Goal: Task Accomplishment & Management: Manage account settings

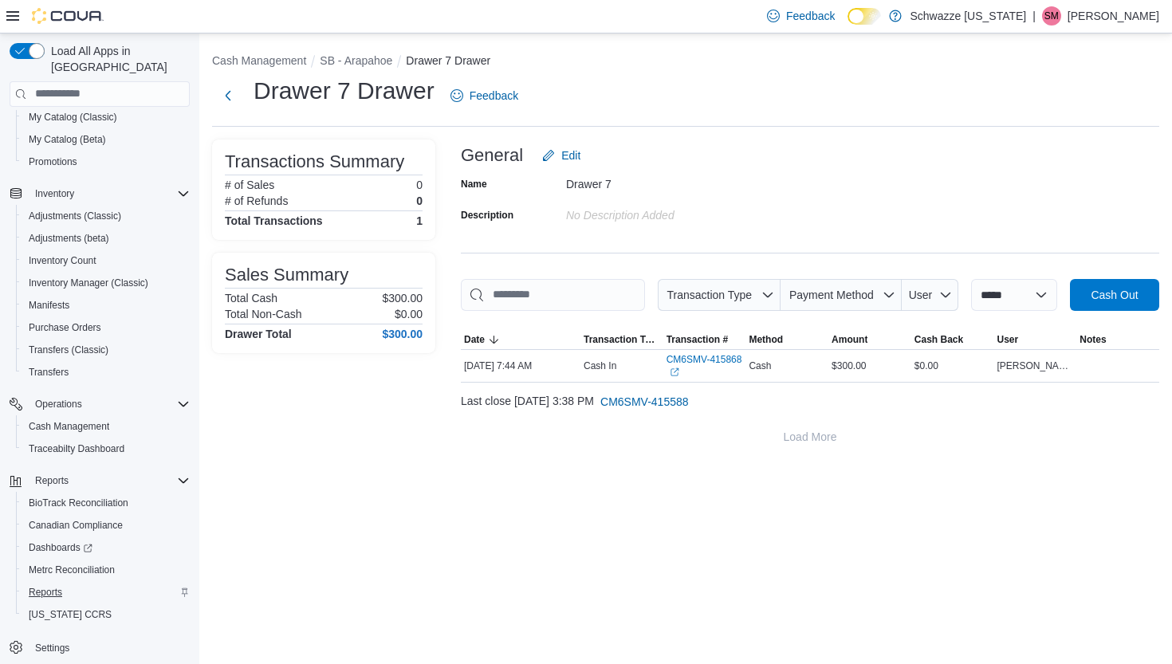
scroll to position [130, 0]
click at [45, 586] on span "Reports" at bounding box center [45, 592] width 33 height 13
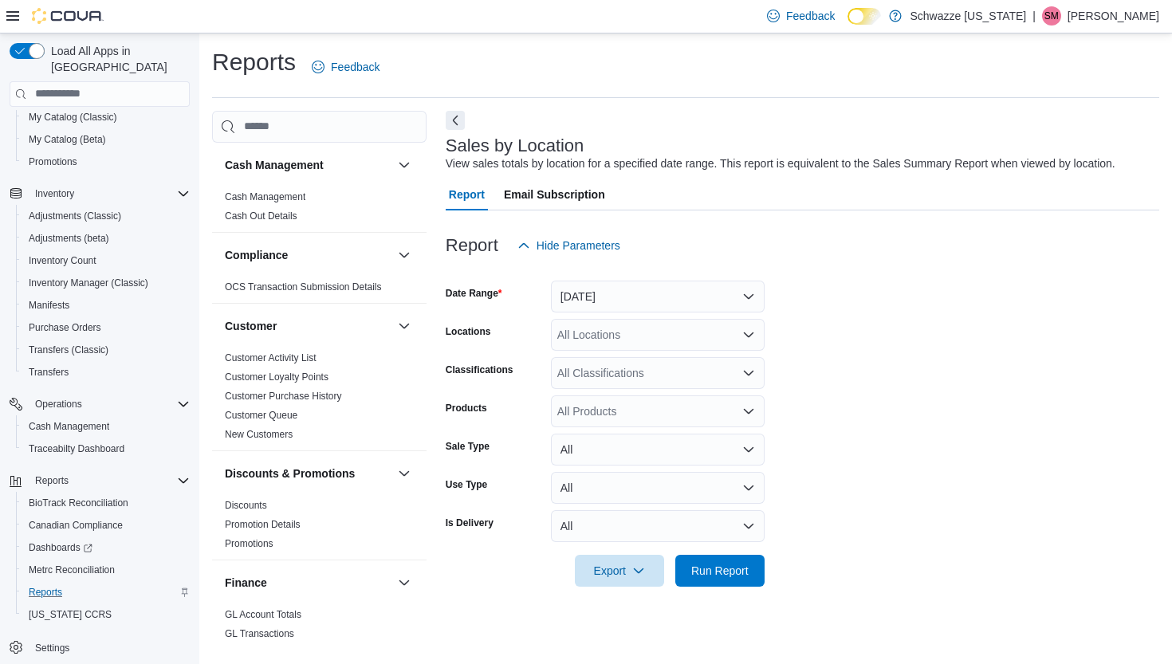
click at [593, 293] on button "[DATE]" at bounding box center [658, 297] width 214 height 32
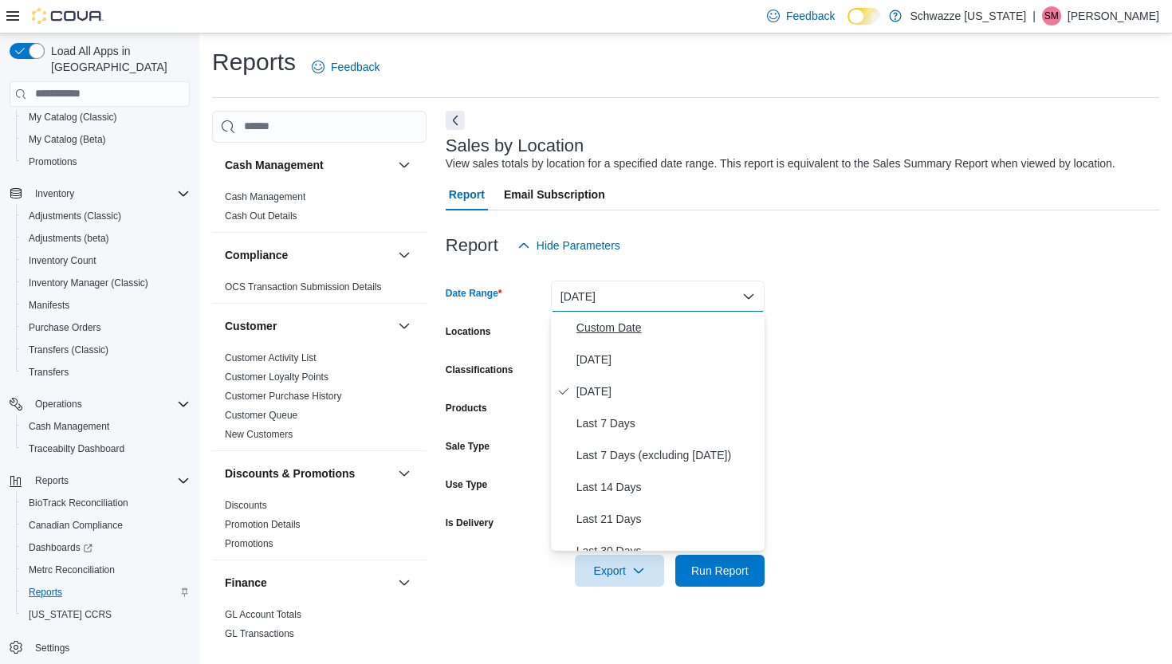
click at [599, 334] on span "Custom Date" at bounding box center [668, 327] width 182 height 19
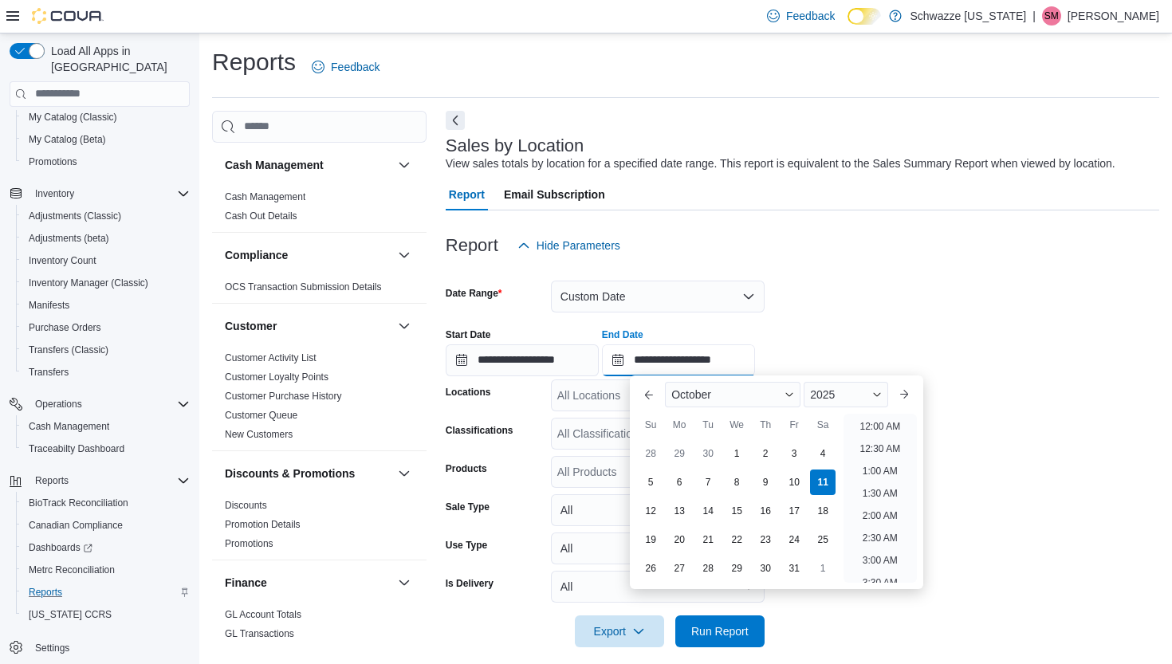
click at [709, 369] on input "**********" at bounding box center [678, 361] width 153 height 32
click at [656, 478] on div "5" at bounding box center [651, 482] width 28 height 28
type input "**********"
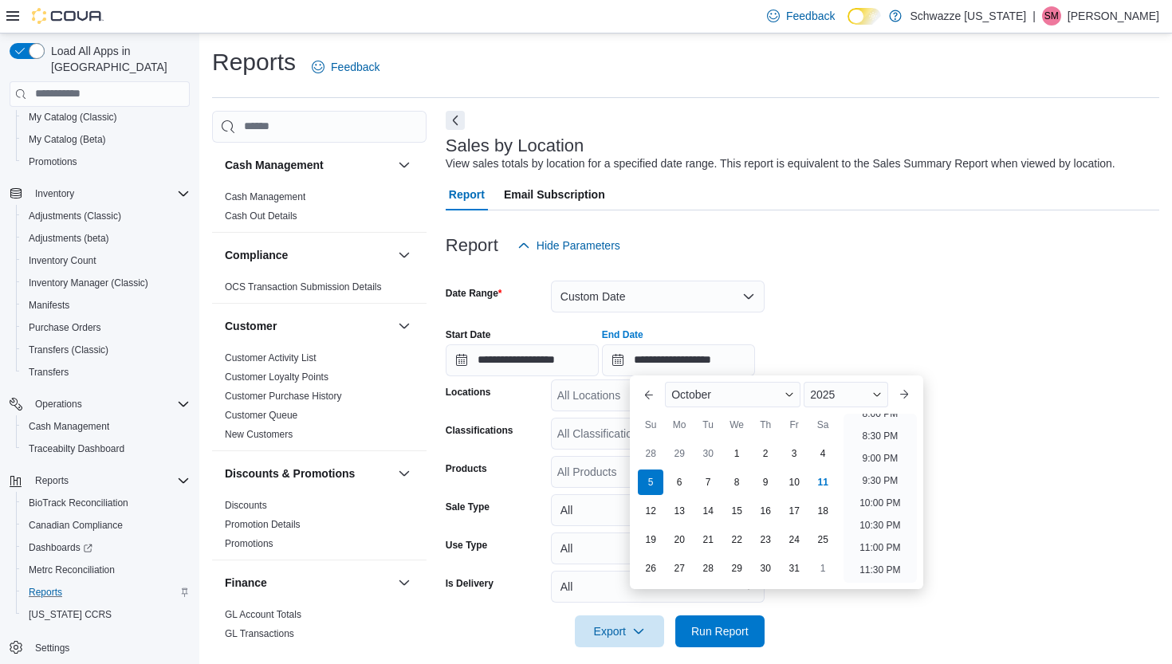
click at [596, 399] on div "All Locations" at bounding box center [658, 396] width 214 height 32
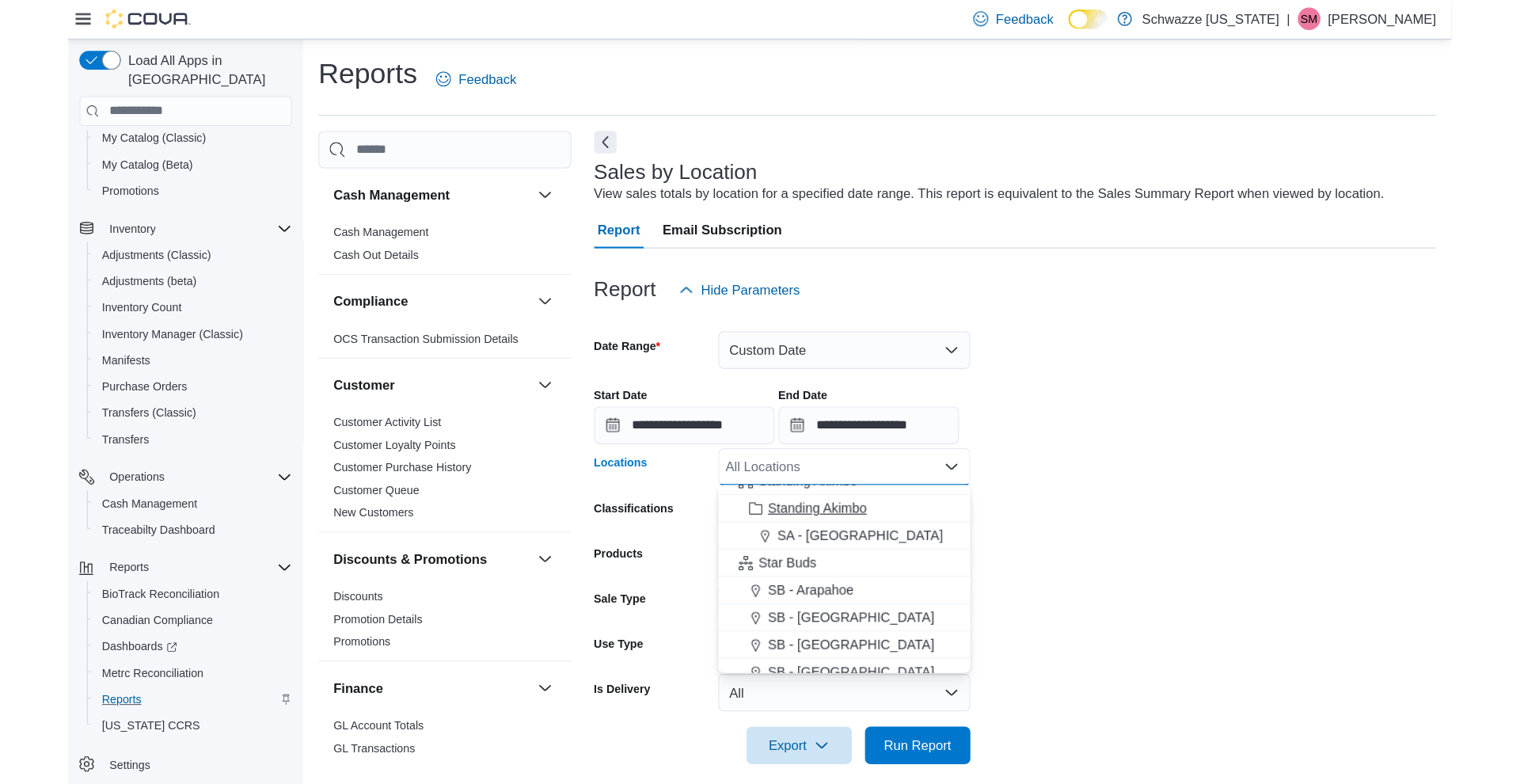
scroll to position [82, 0]
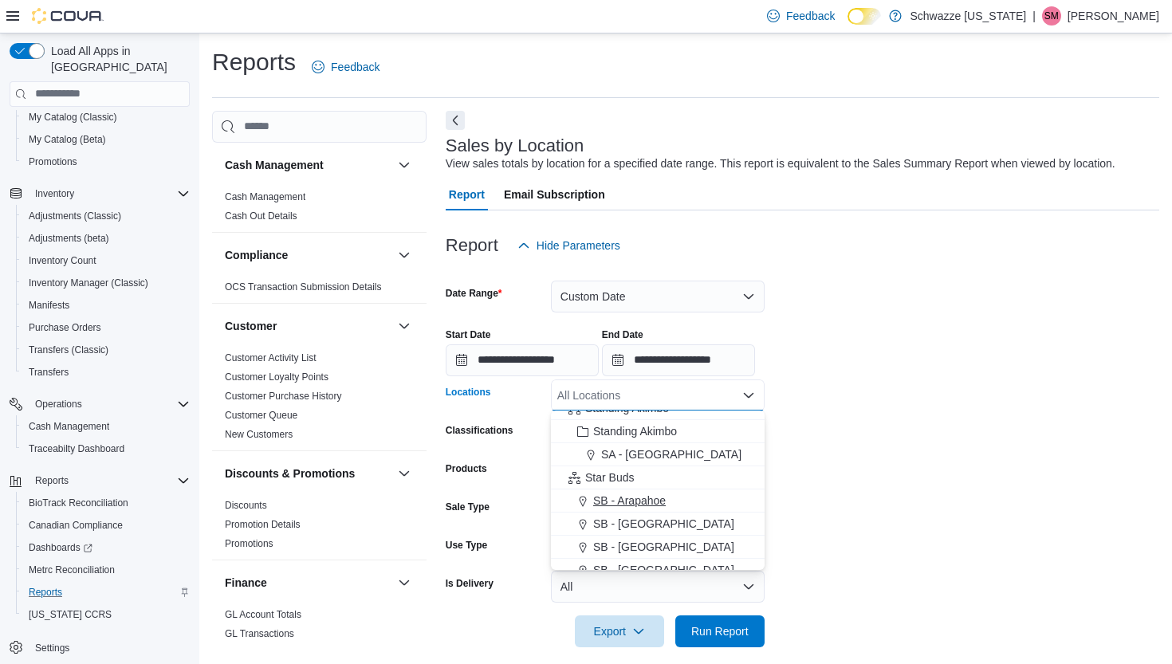
click at [642, 508] on span "SB - Arapahoe" at bounding box center [629, 501] width 73 height 16
click at [722, 635] on span "Run Report" at bounding box center [719, 631] width 57 height 16
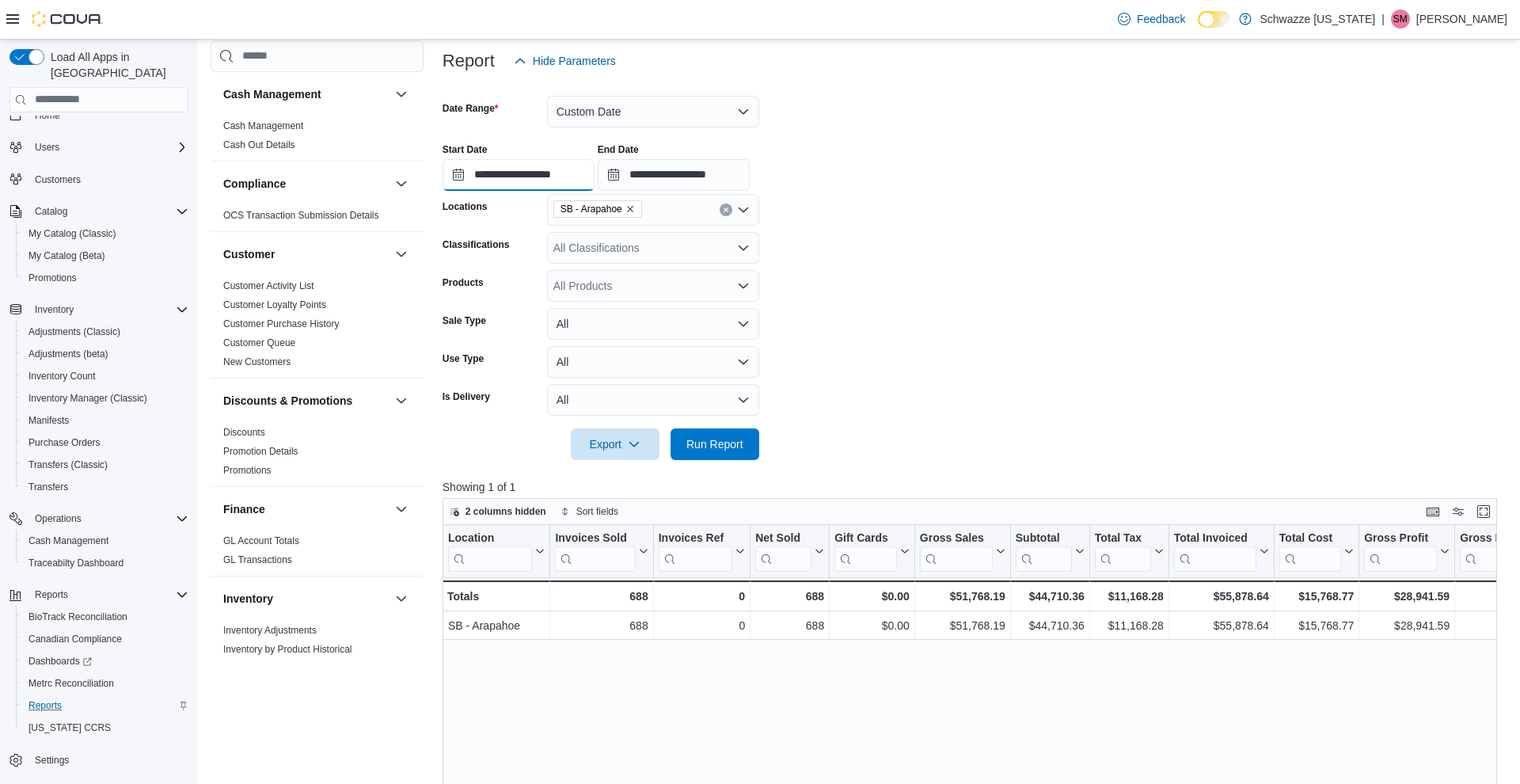
click at [499, 170] on input "**********" at bounding box center [518, 175] width 152 height 32
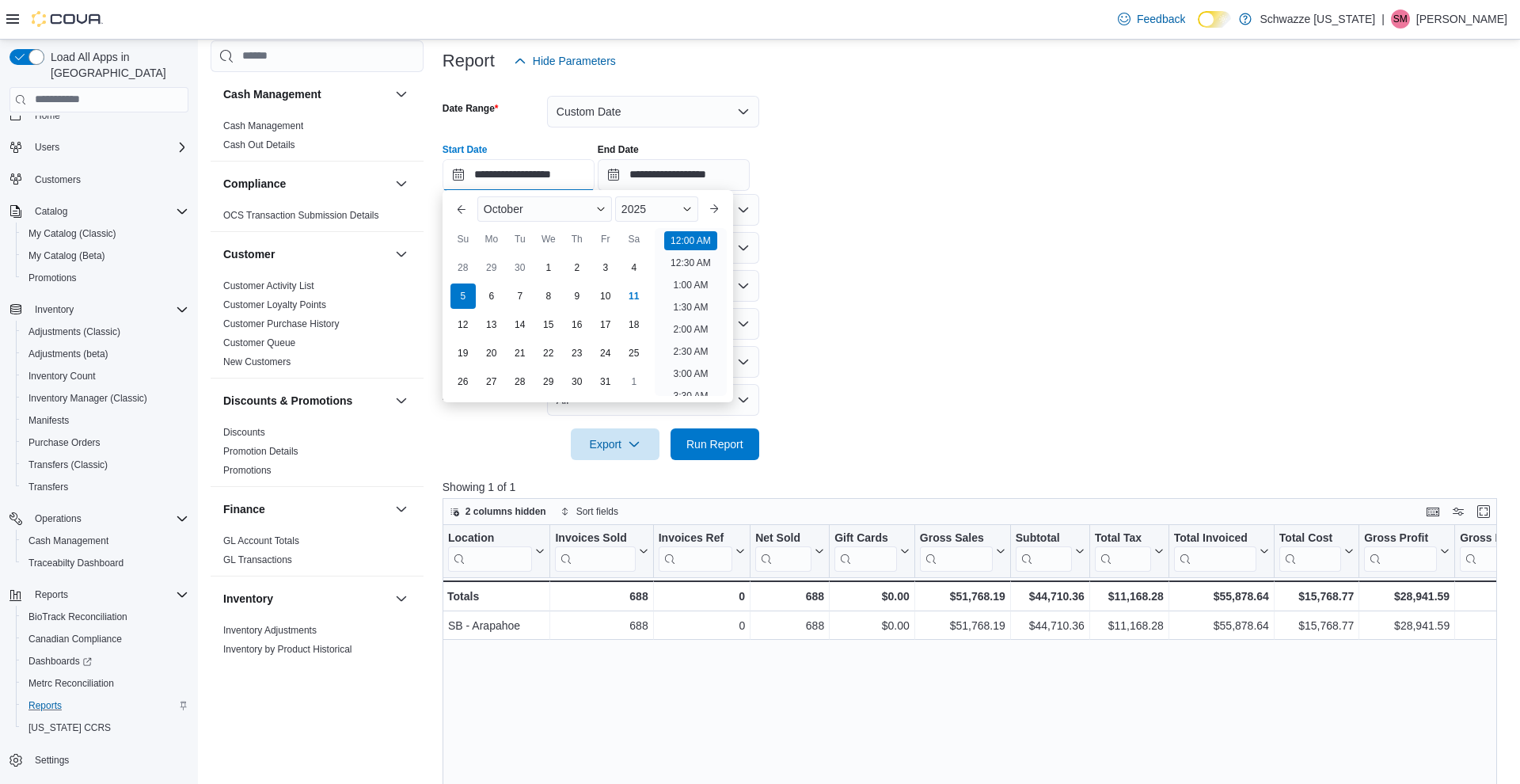
scroll to position [49, 0]
click at [483, 295] on div "6" at bounding box center [491, 296] width 28 height 28
type input "**********"
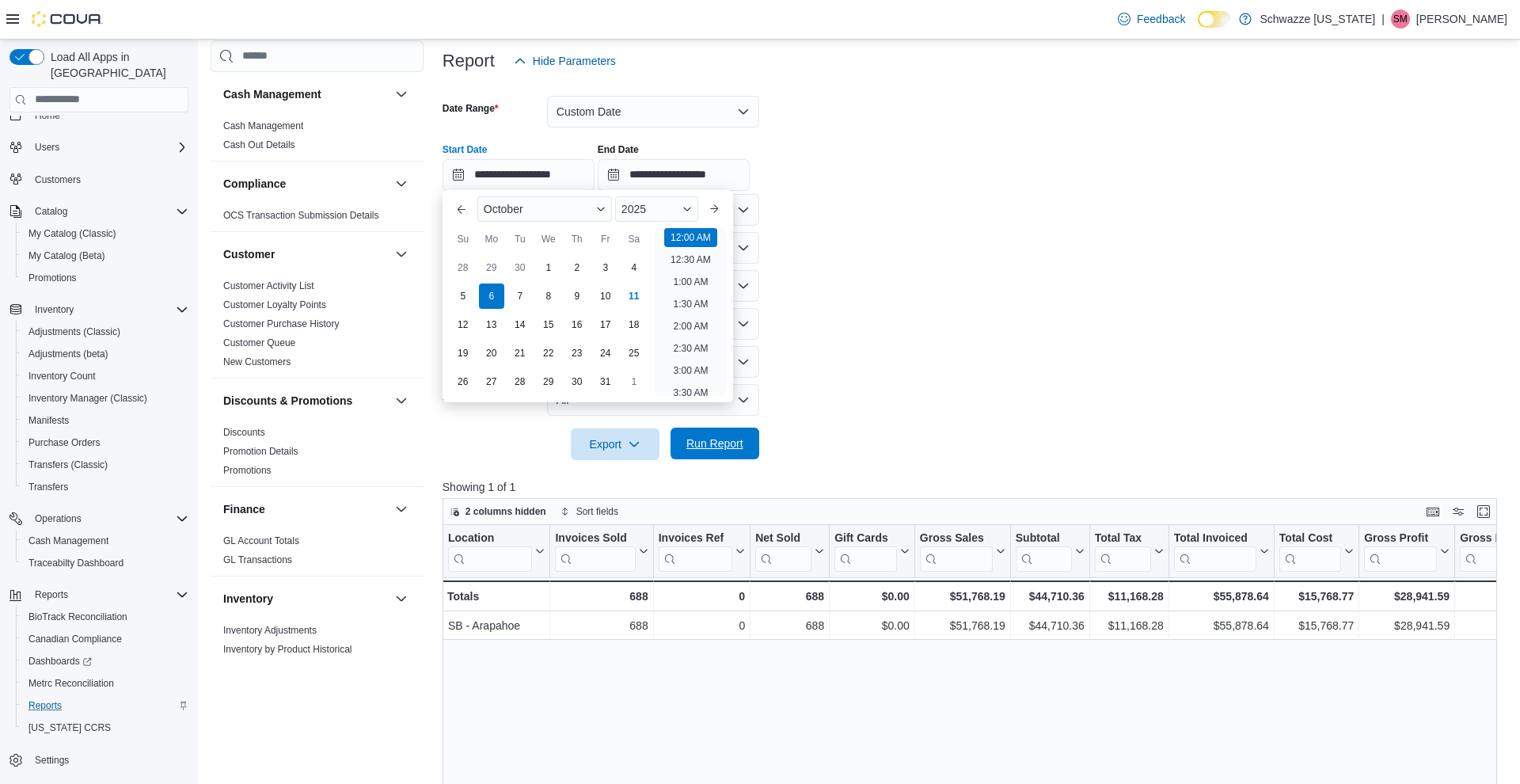
click at [720, 444] on span "Run Report" at bounding box center [714, 444] width 57 height 16
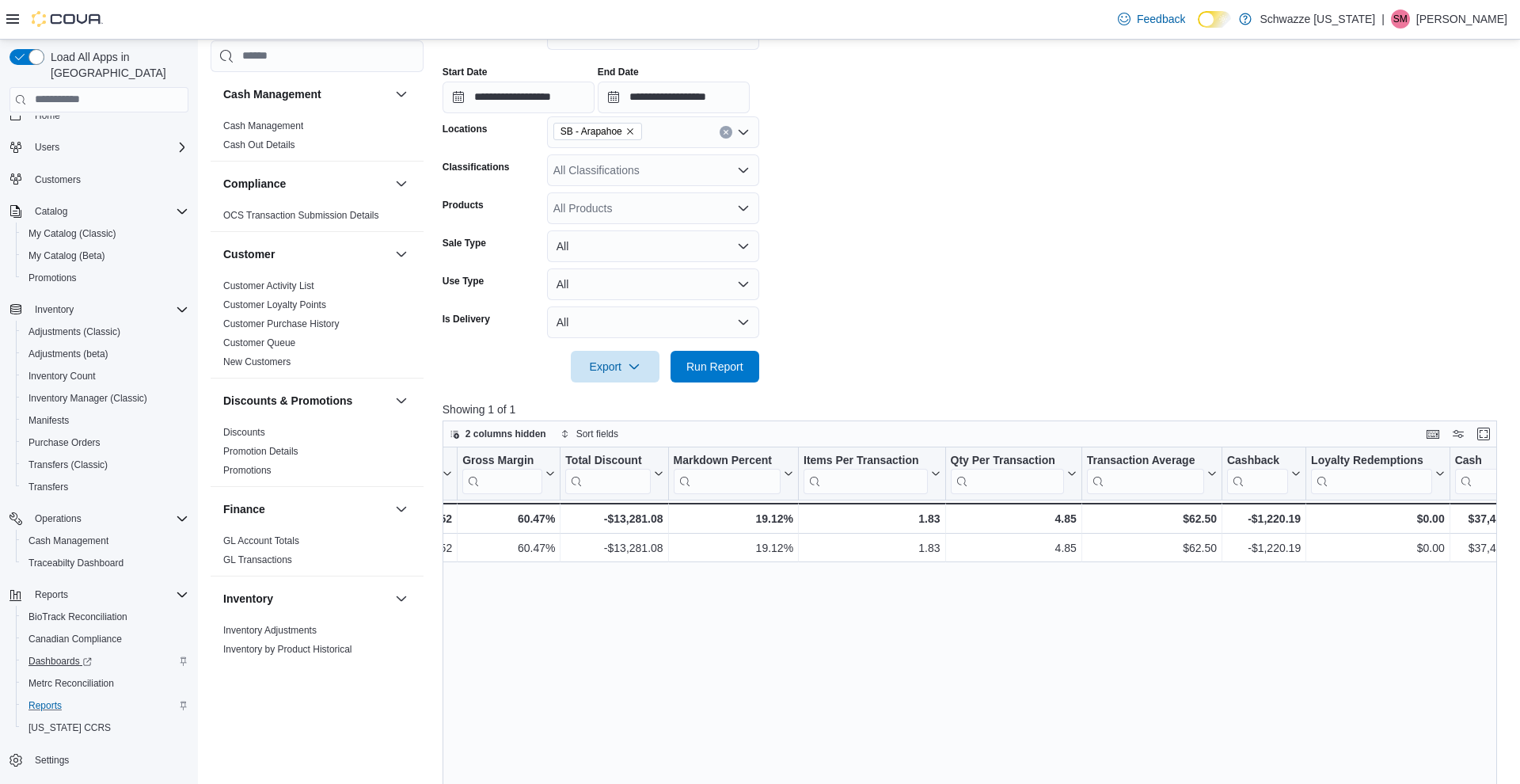
scroll to position [264, 0]
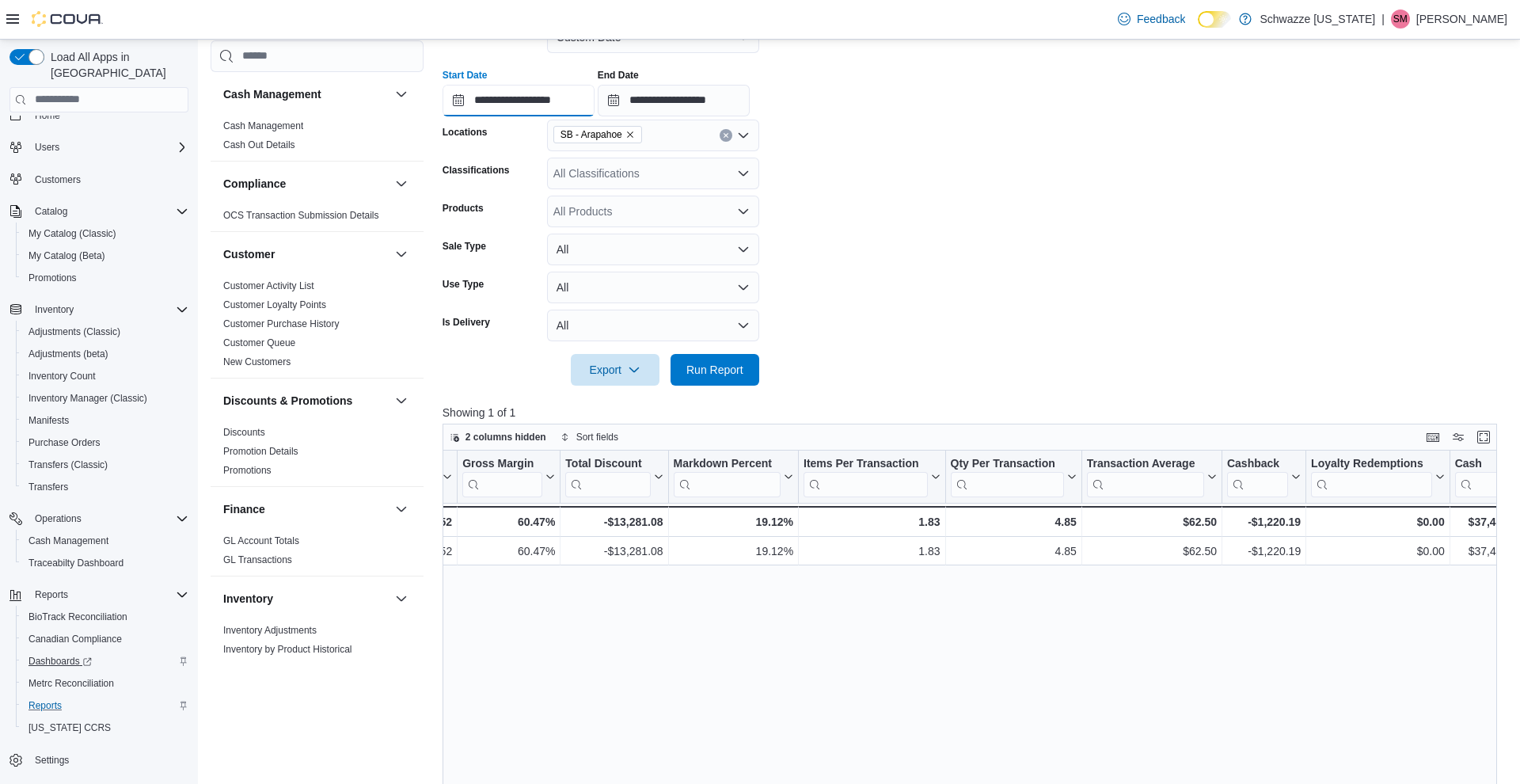
click at [506, 103] on input "**********" at bounding box center [518, 100] width 152 height 32
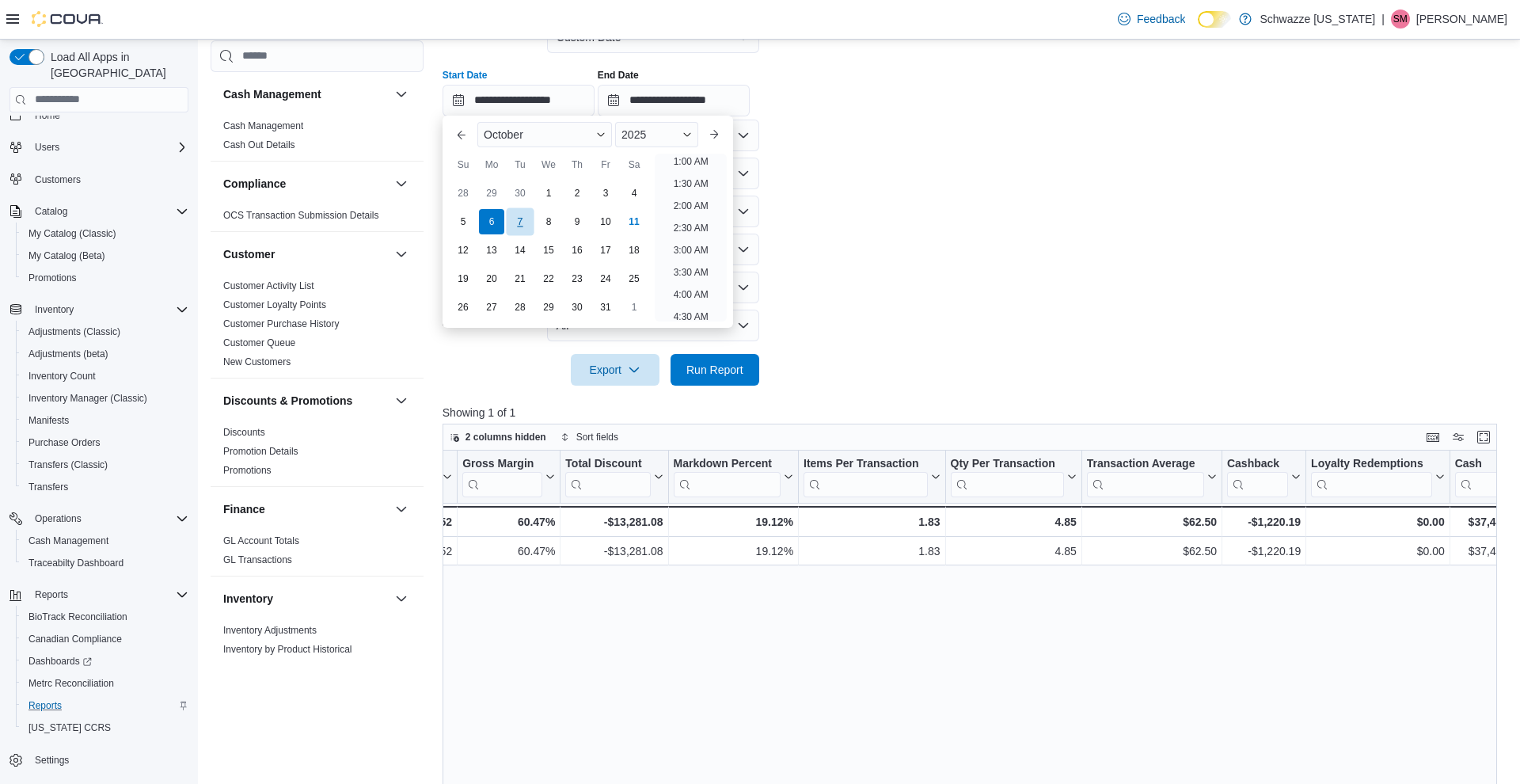
click at [525, 215] on div "7" at bounding box center [520, 221] width 28 height 28
type input "**********"
click at [730, 373] on span "Run Report" at bounding box center [714, 369] width 57 height 16
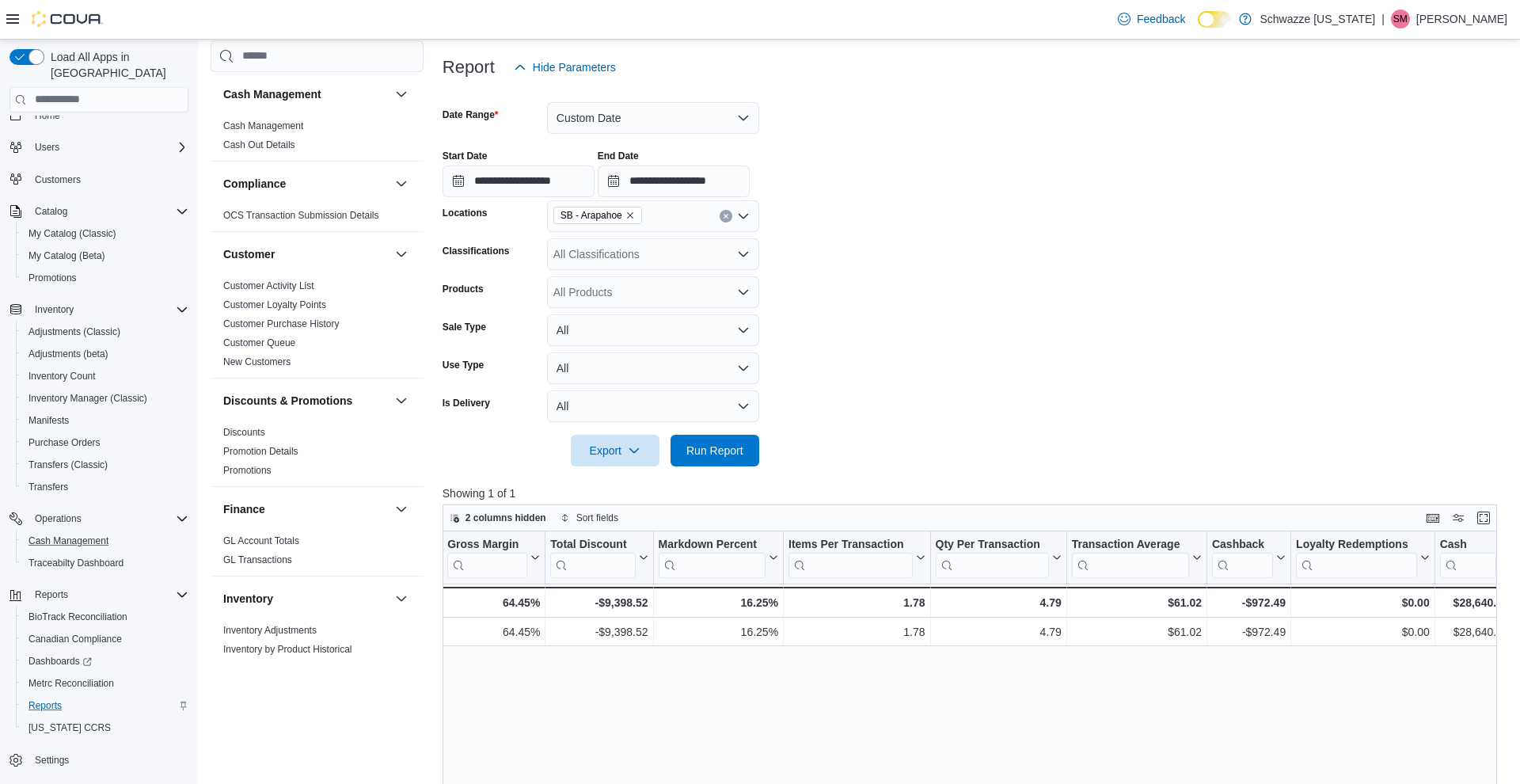
scroll to position [150, 0]
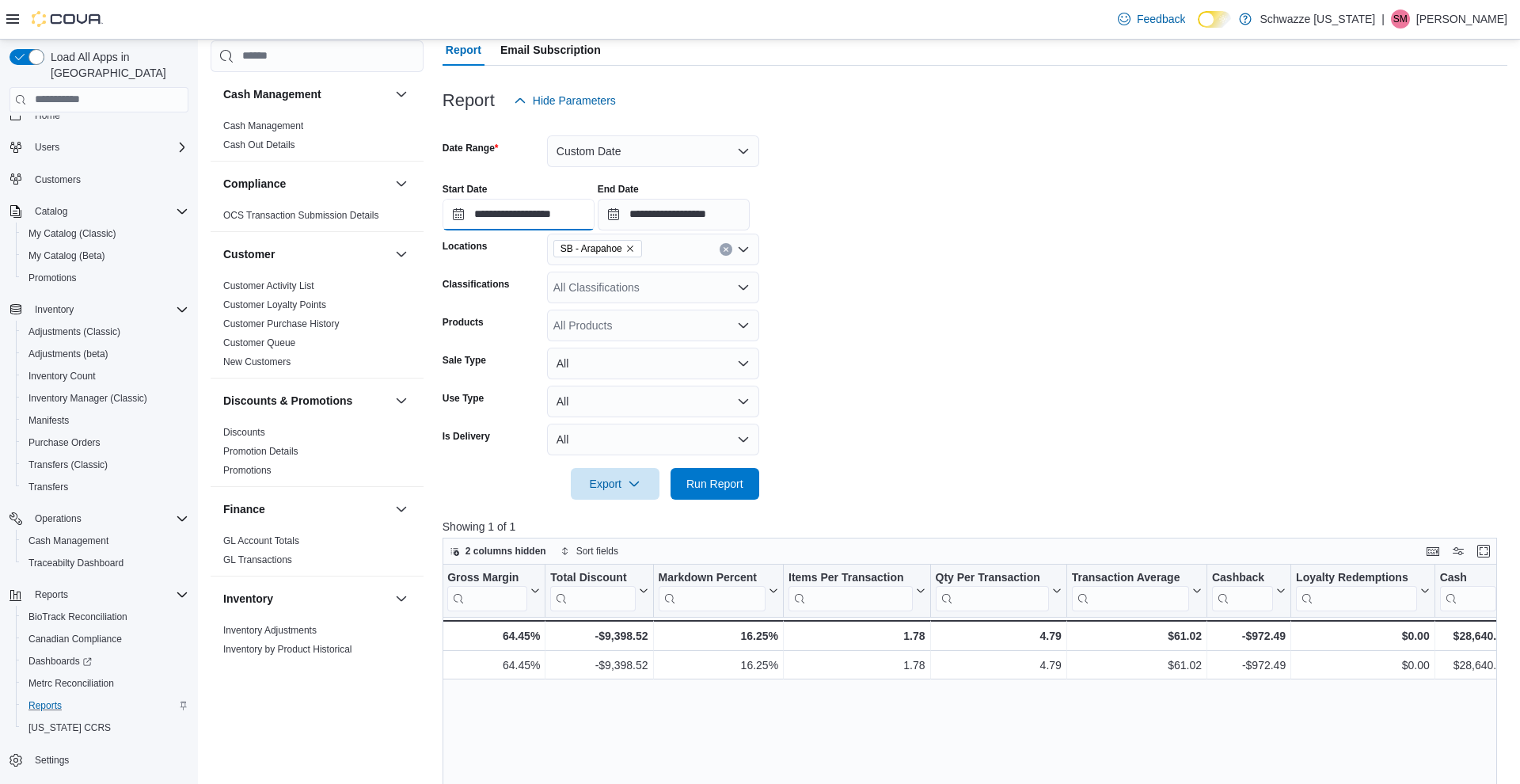
click at [510, 211] on input "**********" at bounding box center [518, 214] width 152 height 32
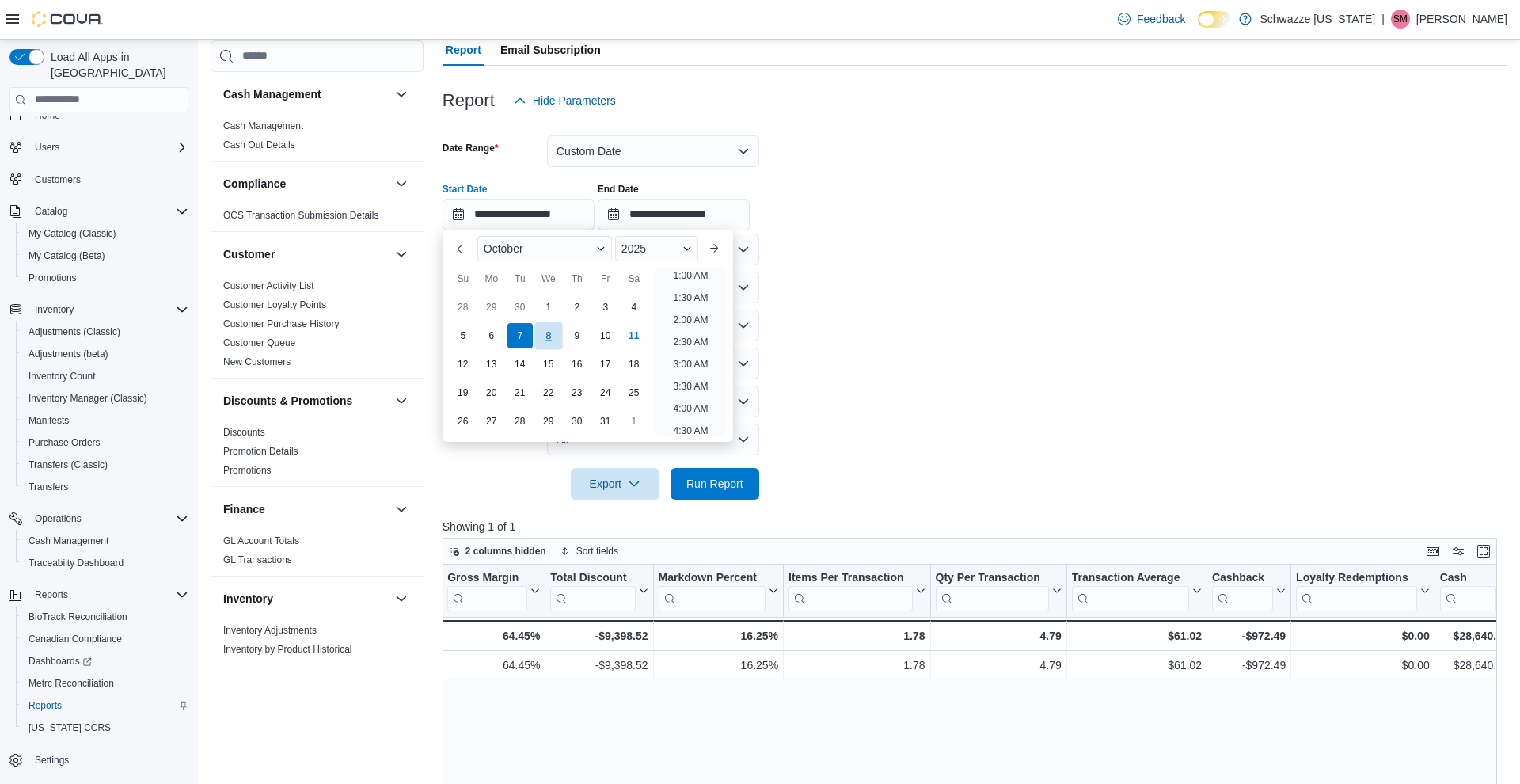
click at [553, 327] on div "8" at bounding box center [548, 335] width 28 height 28
type input "**********"
click at [720, 489] on span "Run Report" at bounding box center [714, 482] width 57 height 16
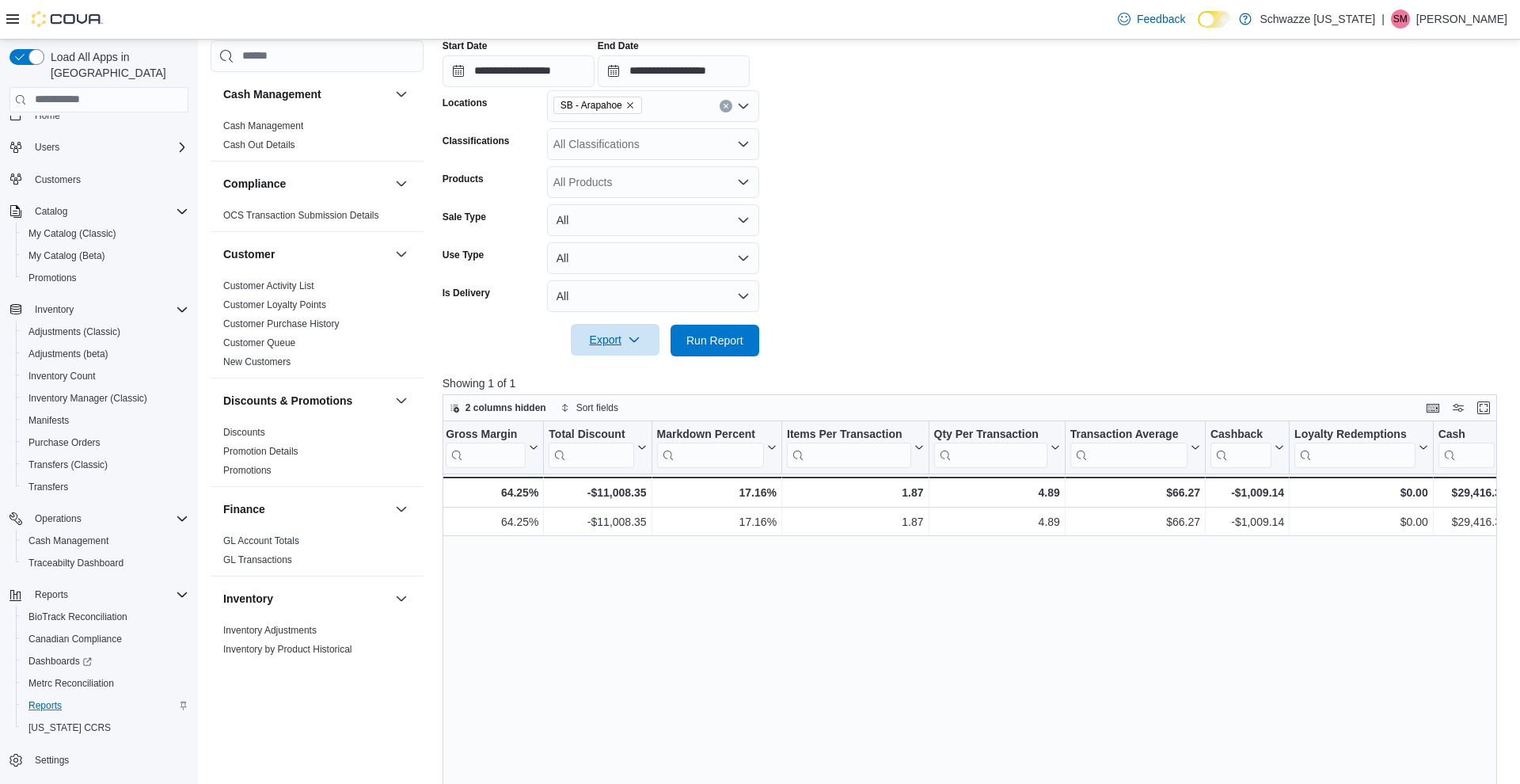
scroll to position [244, 0]
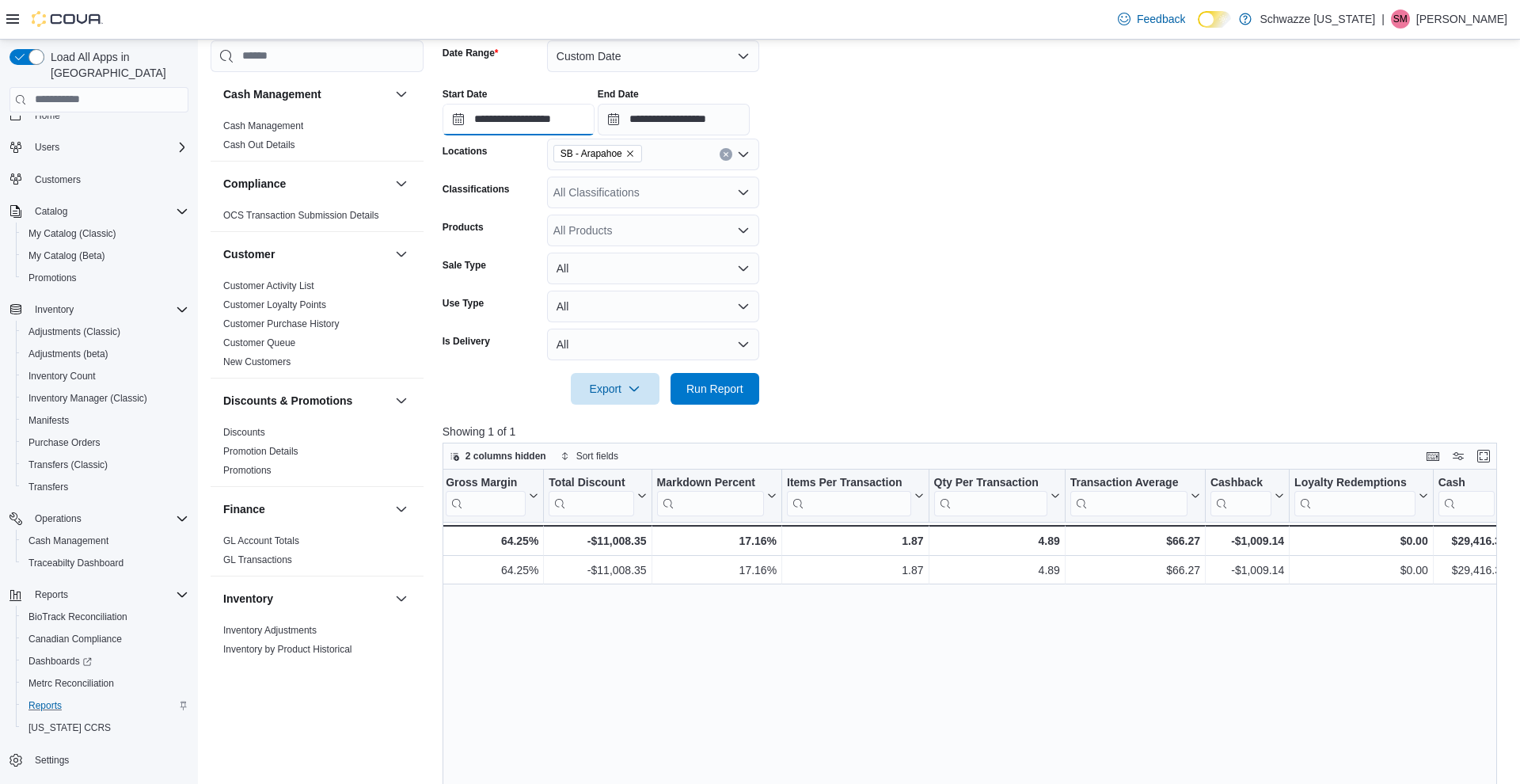
click at [502, 123] on input "**********" at bounding box center [518, 119] width 152 height 32
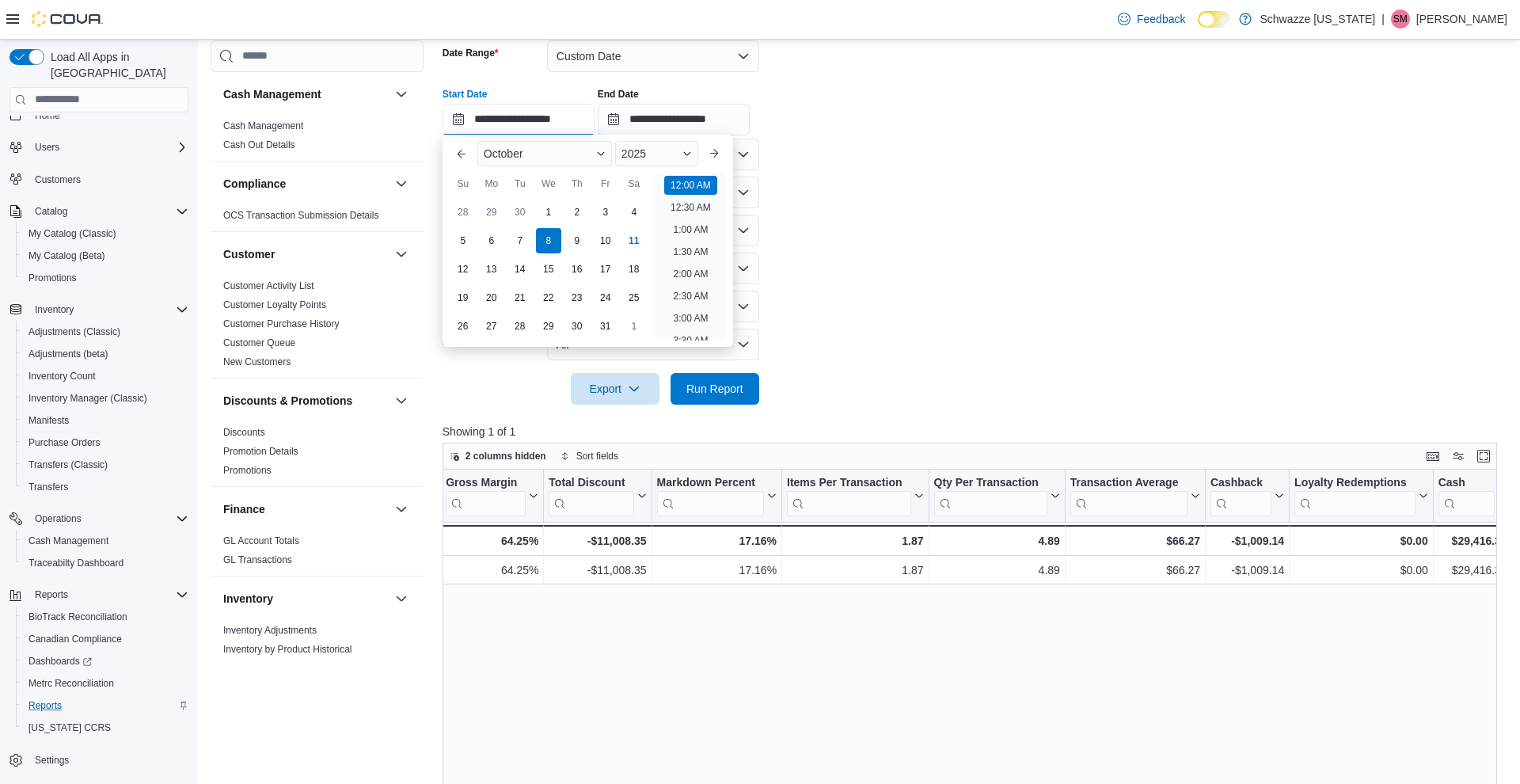
scroll to position [49, 0]
click at [580, 234] on div "9" at bounding box center [577, 240] width 28 height 28
type input "**********"
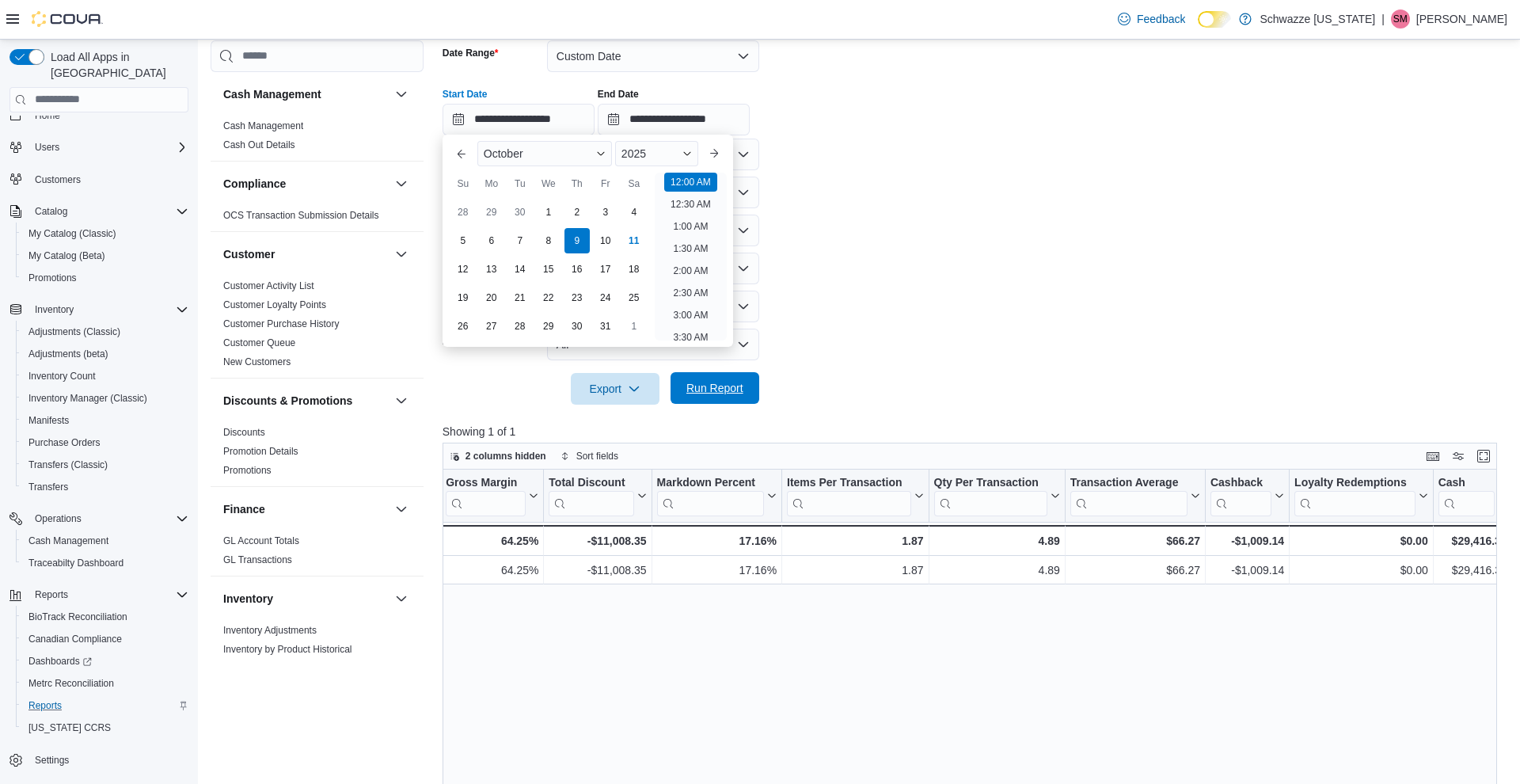
click at [735, 375] on span "Run Report" at bounding box center [715, 388] width 69 height 32
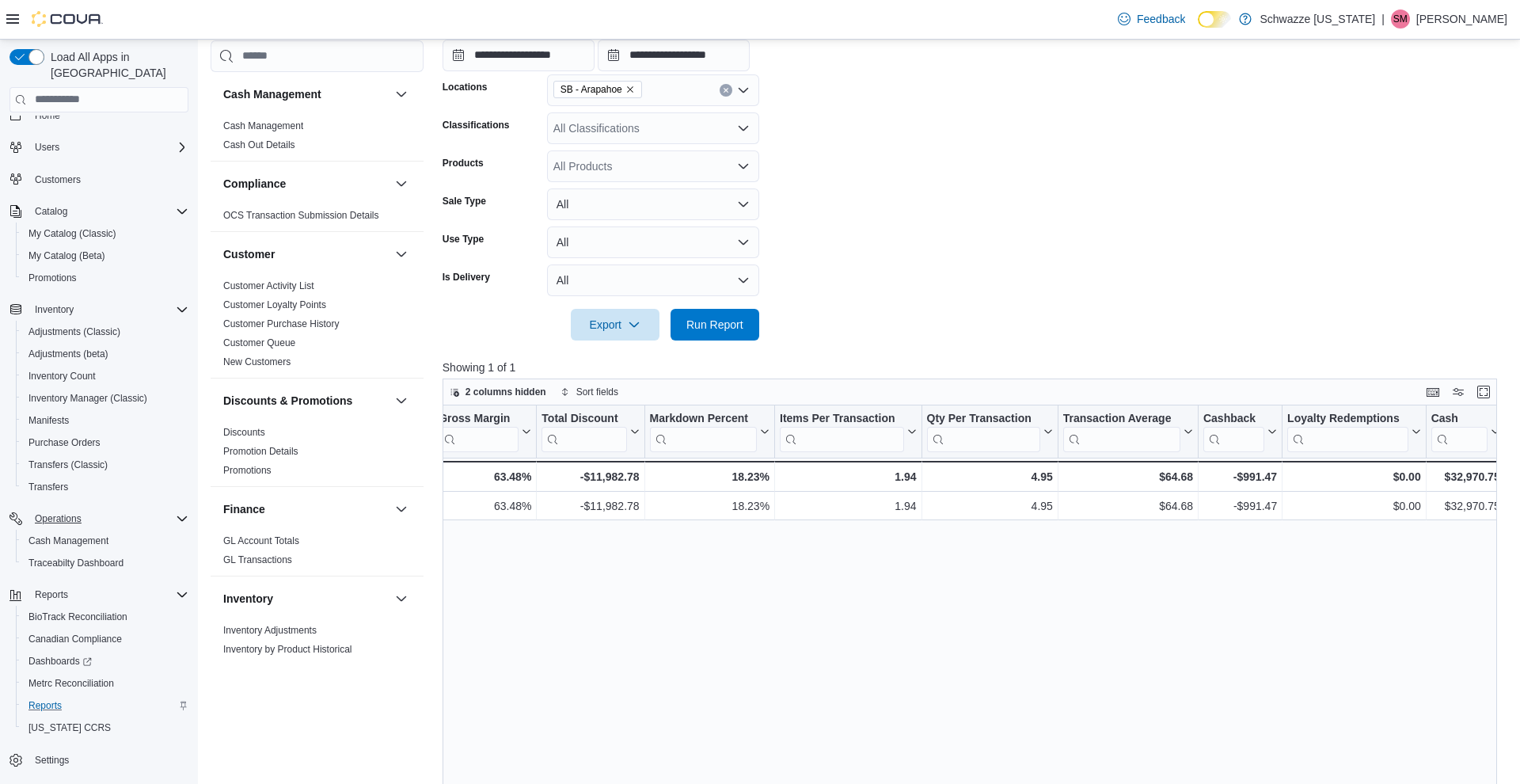
scroll to position [292, 0]
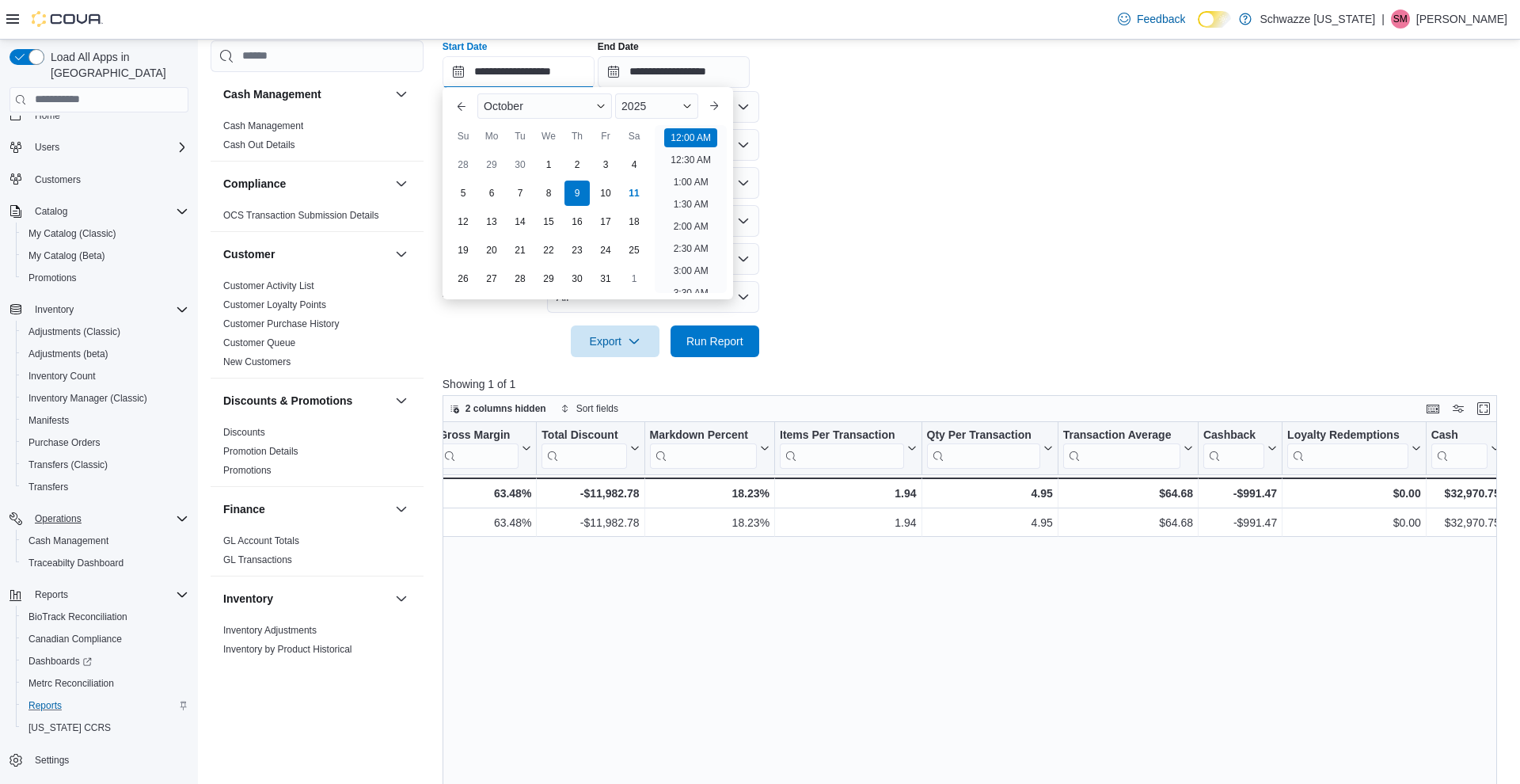
click at [500, 74] on input "**********" at bounding box center [518, 72] width 152 height 32
click at [609, 192] on div "10" at bounding box center [606, 193] width 28 height 28
type input "**********"
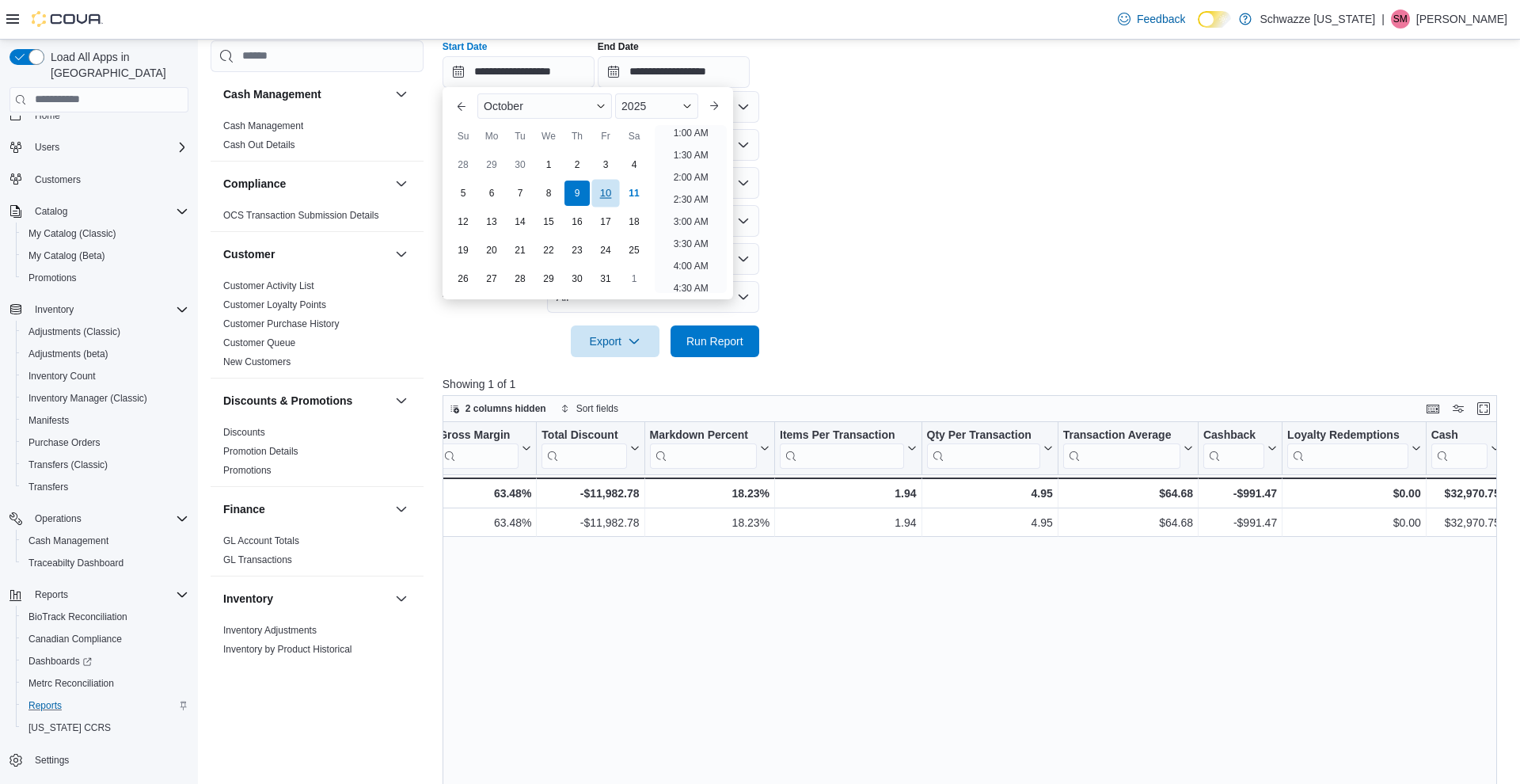
scroll to position [3, 0]
click at [733, 337] on span "Run Report" at bounding box center [714, 340] width 57 height 16
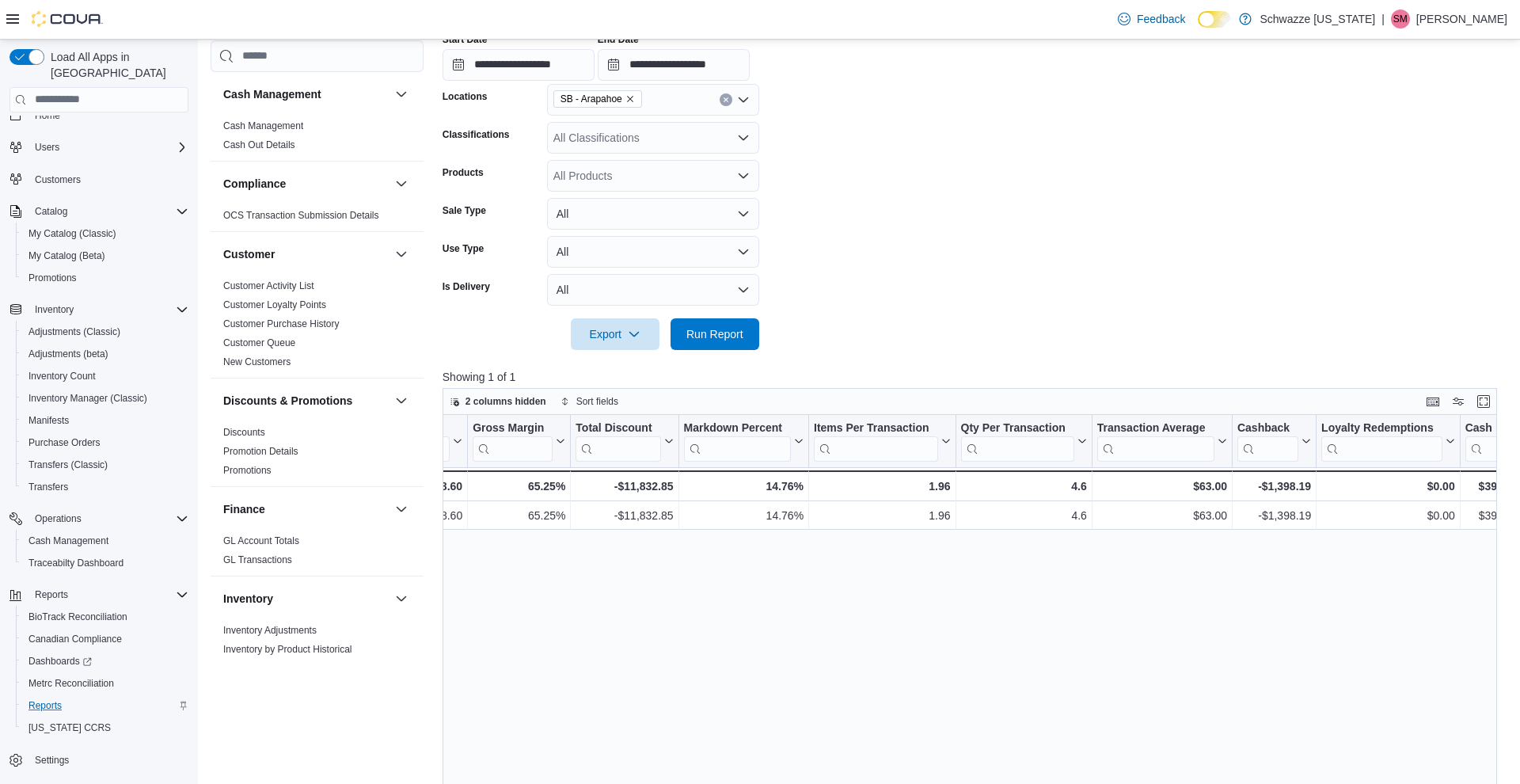
scroll to position [295, 0]
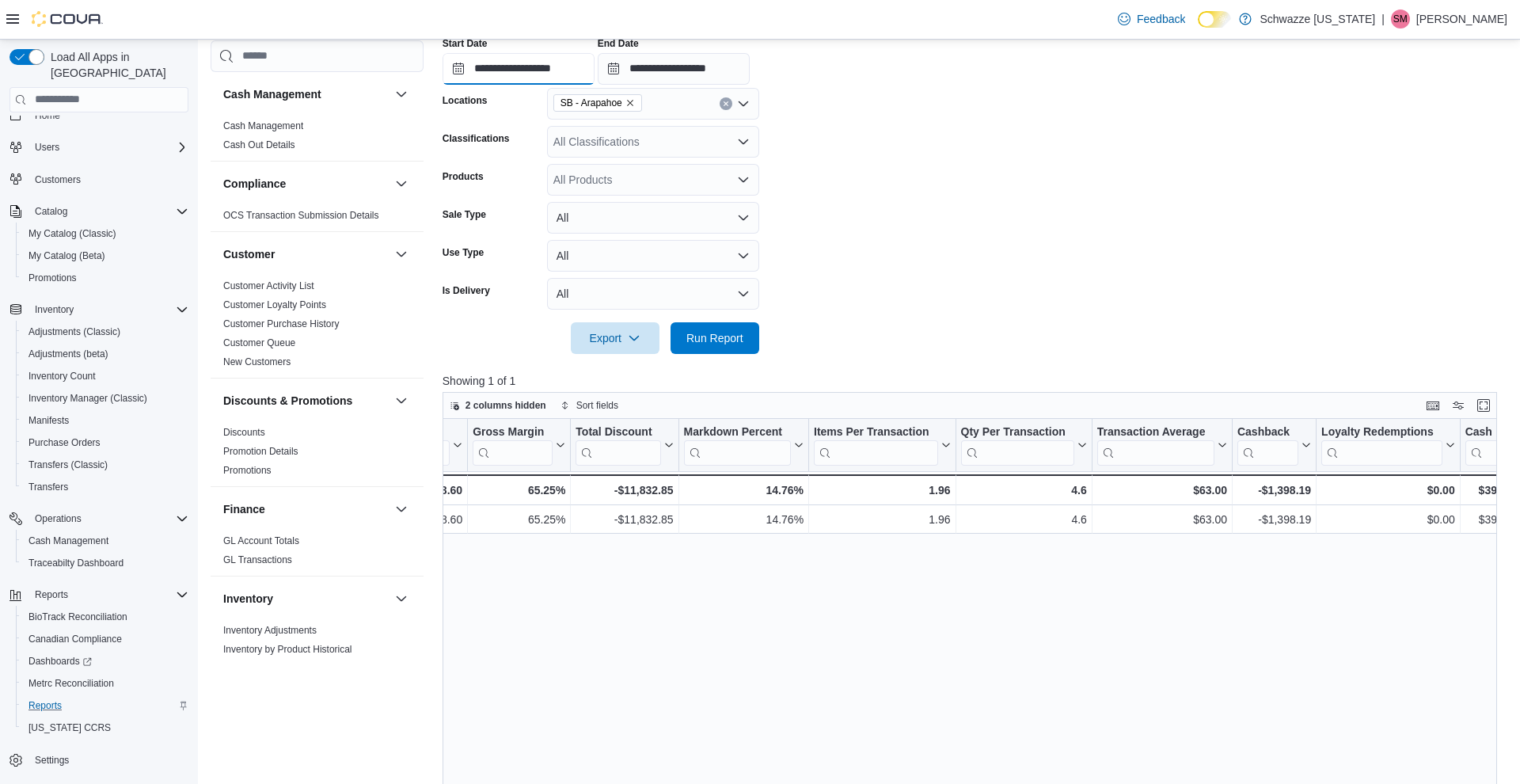
click at [494, 74] on input "**********" at bounding box center [518, 68] width 152 height 32
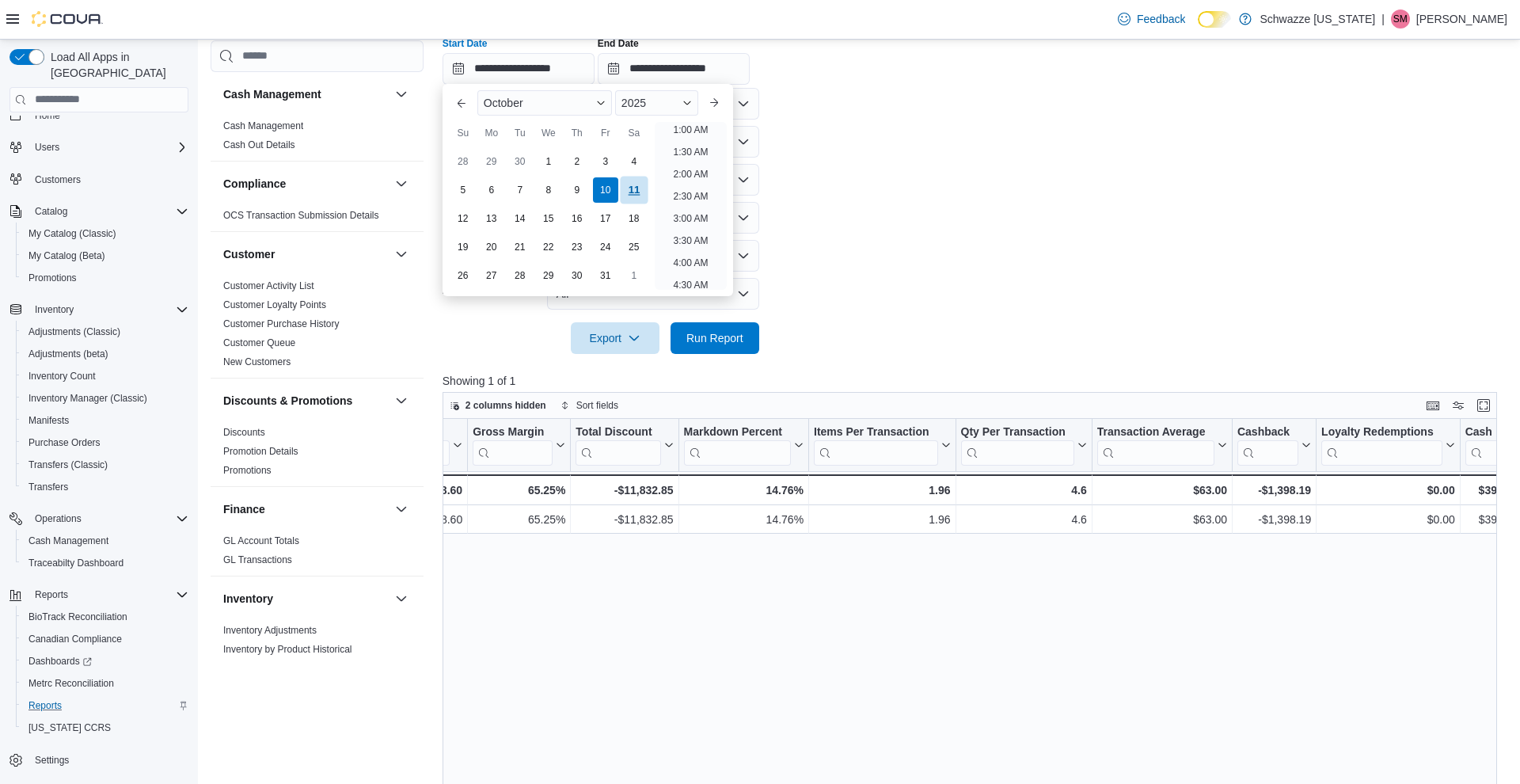
click at [636, 186] on div "11" at bounding box center [633, 190] width 28 height 28
type input "**********"
click at [727, 332] on span "Run Report" at bounding box center [714, 337] width 57 height 16
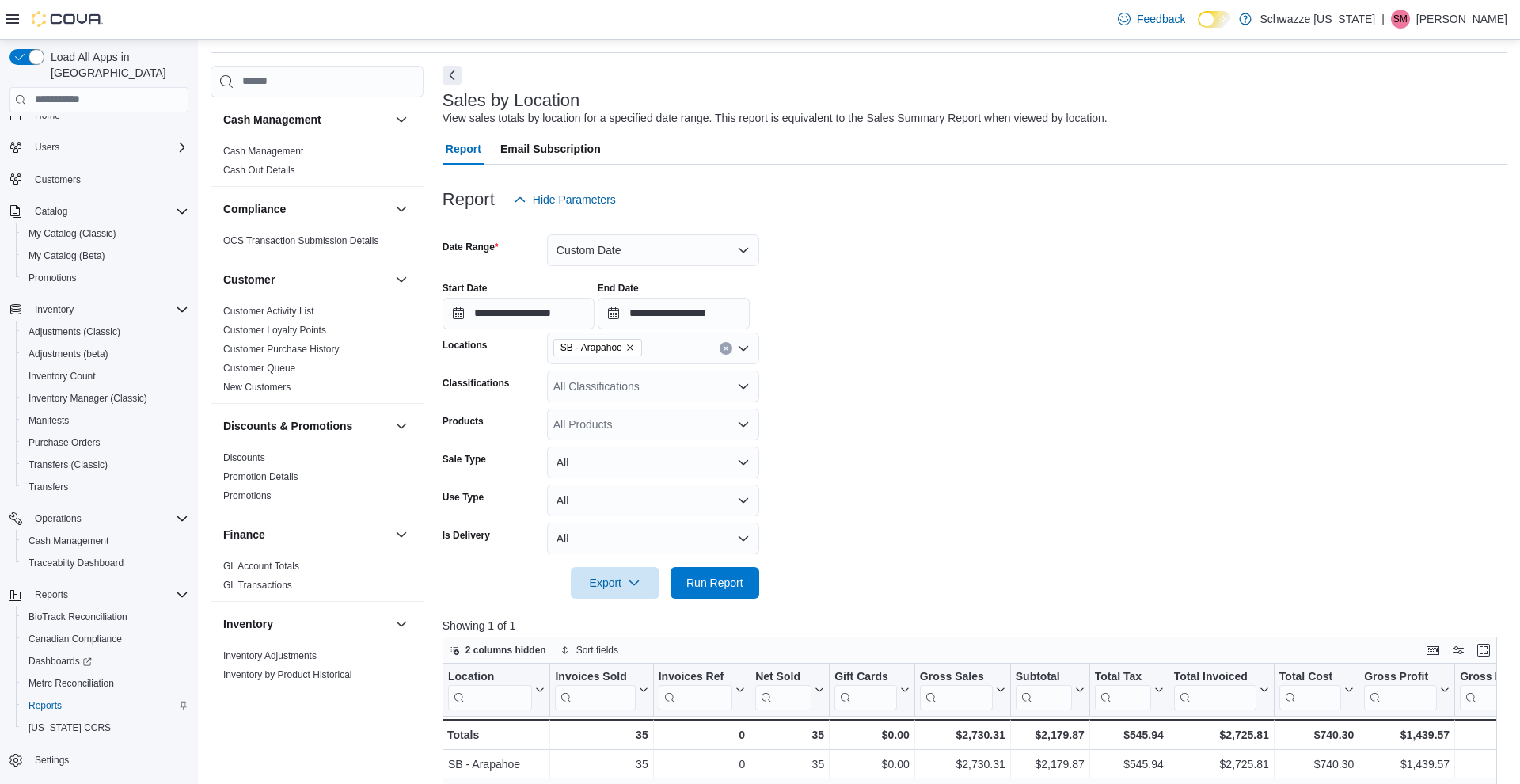
scroll to position [49, 0]
click at [695, 257] on button "Custom Date" at bounding box center [653, 252] width 212 height 32
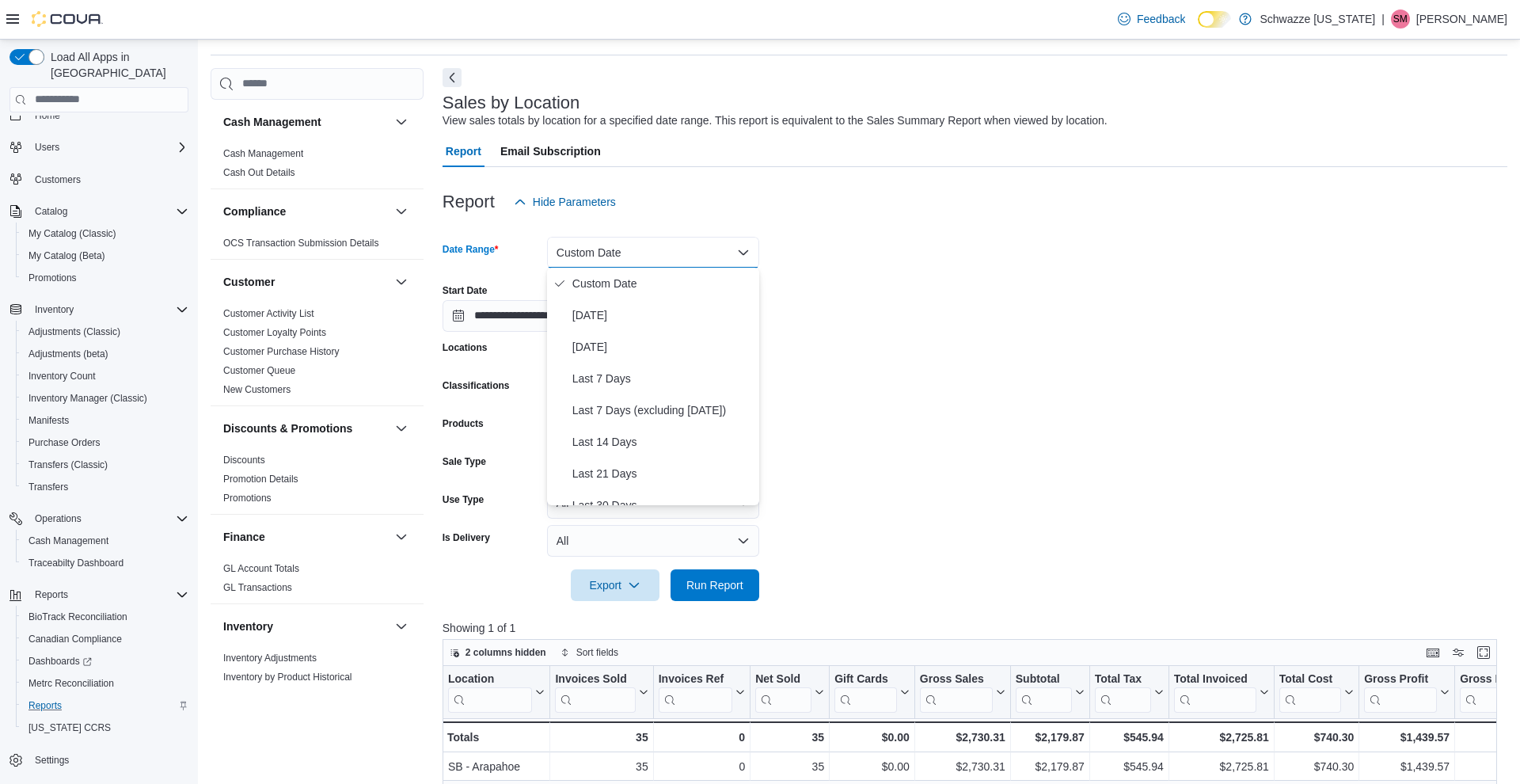
scroll to position [-1, 0]
click at [862, 381] on form "**********" at bounding box center [975, 409] width 1065 height 383
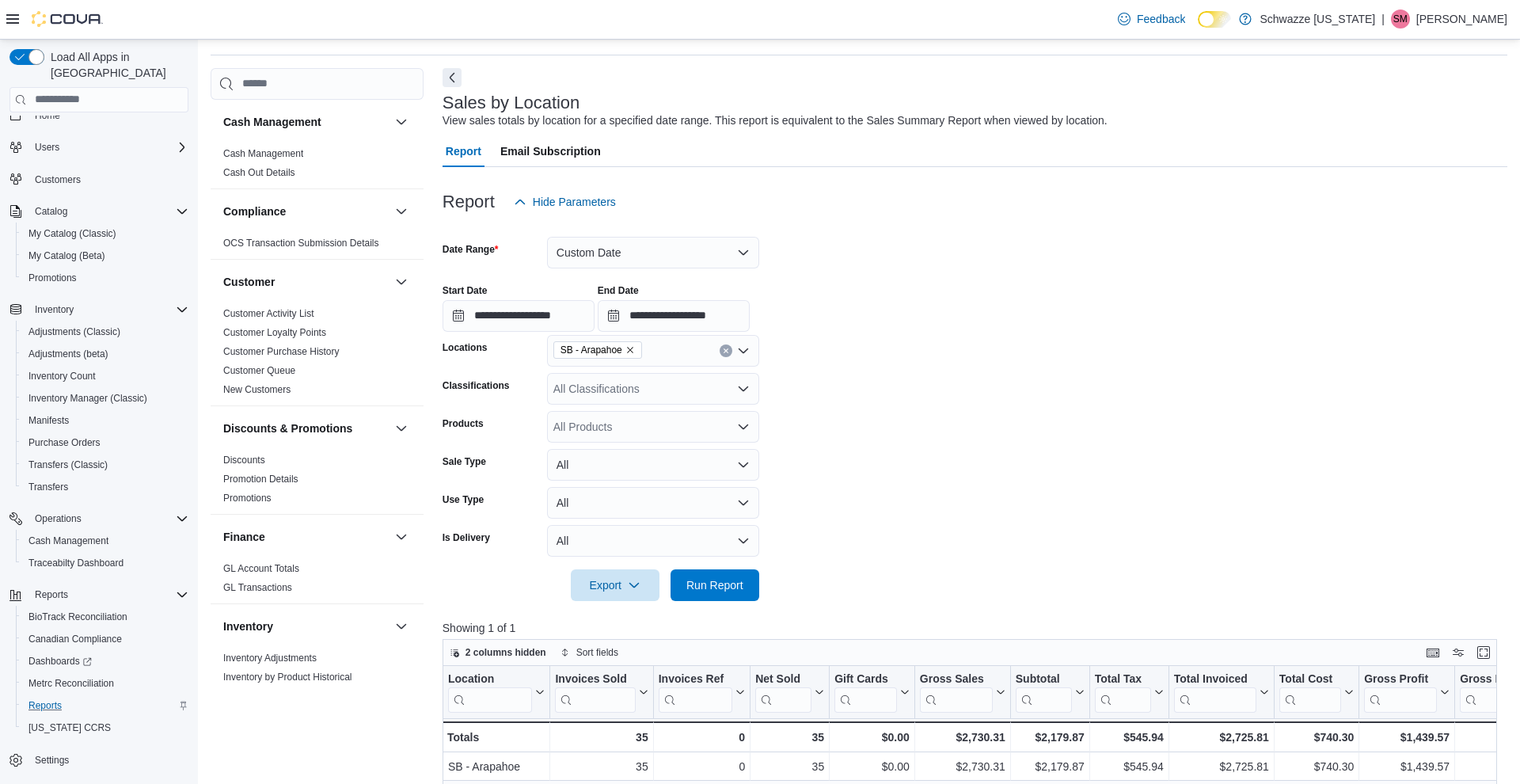
scroll to position [0, 0]
click at [709, 316] on input "**********" at bounding box center [673, 316] width 152 height 32
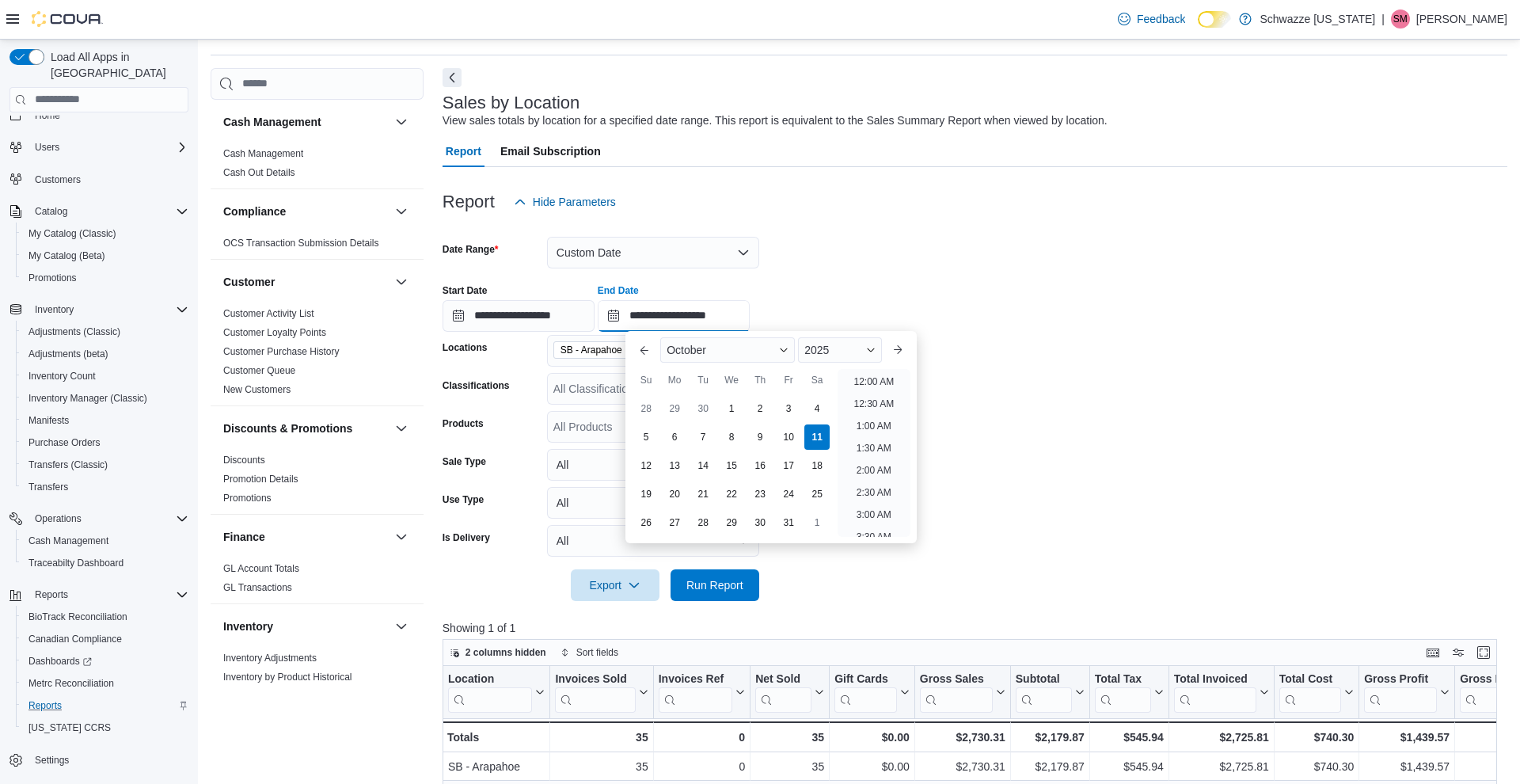
scroll to position [899, 0]
click at [874, 342] on div "2025" at bounding box center [840, 350] width 83 height 26
click at [819, 500] on div "2024" at bounding box center [839, 499] width 76 height 19
type input "**********"
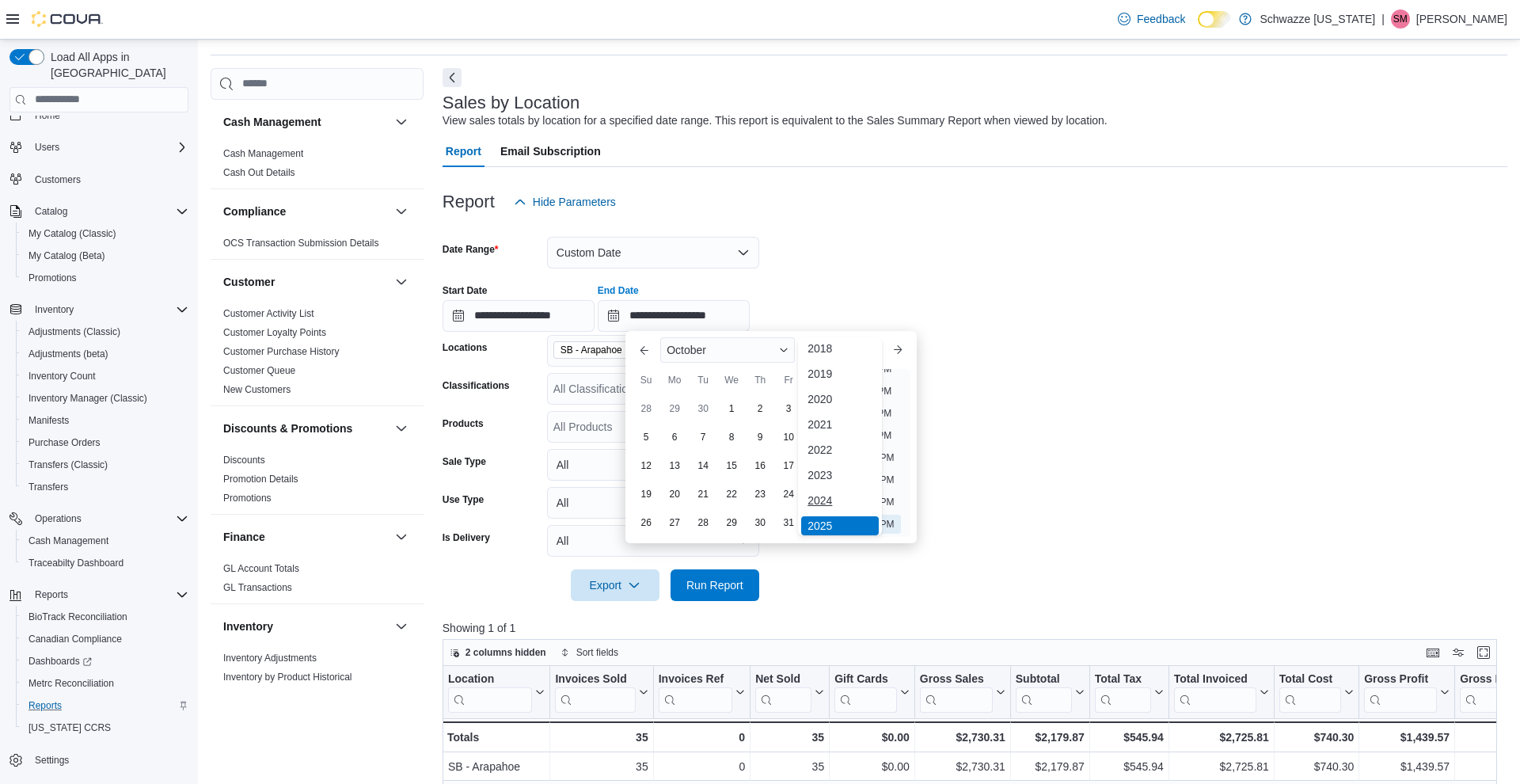
type input "**********"
click at [867, 262] on form "**********" at bounding box center [975, 409] width 1065 height 383
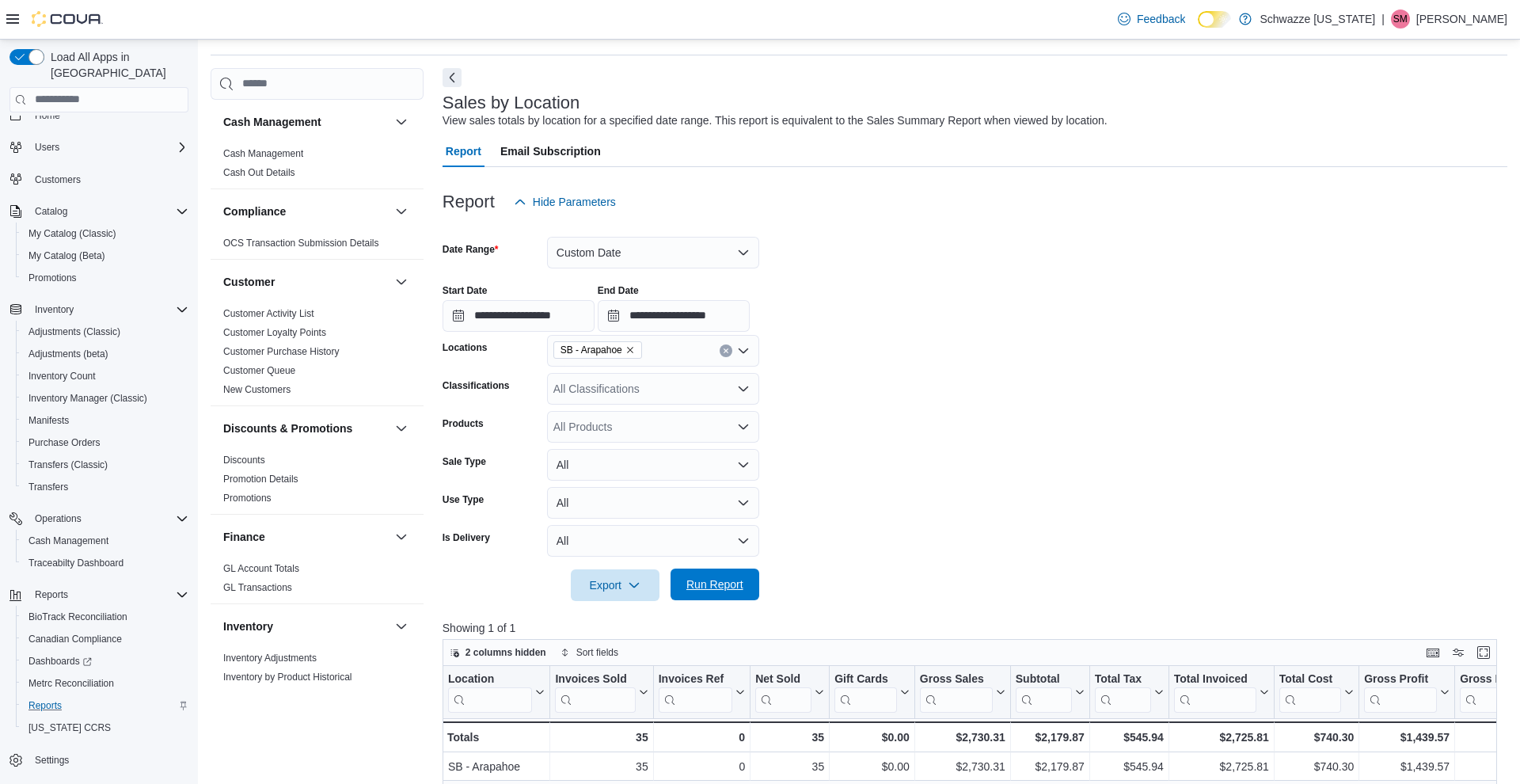
click at [710, 582] on span "Run Report" at bounding box center [714, 585] width 57 height 16
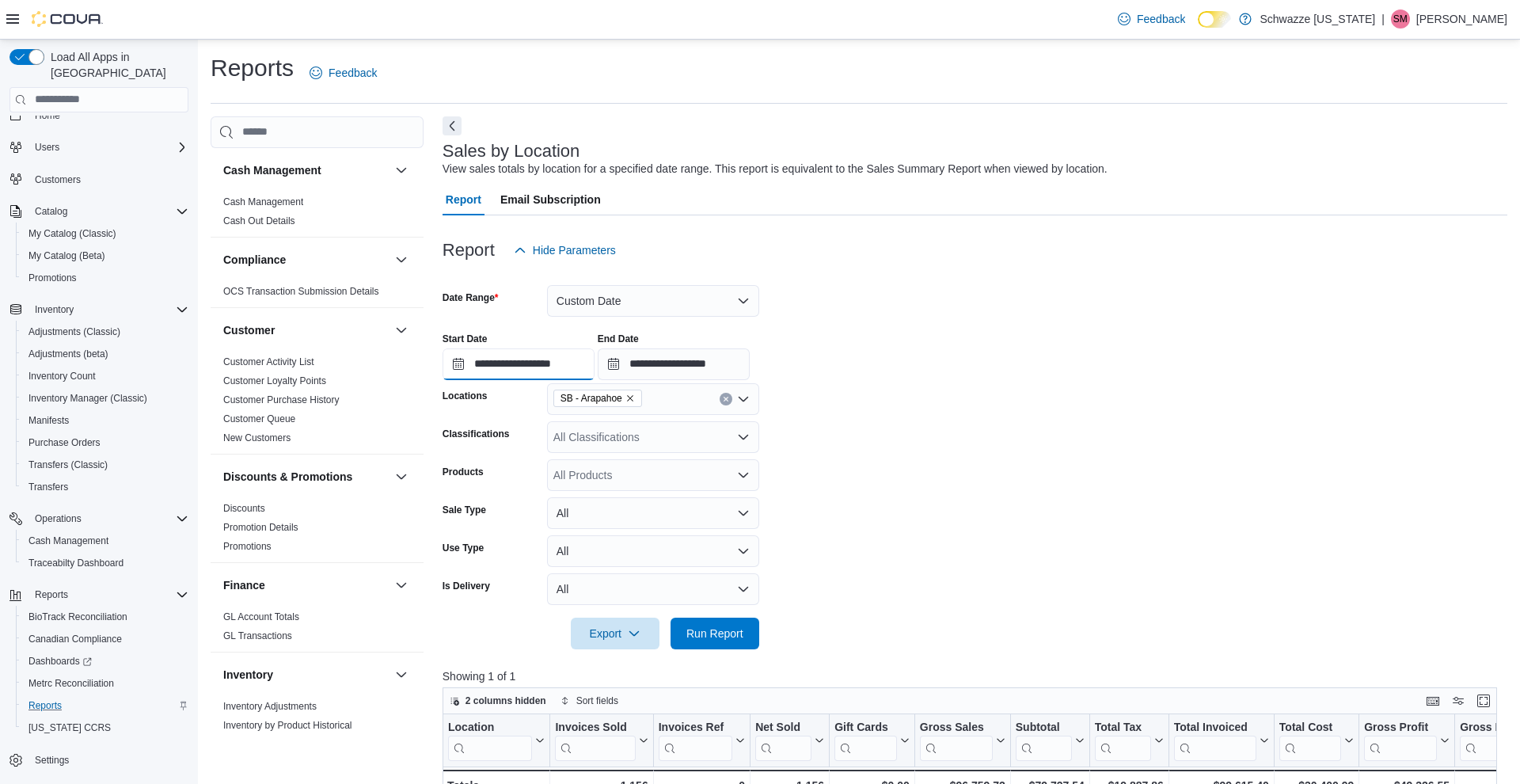
click at [500, 363] on input "**********" at bounding box center [518, 364] width 152 height 32
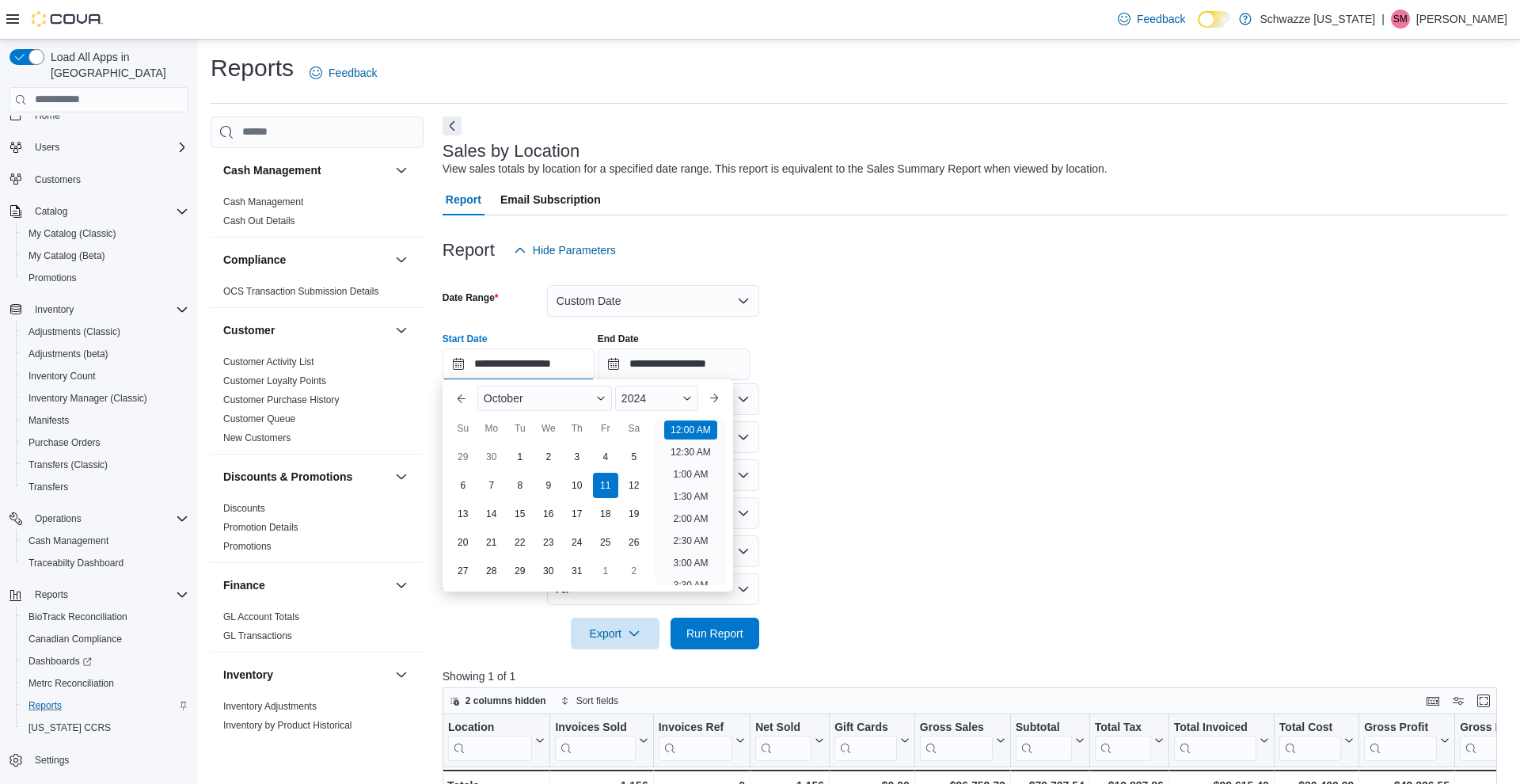
scroll to position [49, 0]
click at [635, 485] on div "12" at bounding box center [633, 485] width 28 height 28
type input "**********"
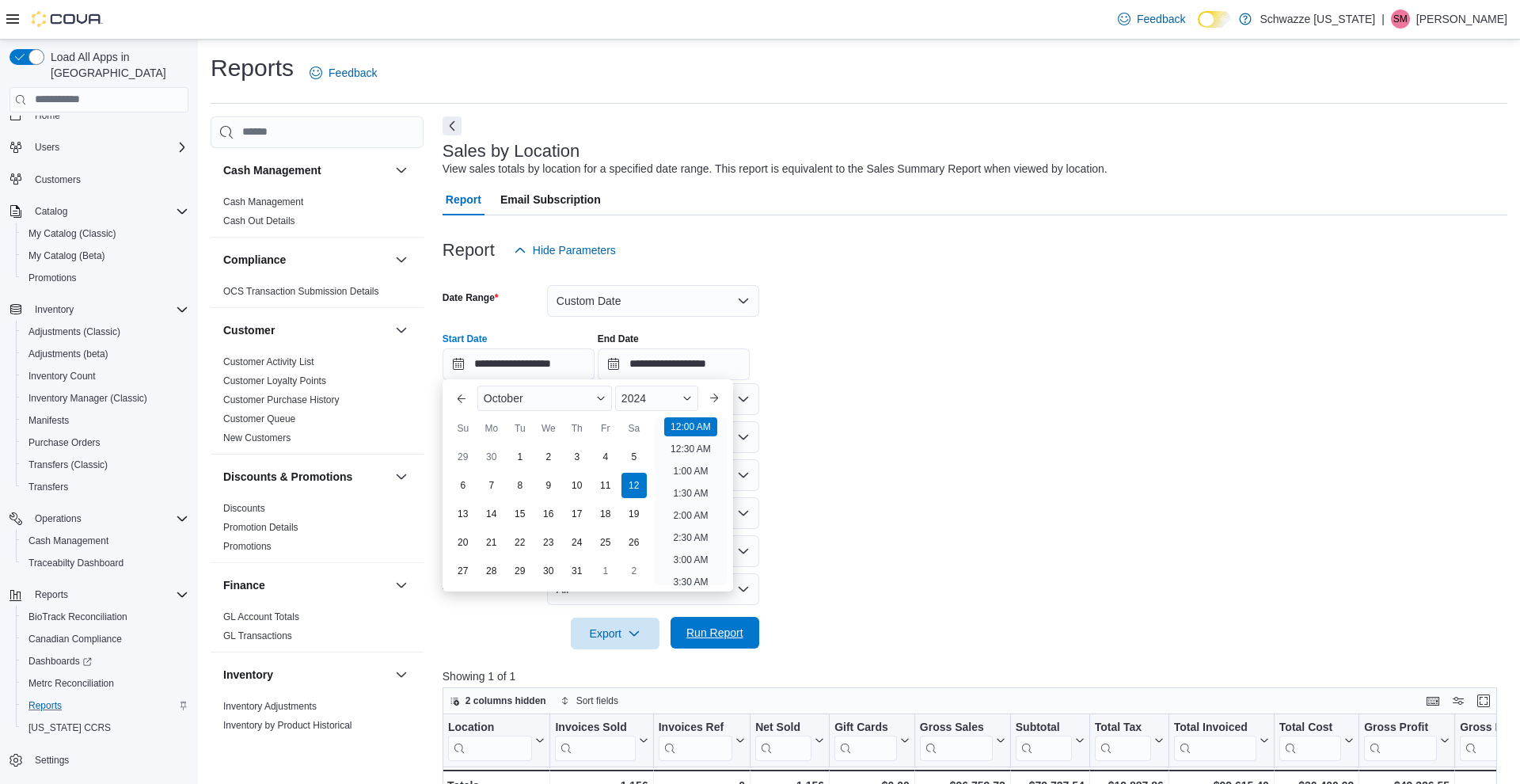
click at [719, 631] on span "Run Report" at bounding box center [714, 632] width 57 height 16
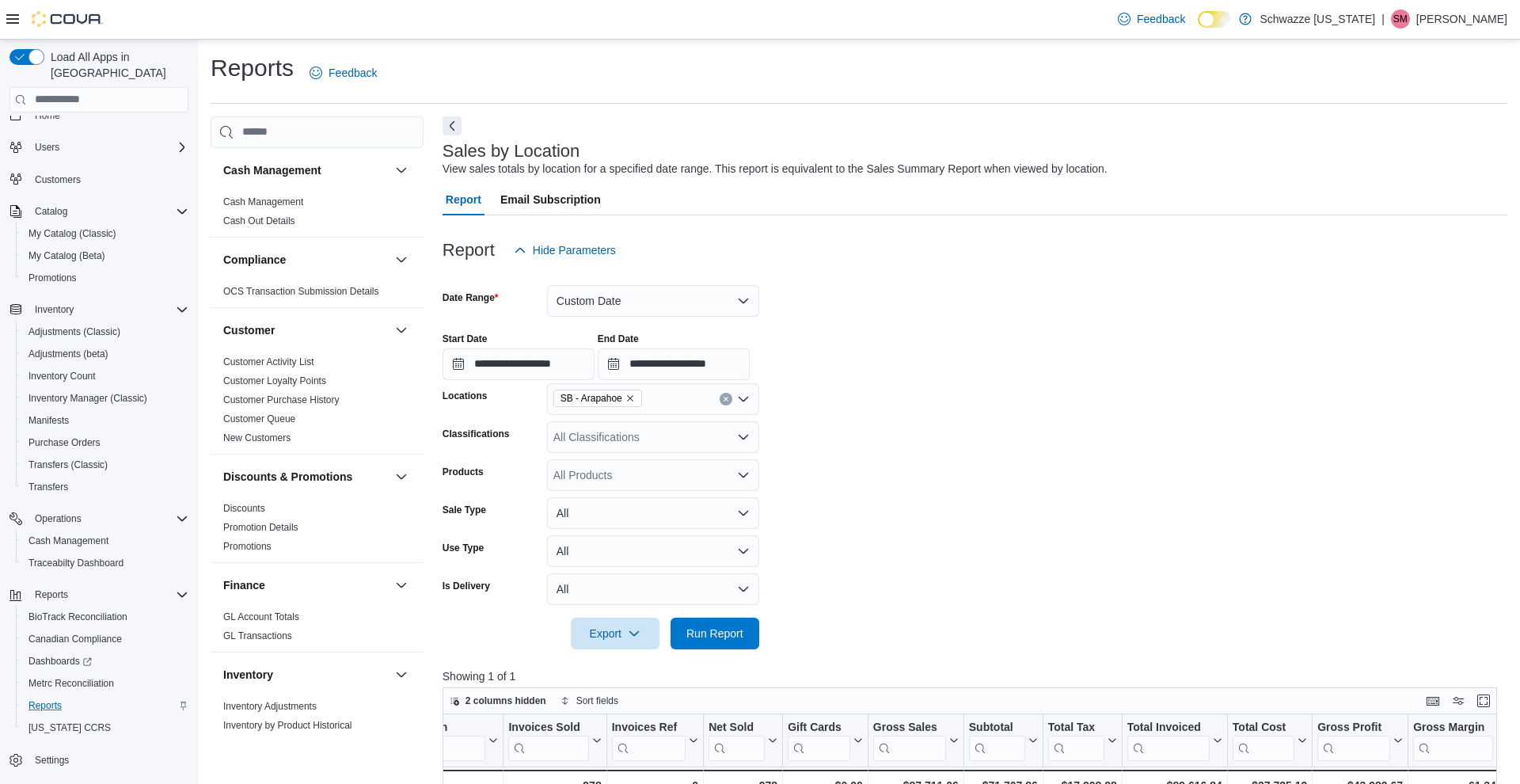
click at [629, 282] on div at bounding box center [975, 275] width 1065 height 19
click at [630, 298] on button "Custom Date" at bounding box center [653, 301] width 212 height 32
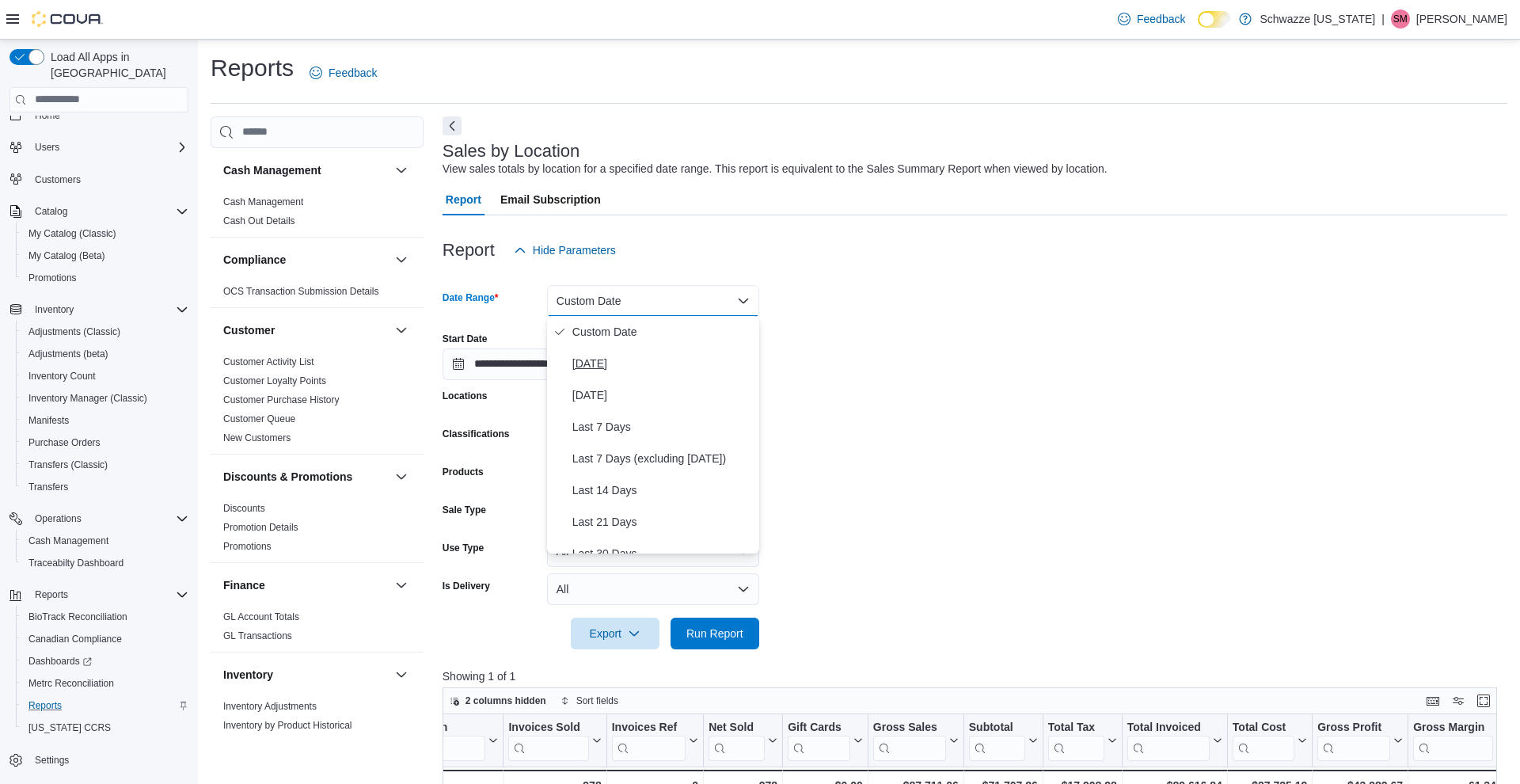
click at [596, 361] on span "[DATE]" at bounding box center [663, 362] width 181 height 19
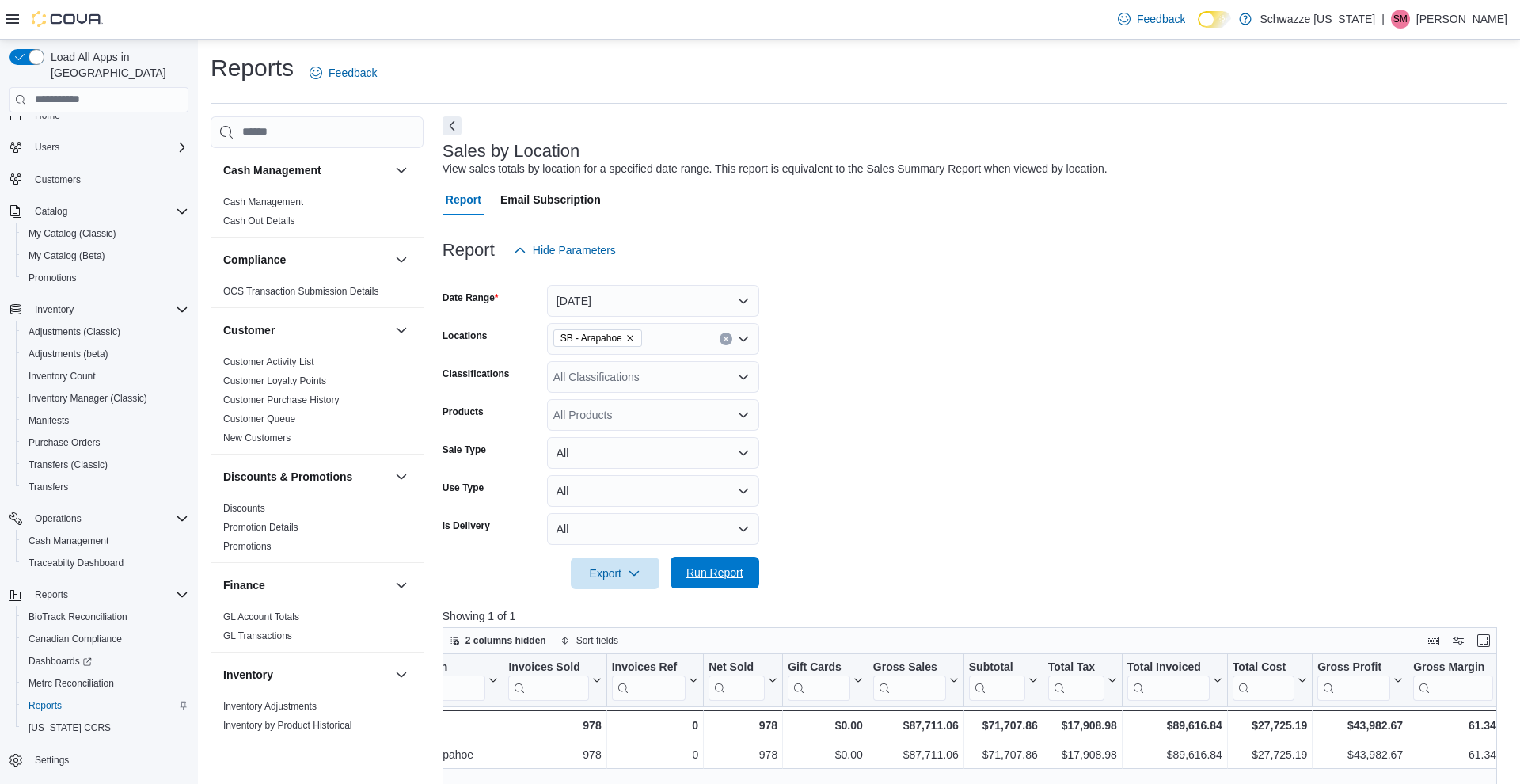
click at [719, 576] on span "Run Report" at bounding box center [714, 573] width 57 height 16
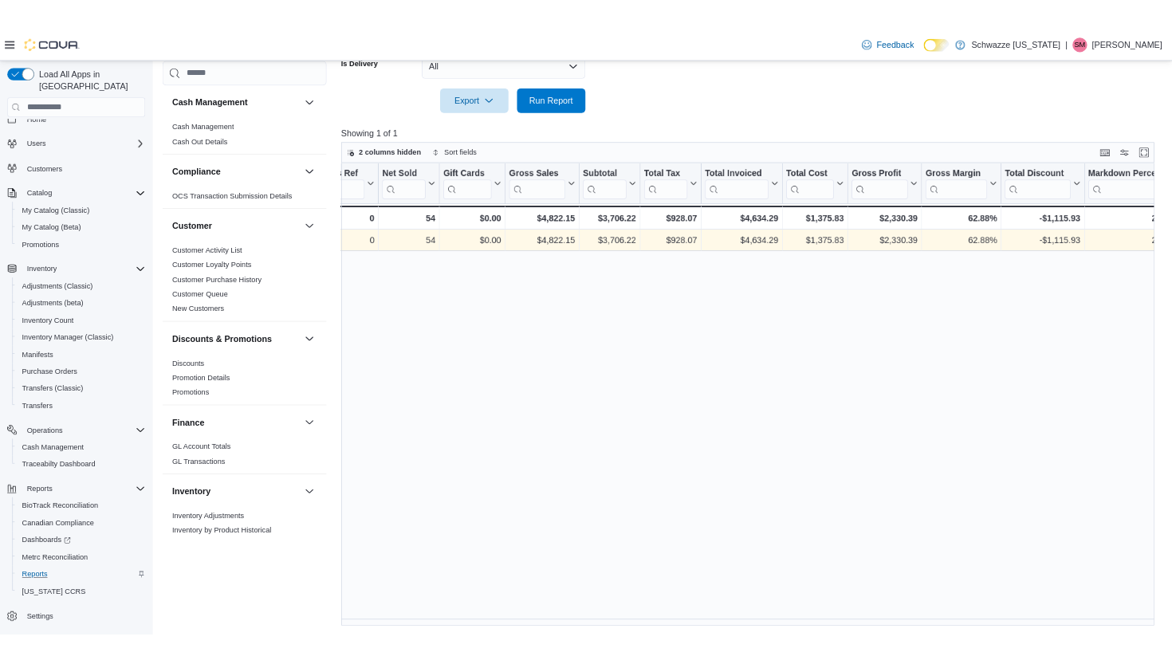
scroll to position [0, 267]
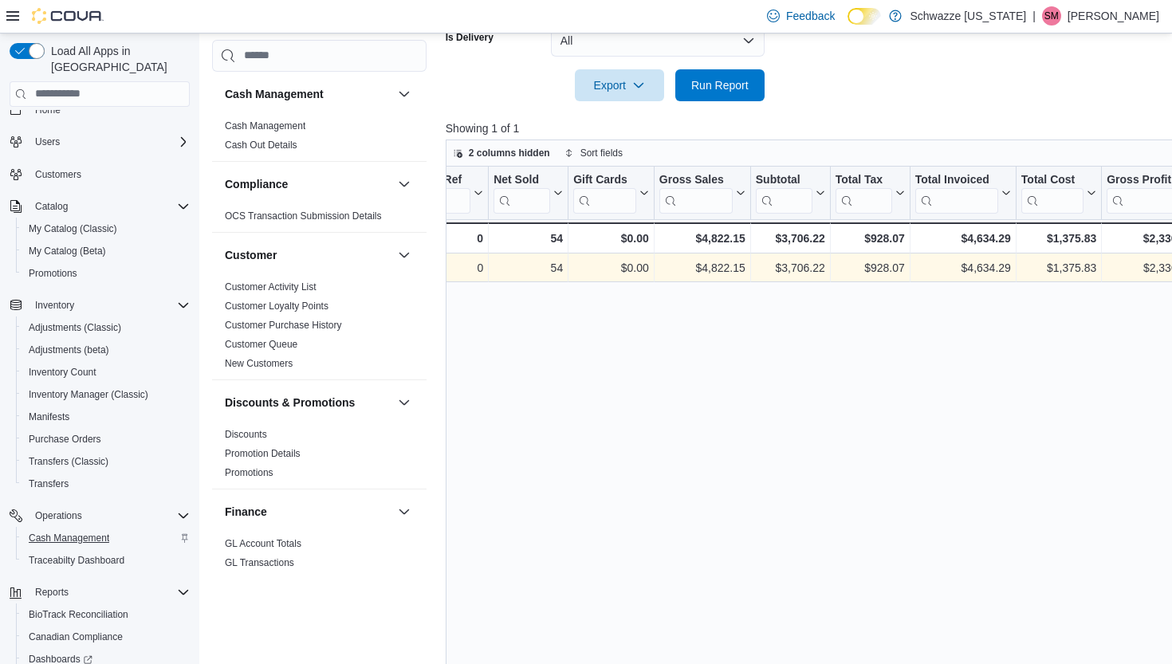
click at [61, 532] on span "Cash Management" at bounding box center [69, 538] width 81 height 13
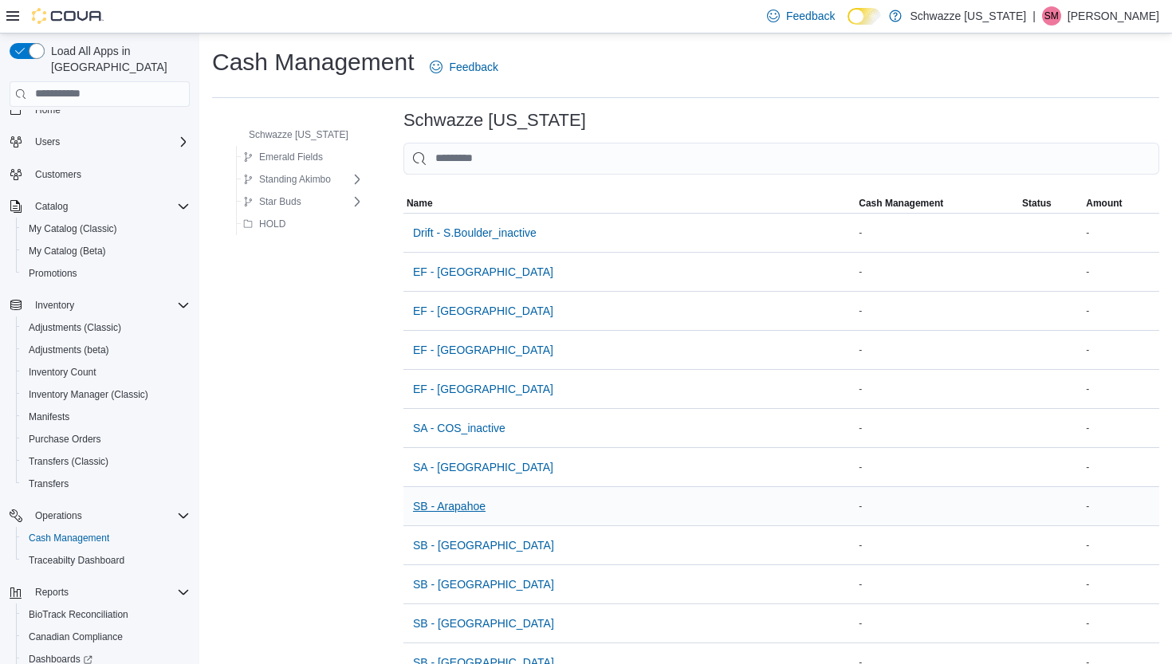
click at [455, 506] on span "SB - Arapahoe" at bounding box center [449, 506] width 73 height 16
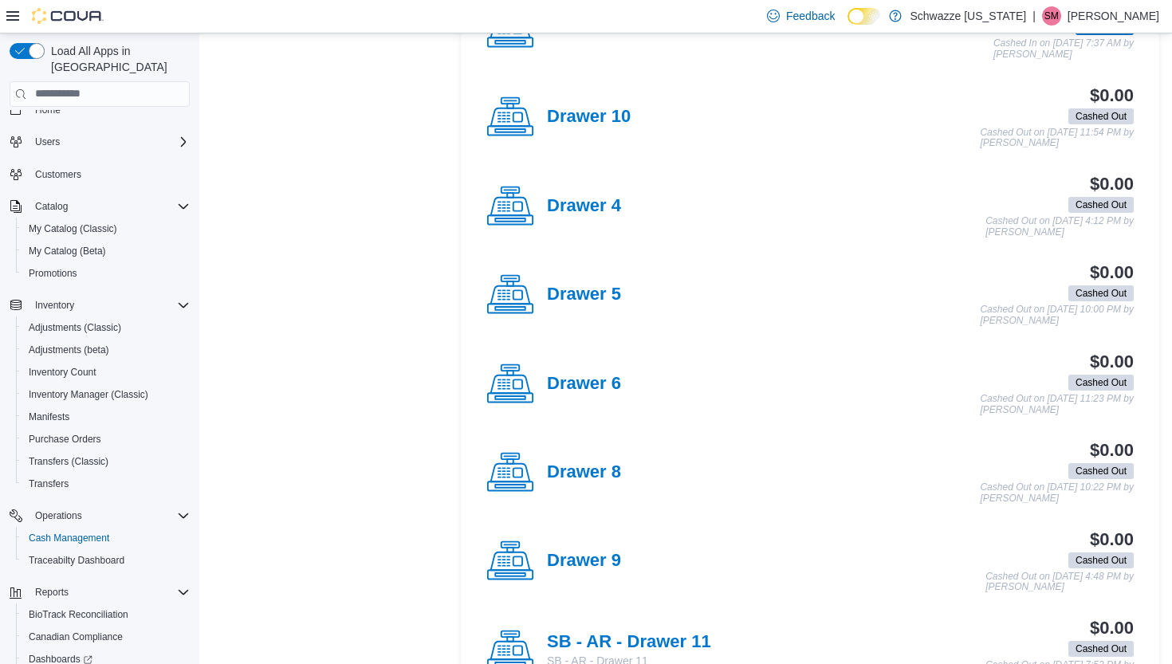
scroll to position [774, 0]
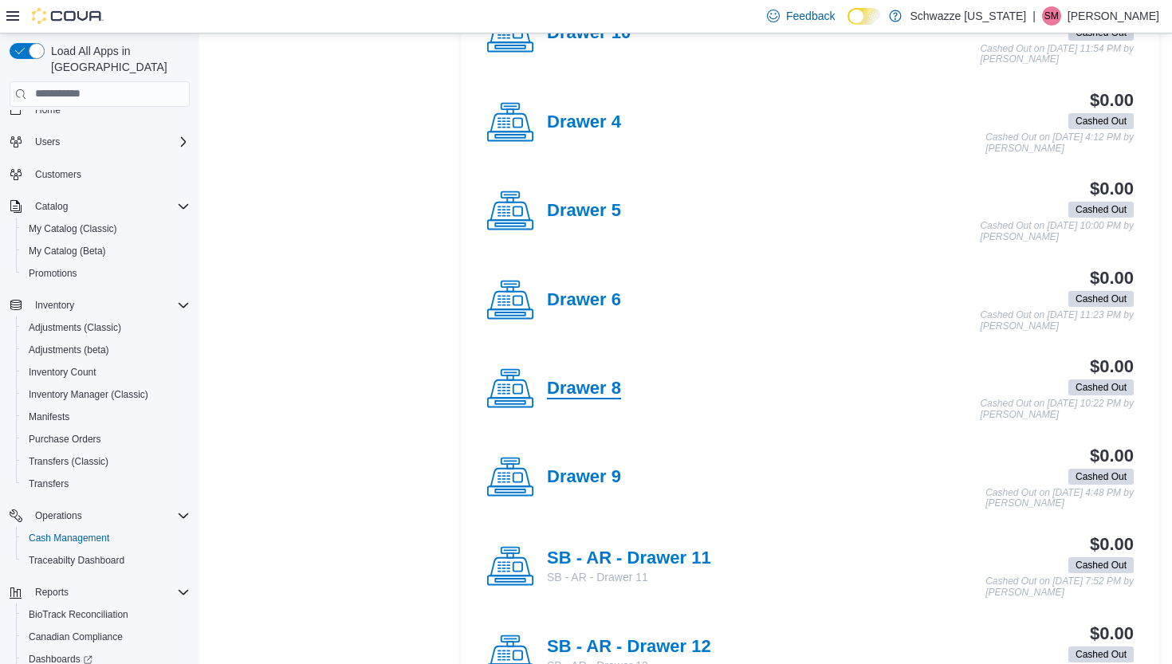
click at [573, 382] on h4 "Drawer 8" at bounding box center [584, 389] width 74 height 21
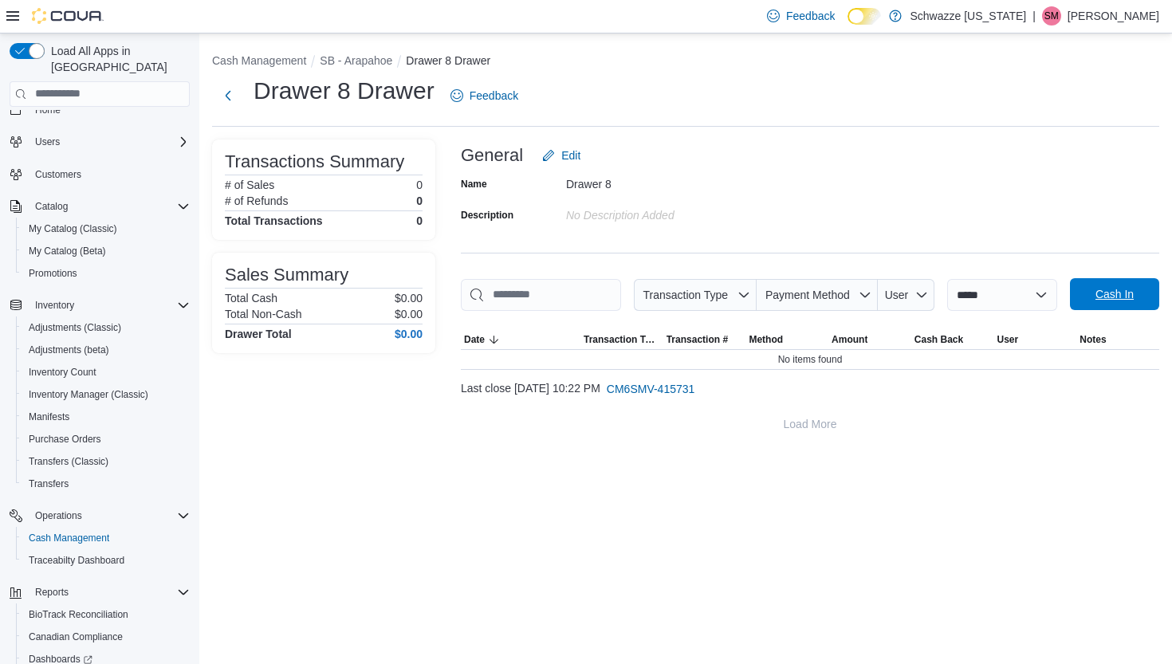
click at [1080, 310] on span "Cash In" at bounding box center [1115, 294] width 70 height 32
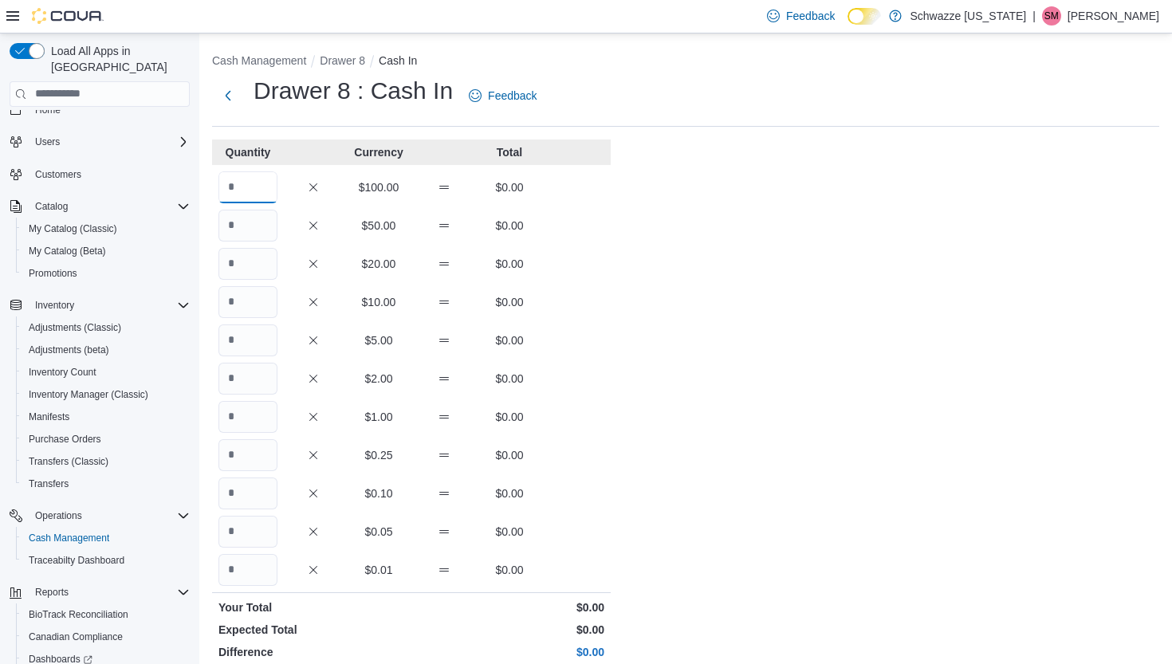
click at [253, 197] on input "Quantity" at bounding box center [248, 187] width 59 height 32
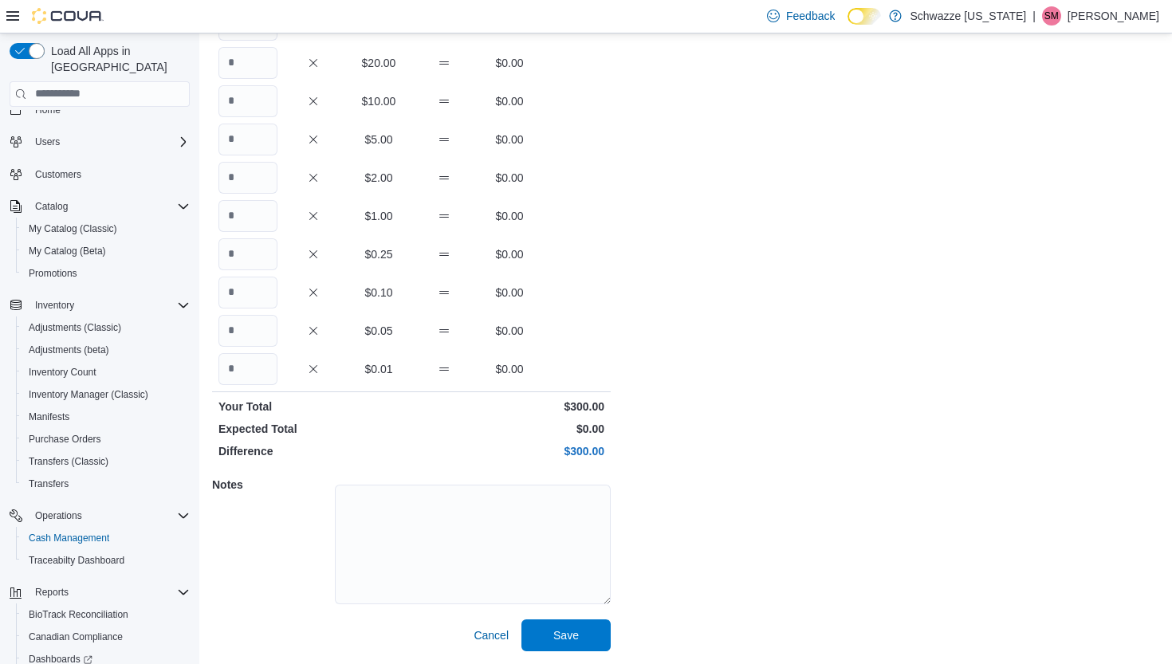
scroll to position [200, 0]
type input "*"
click at [570, 640] on span "Save" at bounding box center [566, 636] width 26 height 16
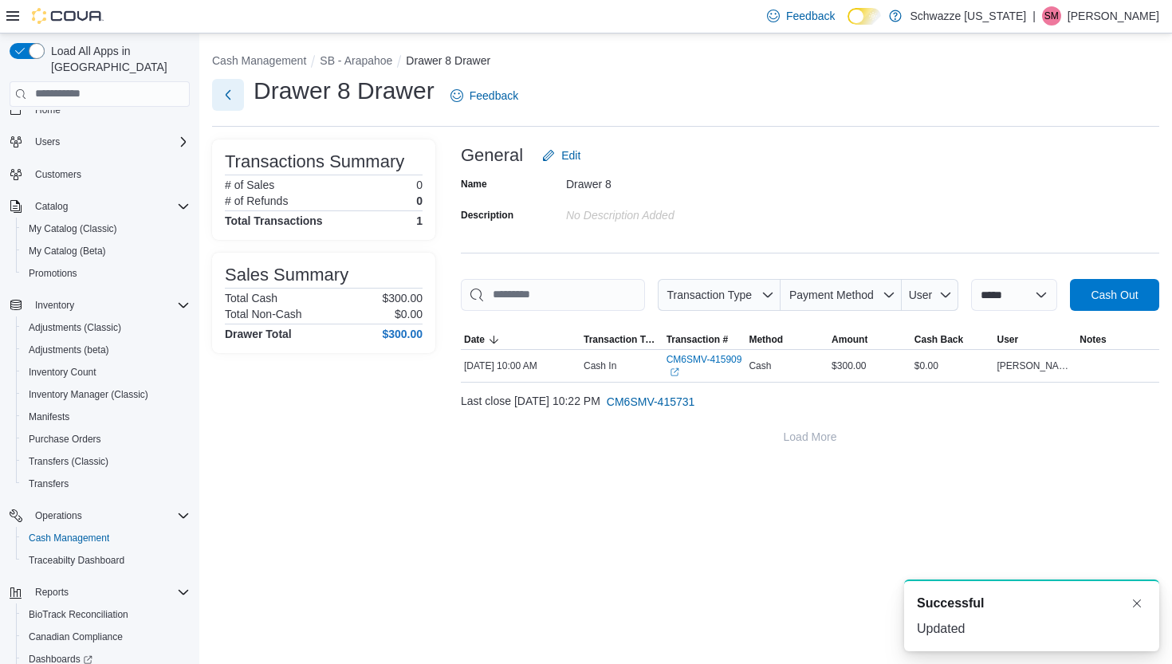
click at [219, 95] on button "Next" at bounding box center [228, 95] width 32 height 32
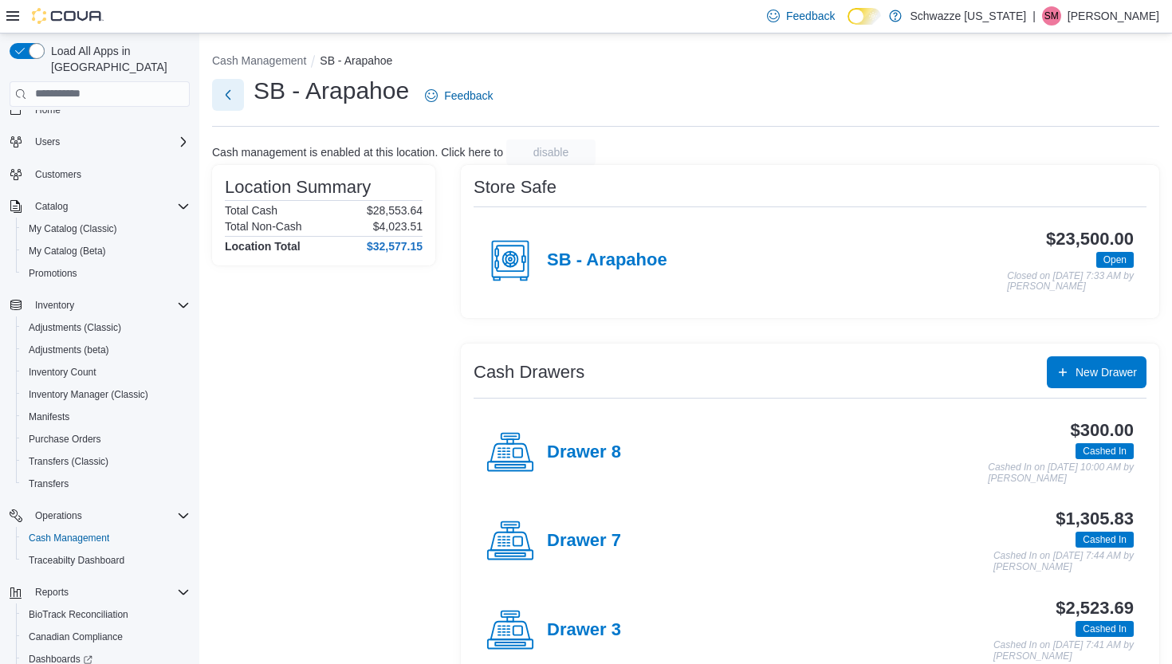
click at [231, 96] on button "Next" at bounding box center [228, 95] width 32 height 32
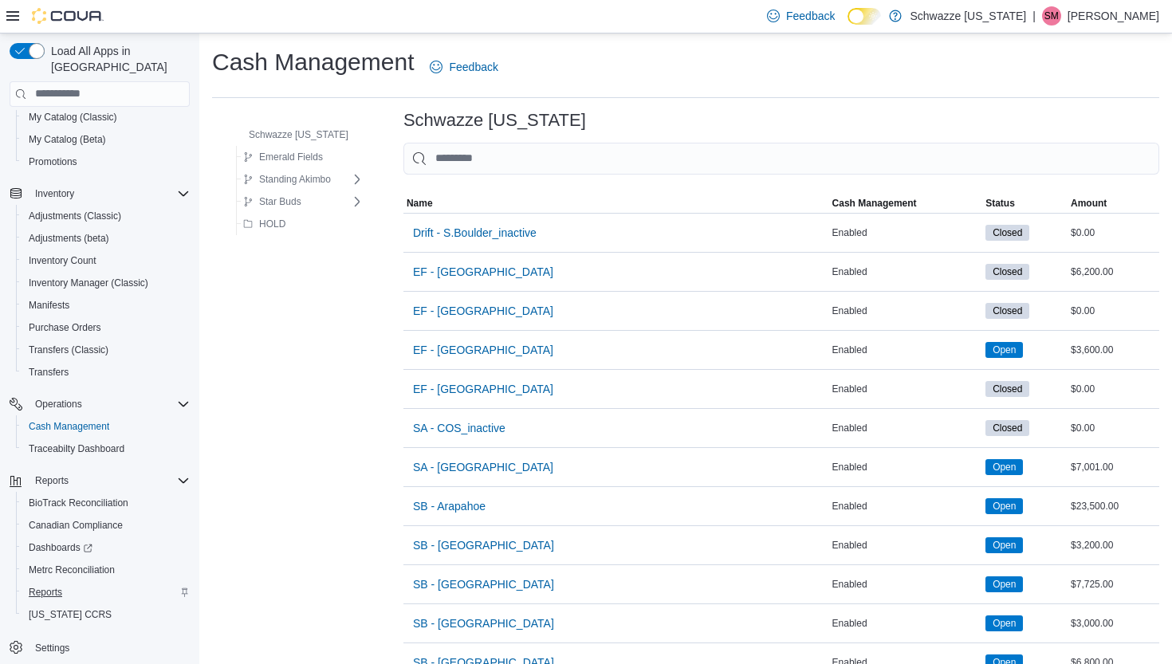
scroll to position [130, 0]
click at [42, 586] on span "Reports" at bounding box center [45, 592] width 33 height 13
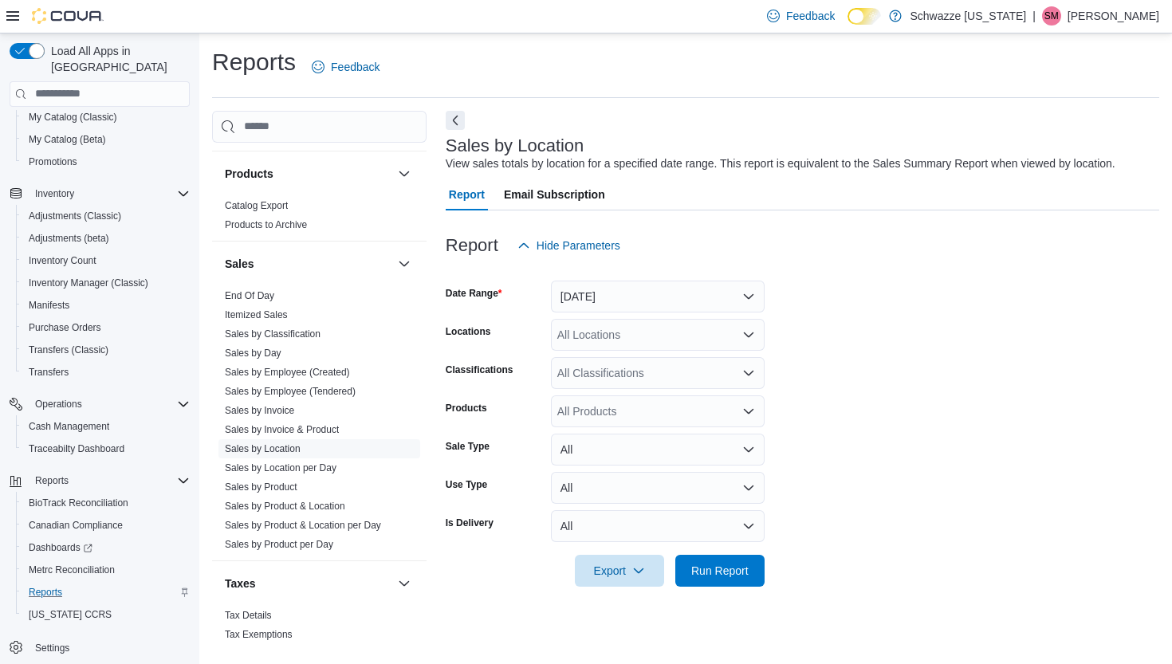
scroll to position [1016, 0]
click at [303, 390] on link "Sales by Employee (Tendered)" at bounding box center [290, 388] width 131 height 11
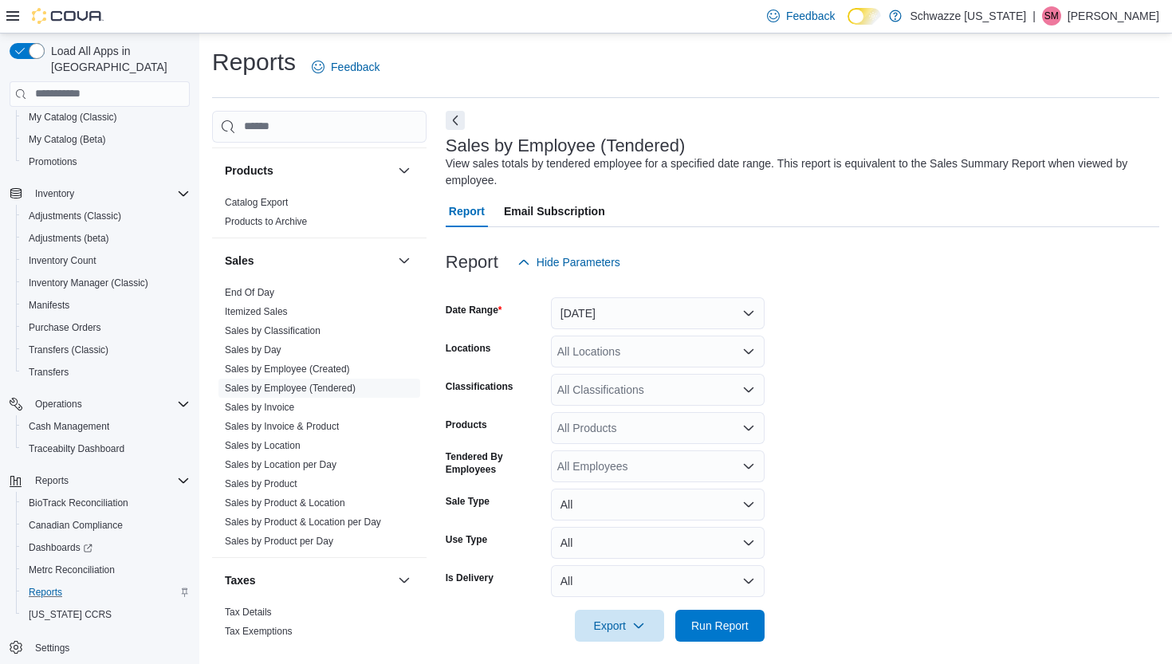
scroll to position [9, 0]
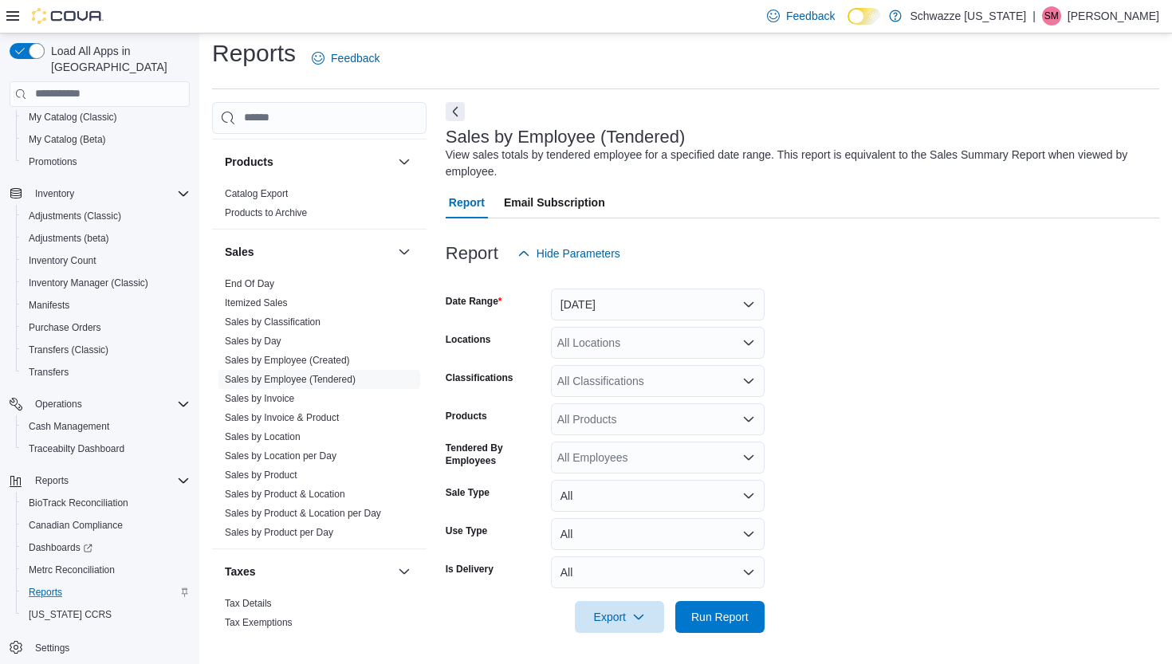
click at [609, 302] on button "[DATE]" at bounding box center [658, 305] width 214 height 32
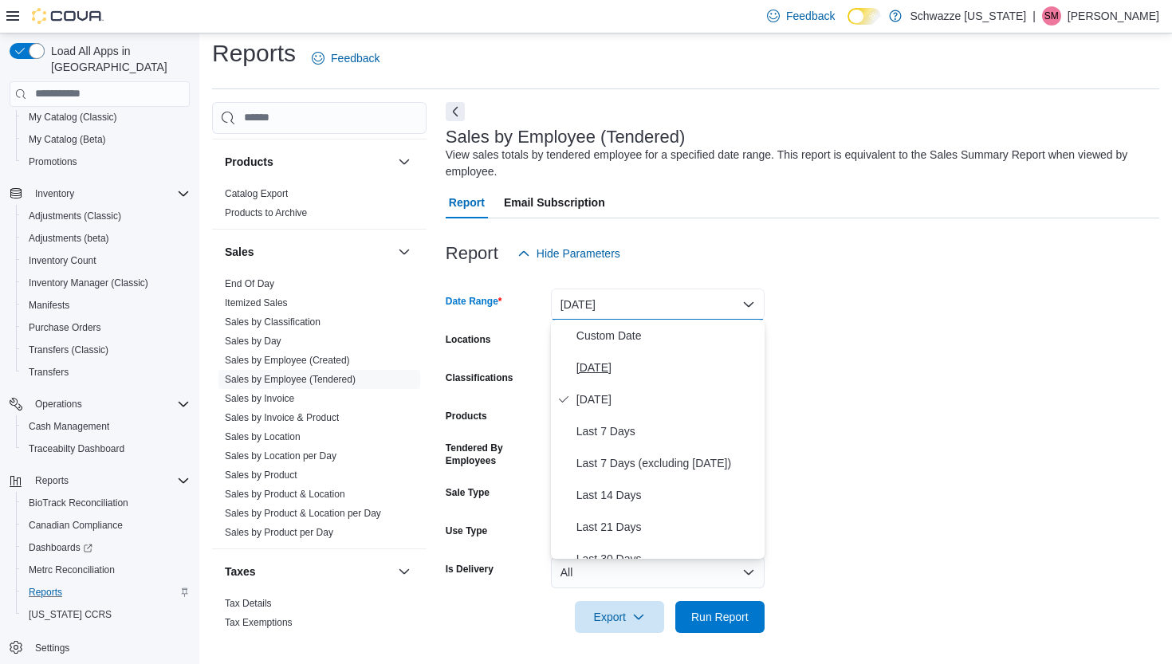
click at [596, 371] on span "[DATE]" at bounding box center [668, 367] width 182 height 19
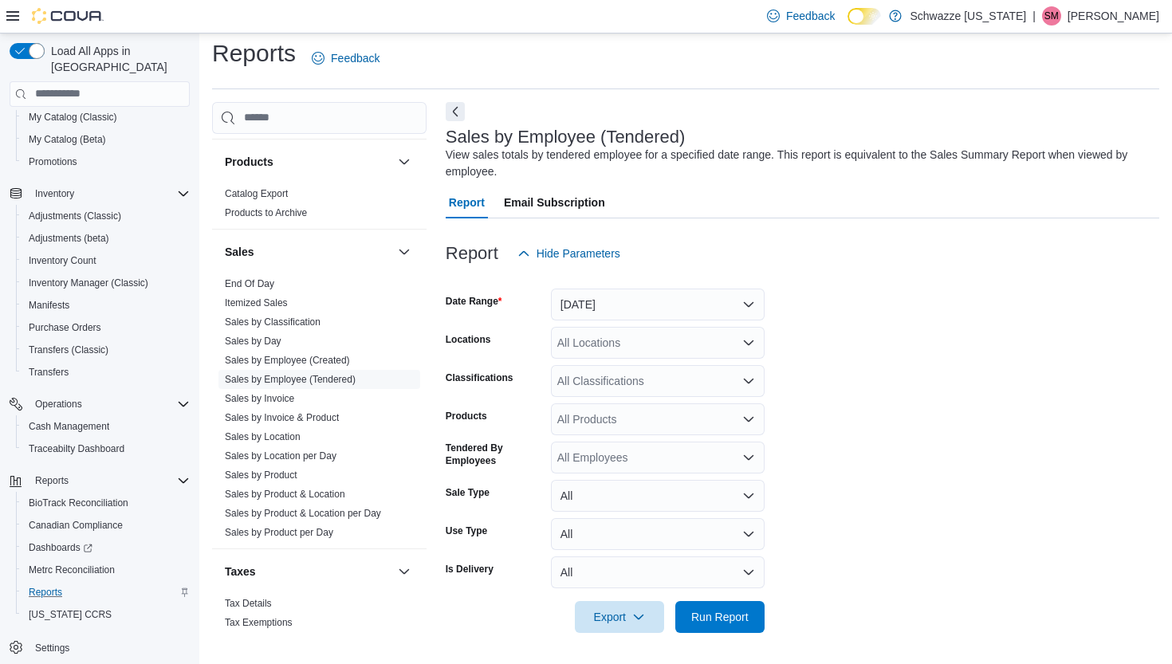
click at [628, 337] on div "All Locations" at bounding box center [658, 343] width 214 height 32
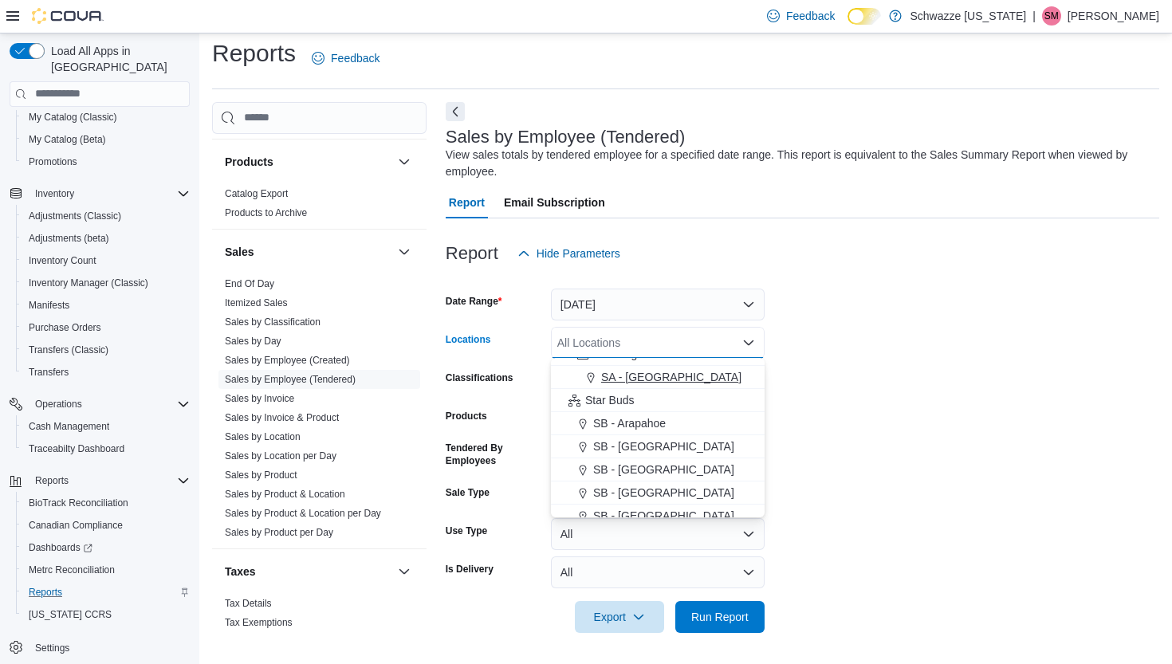
scroll to position [111, 0]
click at [627, 424] on span "SB - Arapahoe" at bounding box center [629, 420] width 73 height 16
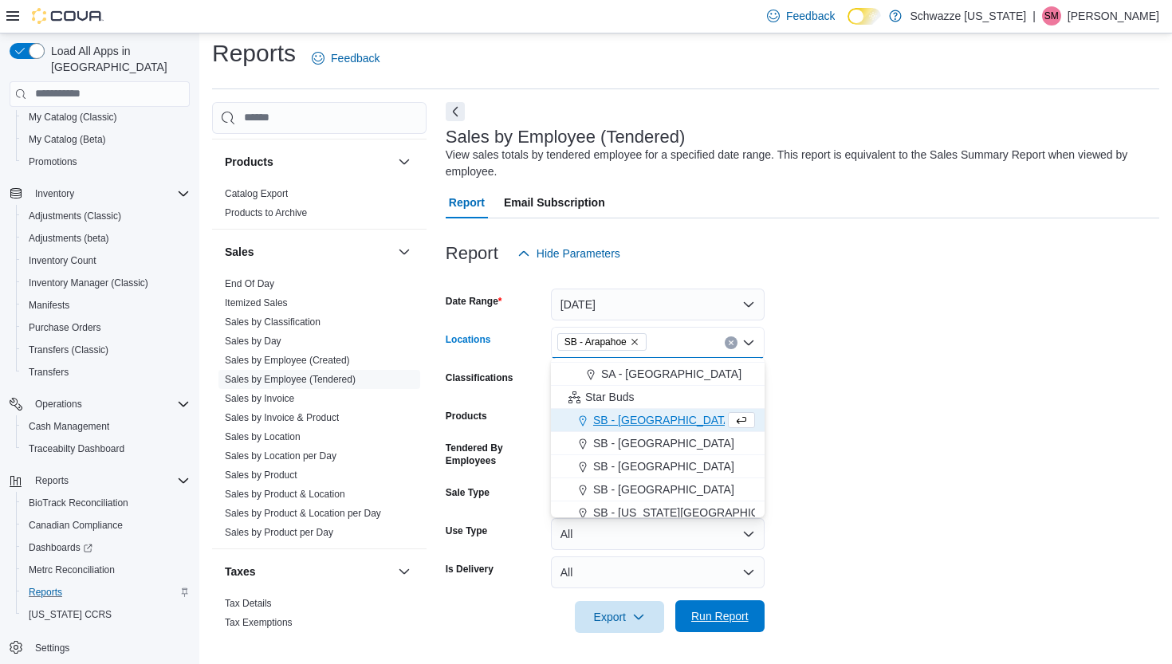
click at [728, 620] on span "Run Report" at bounding box center [719, 616] width 57 height 16
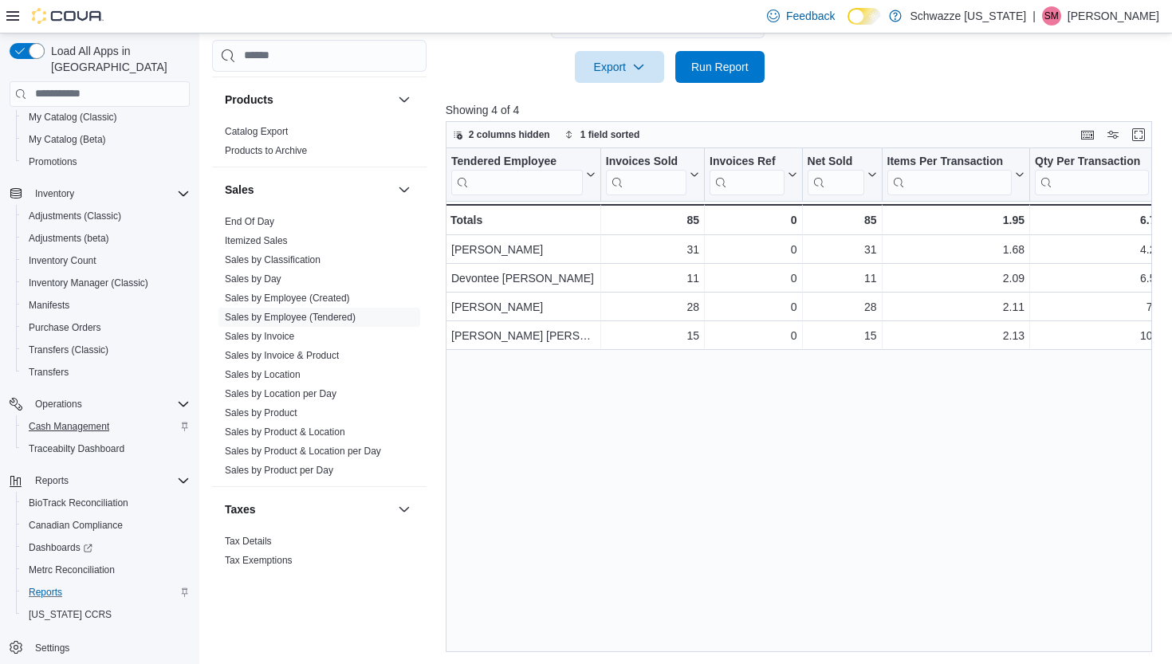
click at [67, 420] on span "Cash Management" at bounding box center [69, 426] width 81 height 13
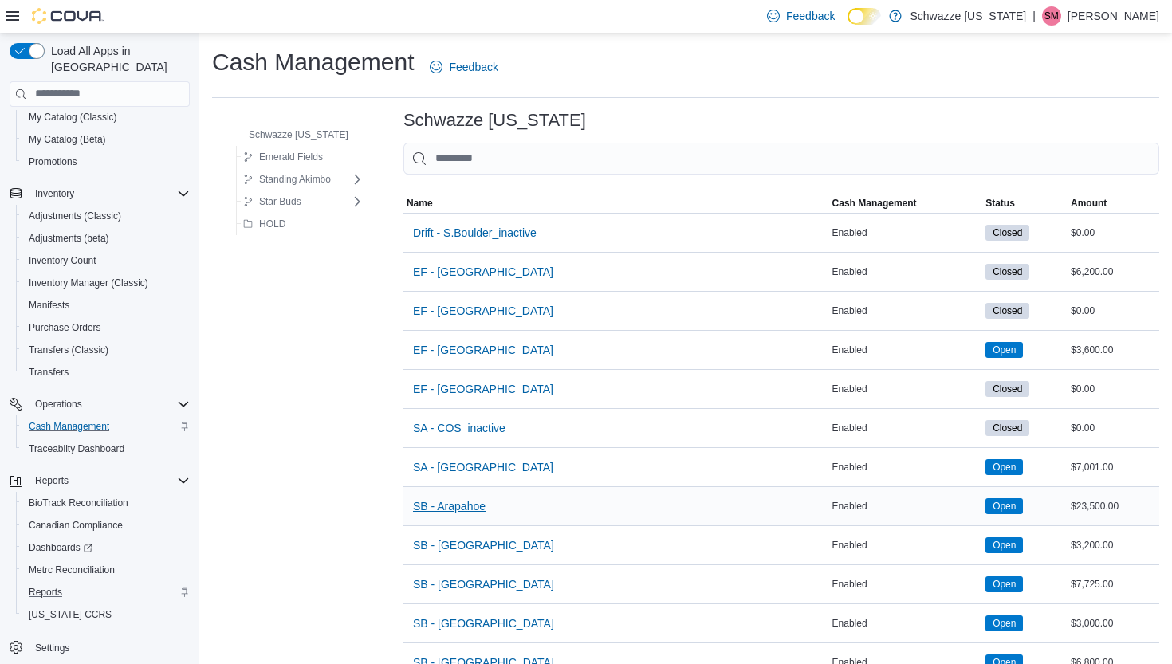
click at [472, 498] on span "SB - Arapahoe" at bounding box center [449, 506] width 73 height 16
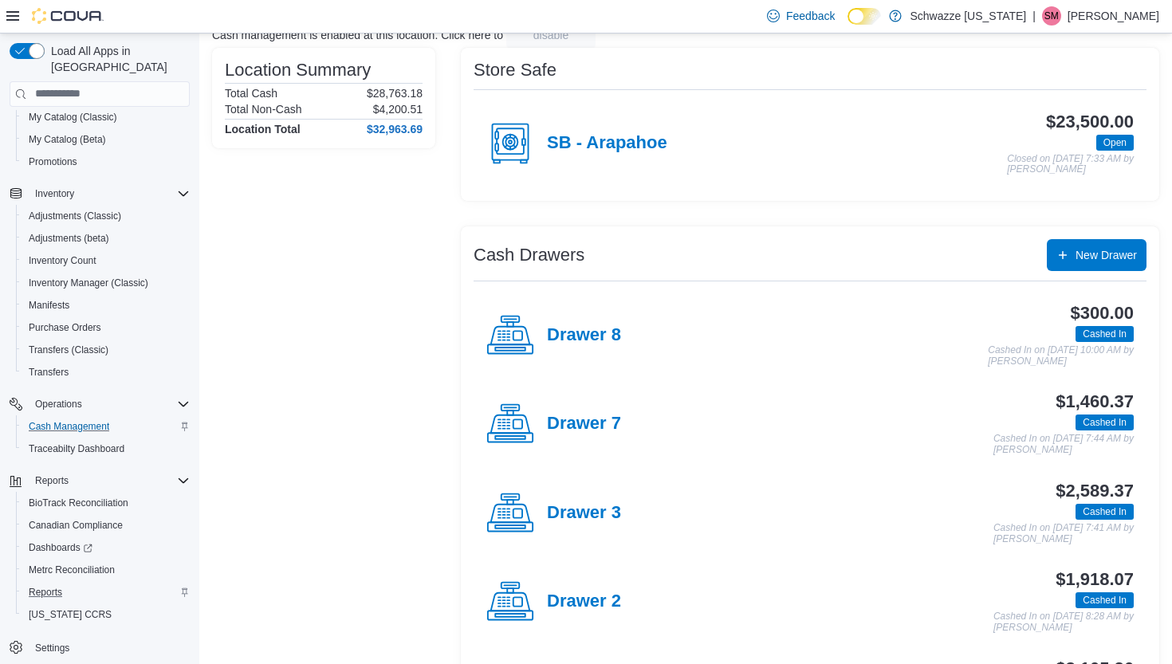
scroll to position [205, 0]
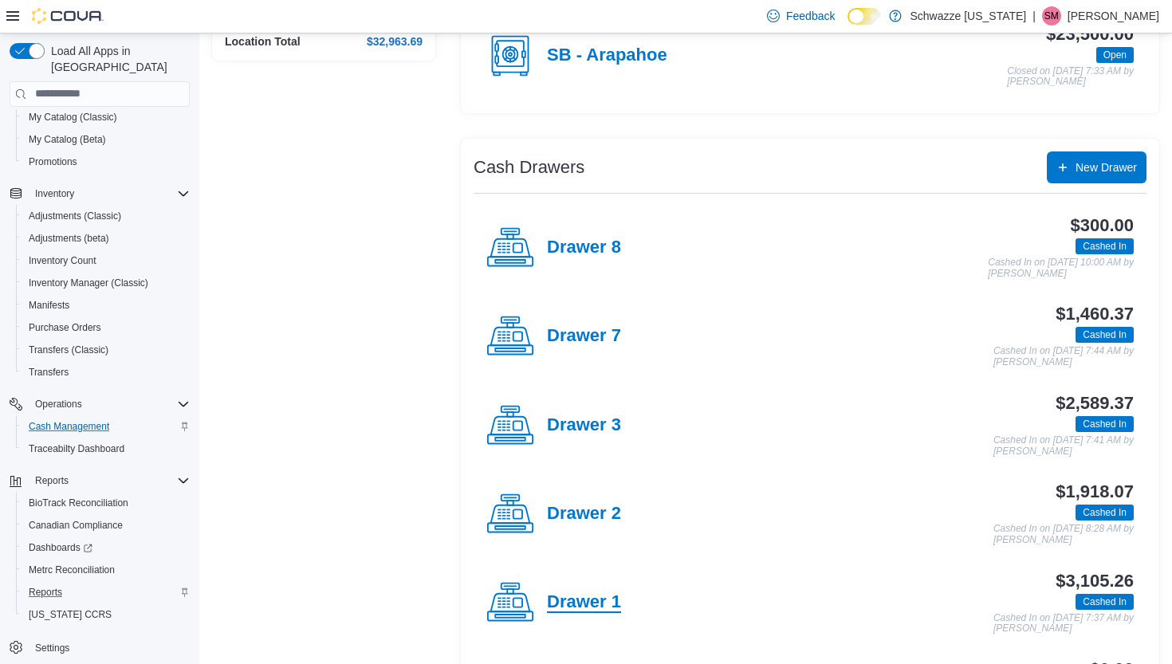
click at [593, 596] on h4 "Drawer 1" at bounding box center [584, 603] width 74 height 21
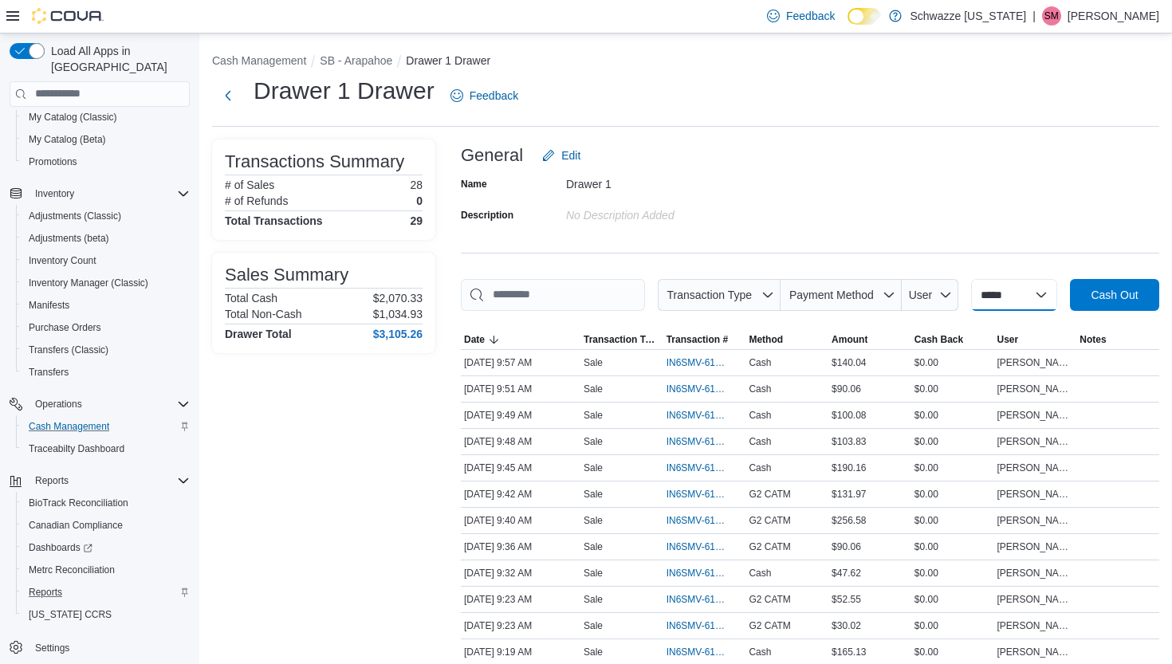
select select "*********"
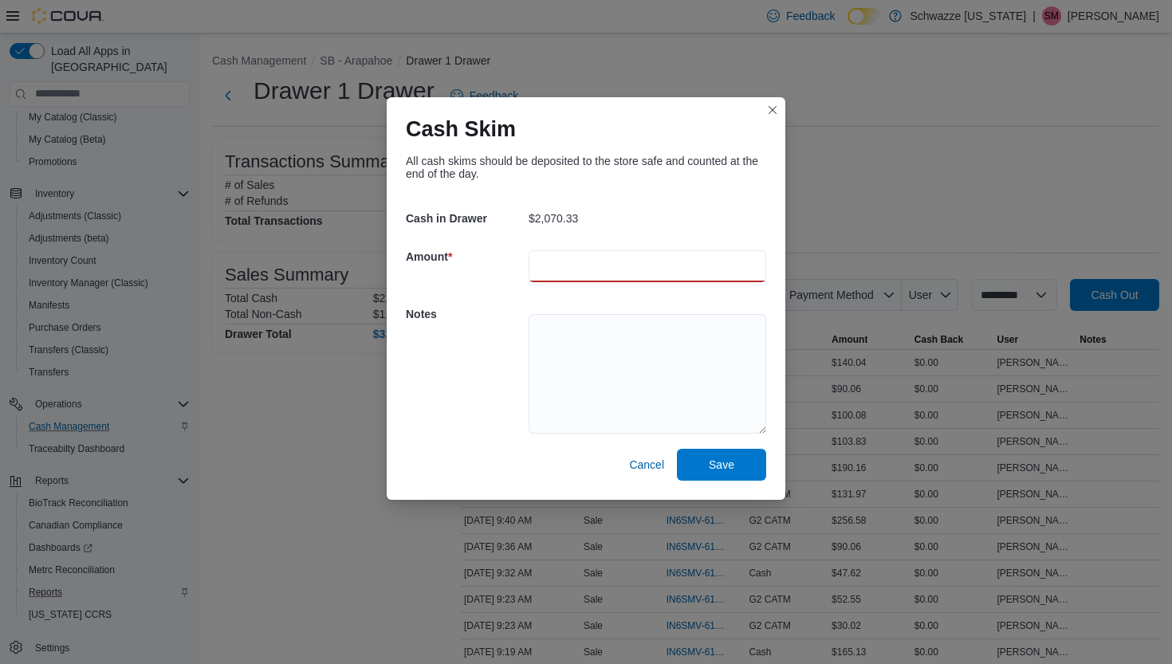
click at [570, 262] on input "number" at bounding box center [648, 266] width 238 height 32
type input "*******"
click at [560, 328] on textarea at bounding box center [648, 374] width 238 height 120
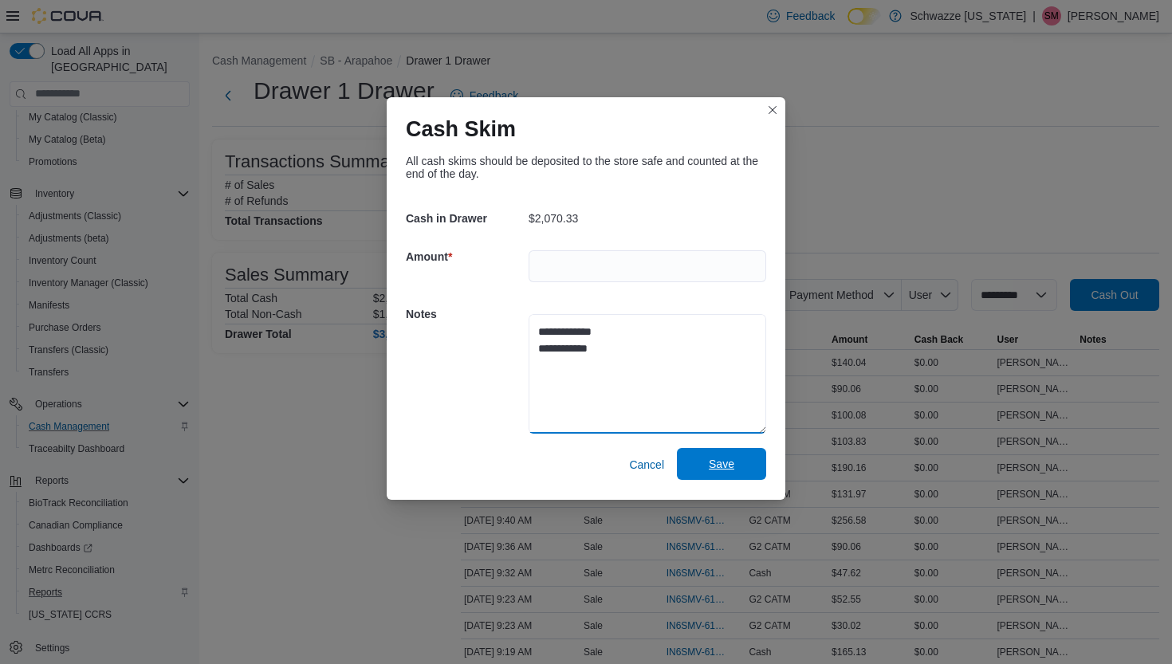
type textarea "**********"
click at [738, 465] on span "Save" at bounding box center [722, 464] width 70 height 32
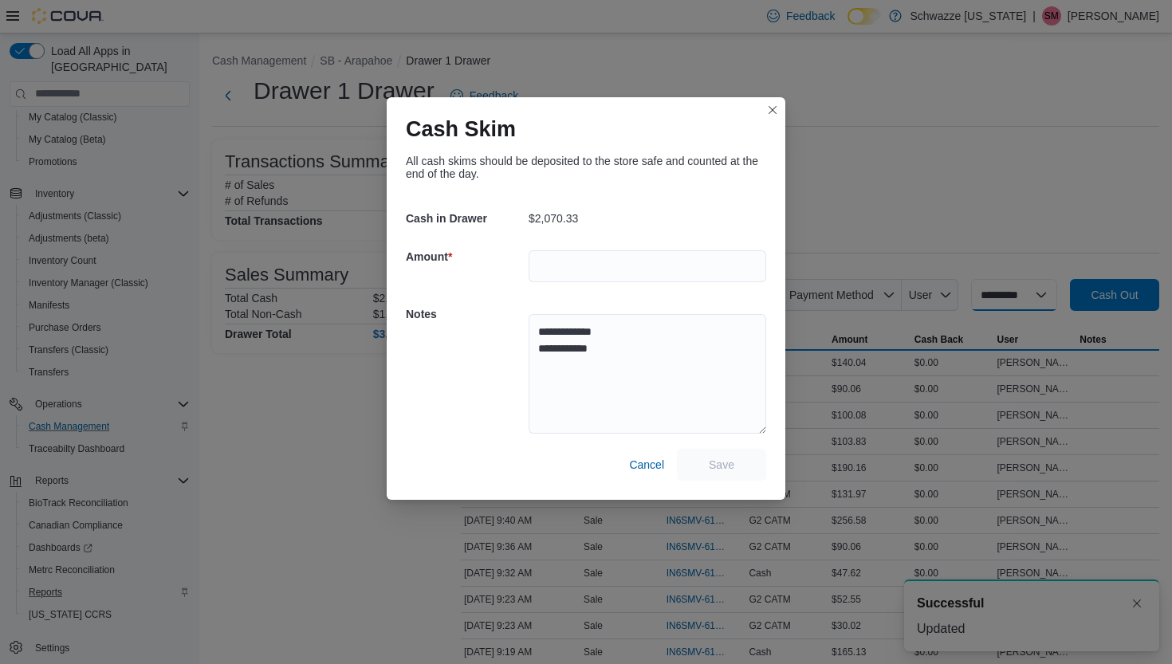
select select
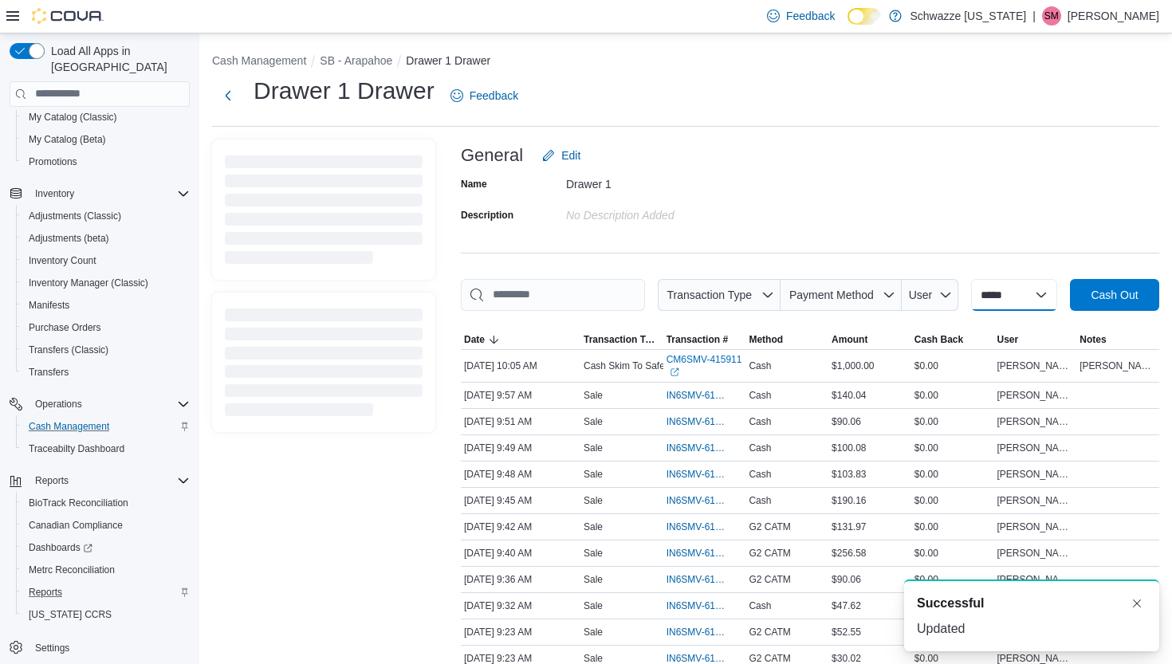
scroll to position [0, 0]
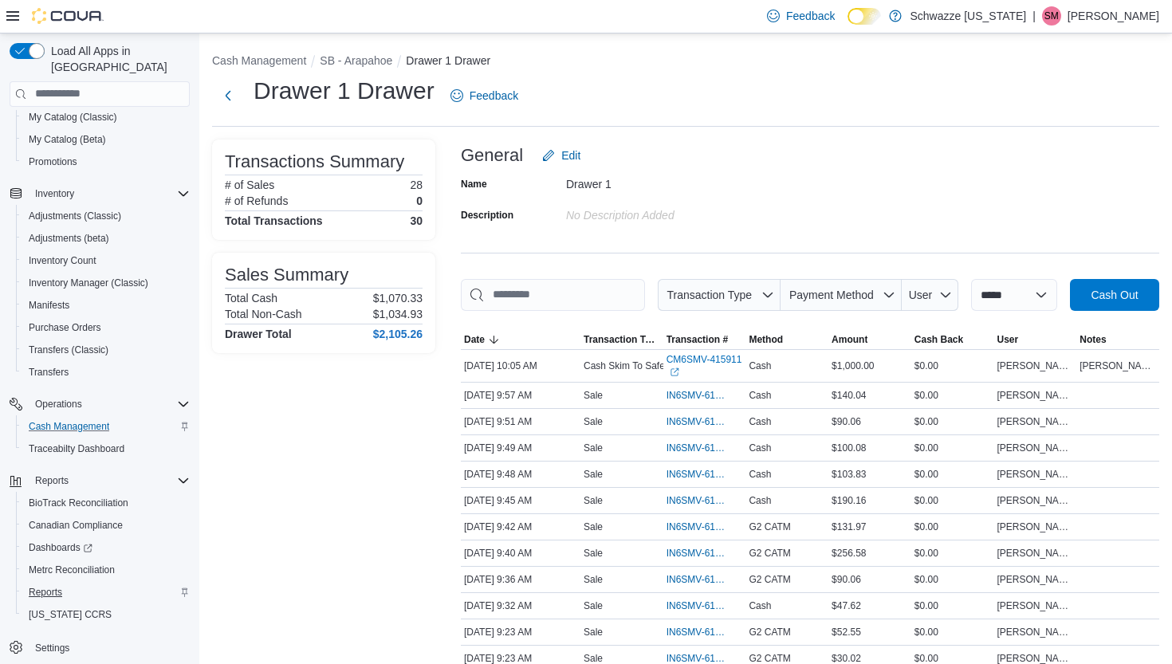
click at [38, 583] on span "Reports" at bounding box center [45, 592] width 33 height 19
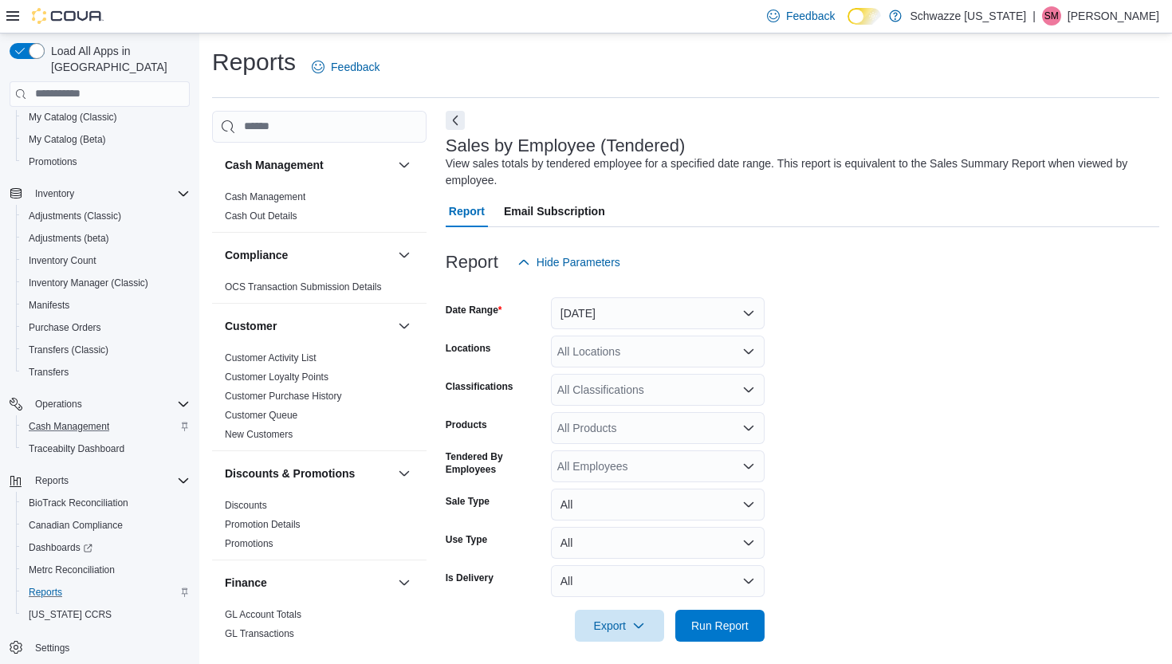
scroll to position [9, 0]
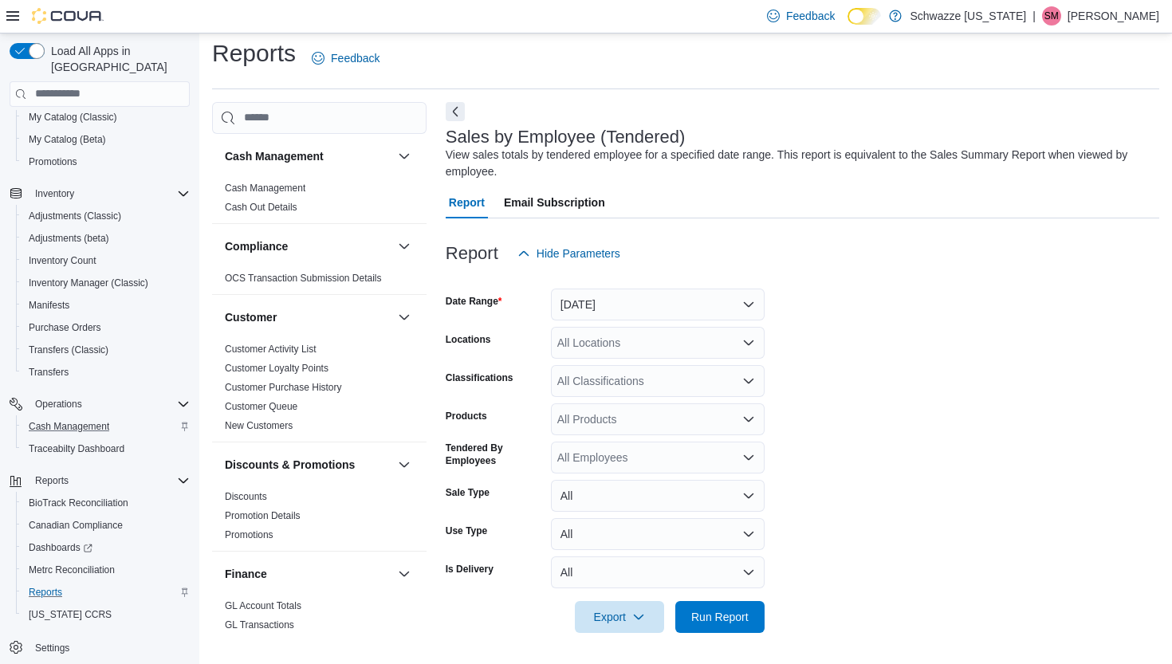
click at [637, 307] on button "[DATE]" at bounding box center [658, 305] width 214 height 32
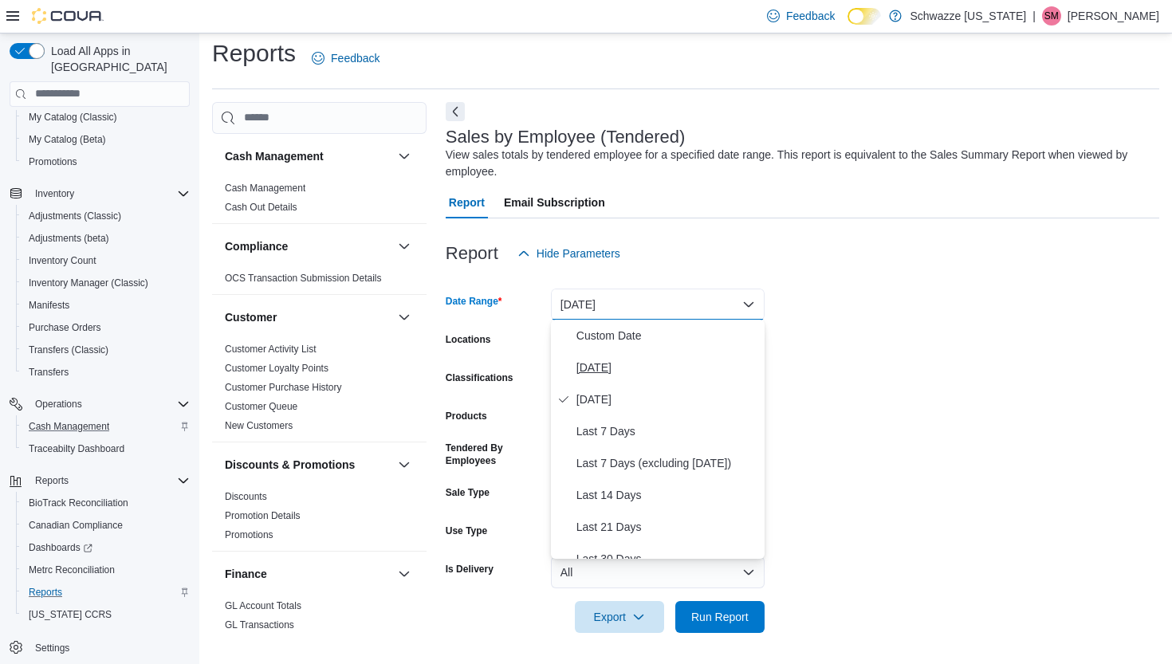
click at [603, 366] on span "[DATE]" at bounding box center [668, 367] width 182 height 19
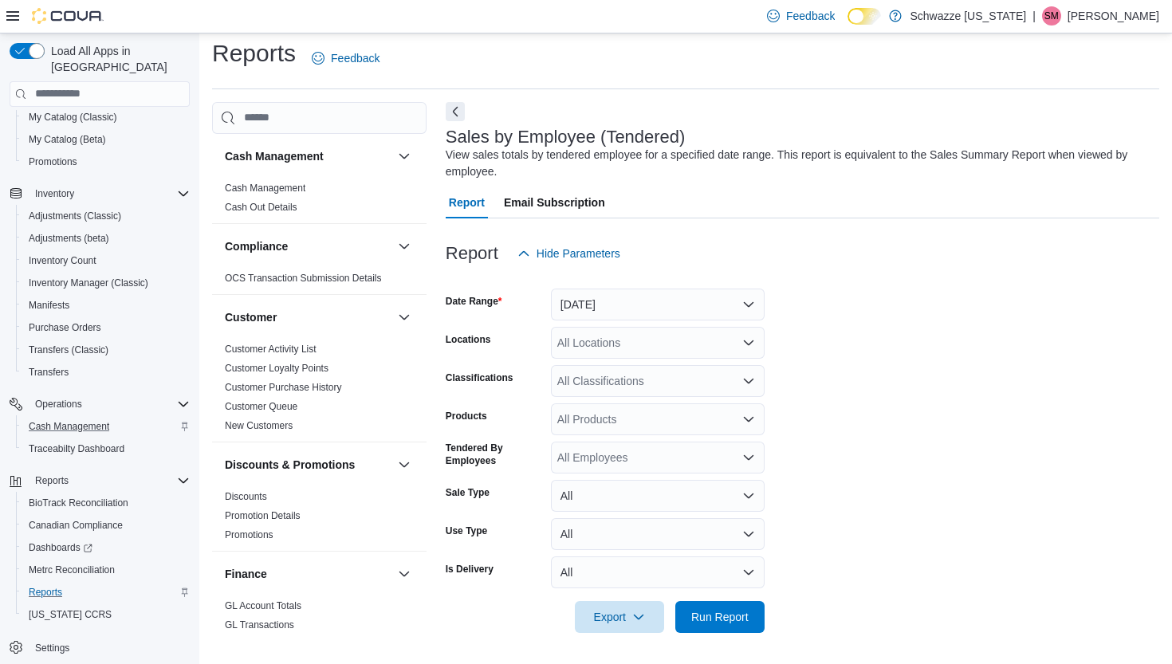
click at [667, 345] on div "All Locations" at bounding box center [658, 343] width 214 height 32
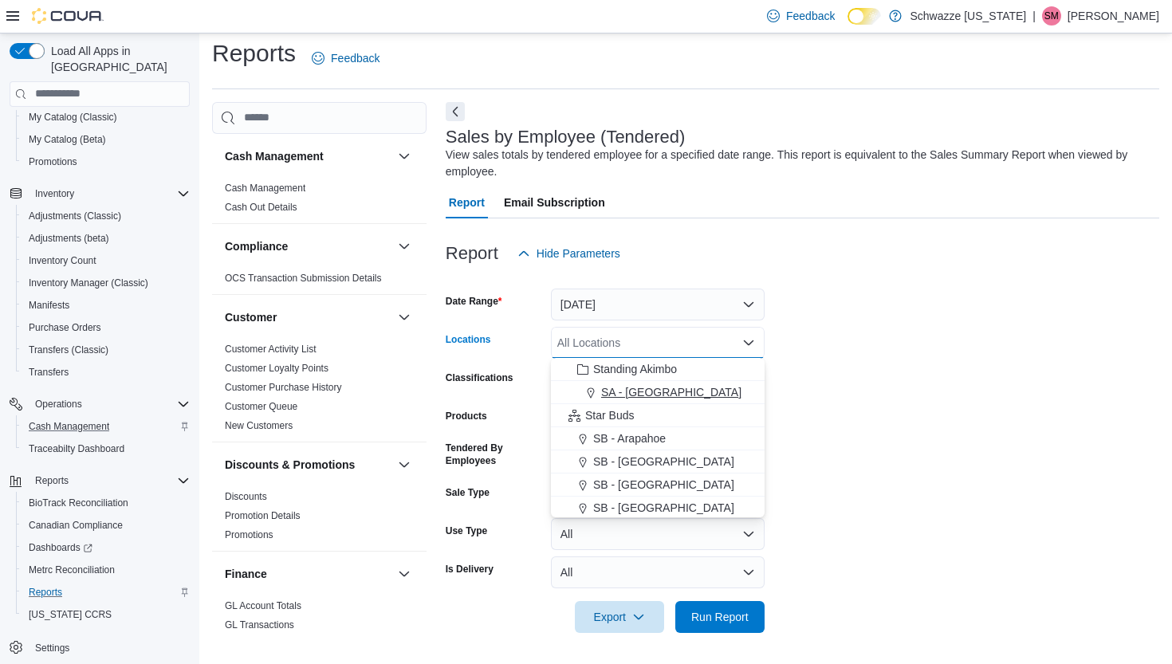
scroll to position [112, 0]
click at [638, 418] on span "SB - Arapahoe" at bounding box center [629, 420] width 73 height 16
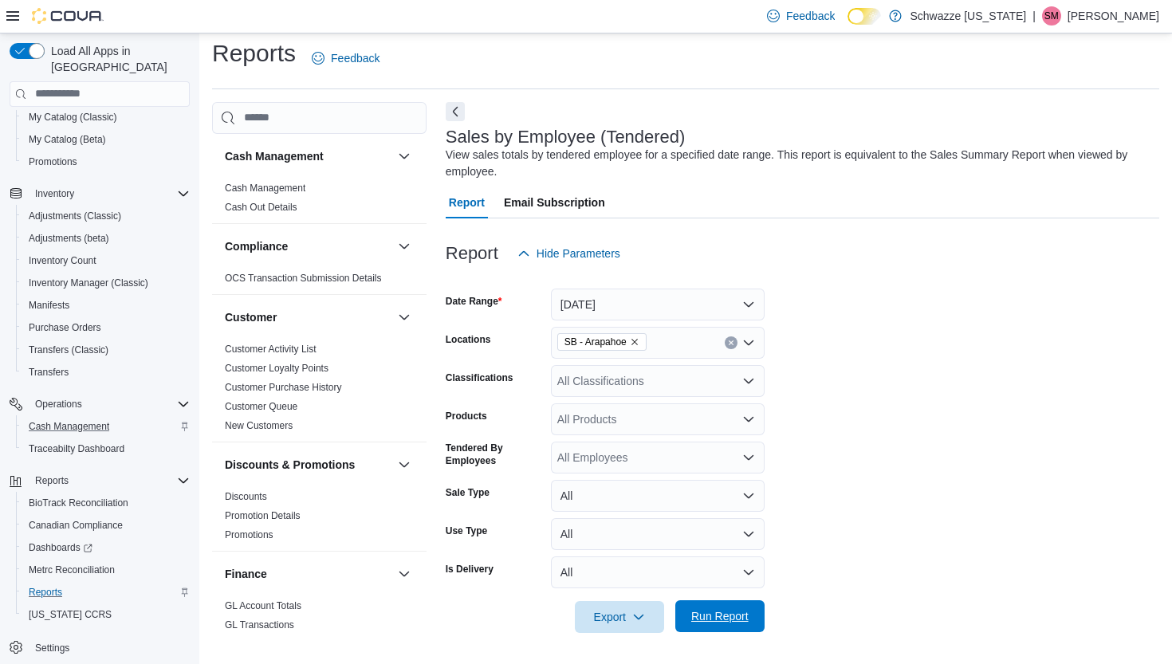
click at [717, 612] on span "Run Report" at bounding box center [719, 616] width 57 height 16
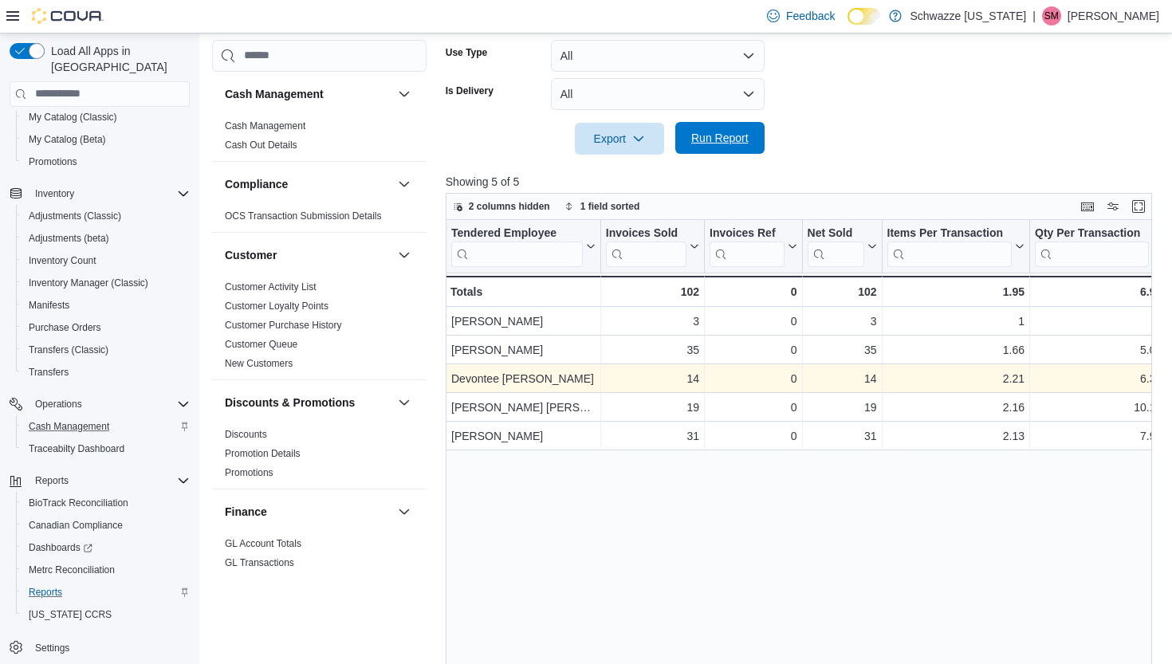
click at [741, 144] on span "Run Report" at bounding box center [719, 138] width 57 height 16
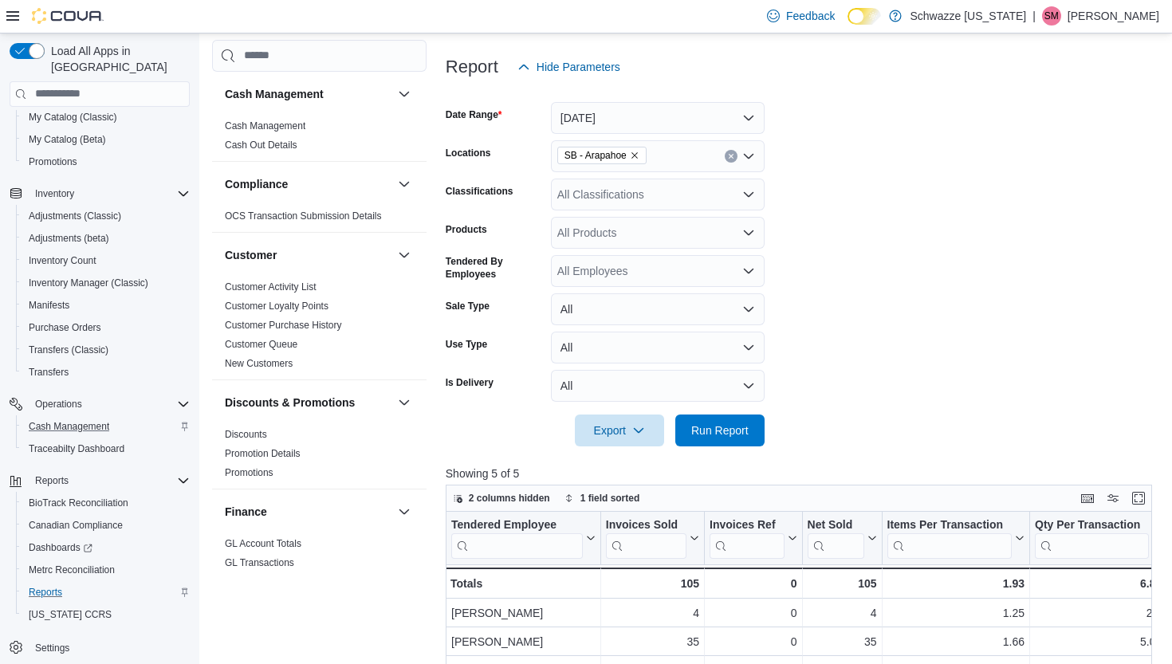
scroll to position [192, 0]
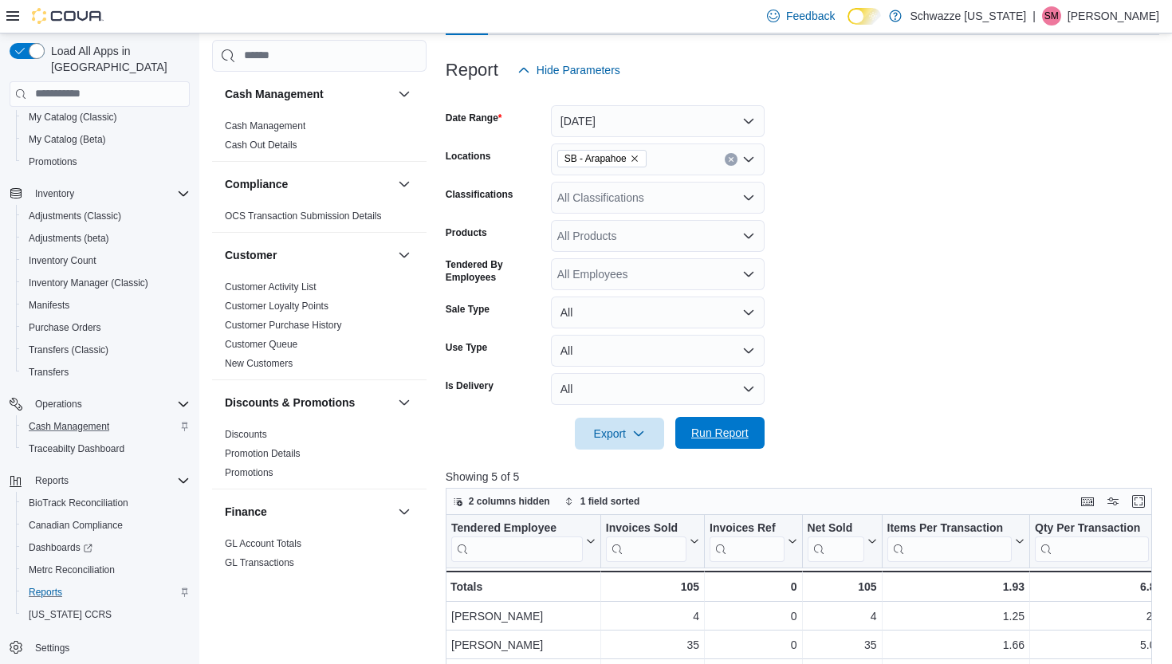
click at [715, 426] on span "Run Report" at bounding box center [719, 433] width 57 height 16
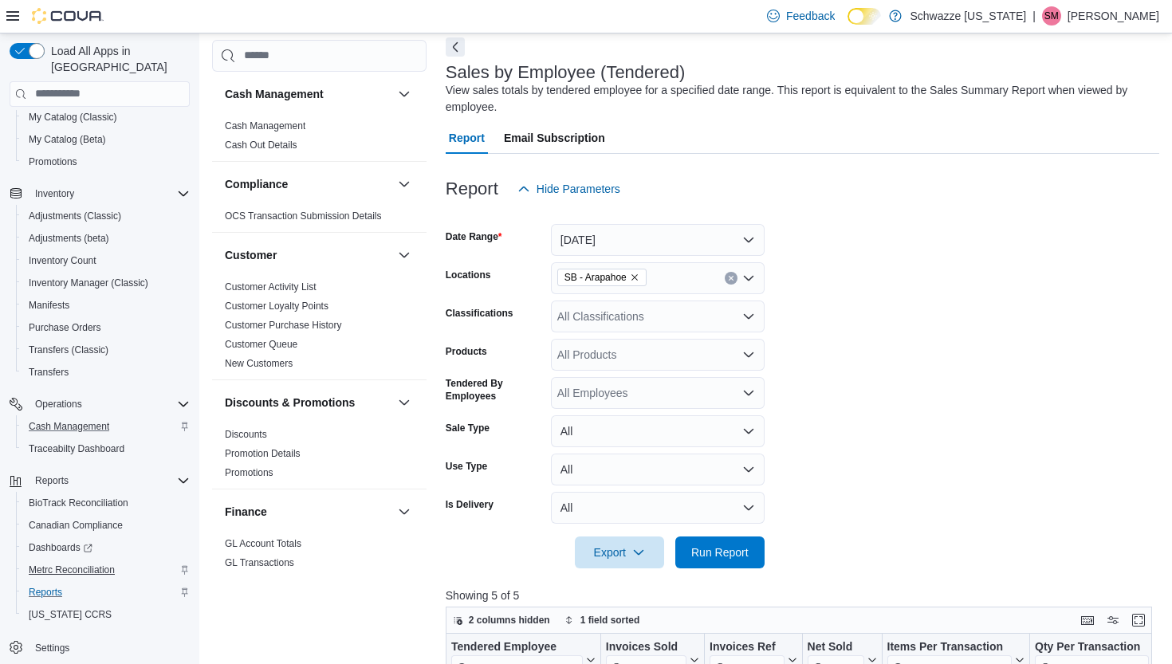
scroll to position [62, 0]
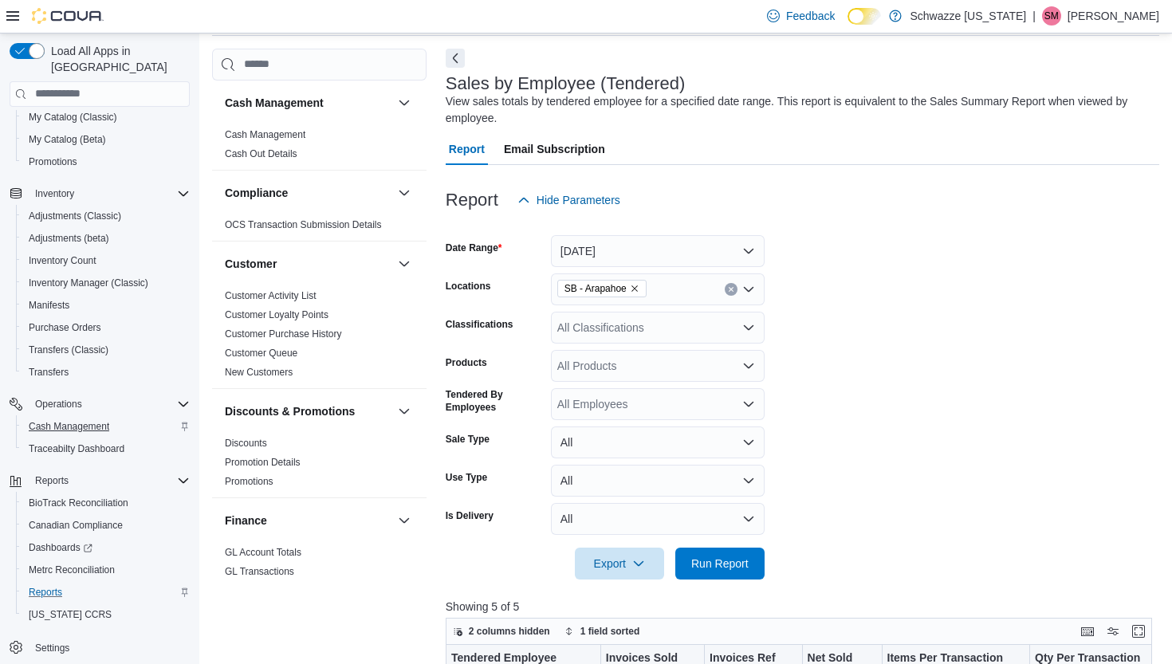
click at [77, 420] on span "Cash Management" at bounding box center [69, 426] width 81 height 13
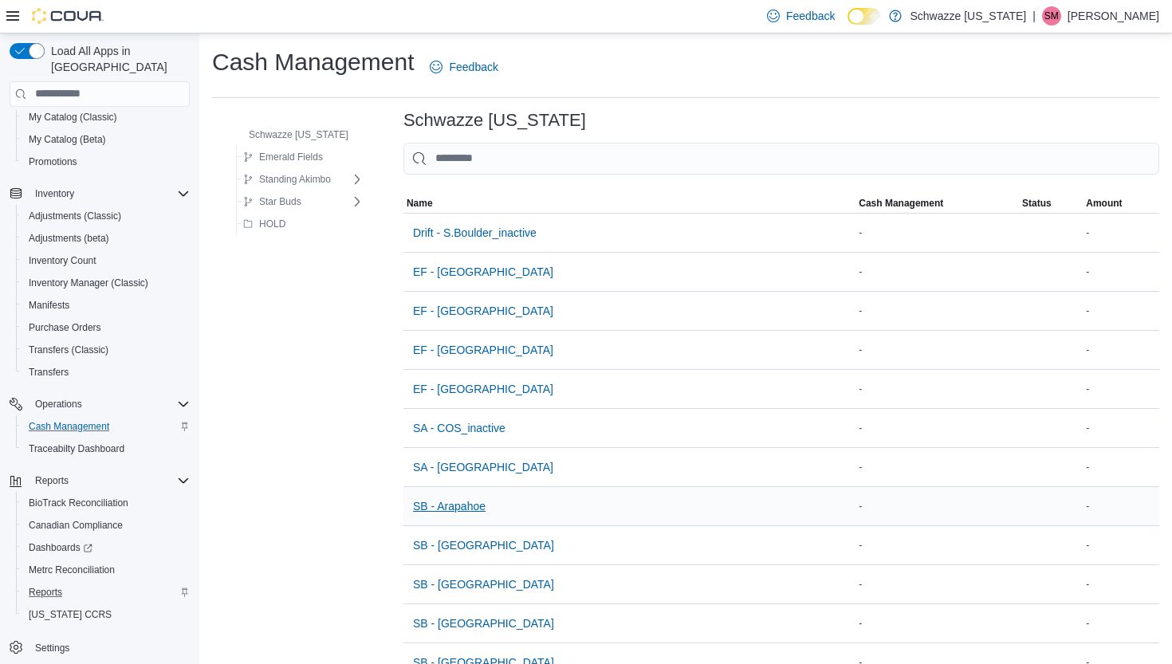
click at [450, 498] on span "SB - Arapahoe" at bounding box center [449, 506] width 73 height 16
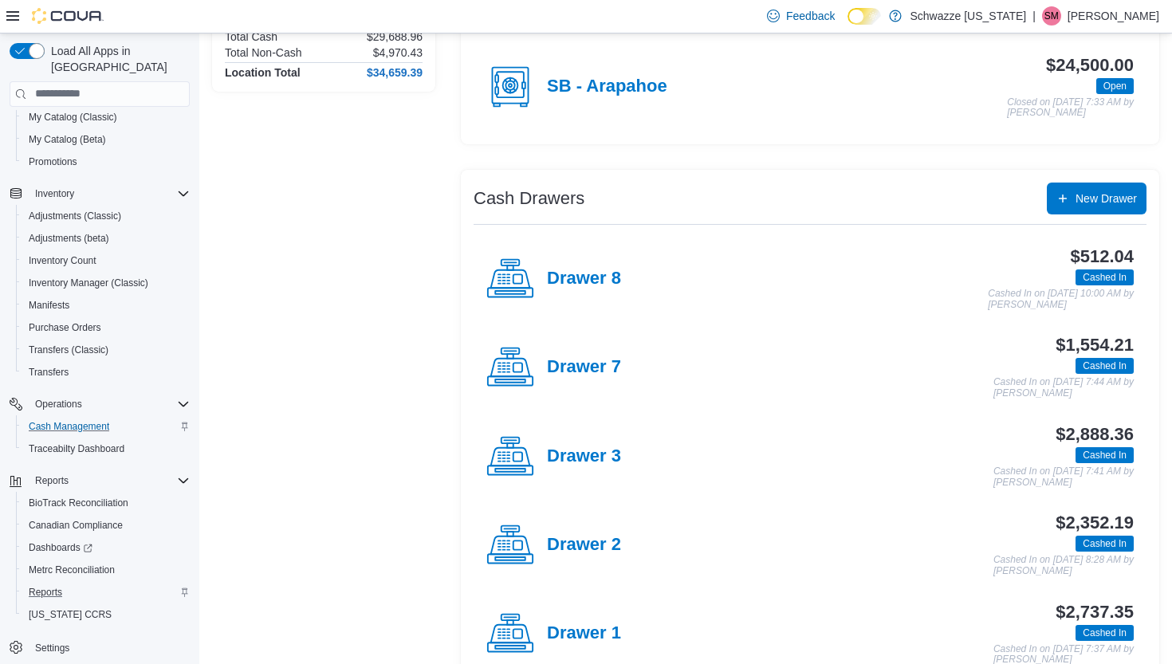
scroll to position [190, 0]
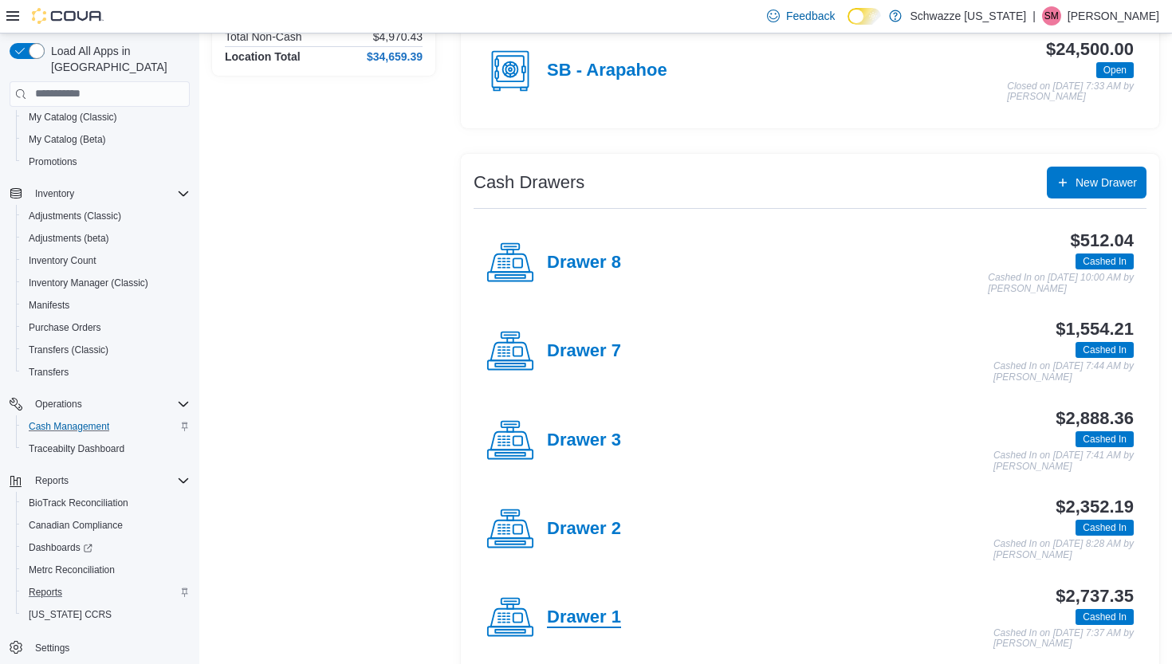
click at [597, 613] on h4 "Drawer 1" at bounding box center [584, 618] width 74 height 21
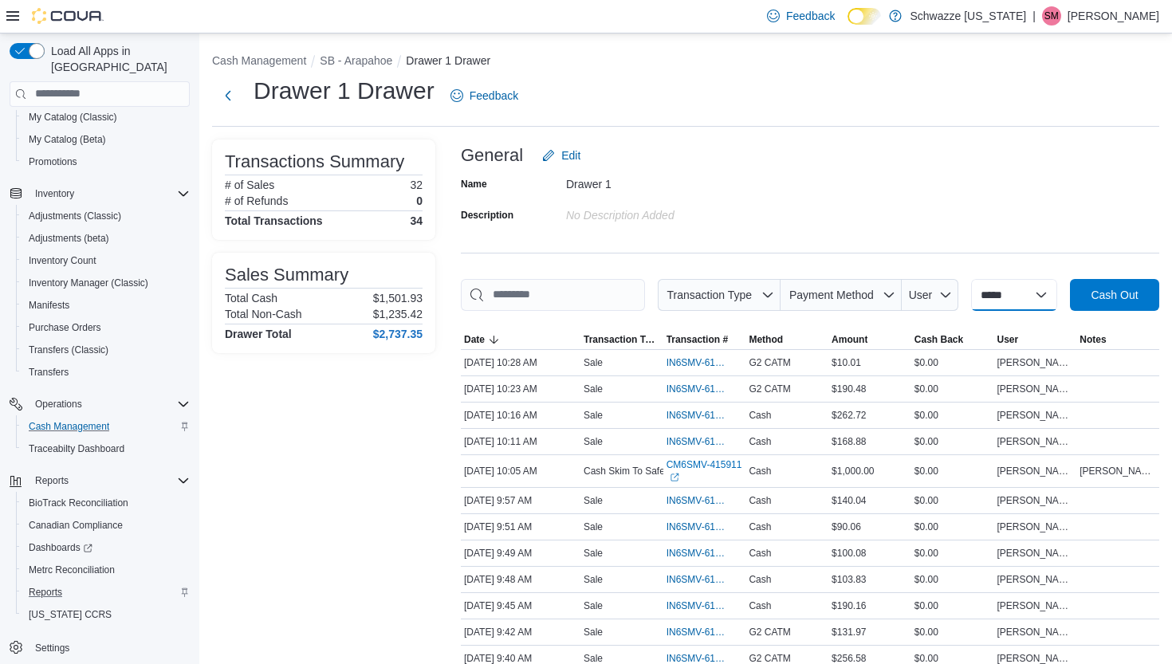
select select "*********"
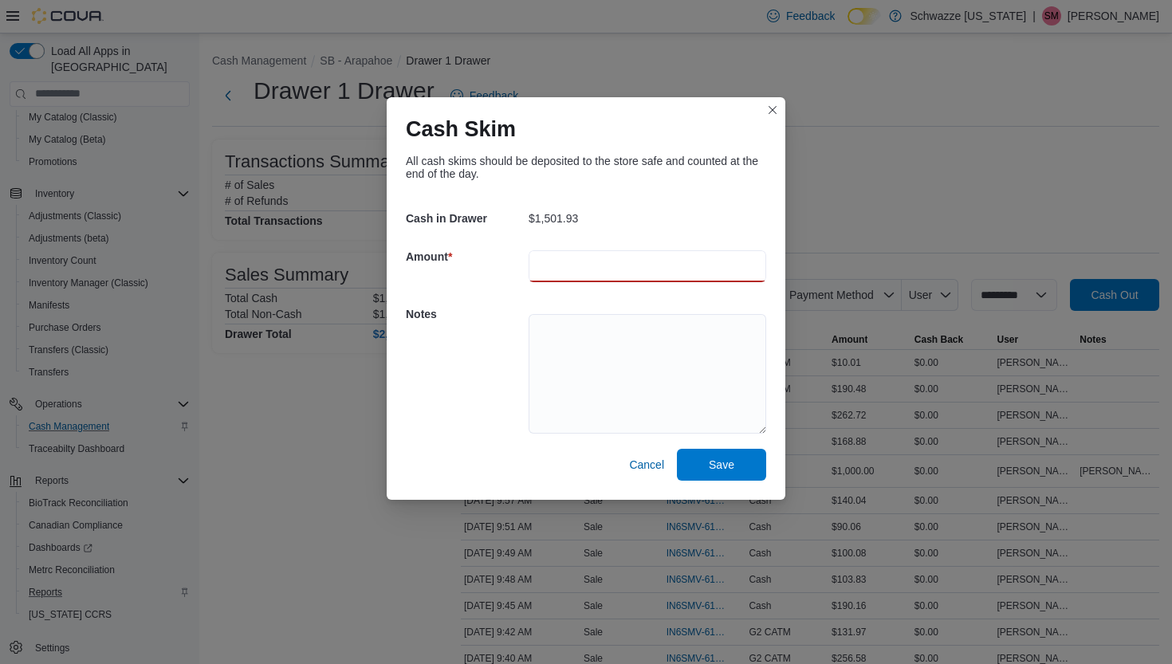
click at [598, 261] on input "number" at bounding box center [648, 266] width 238 height 32
type input "*******"
click at [593, 329] on textarea at bounding box center [648, 374] width 238 height 120
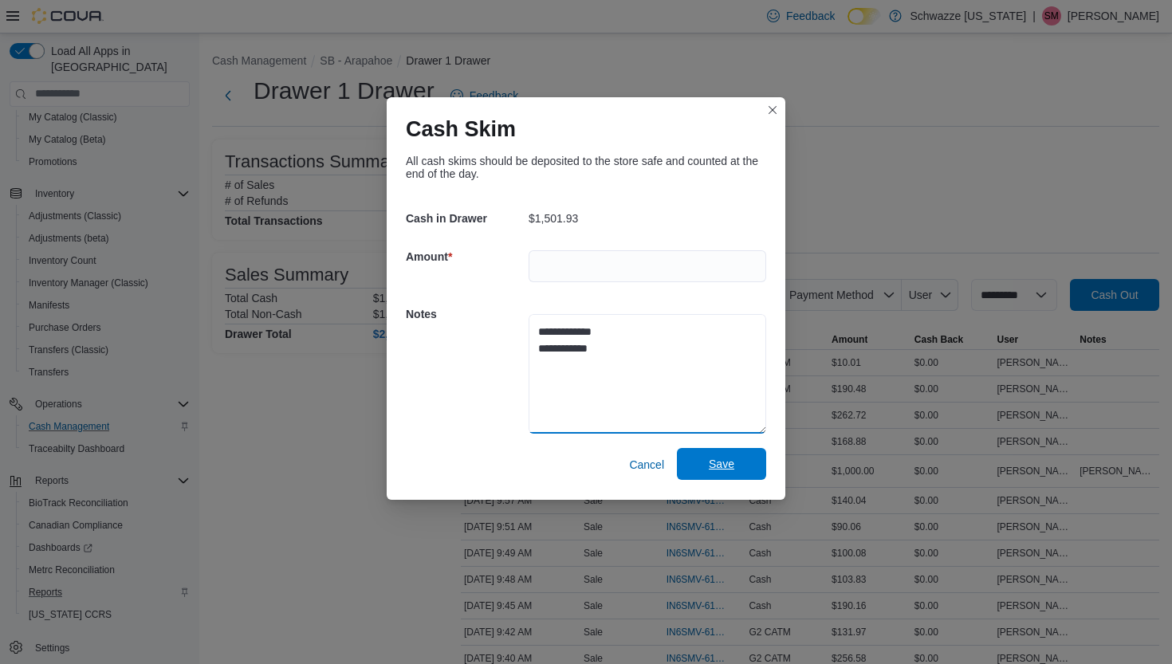
type textarea "**********"
click at [729, 464] on span "Save" at bounding box center [722, 464] width 26 height 16
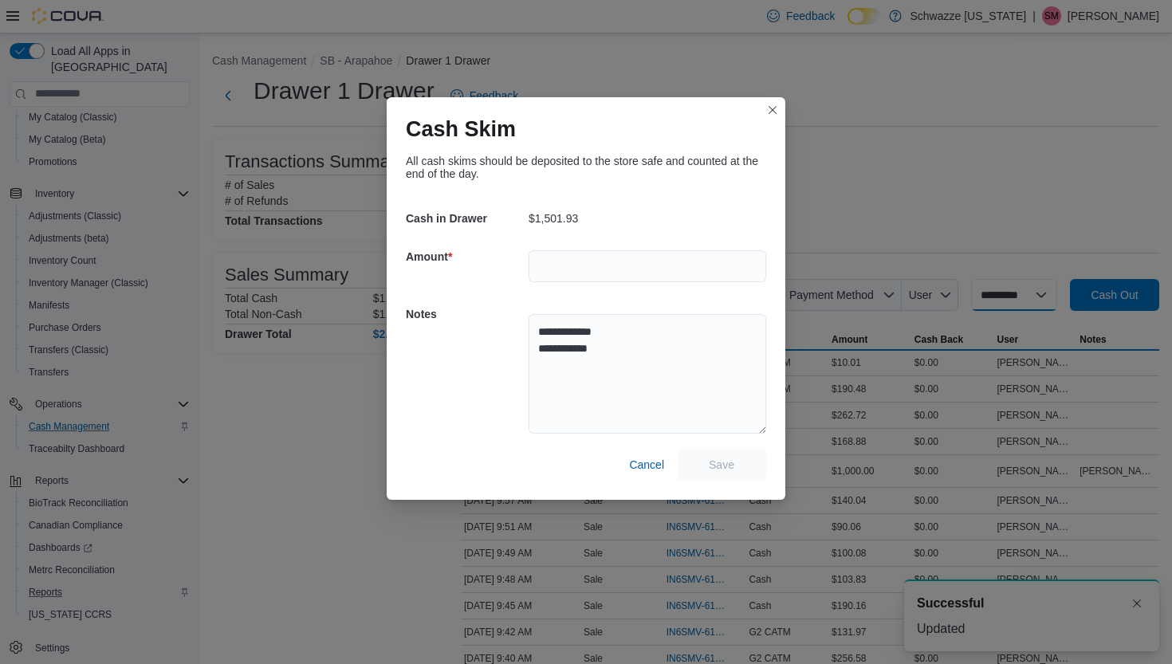
select select
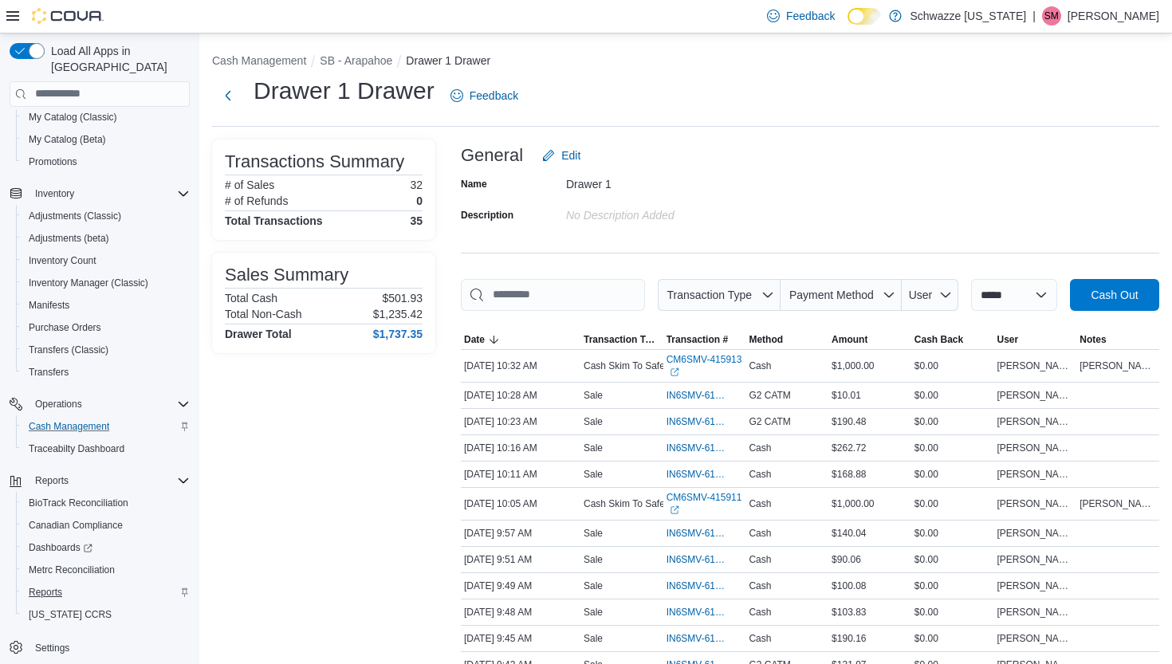
click at [47, 586] on span "Reports" at bounding box center [45, 592] width 33 height 13
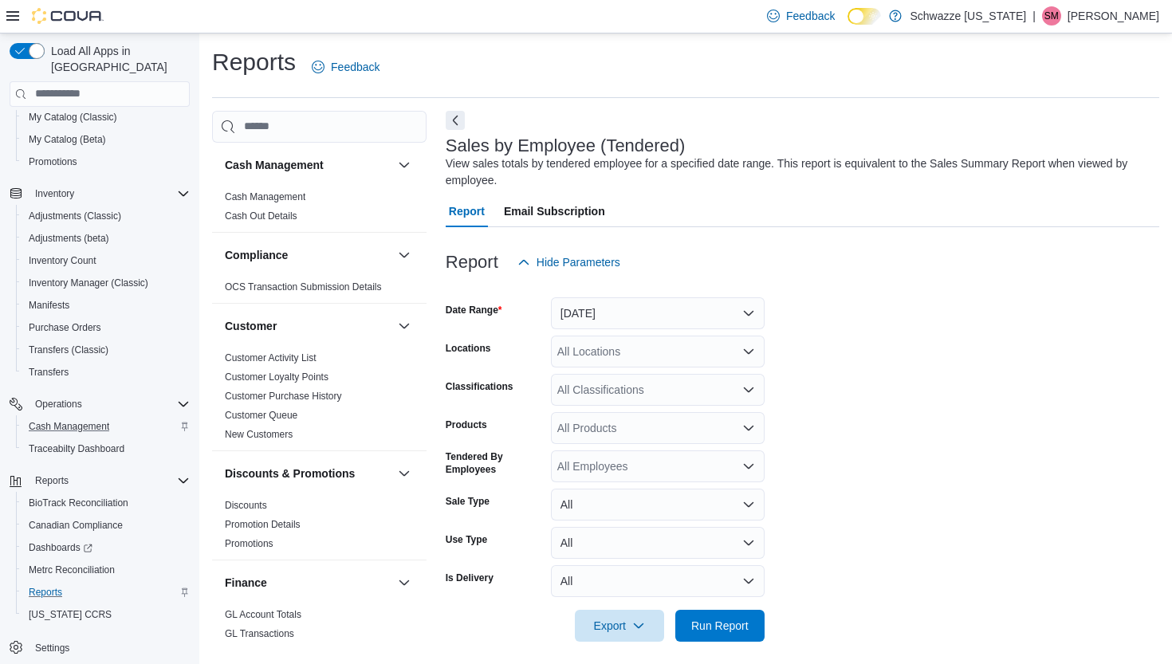
scroll to position [9, 0]
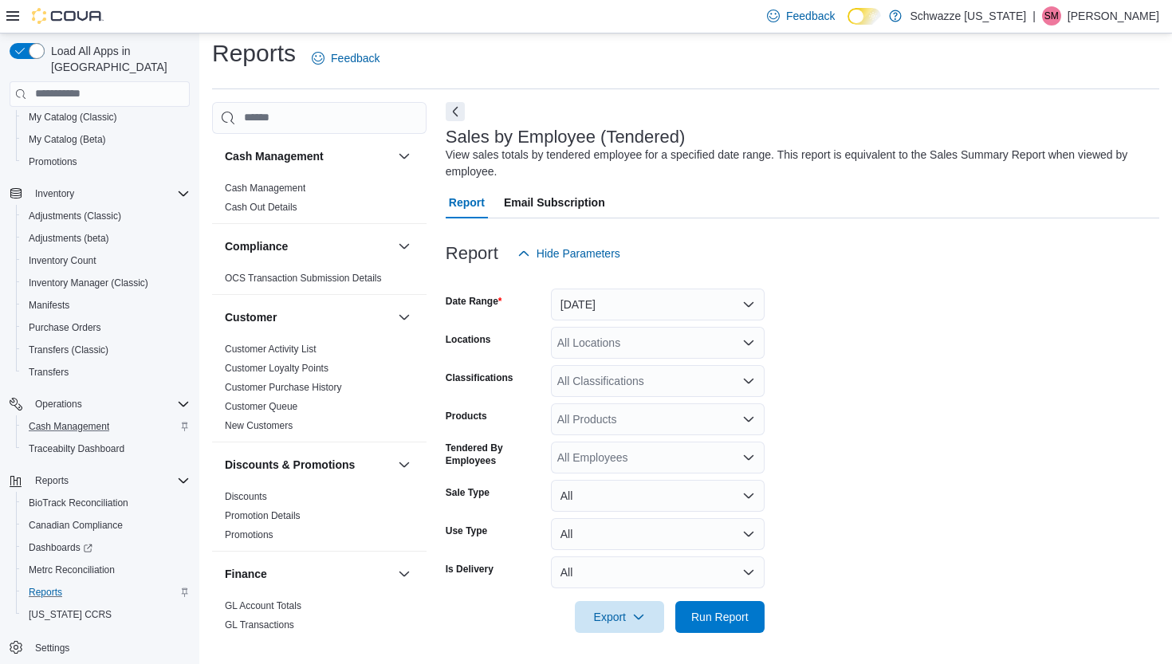
click at [592, 295] on button "[DATE]" at bounding box center [658, 305] width 214 height 32
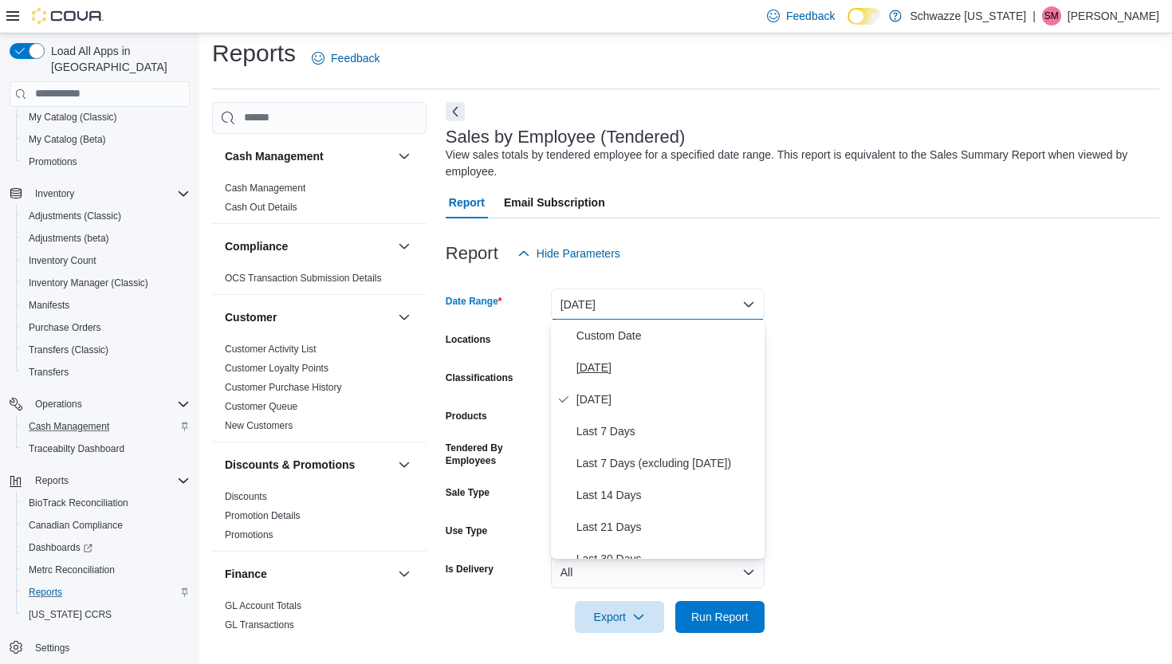
click at [588, 373] on span "[DATE]" at bounding box center [668, 367] width 182 height 19
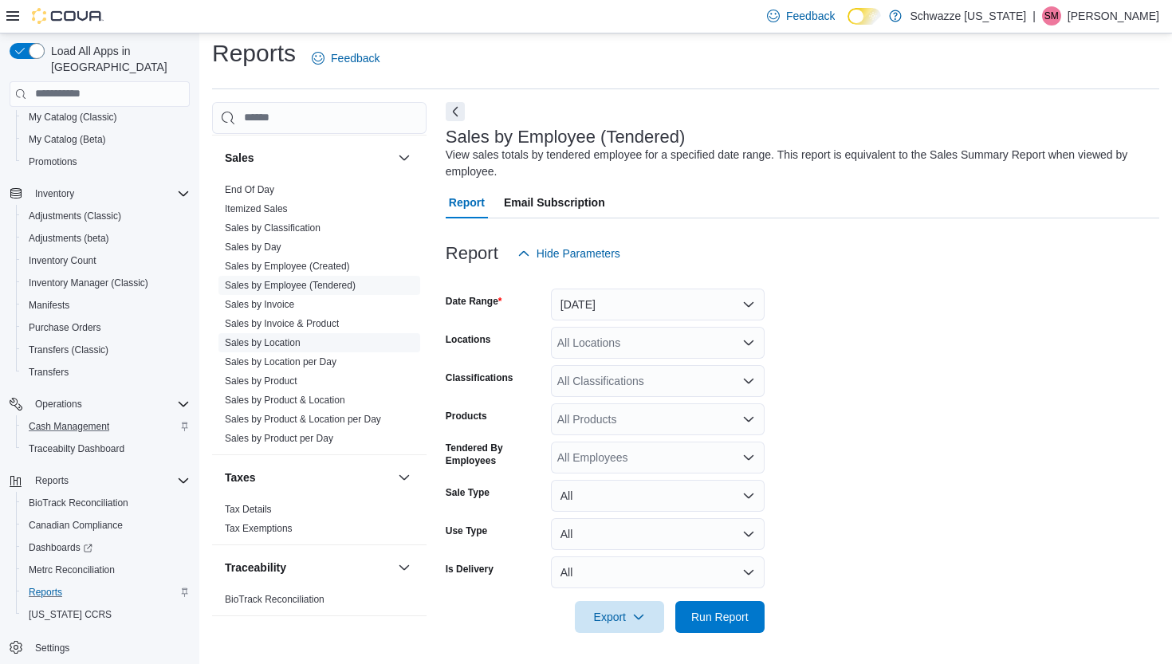
scroll to position [1110, 0]
click at [274, 343] on link "Sales by Location" at bounding box center [263, 342] width 76 height 11
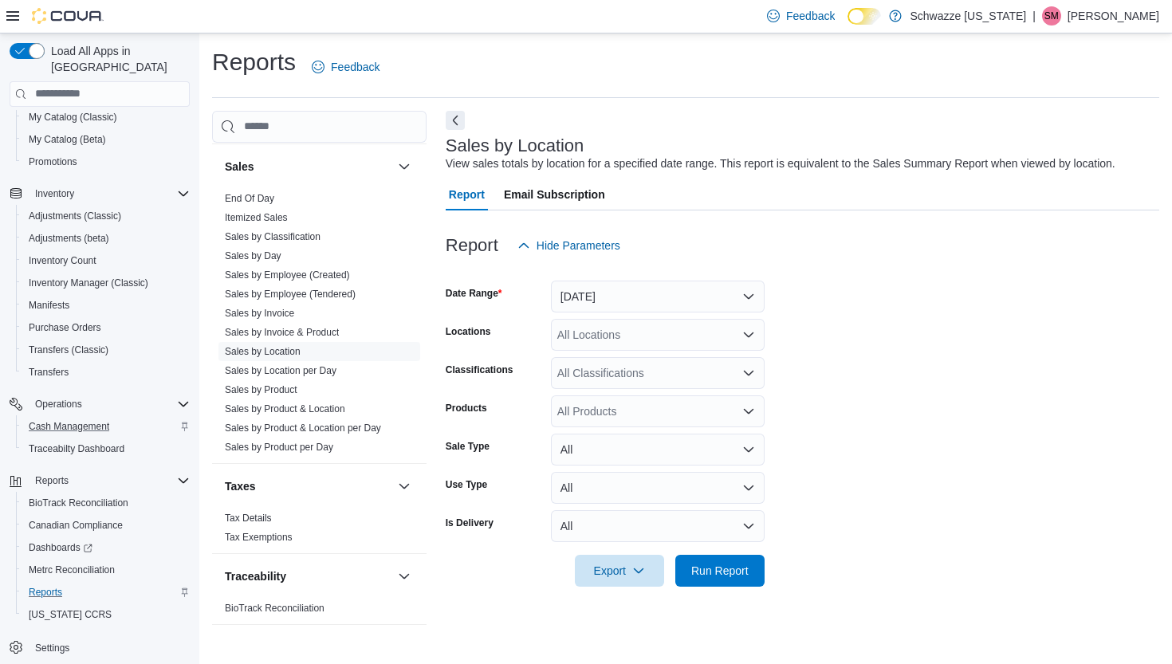
click at [622, 297] on button "[DATE]" at bounding box center [658, 297] width 214 height 32
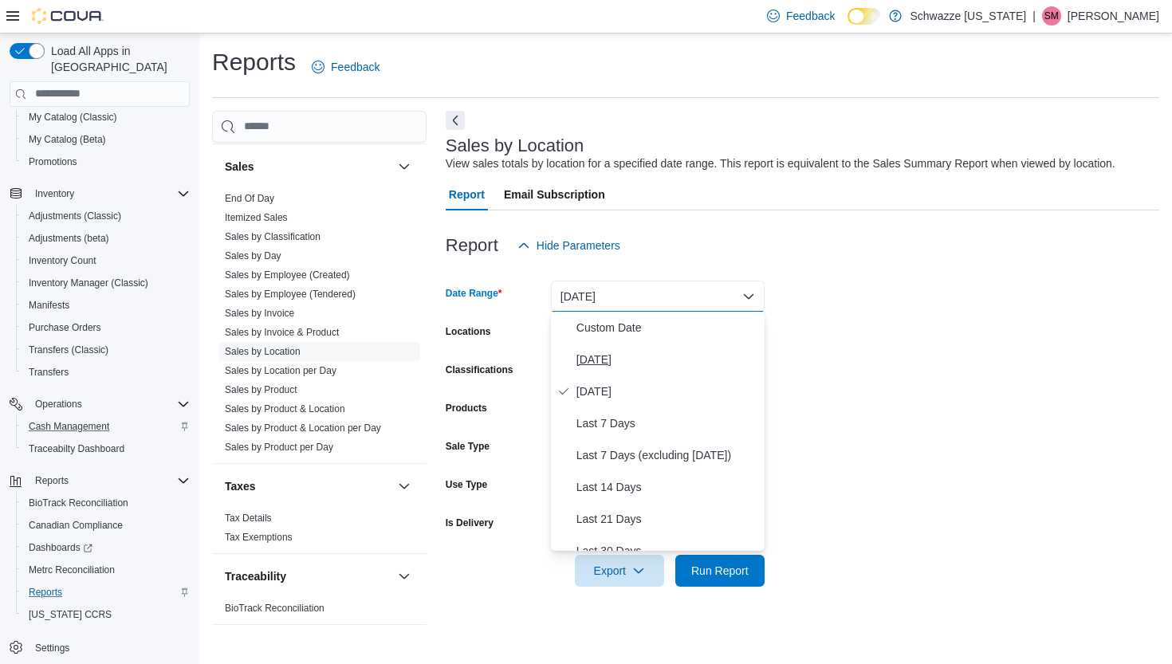
click at [605, 361] on span "[DATE]" at bounding box center [668, 359] width 182 height 19
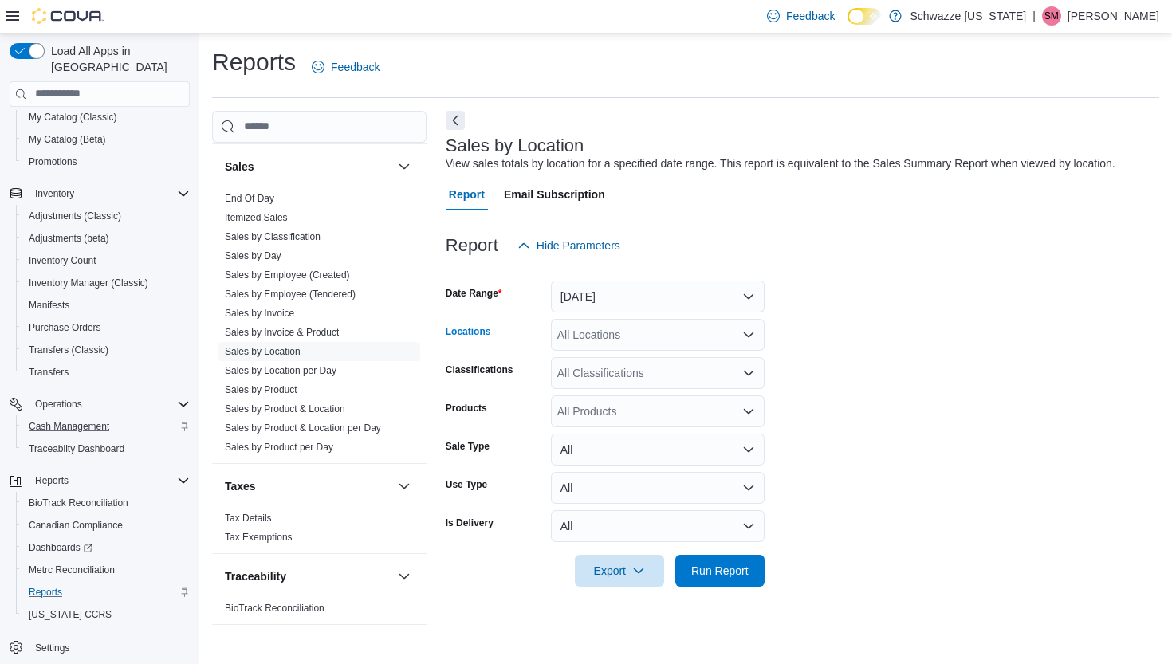
click at [625, 333] on div "All Locations" at bounding box center [658, 335] width 214 height 32
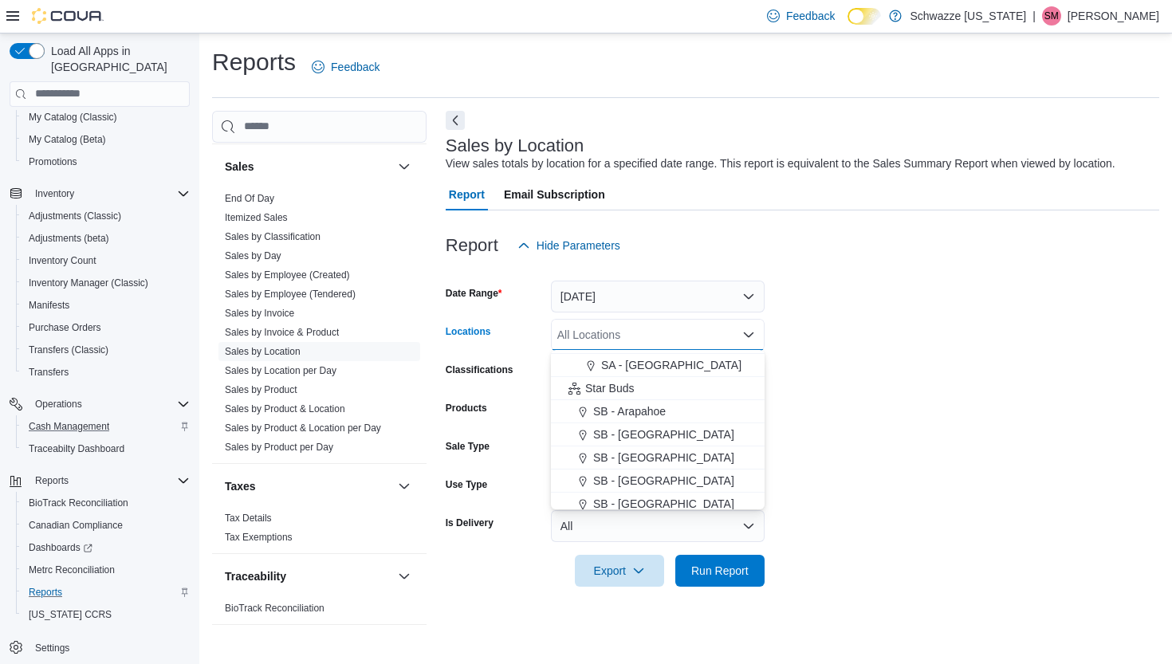
scroll to position [117, 0]
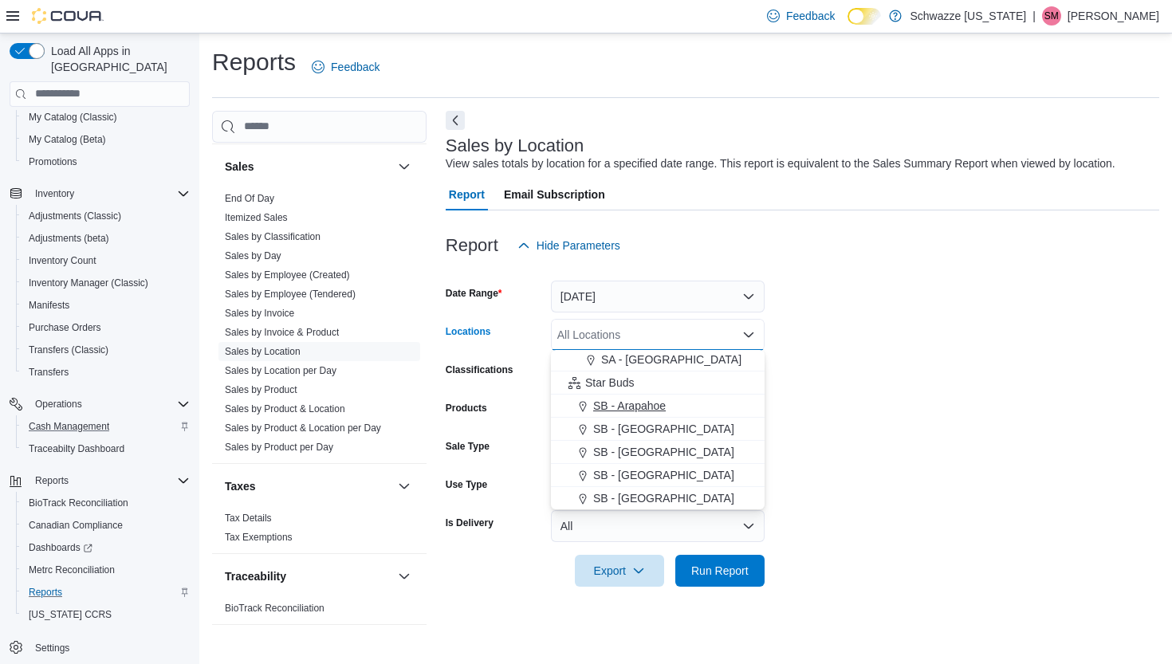
click at [643, 405] on span "SB - Arapahoe" at bounding box center [629, 406] width 73 height 16
click at [727, 562] on span "Run Report" at bounding box center [719, 570] width 57 height 16
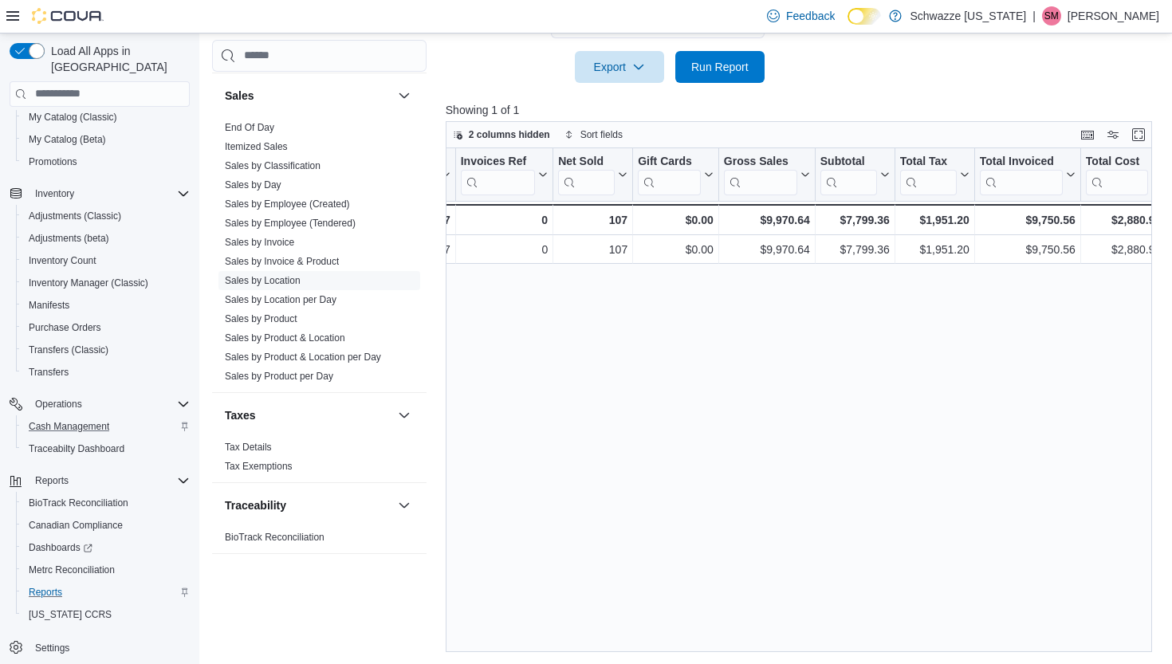
scroll to position [0, 206]
click at [92, 277] on span "Inventory Manager (Classic)" at bounding box center [89, 283] width 120 height 13
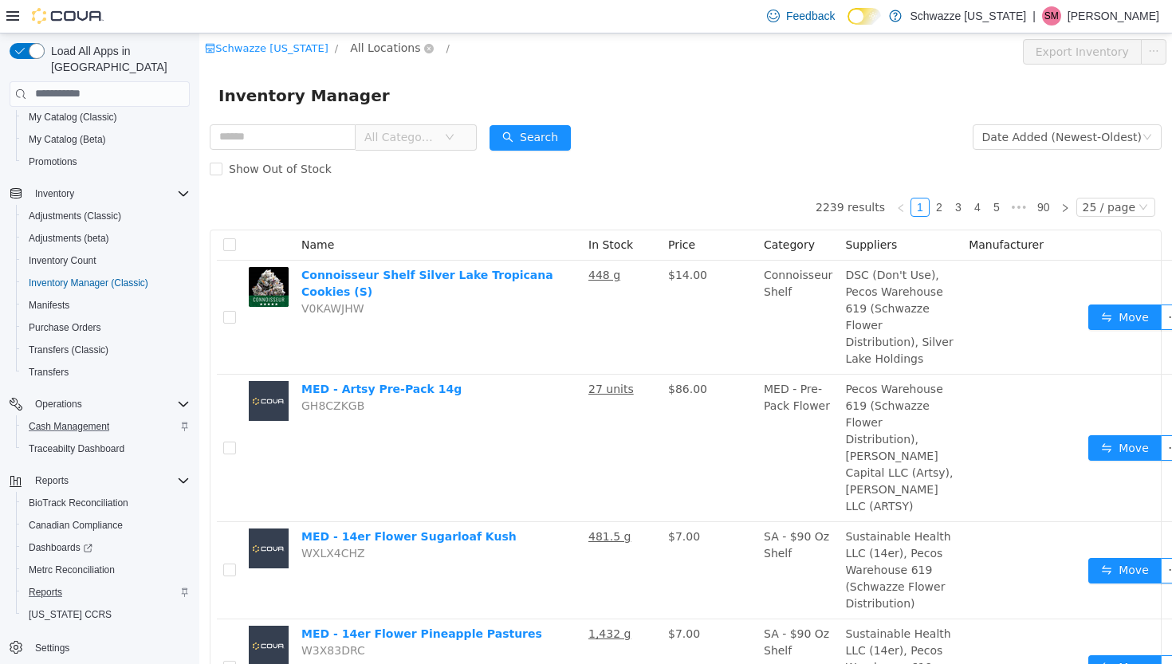
click at [367, 43] on span "All Locations" at bounding box center [385, 47] width 70 height 18
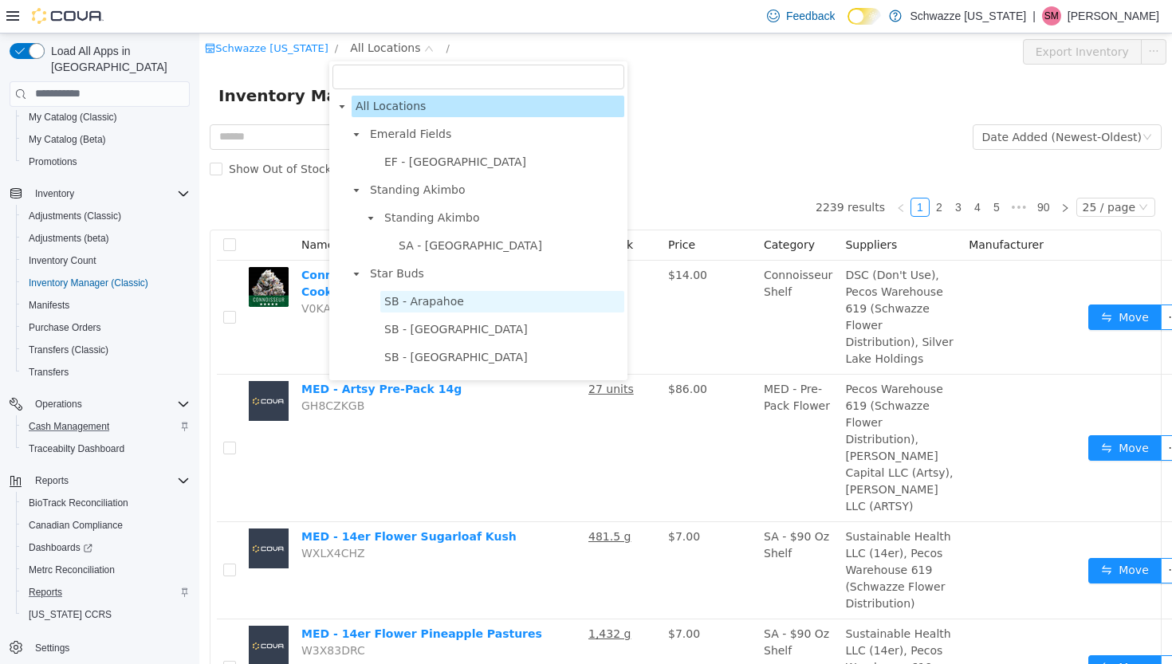
click at [436, 304] on span "SB - Arapahoe" at bounding box center [424, 300] width 80 height 13
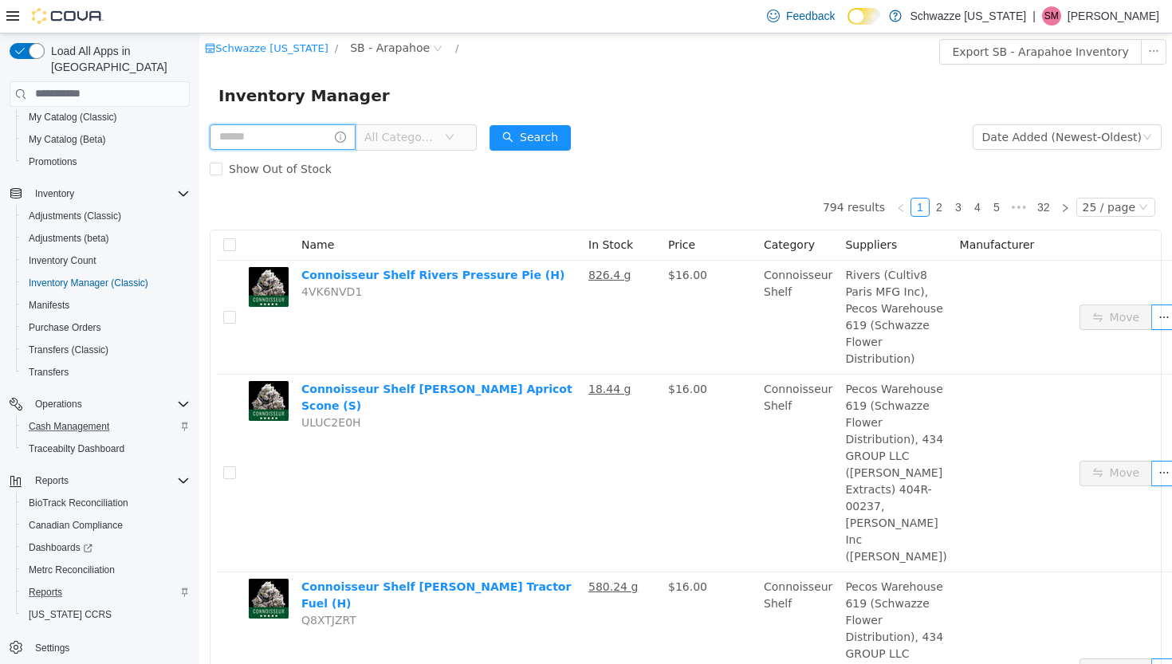
click at [277, 137] on input "text" at bounding box center [283, 137] width 146 height 26
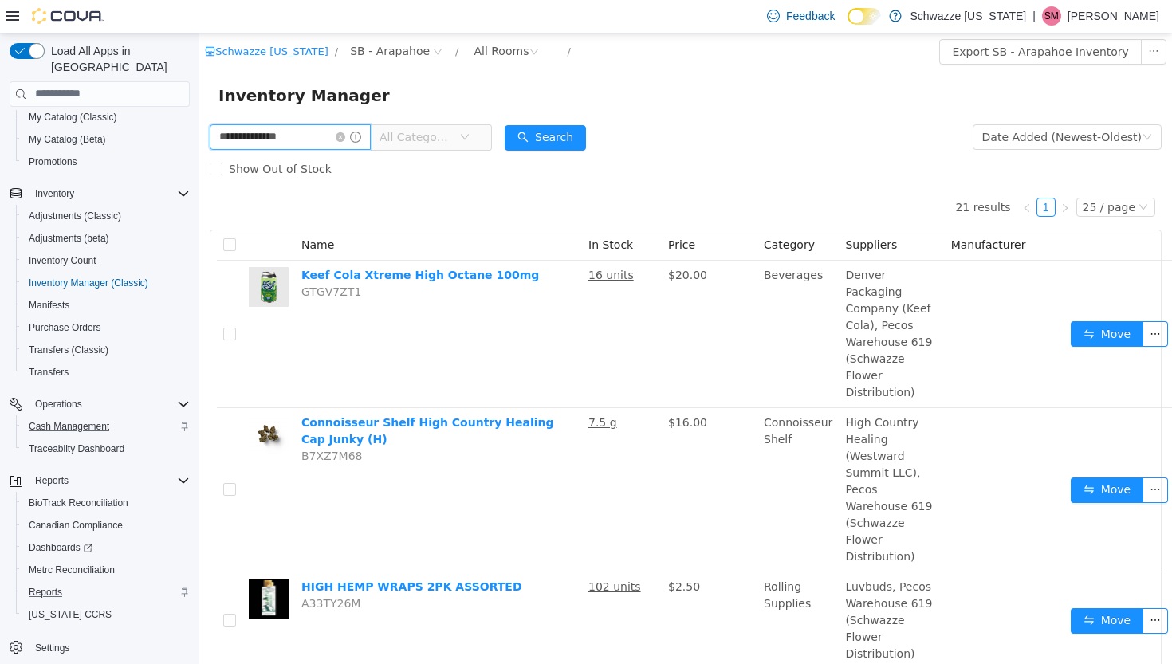
type input "**********"
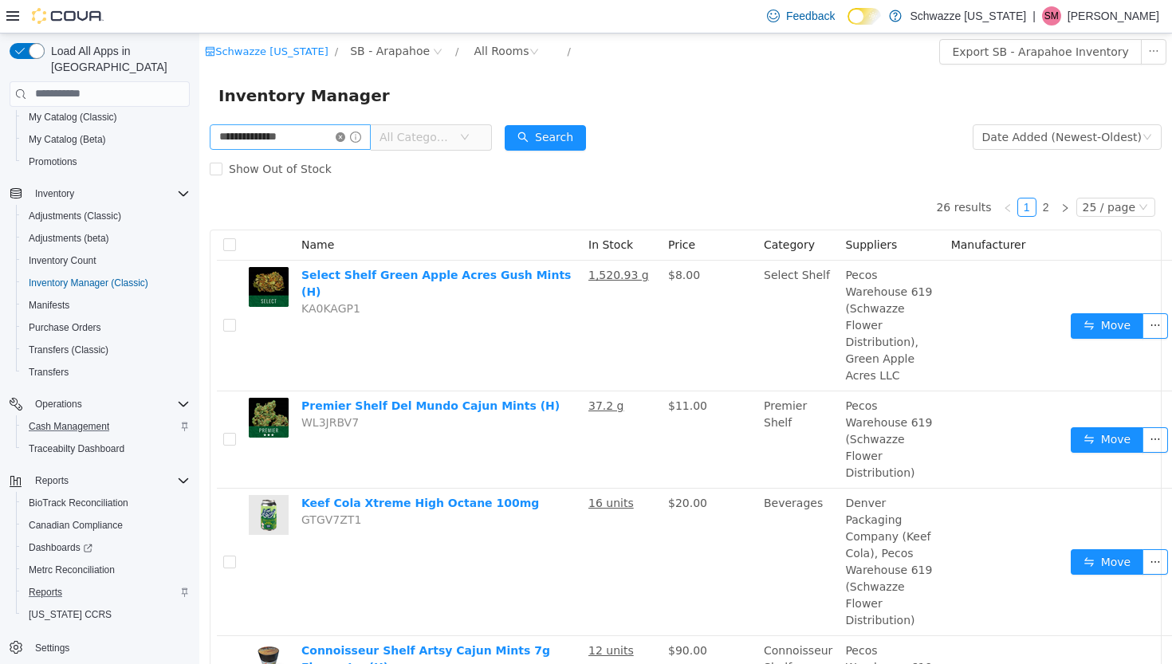
click at [345, 134] on icon "icon: close-circle" at bounding box center [341, 137] width 10 height 10
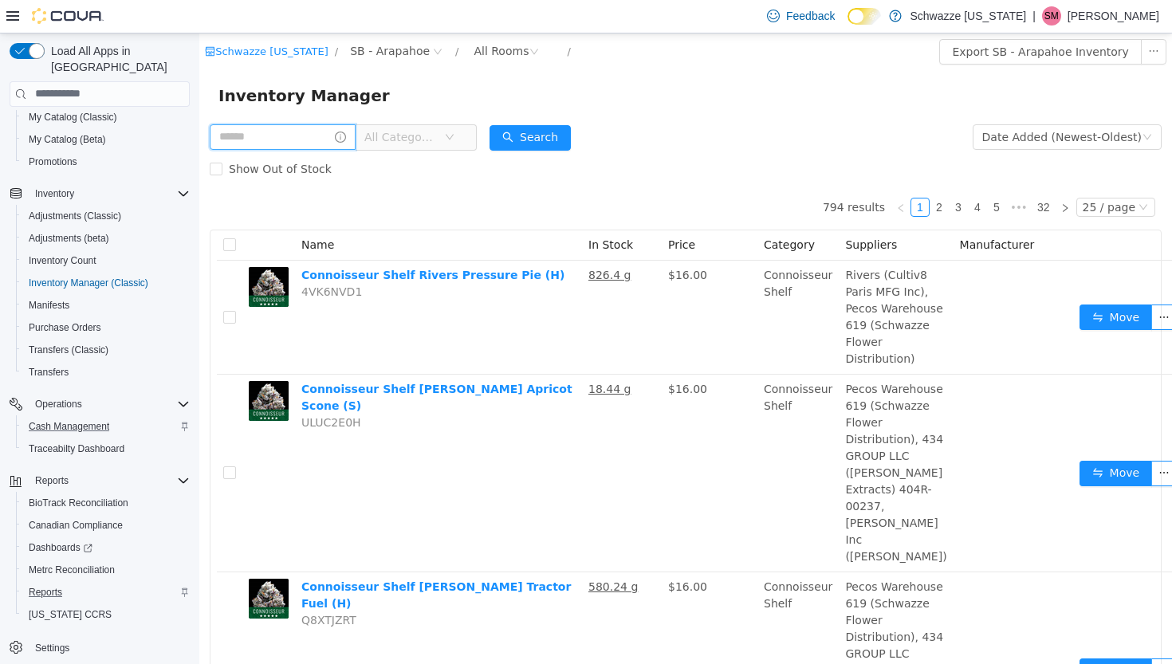
click at [329, 135] on input "text" at bounding box center [283, 137] width 146 height 26
type input "**********"
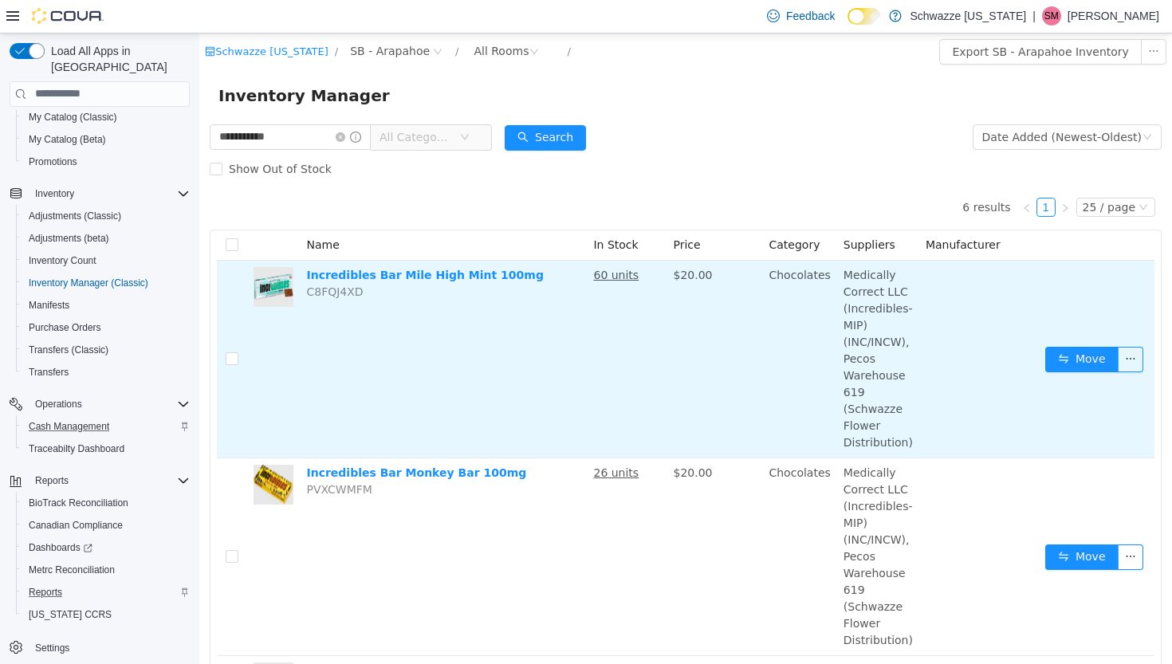
click at [1090, 376] on td "Move" at bounding box center [1097, 359] width 116 height 198
click at [1084, 362] on button "Move" at bounding box center [1081, 359] width 73 height 26
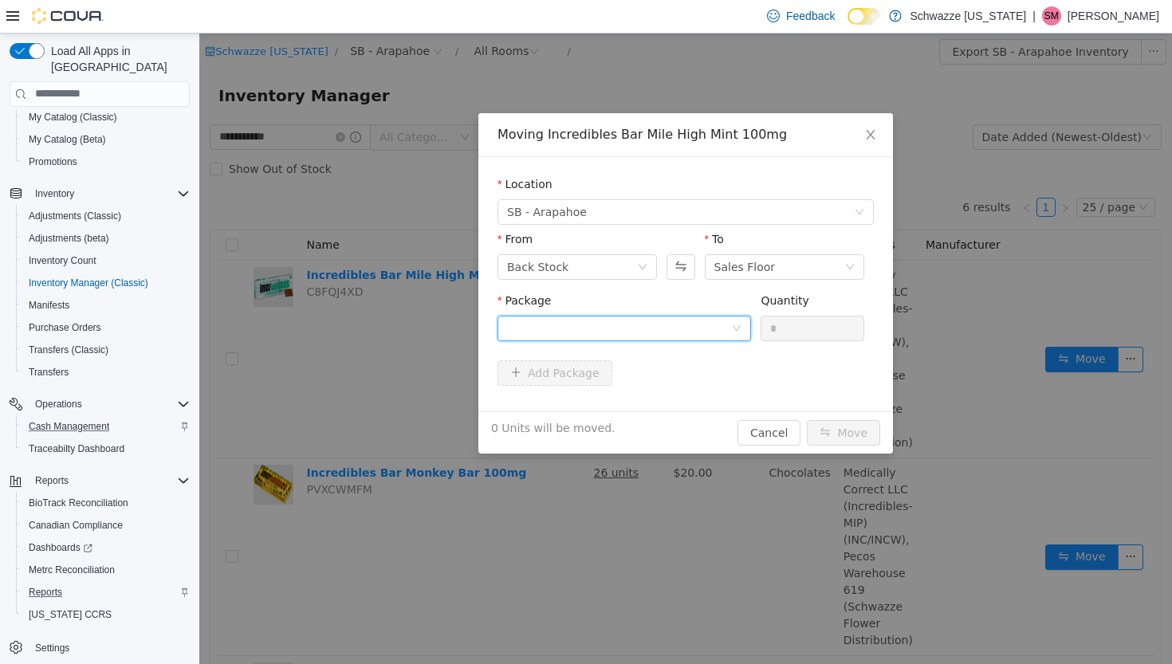
click at [581, 329] on div at bounding box center [619, 328] width 224 height 24
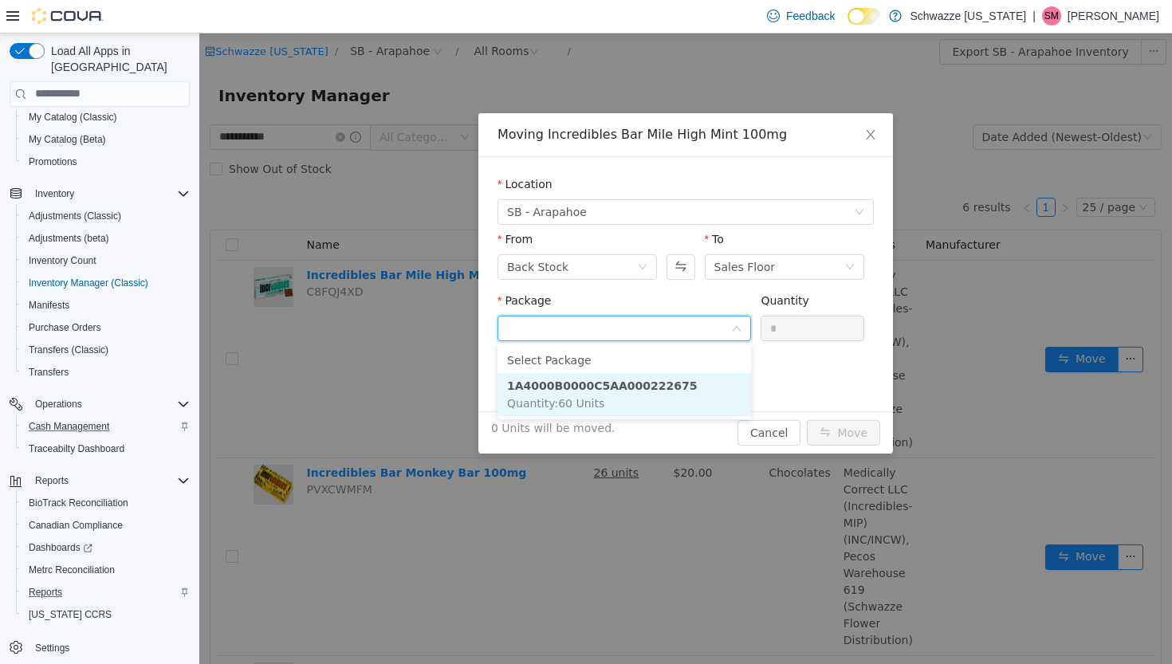
click at [636, 400] on li "1A4000B0000C5AA000222675 Quantity : 60 Units" at bounding box center [625, 393] width 254 height 43
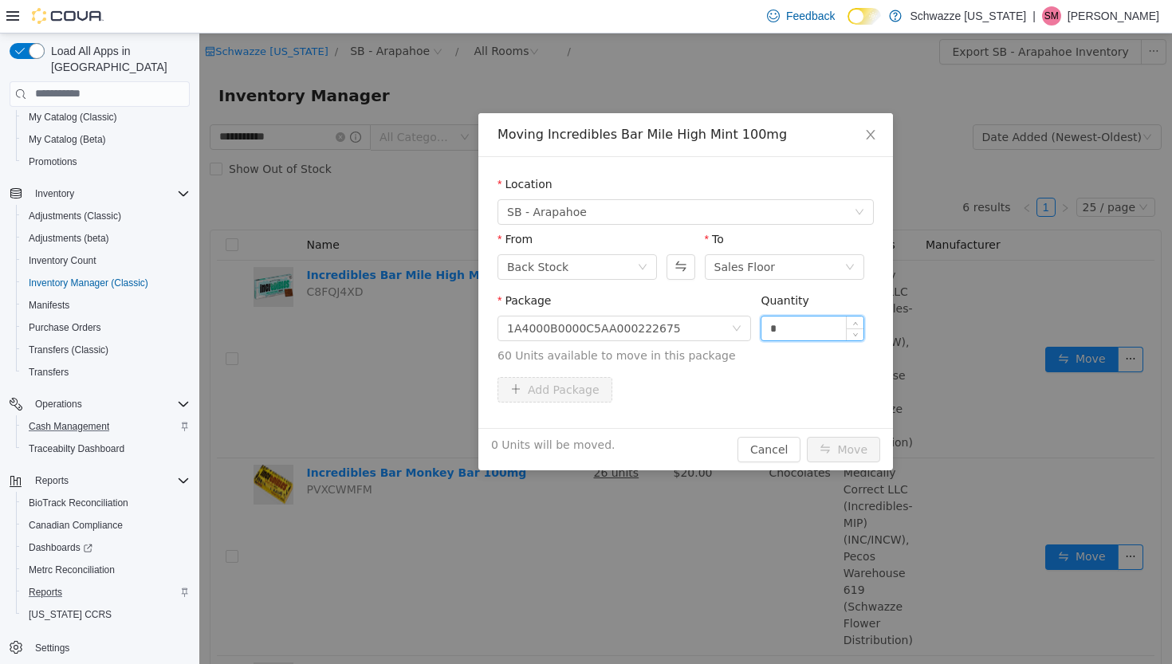
click at [790, 328] on input "*" at bounding box center [813, 328] width 102 height 24
type input "**"
click at [846, 439] on button "Move" at bounding box center [843, 449] width 73 height 26
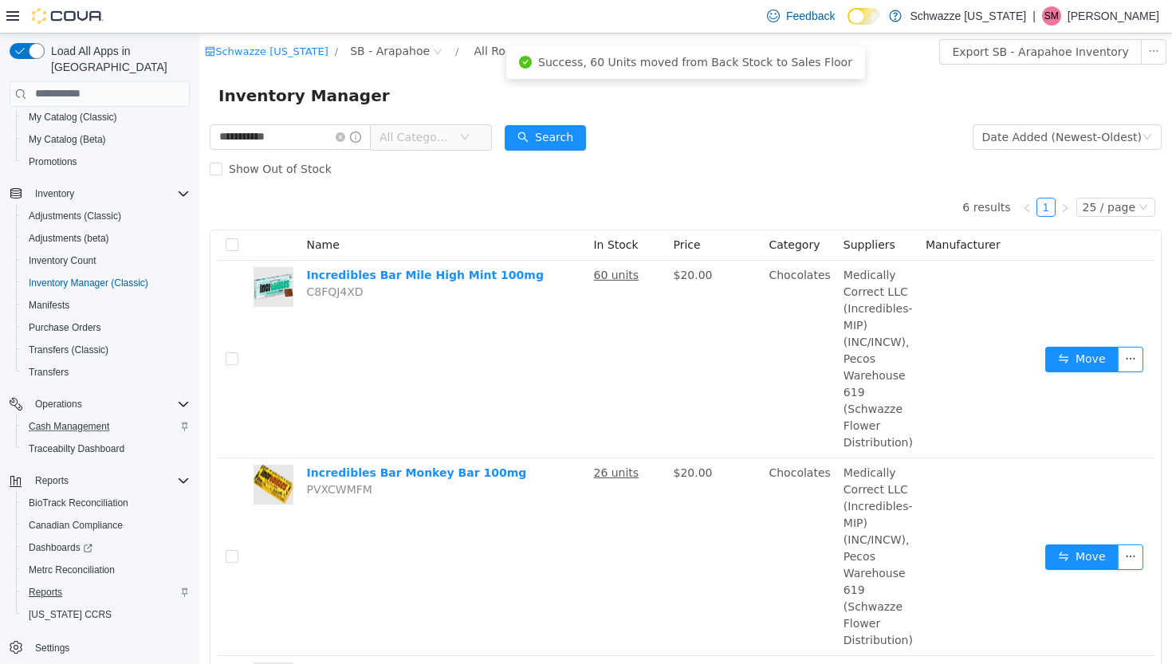
click at [57, 586] on span "Reports" at bounding box center [45, 592] width 33 height 13
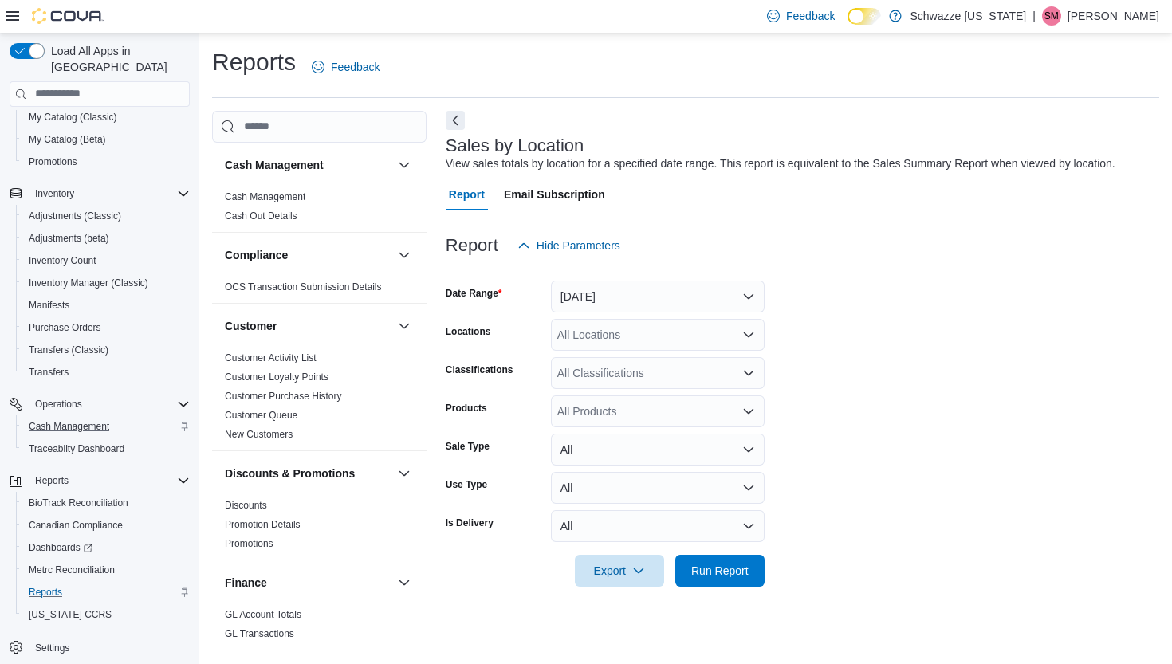
click at [607, 295] on button "[DATE]" at bounding box center [658, 297] width 214 height 32
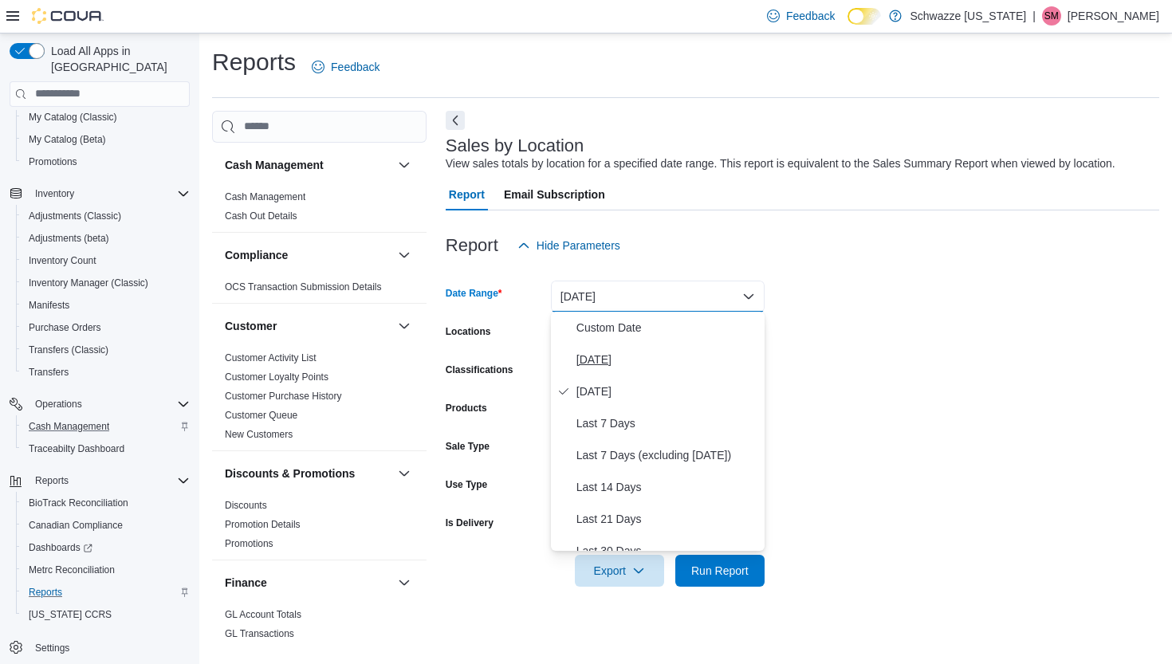
click at [591, 358] on span "[DATE]" at bounding box center [668, 359] width 182 height 19
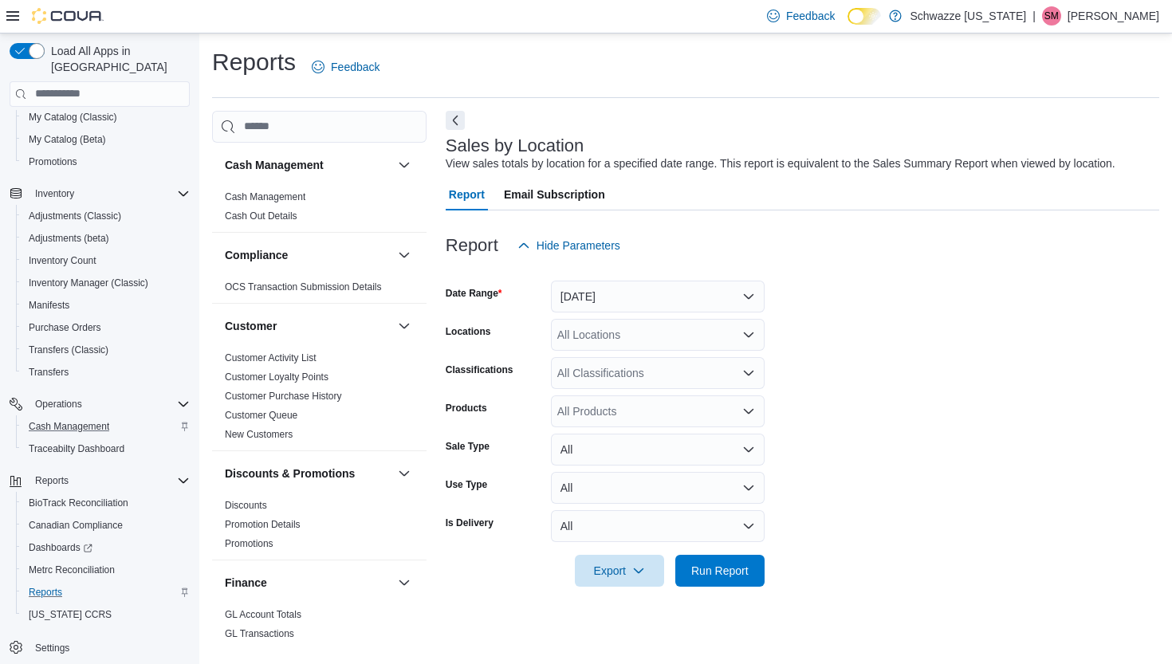
click at [615, 335] on div "All Locations" at bounding box center [658, 335] width 214 height 32
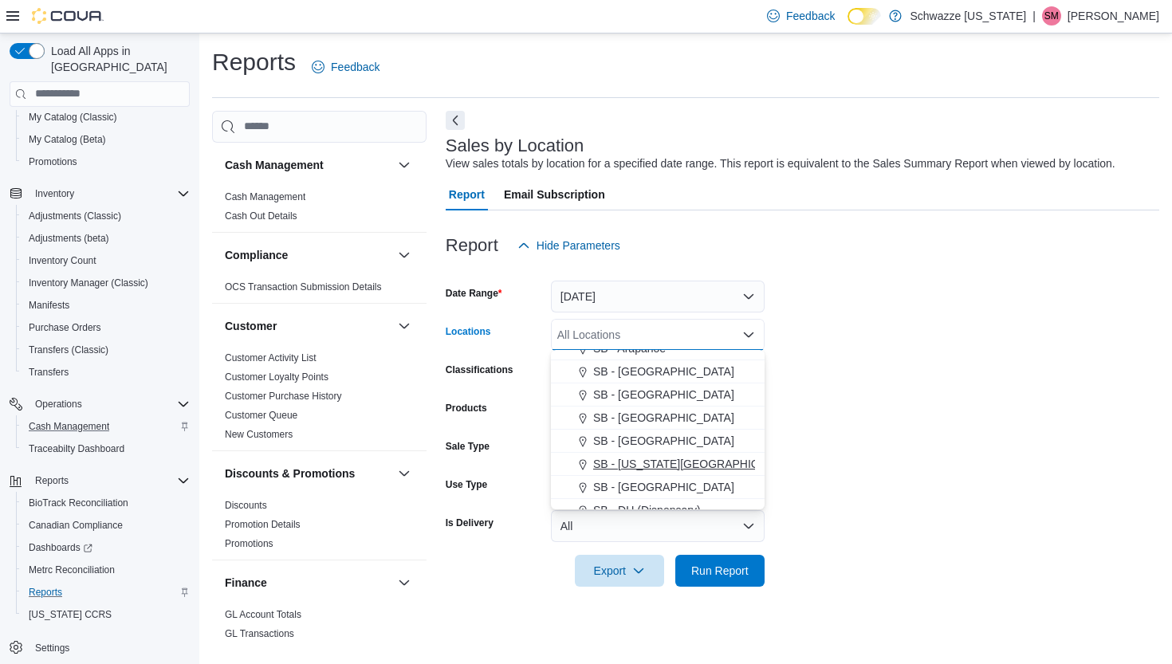
scroll to position [150, 0]
click at [642, 366] on span "SB - Arapahoe" at bounding box center [629, 373] width 73 height 16
click at [733, 578] on span "Run Report" at bounding box center [720, 570] width 70 height 32
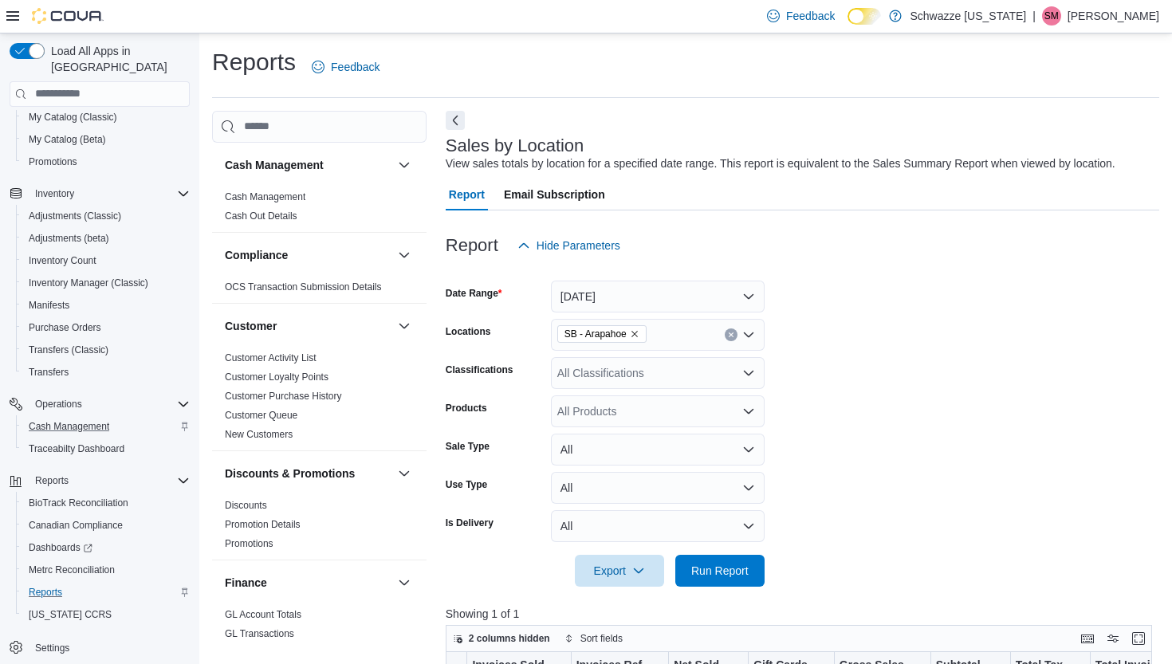
click at [723, 541] on form "Date Range [DATE] Locations SB - Arapahoe Classifications All Classifications P…" at bounding box center [803, 424] width 714 height 325
drag, startPoint x: 720, startPoint y: 570, endPoint x: 912, endPoint y: 553, distance: 192.1
click at [720, 570] on span "Run Report" at bounding box center [719, 571] width 57 height 16
click at [74, 420] on span "Cash Management" at bounding box center [69, 426] width 81 height 13
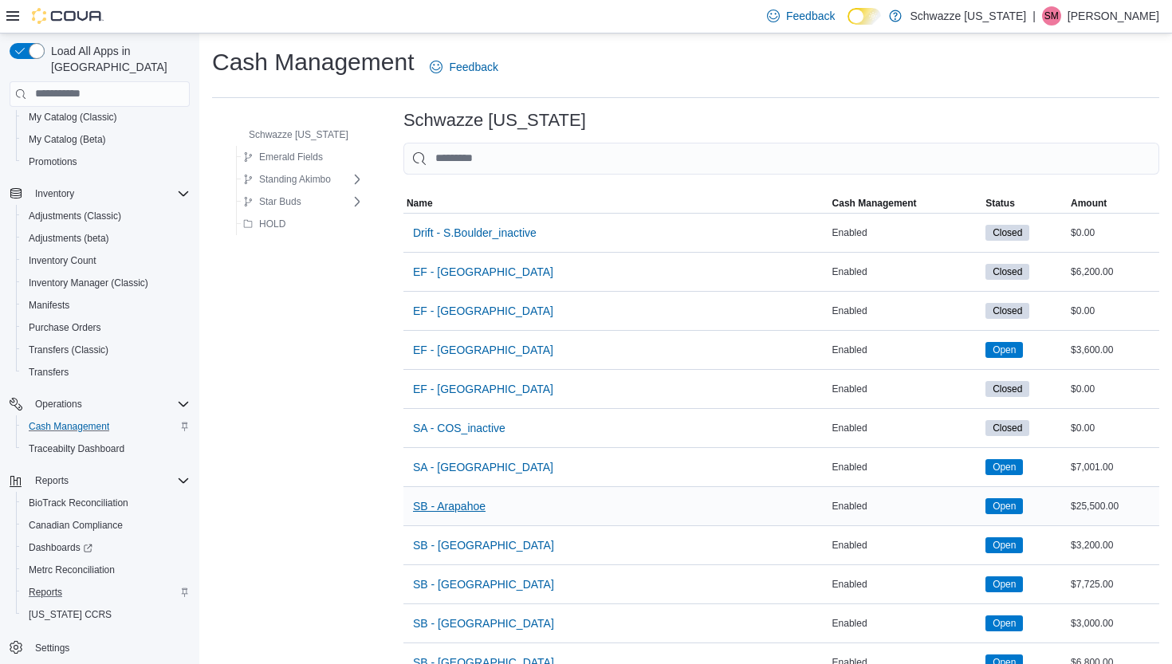
click at [472, 503] on span "SB - Arapahoe" at bounding box center [449, 506] width 73 height 16
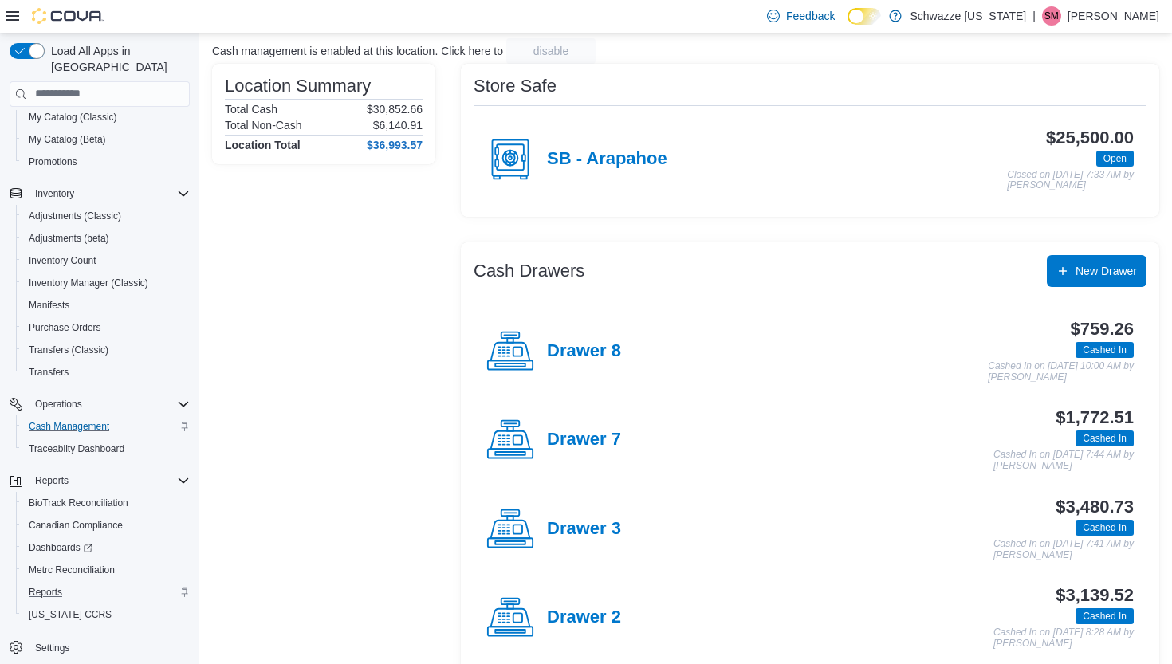
scroll to position [106, 0]
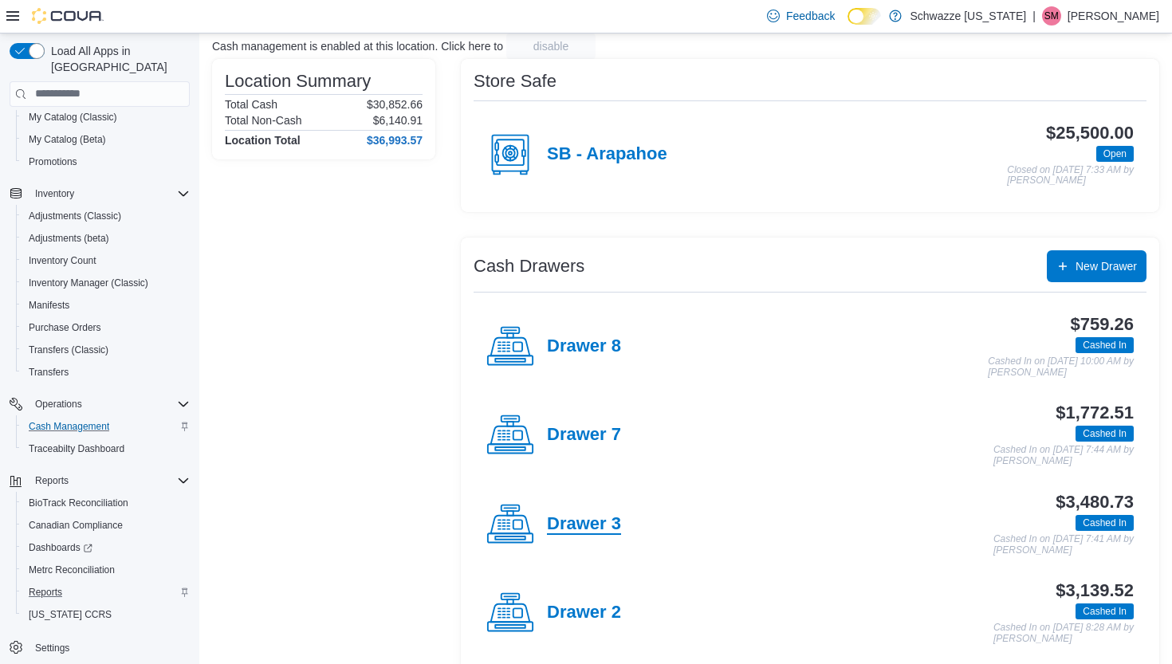
click at [607, 522] on h4 "Drawer 3" at bounding box center [584, 524] width 74 height 21
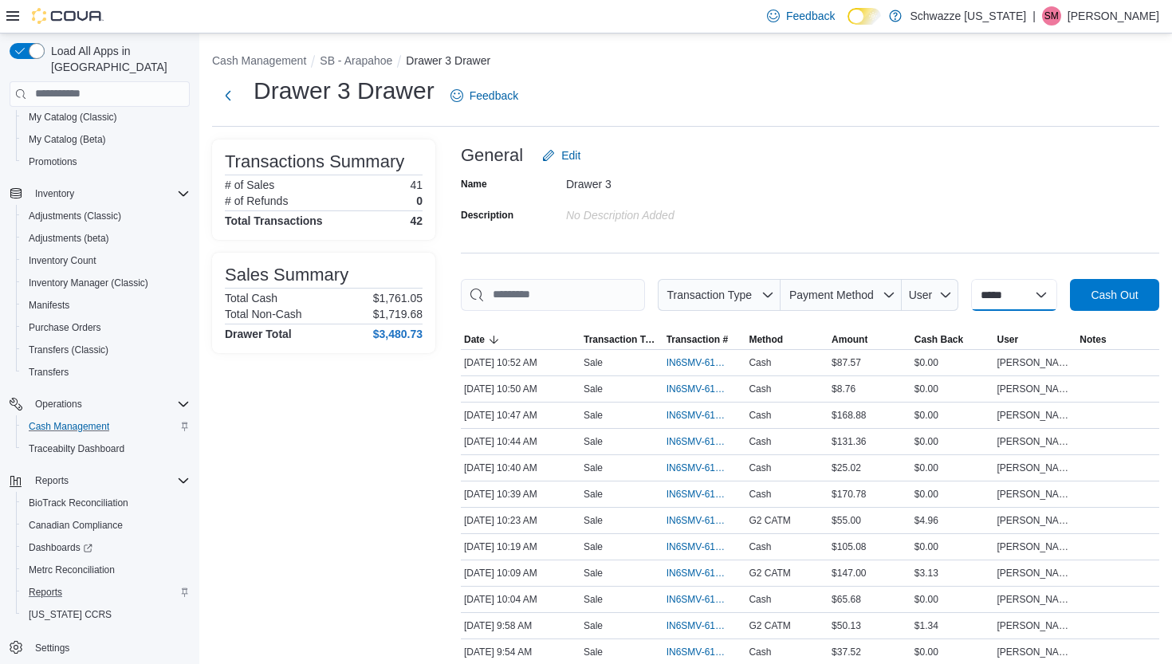
select select "*********"
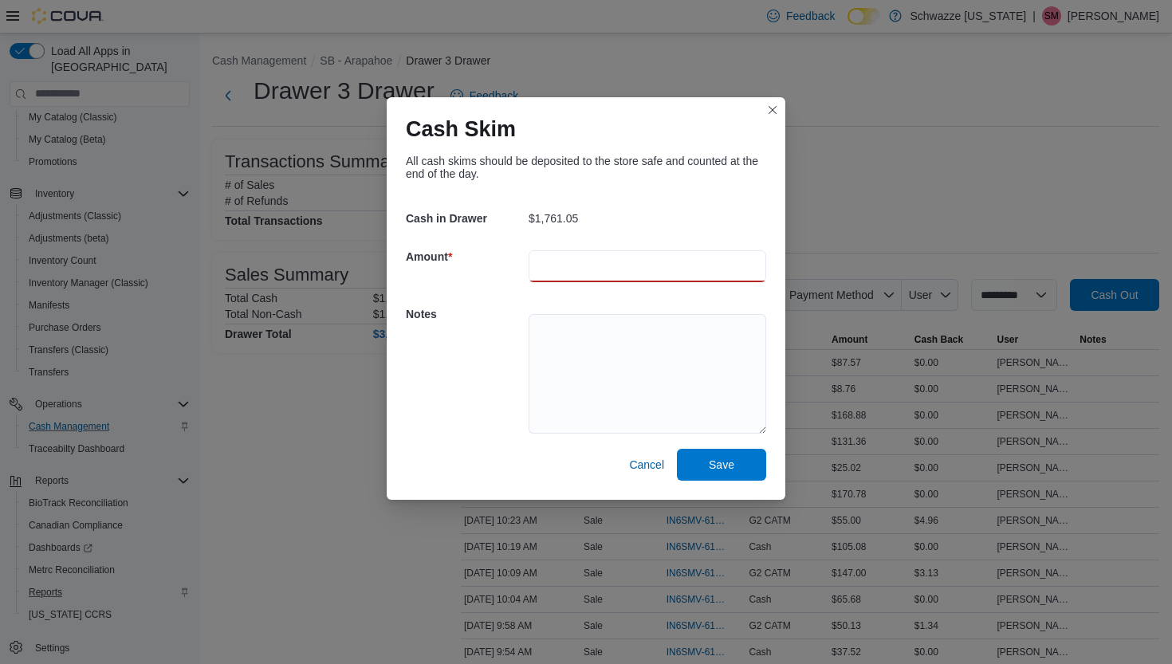
click at [619, 266] on input "number" at bounding box center [648, 266] width 238 height 32
type input "*******"
click at [602, 332] on textarea at bounding box center [648, 374] width 238 height 120
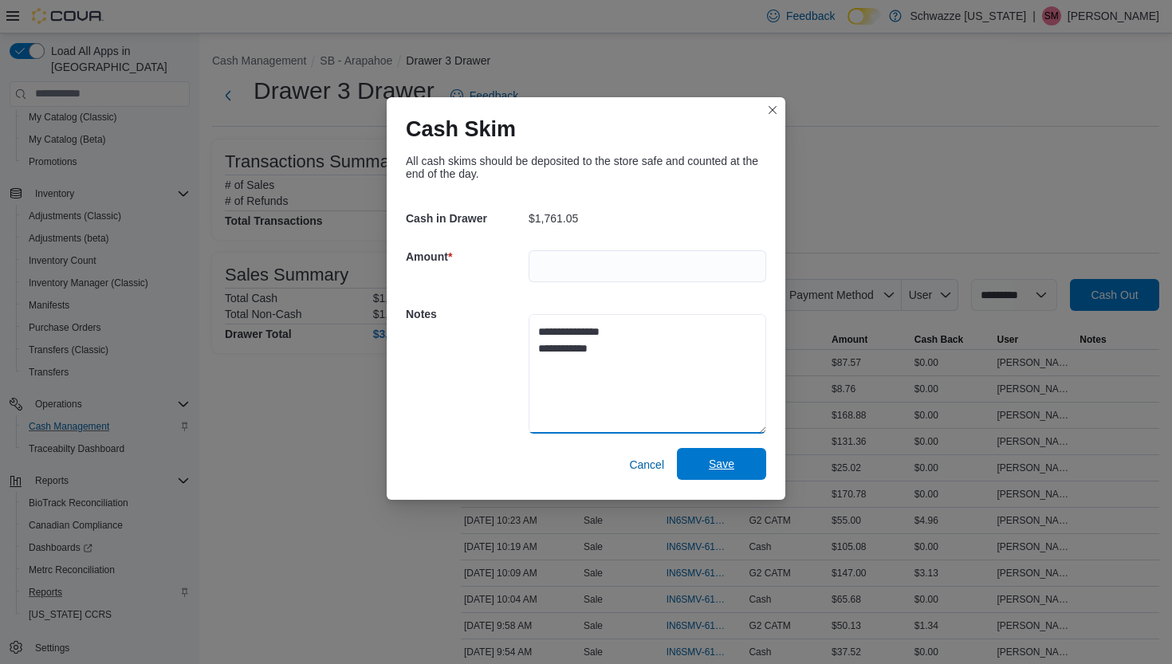
type textarea "**********"
click at [738, 467] on span "Save" at bounding box center [722, 464] width 70 height 32
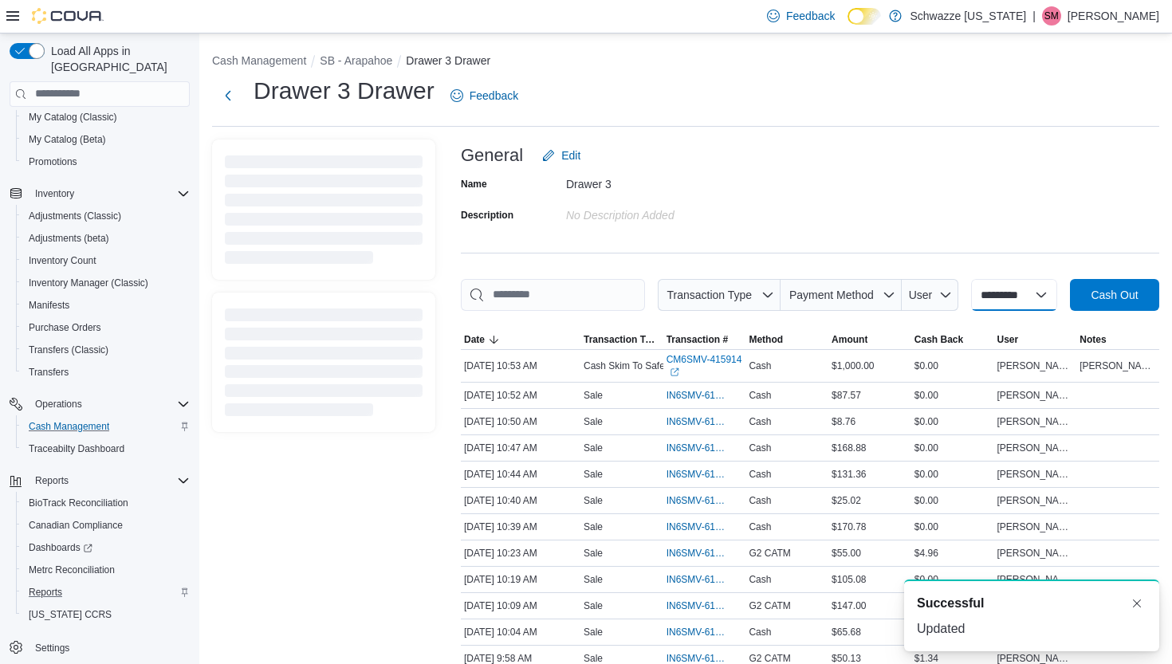
select select
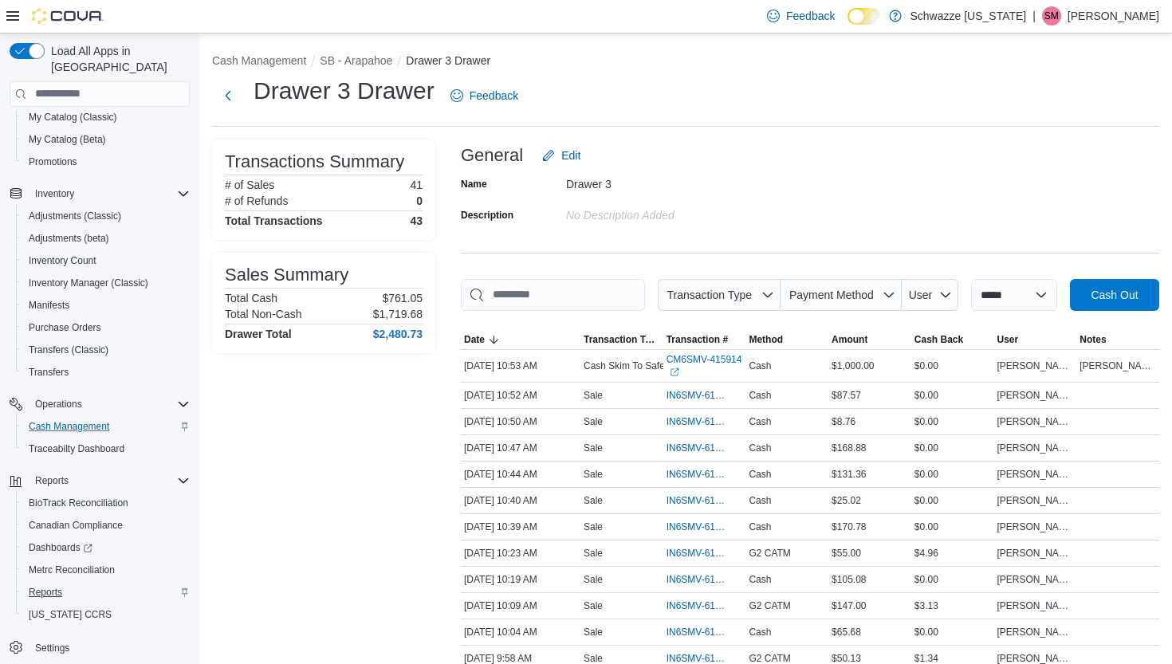
click at [49, 586] on span "Reports" at bounding box center [45, 592] width 33 height 13
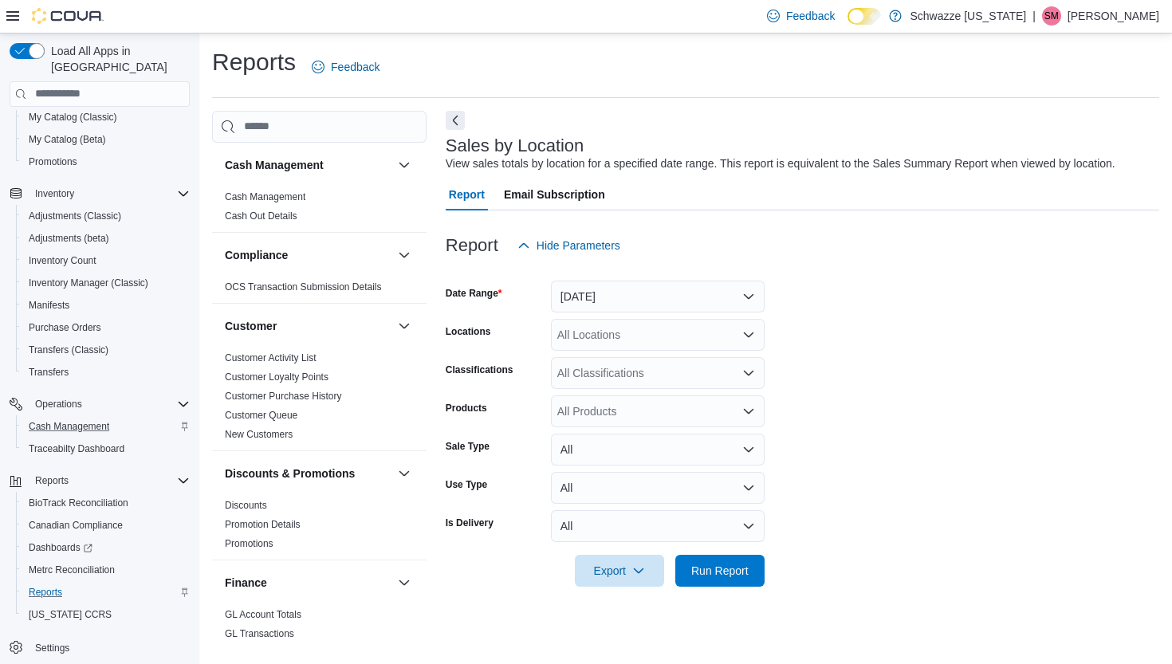
click at [638, 297] on button "[DATE]" at bounding box center [658, 297] width 214 height 32
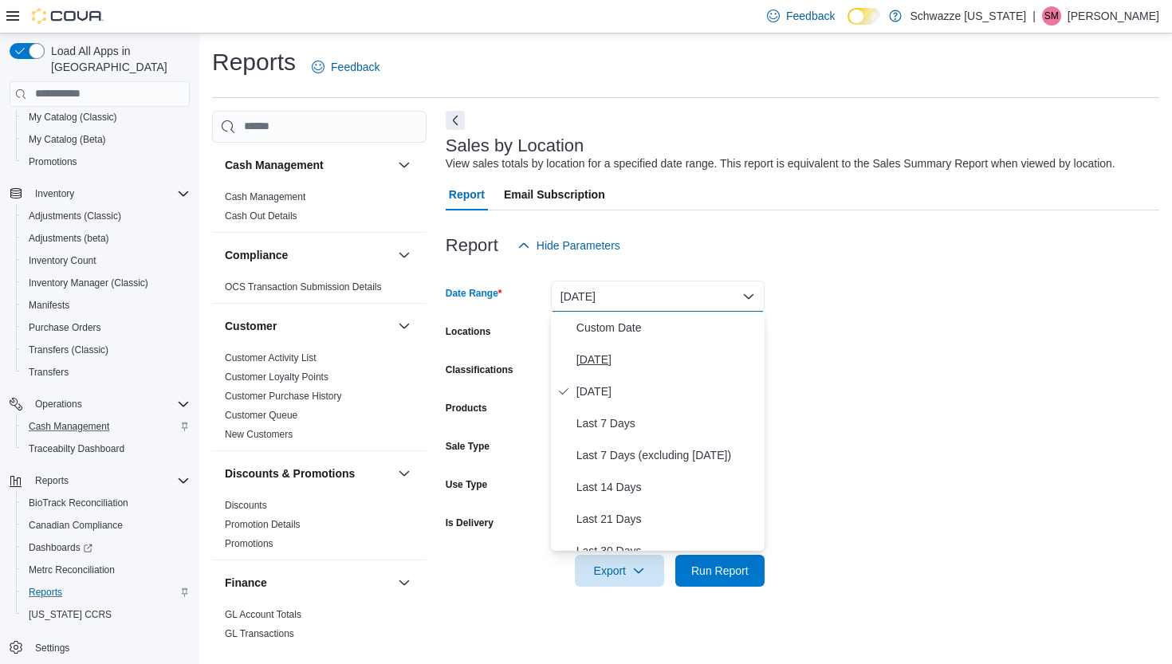
click at [594, 360] on span "[DATE]" at bounding box center [668, 359] width 182 height 19
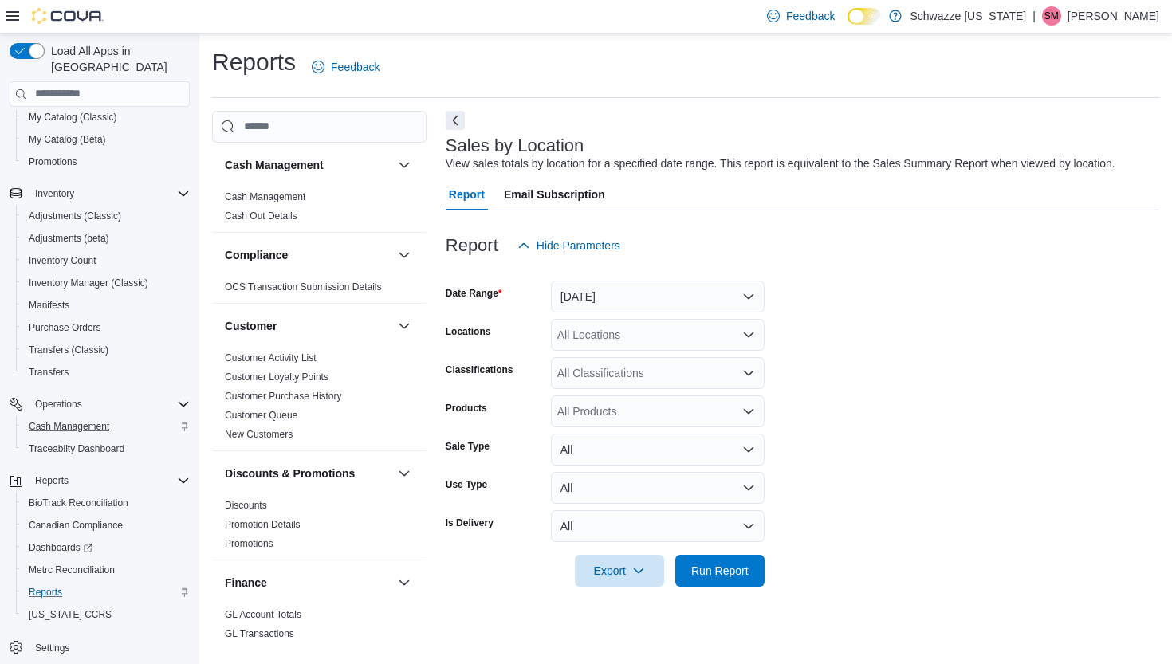
click at [624, 345] on div "All Locations" at bounding box center [658, 335] width 214 height 32
click at [627, 333] on div "All Locations Combo box. Selected. Combo box input. All Locations. Type some te…" at bounding box center [658, 335] width 214 height 32
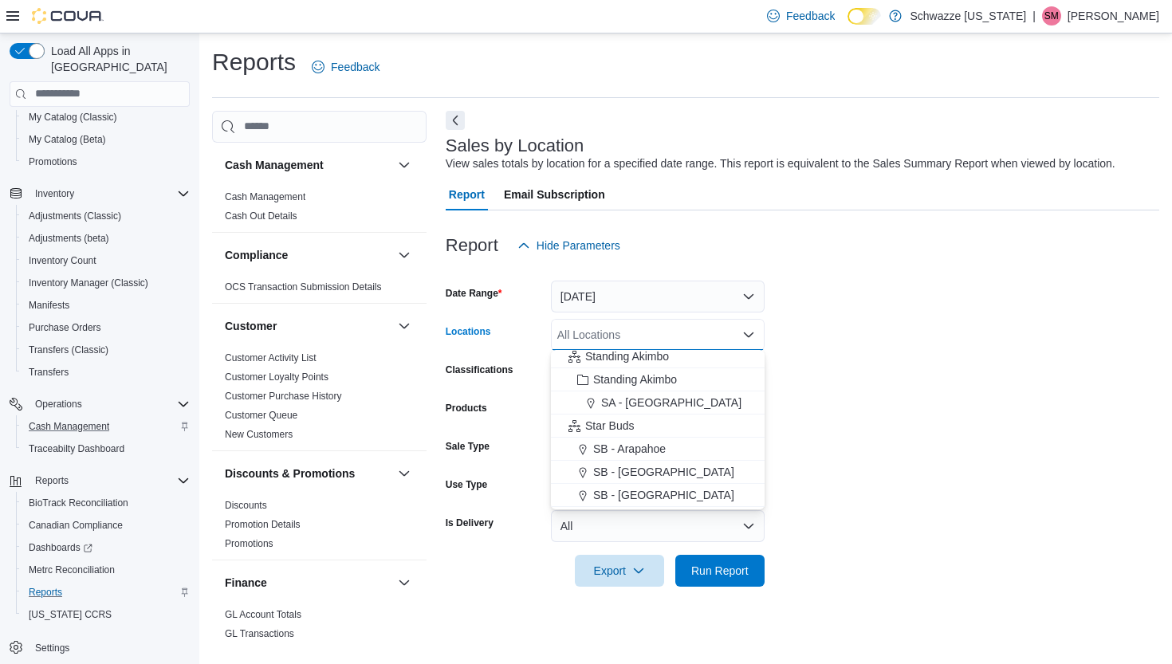
scroll to position [76, 0]
click at [642, 439] on span "SB - Arapahoe" at bounding box center [629, 447] width 73 height 16
click at [722, 563] on span "Run Report" at bounding box center [719, 570] width 57 height 16
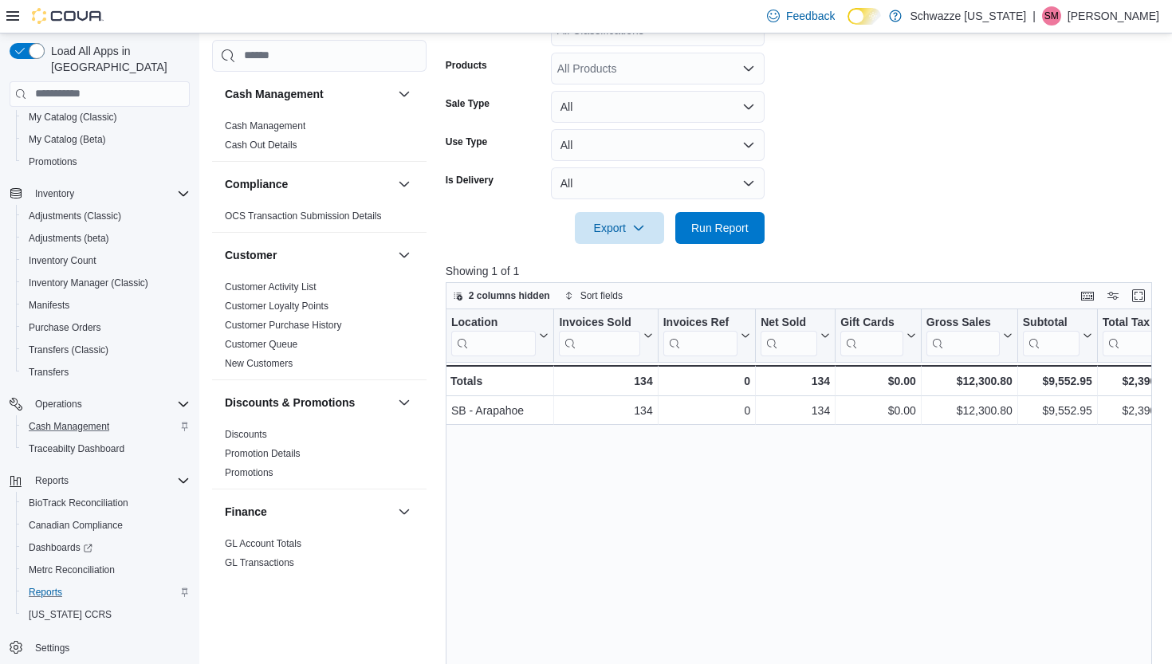
scroll to position [0, 69]
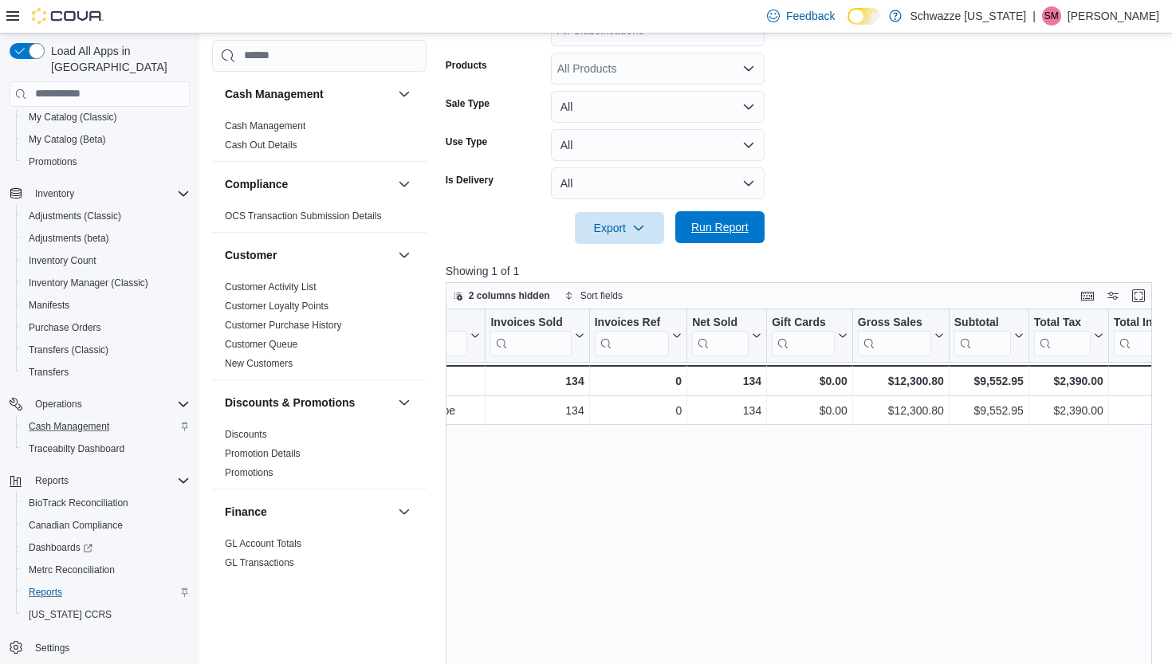
click at [723, 226] on span "Run Report" at bounding box center [719, 227] width 57 height 16
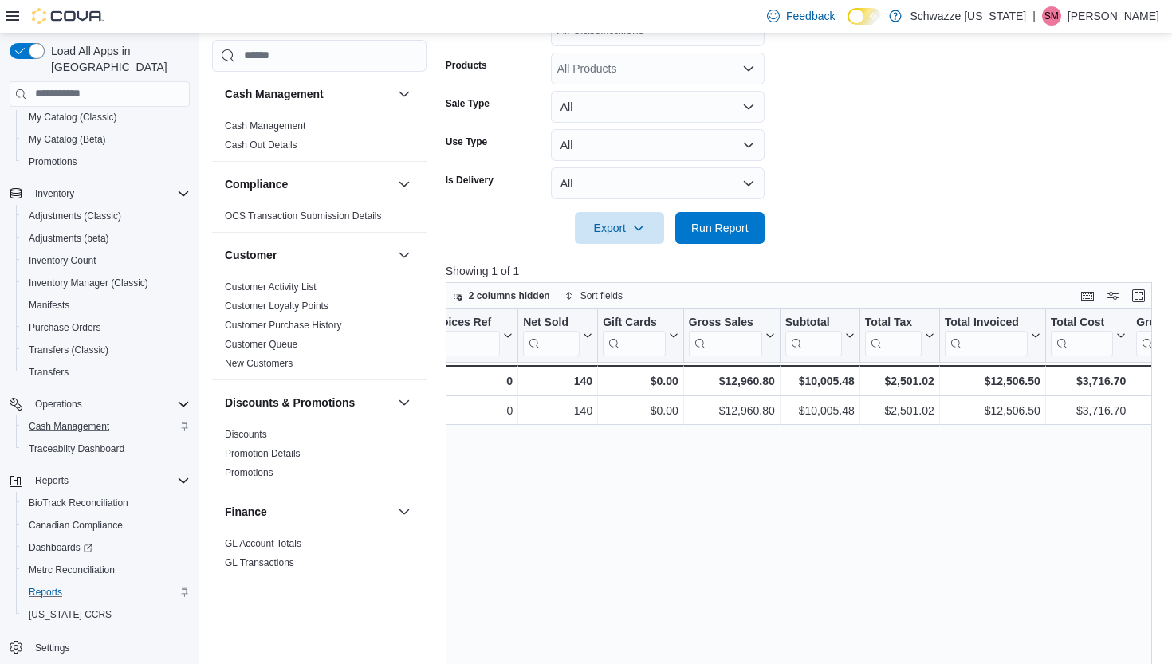
scroll to position [0, 246]
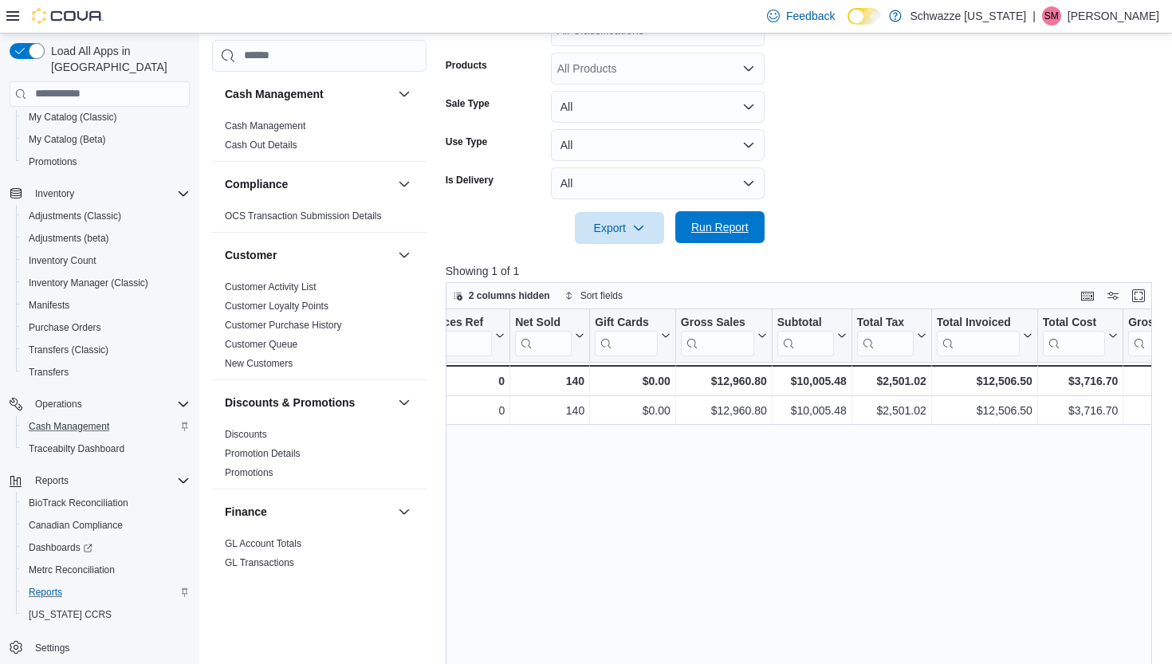
click at [730, 226] on span "Run Report" at bounding box center [719, 227] width 57 height 16
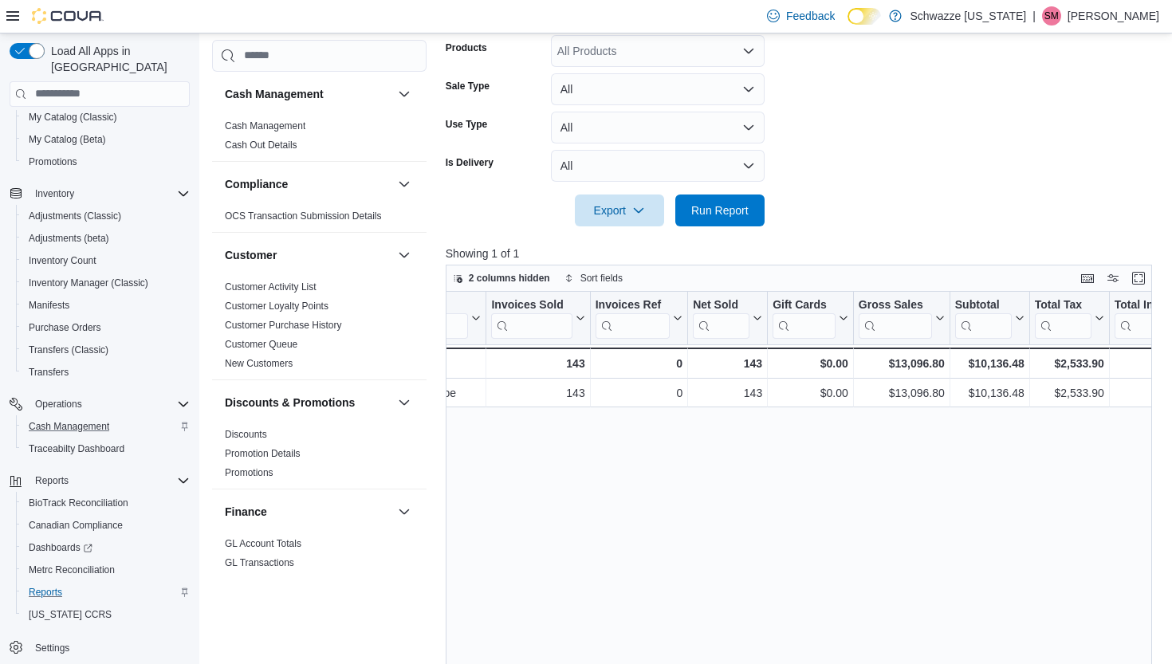
scroll to position [376, 0]
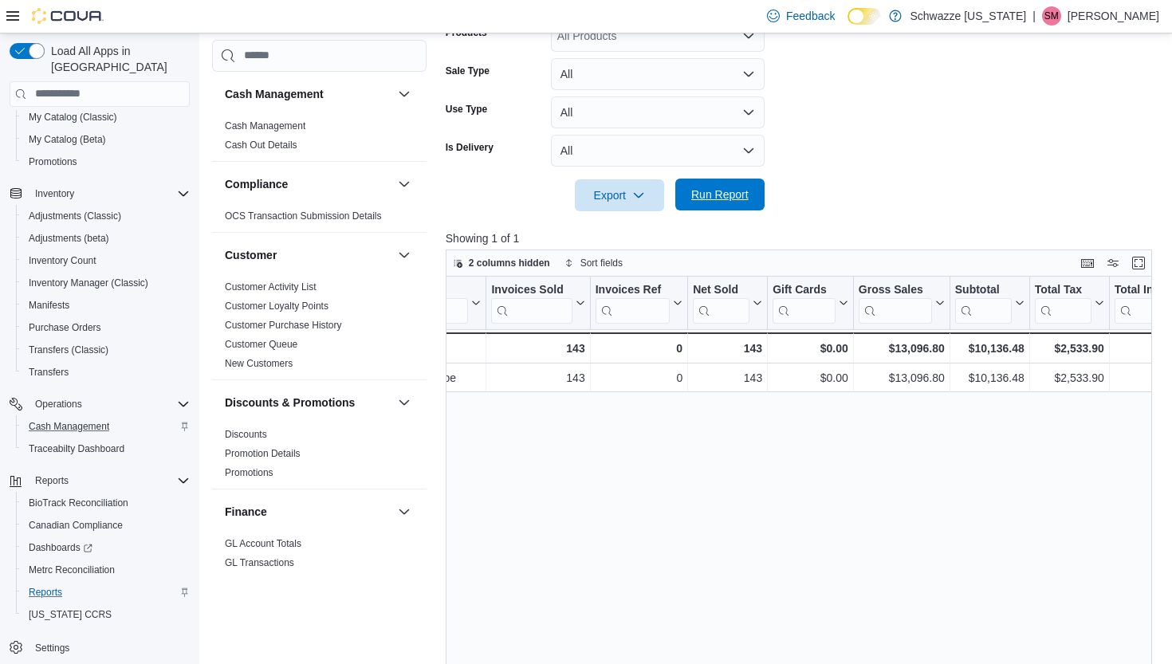
click at [713, 202] on span "Run Report" at bounding box center [720, 195] width 70 height 32
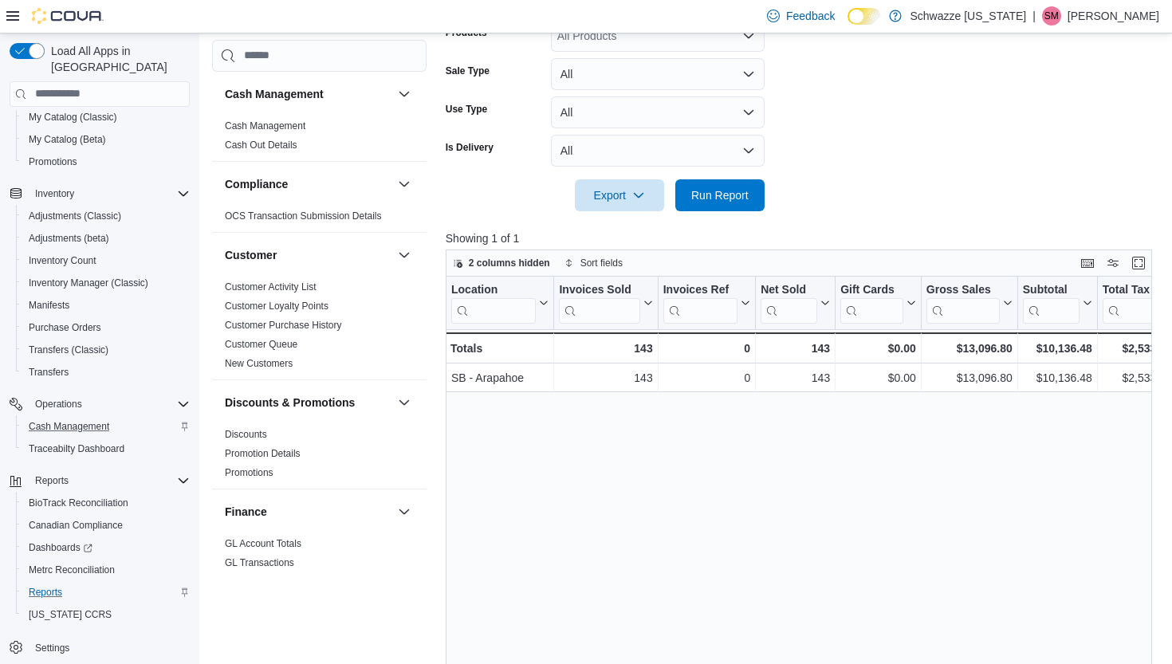
scroll to position [0, 178]
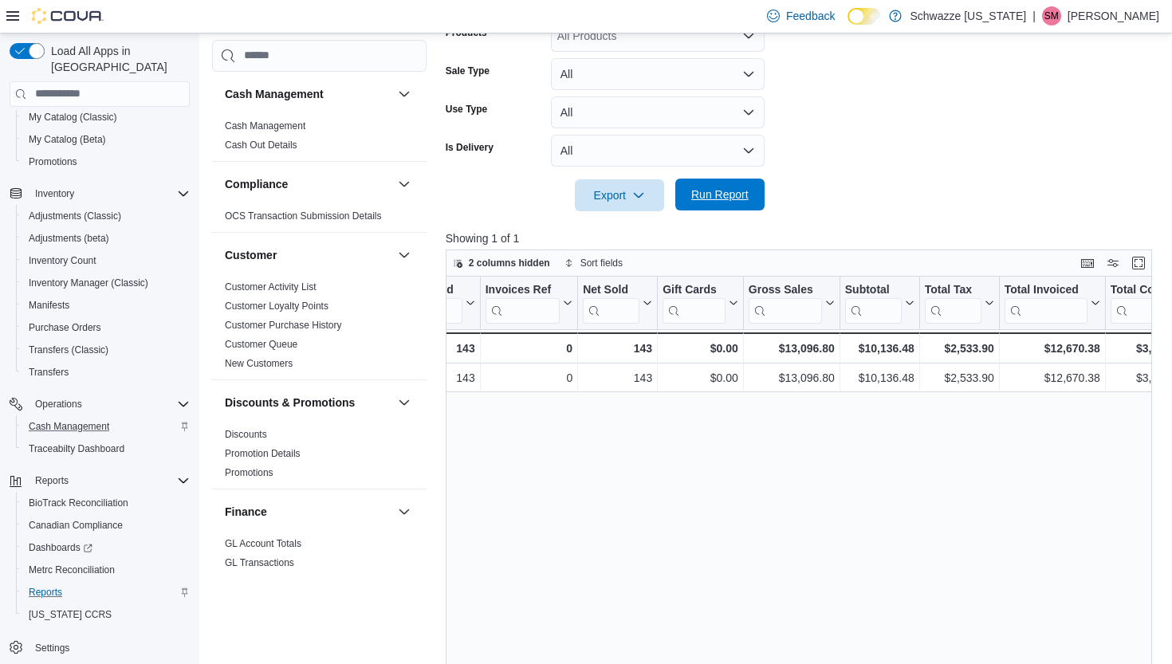
click at [725, 199] on span "Run Report" at bounding box center [719, 195] width 57 height 16
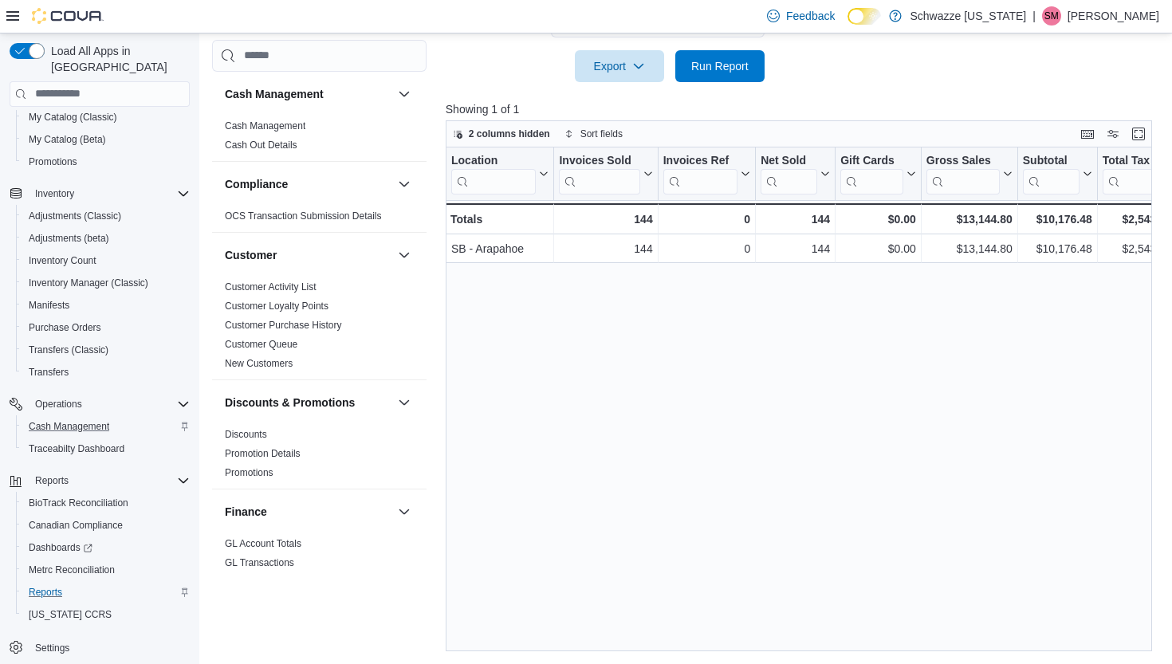
scroll to position [504, 0]
click at [739, 71] on span "Run Report" at bounding box center [719, 66] width 57 height 16
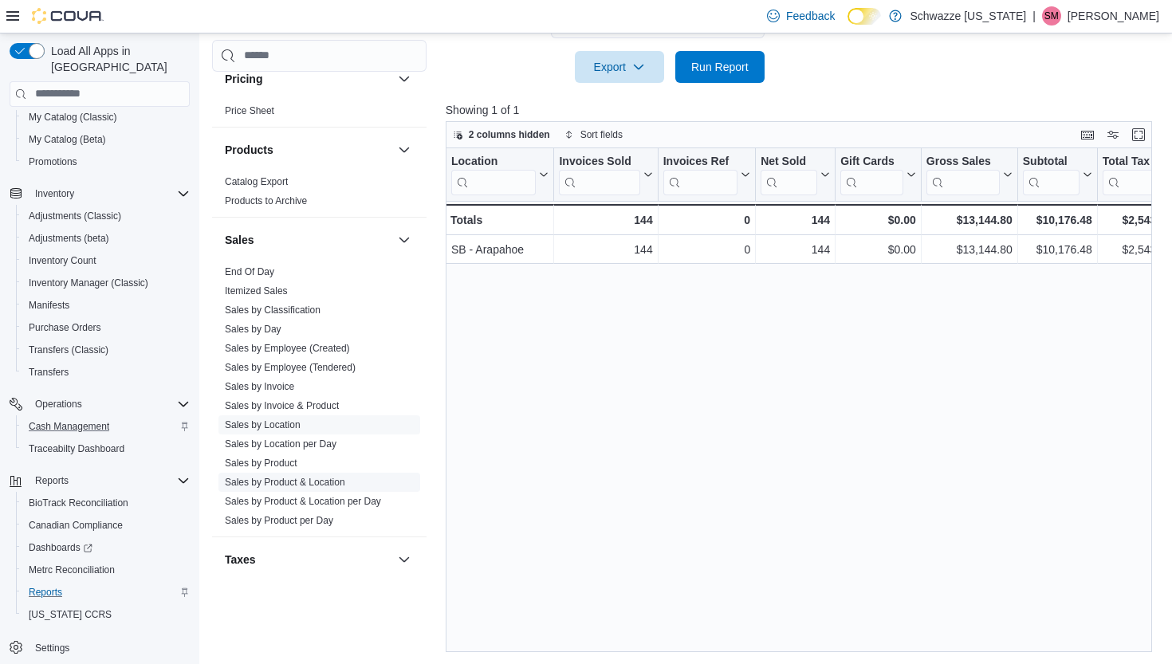
scroll to position [971, 0]
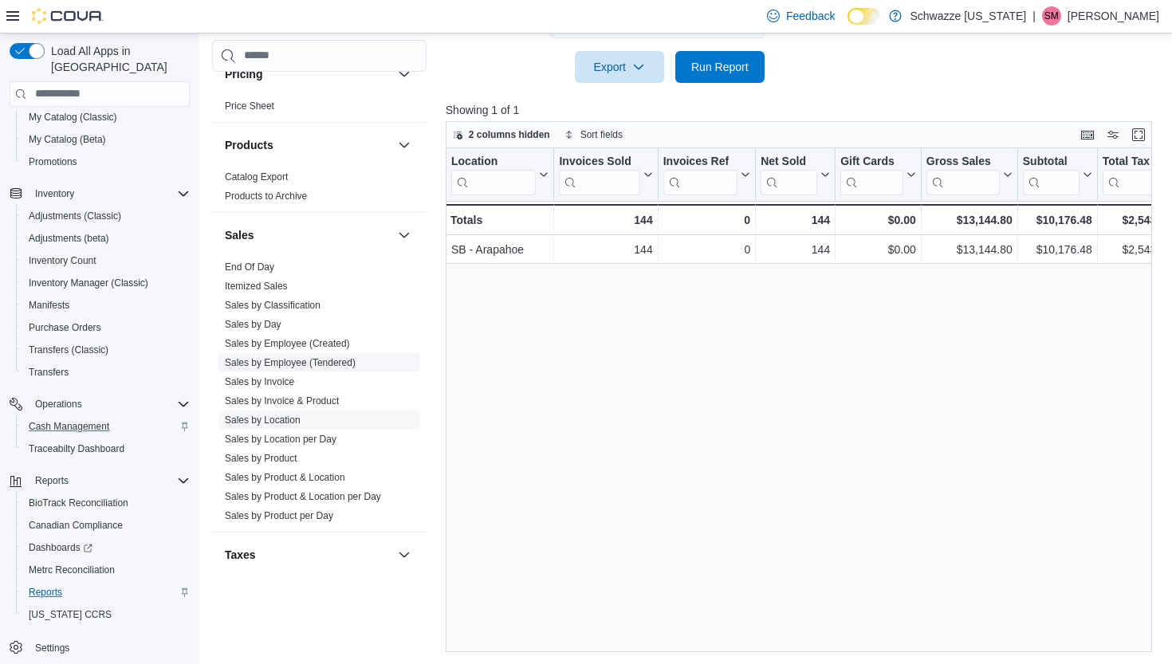
click at [277, 364] on link "Sales by Employee (Tendered)" at bounding box center [290, 362] width 131 height 11
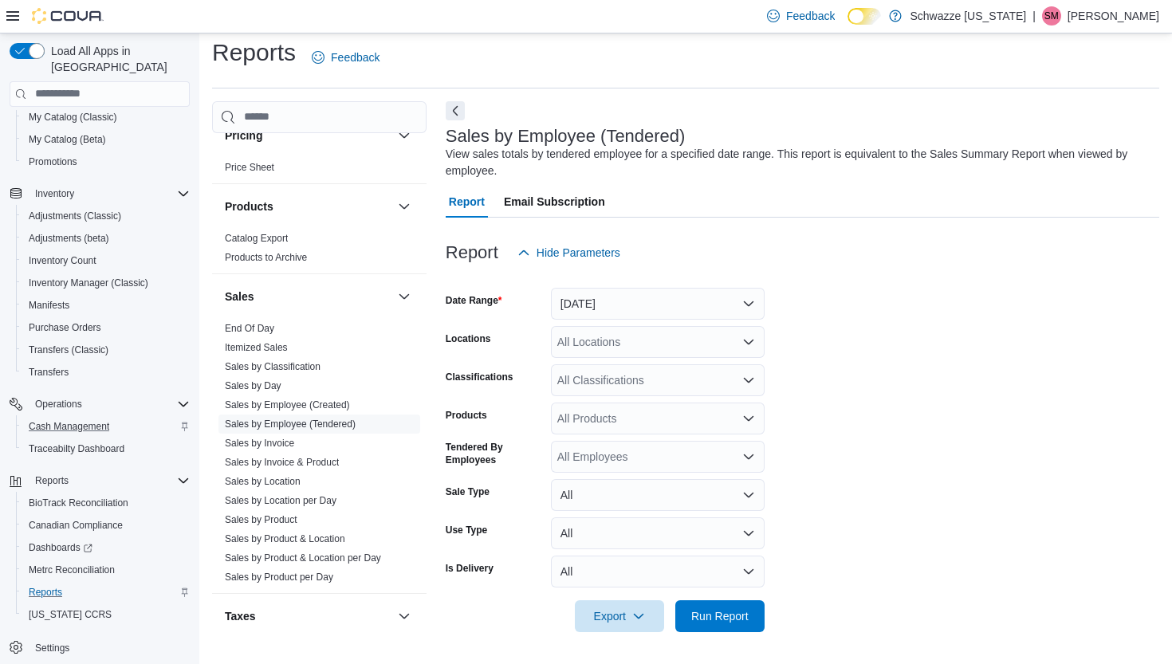
scroll to position [9, 0]
click at [650, 309] on button "[DATE]" at bounding box center [658, 305] width 214 height 32
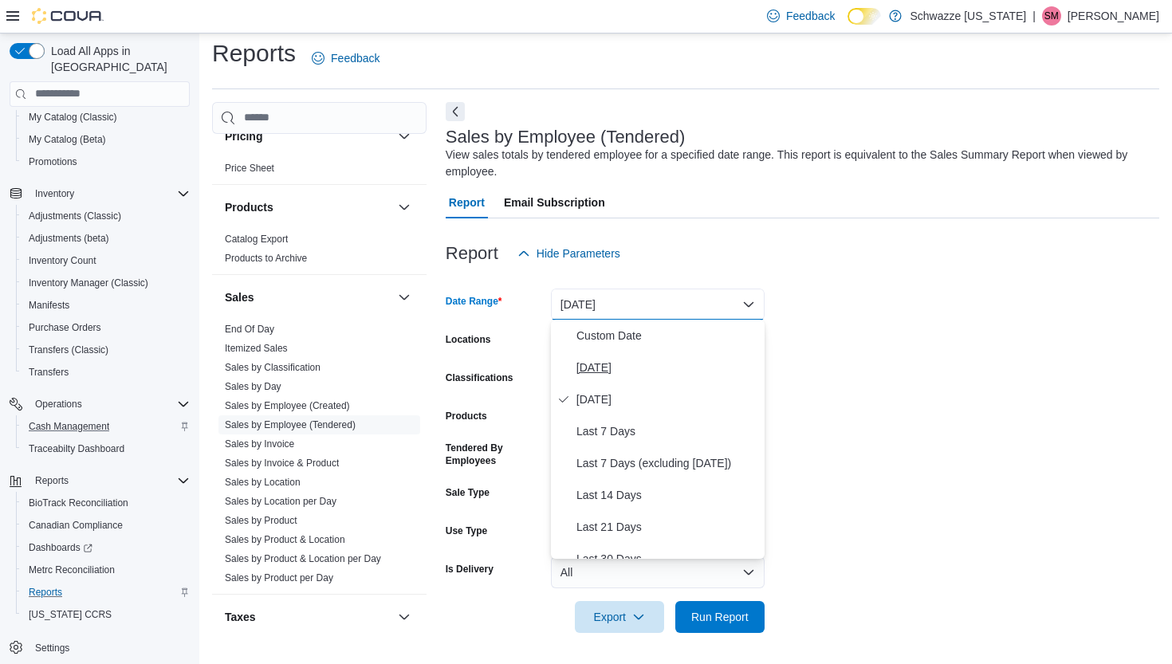
click at [604, 369] on span "[DATE]" at bounding box center [668, 367] width 182 height 19
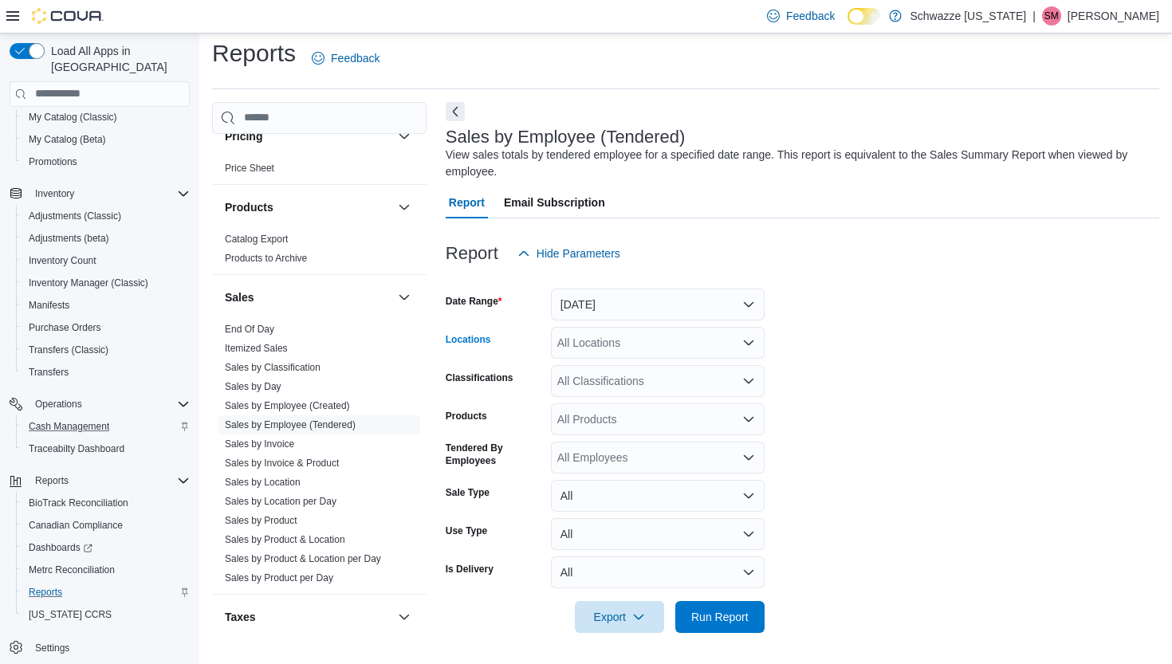
click at [624, 352] on div "All Locations" at bounding box center [658, 343] width 214 height 32
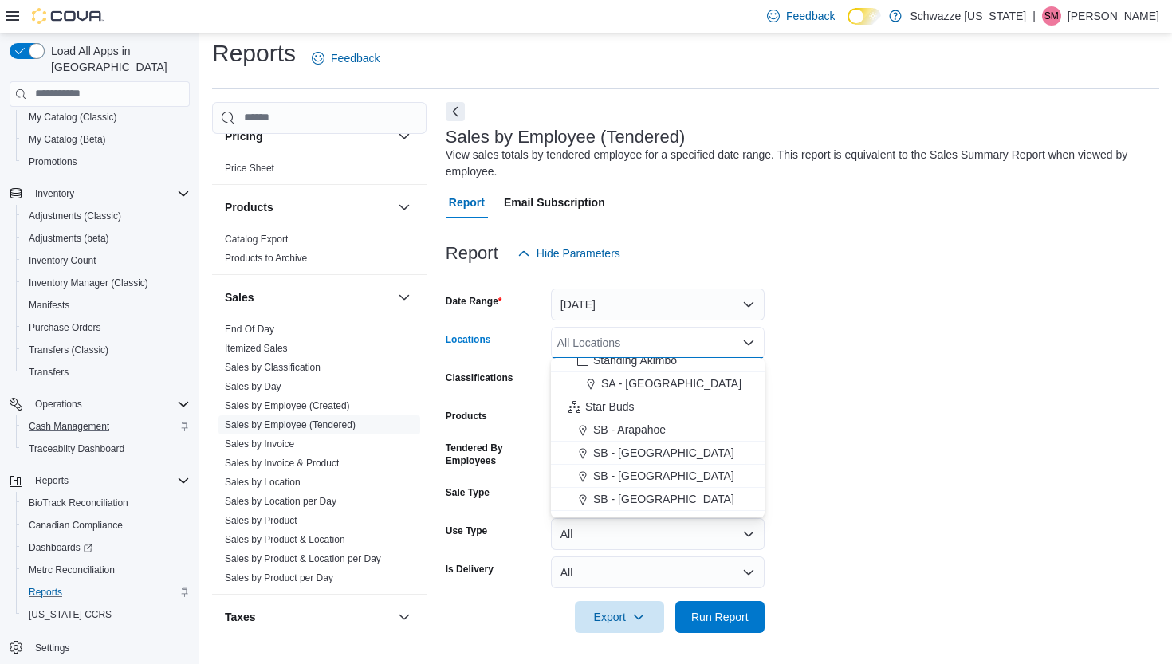
scroll to position [103, 0]
click at [640, 427] on span "SB - Arapahoe" at bounding box center [629, 428] width 73 height 16
click at [713, 612] on span "Run Report" at bounding box center [719, 616] width 57 height 16
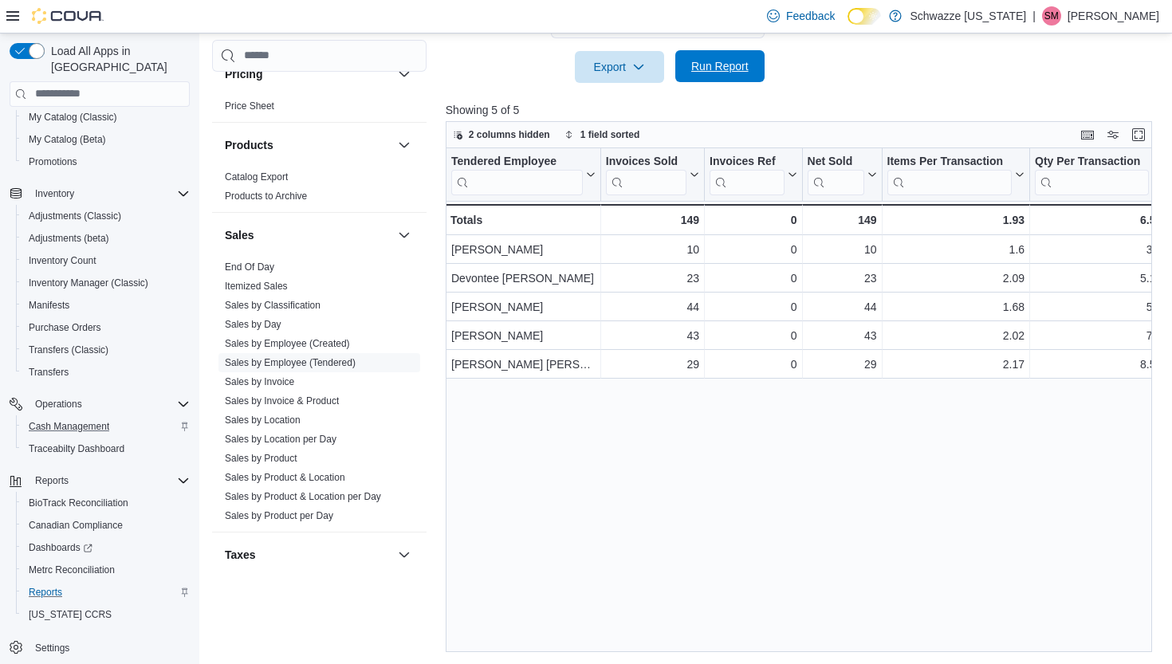
click at [715, 77] on span "Run Report" at bounding box center [720, 66] width 70 height 32
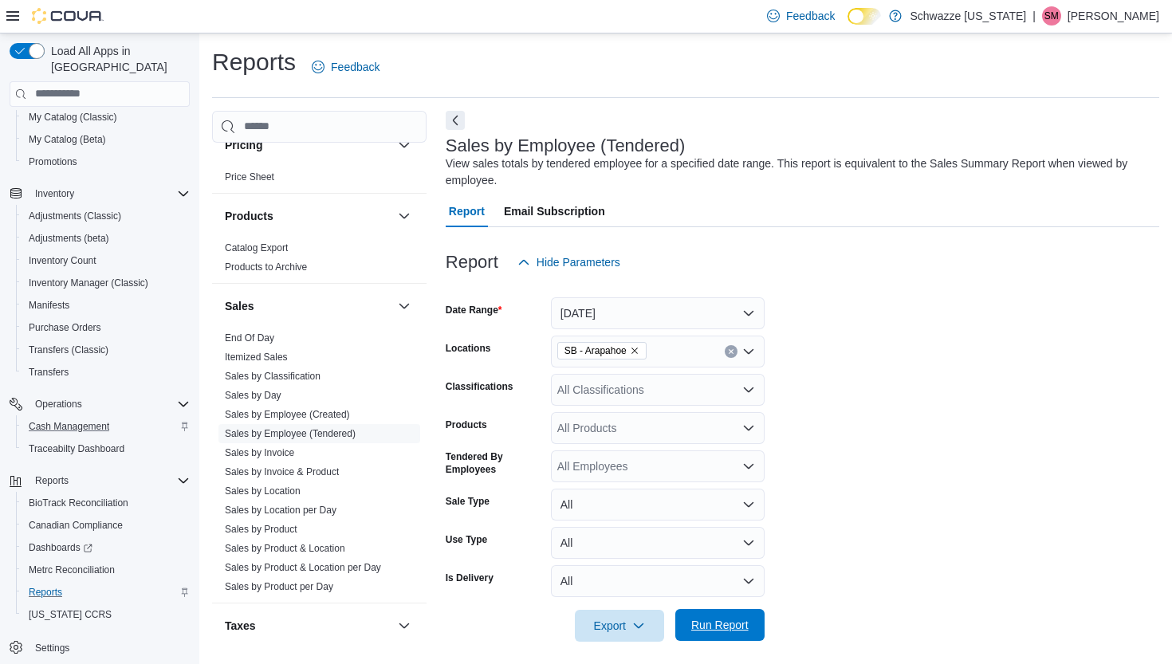
click at [744, 630] on span "Run Report" at bounding box center [719, 625] width 57 height 16
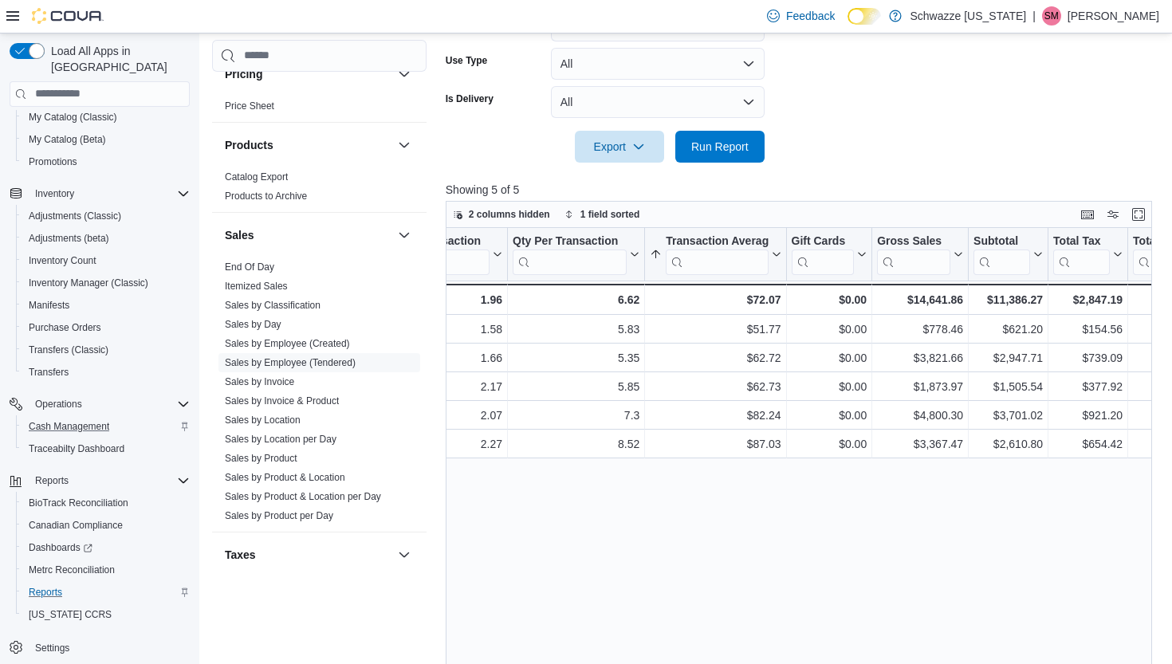
scroll to position [474, 0]
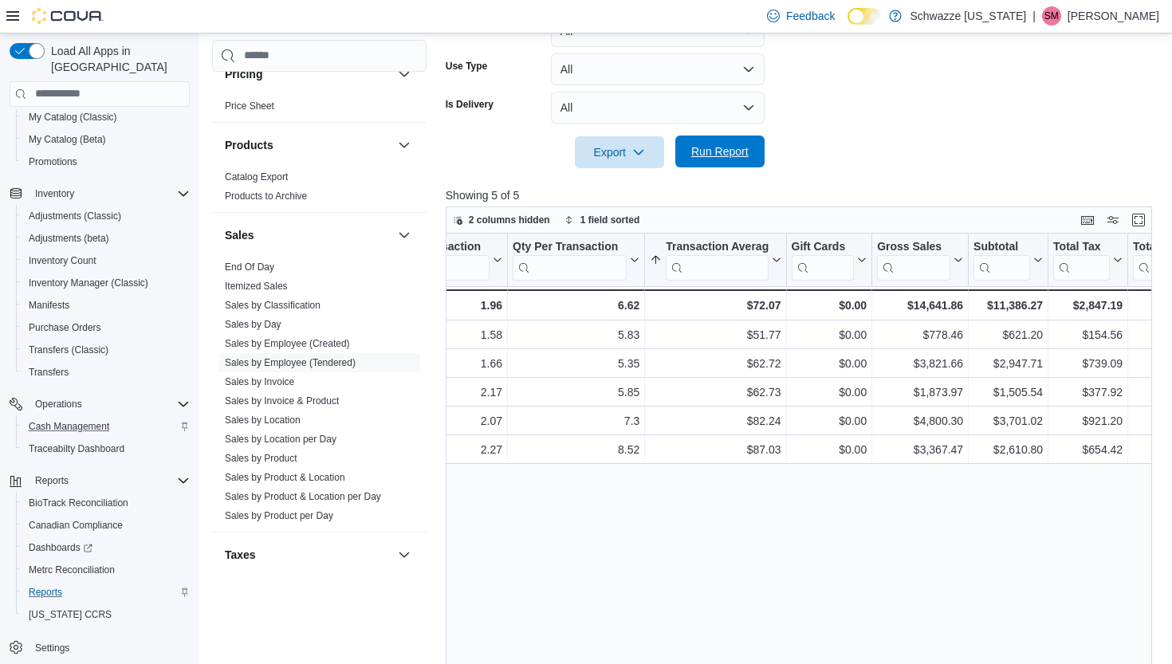
click at [723, 153] on span "Run Report" at bounding box center [719, 152] width 57 height 16
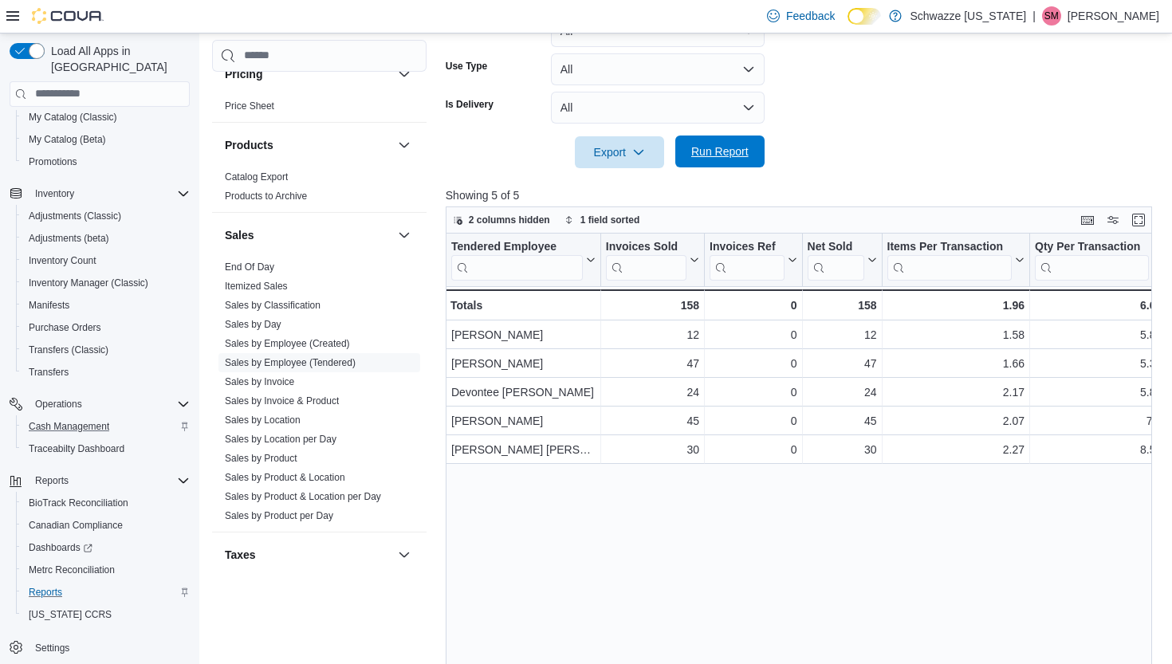
click at [711, 152] on span "Run Report" at bounding box center [719, 152] width 57 height 16
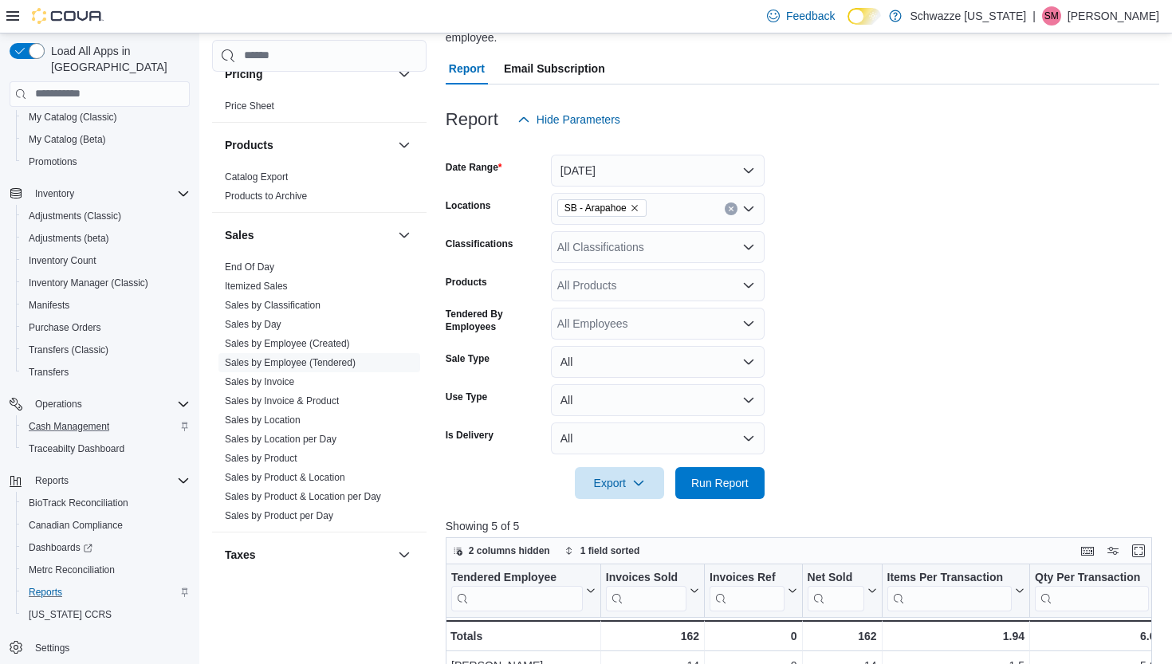
scroll to position [140, 0]
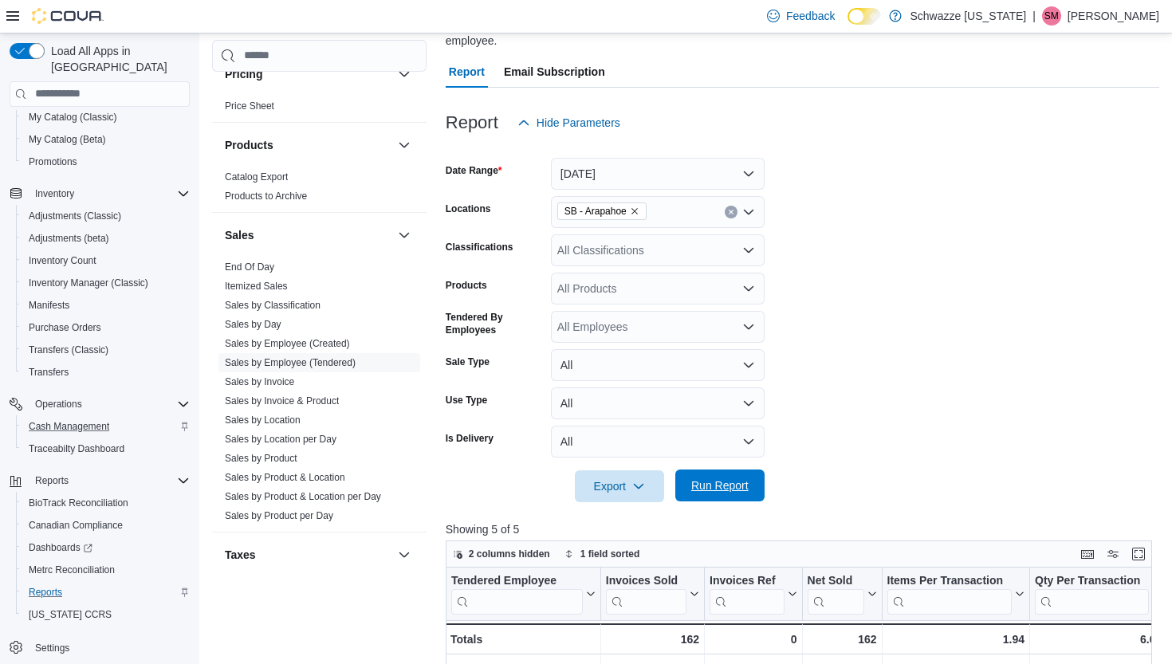
click at [741, 492] on span "Run Report" at bounding box center [719, 486] width 57 height 16
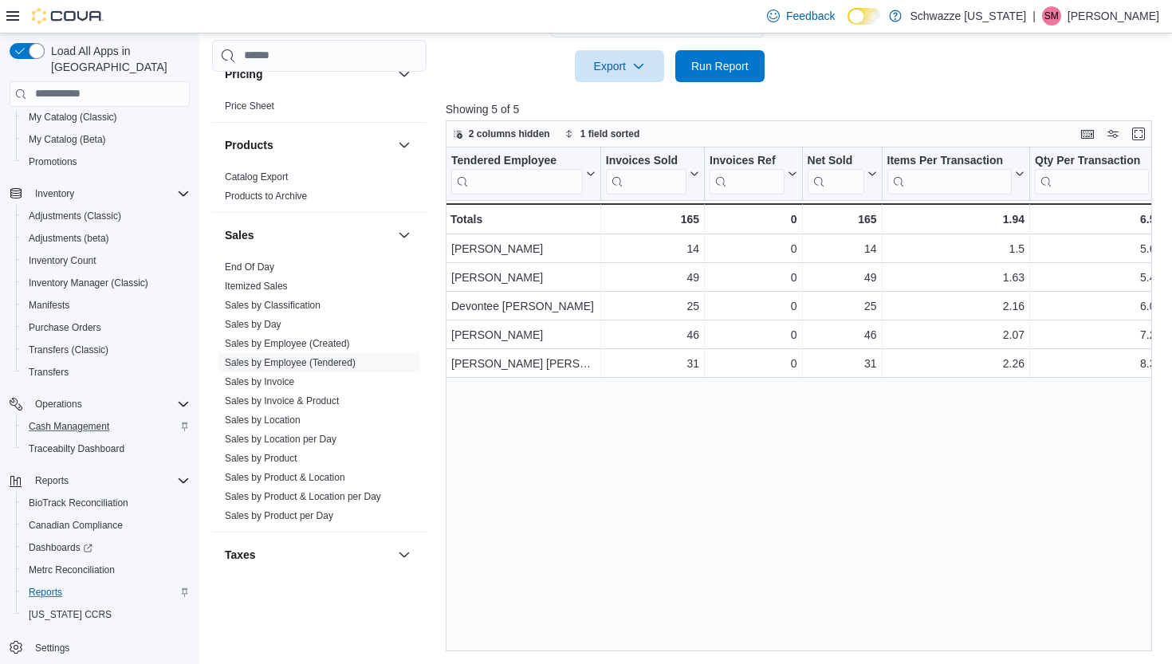
scroll to position [559, 0]
click at [727, 67] on span "Run Report" at bounding box center [719, 66] width 57 height 16
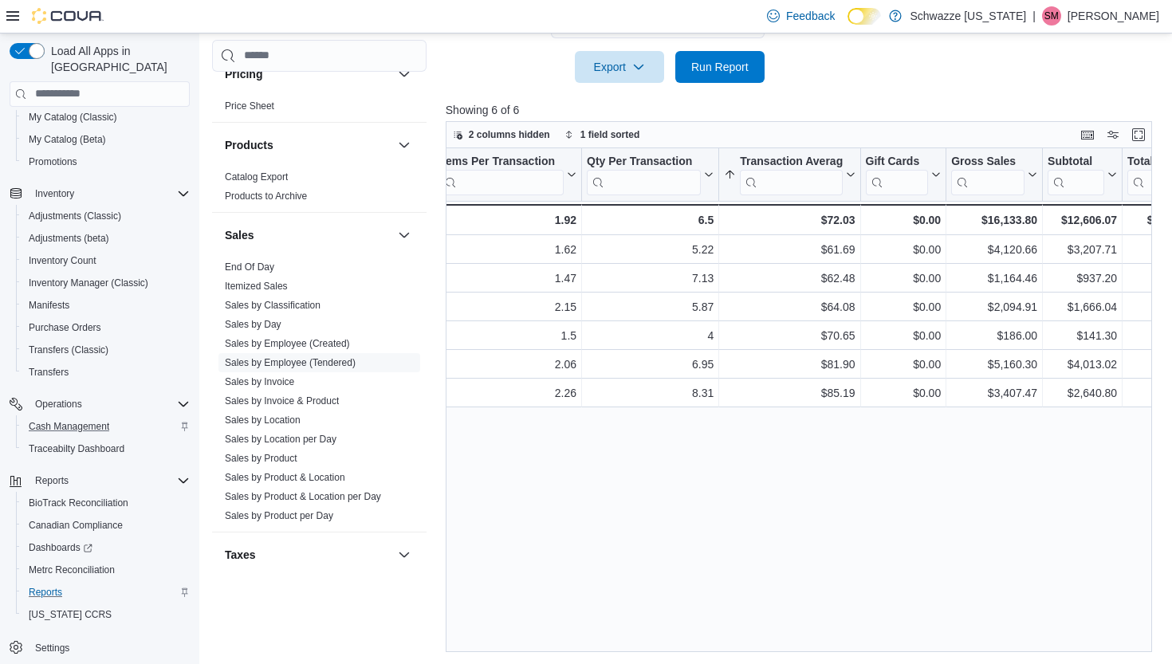
scroll to position [0, 449]
click at [727, 174] on icon at bounding box center [729, 175] width 9 height 8
click at [779, 238] on span "Sort Low-High" at bounding box center [800, 235] width 61 height 13
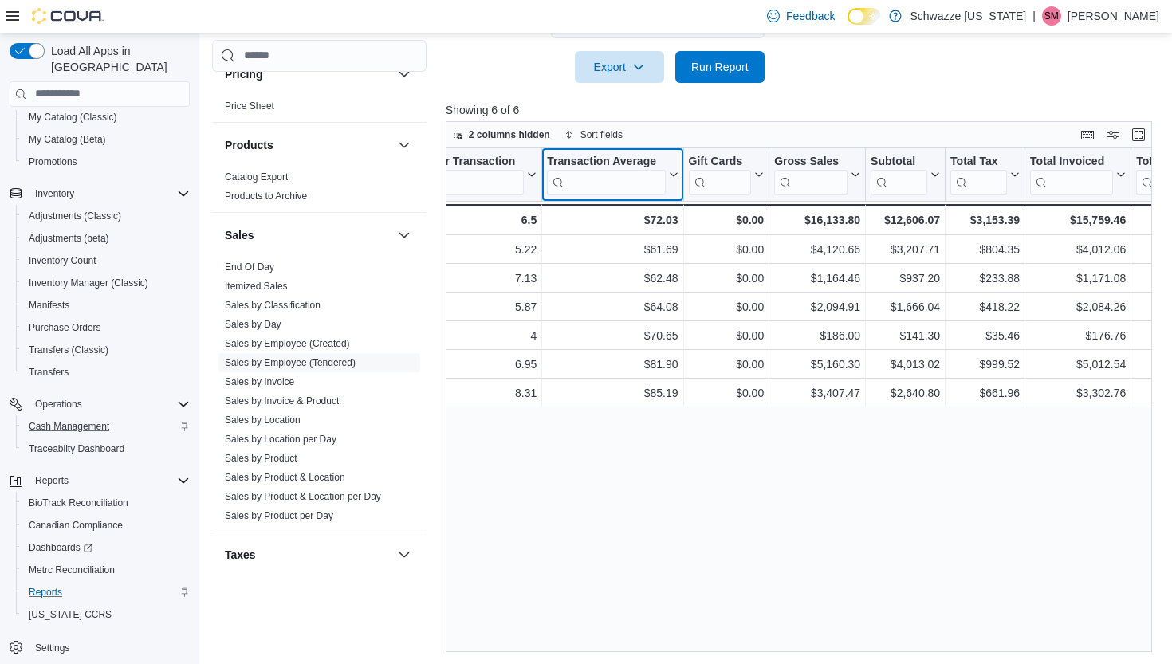
scroll to position [0, 636]
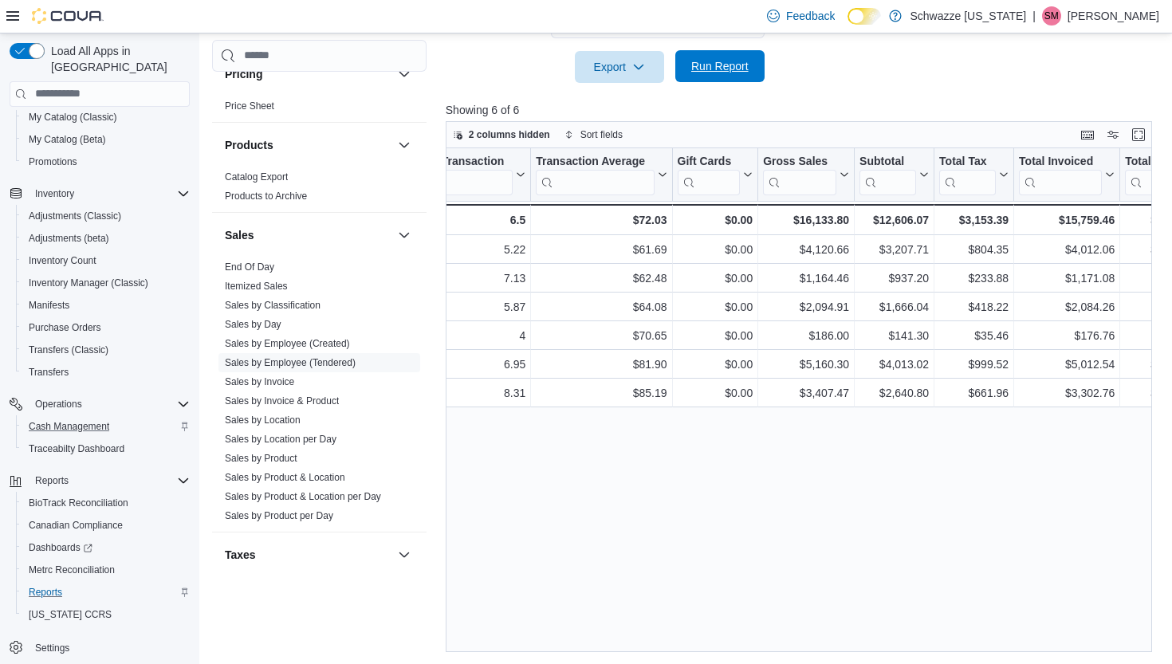
click at [718, 75] on span "Run Report" at bounding box center [720, 66] width 70 height 32
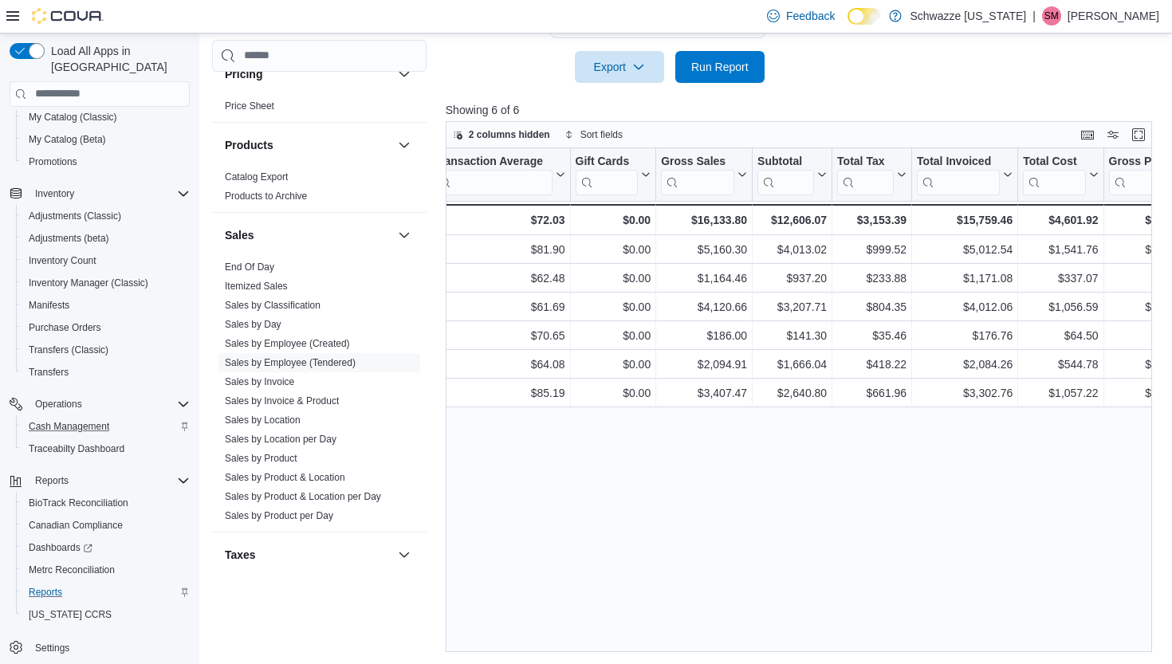
scroll to position [0, 746]
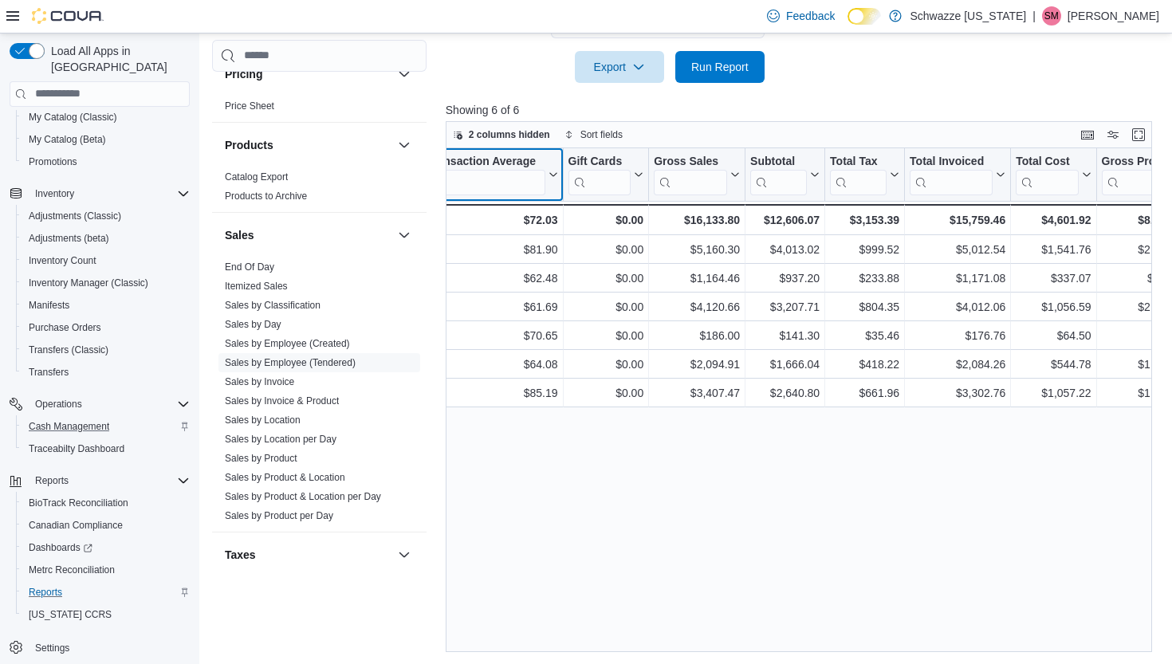
click at [551, 175] on button "Transaction Average" at bounding box center [492, 174] width 131 height 41
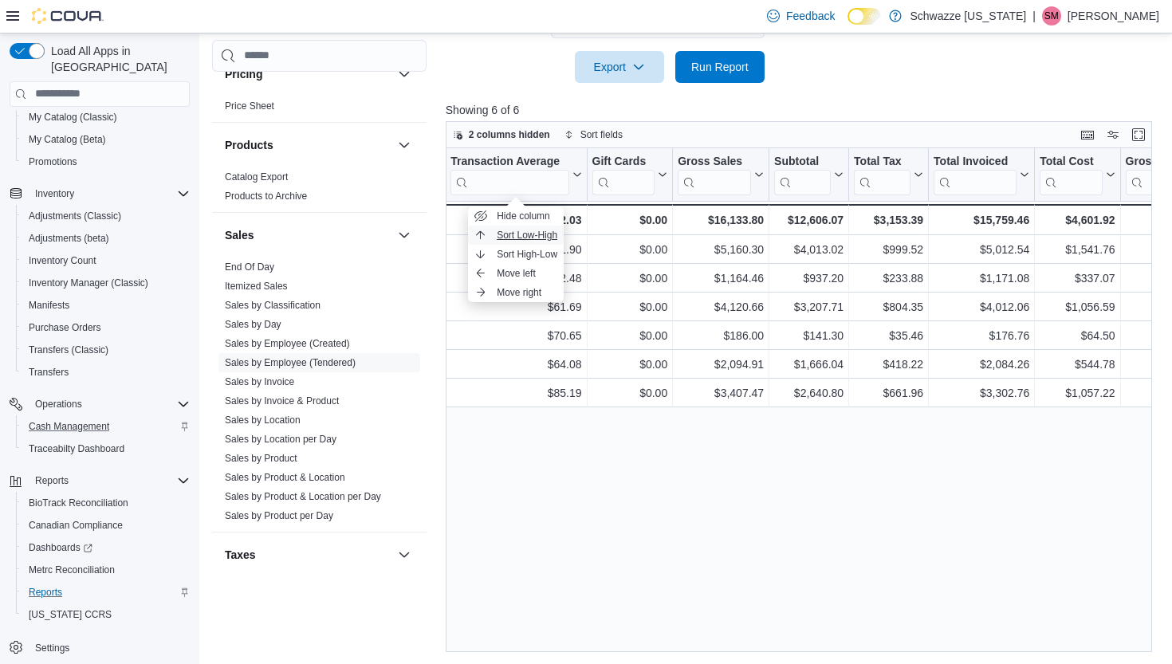
click at [526, 235] on span "Sort Low-High" at bounding box center [527, 235] width 61 height 13
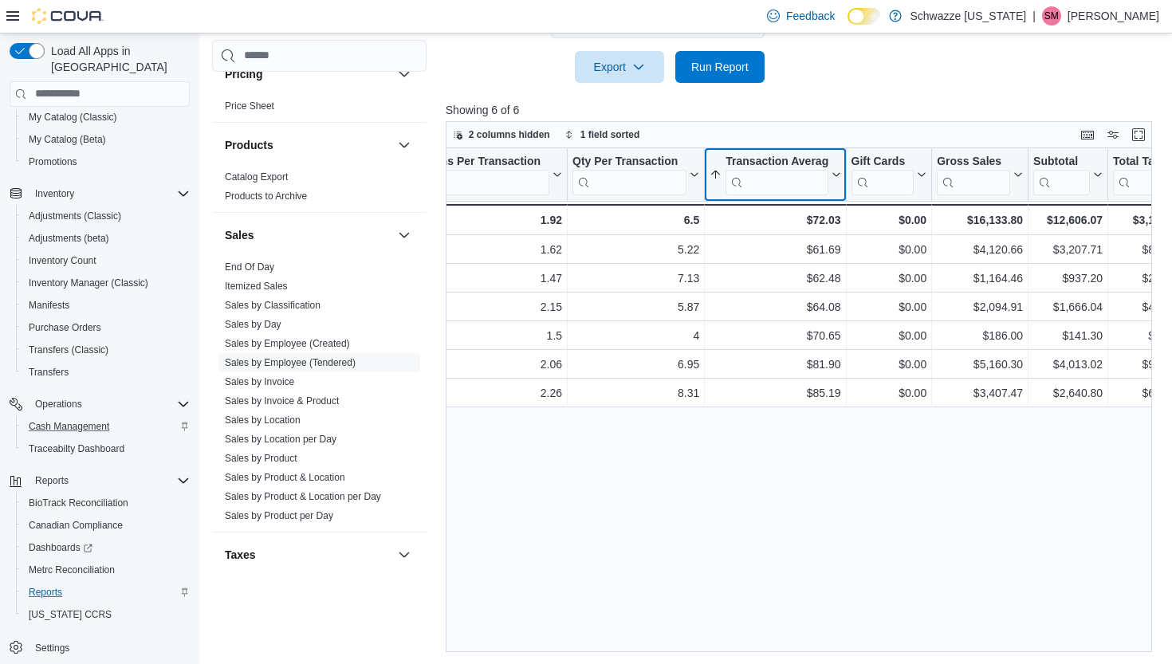
scroll to position [0, 469]
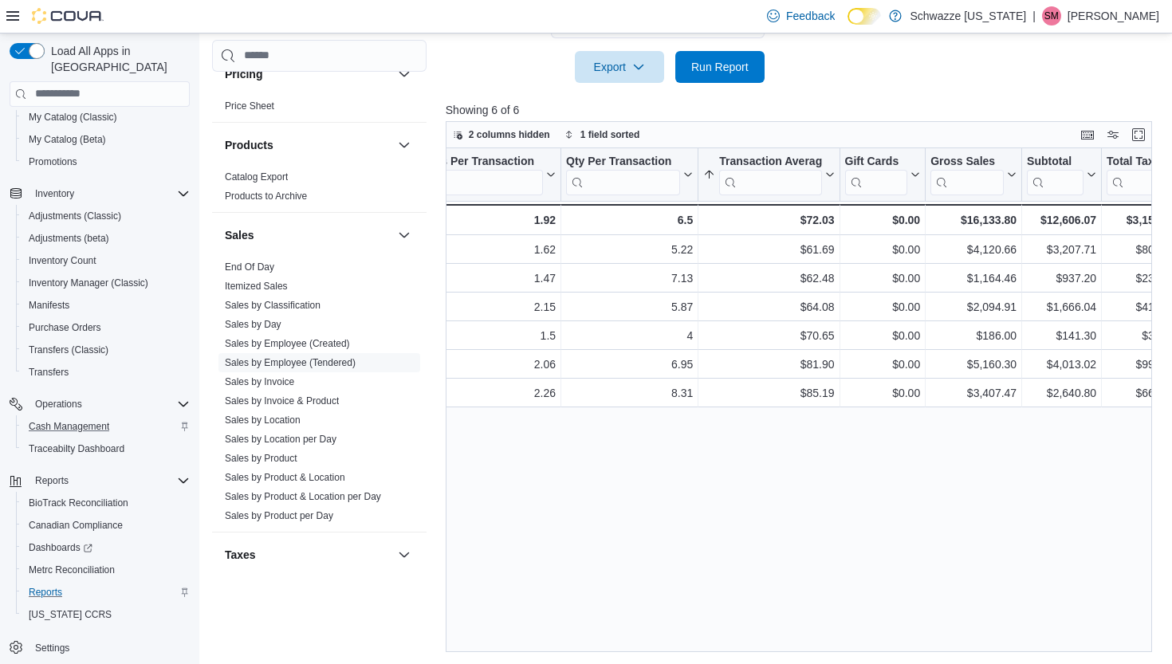
click at [84, 420] on span "Cash Management" at bounding box center [69, 426] width 81 height 13
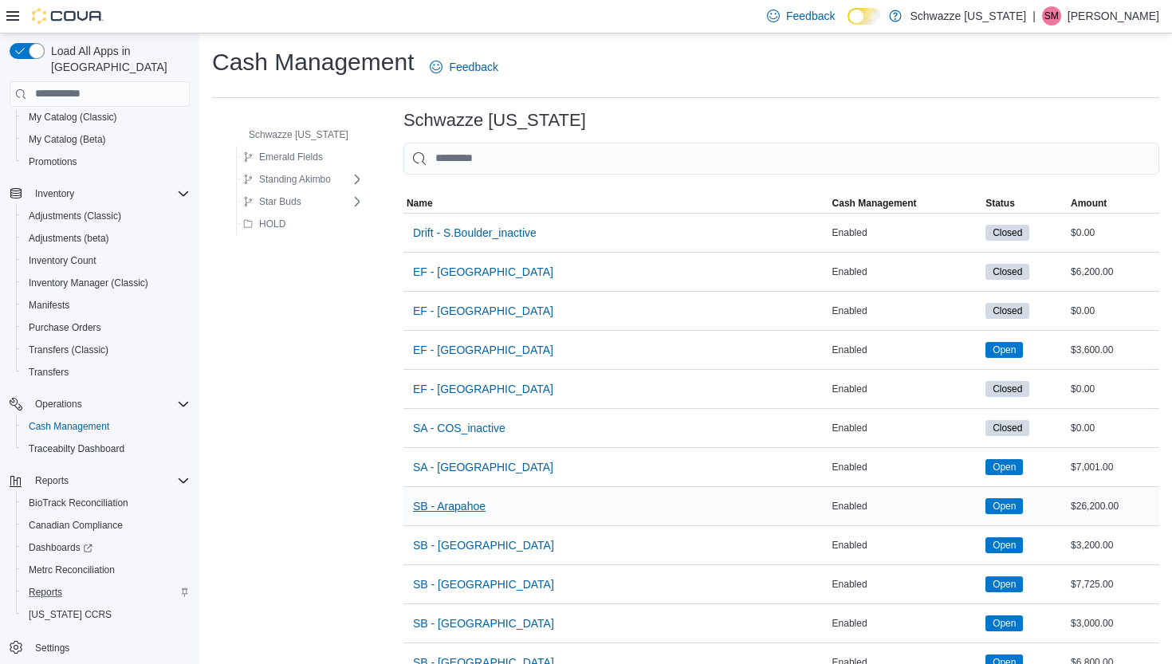
click at [461, 498] on span "SB - Arapahoe" at bounding box center [449, 506] width 73 height 16
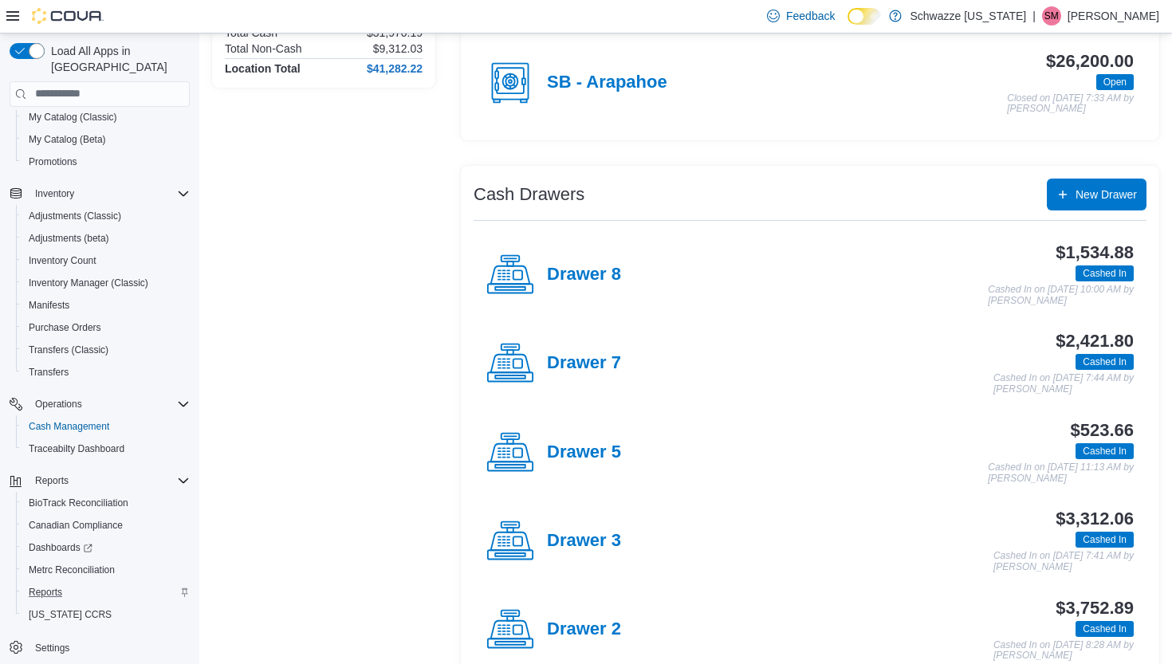
scroll to position [258, 0]
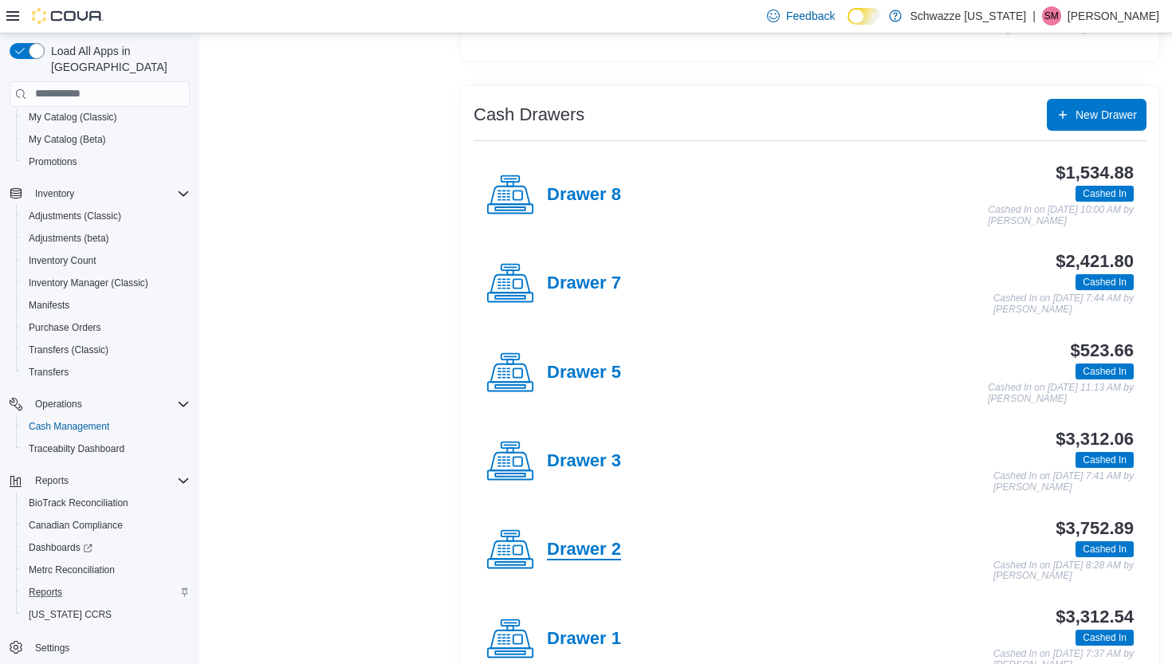
click at [583, 541] on h4 "Drawer 2" at bounding box center [584, 550] width 74 height 21
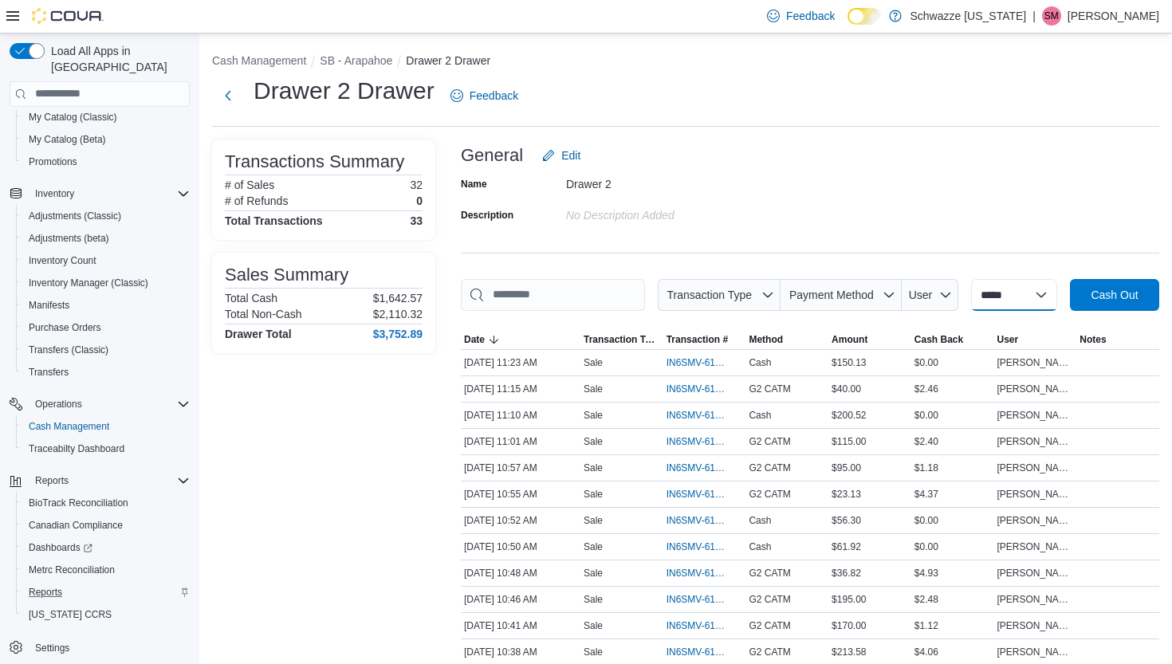
select select "*********"
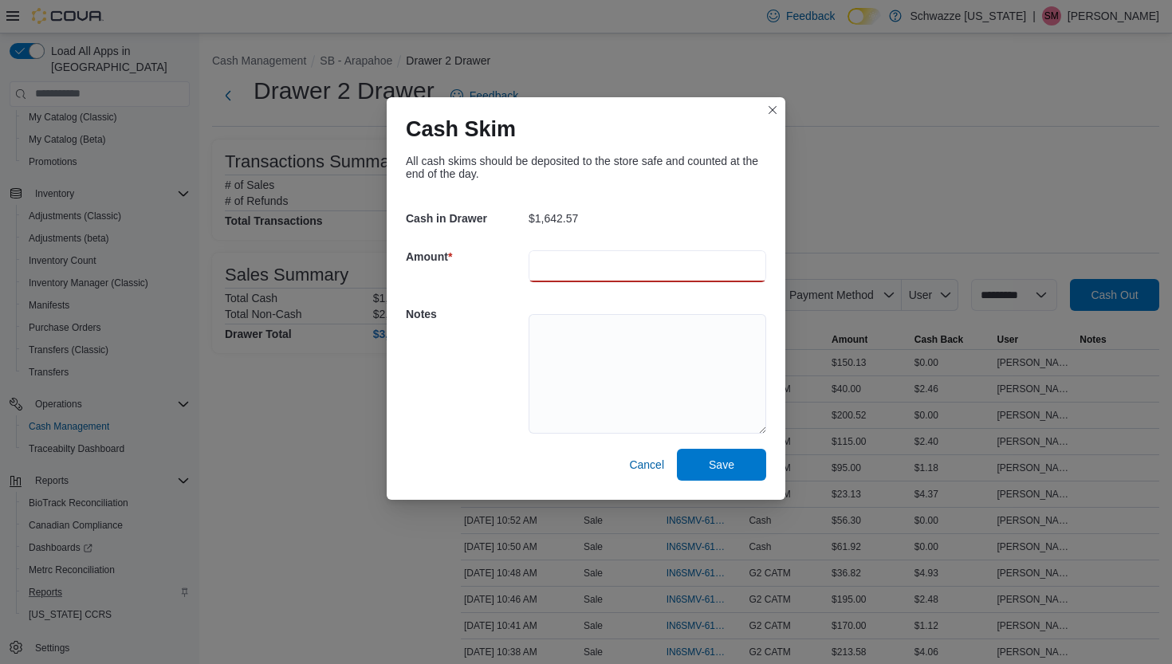
click at [608, 264] on input "number" at bounding box center [648, 266] width 238 height 32
type input "*******"
click at [600, 324] on textarea at bounding box center [648, 374] width 238 height 120
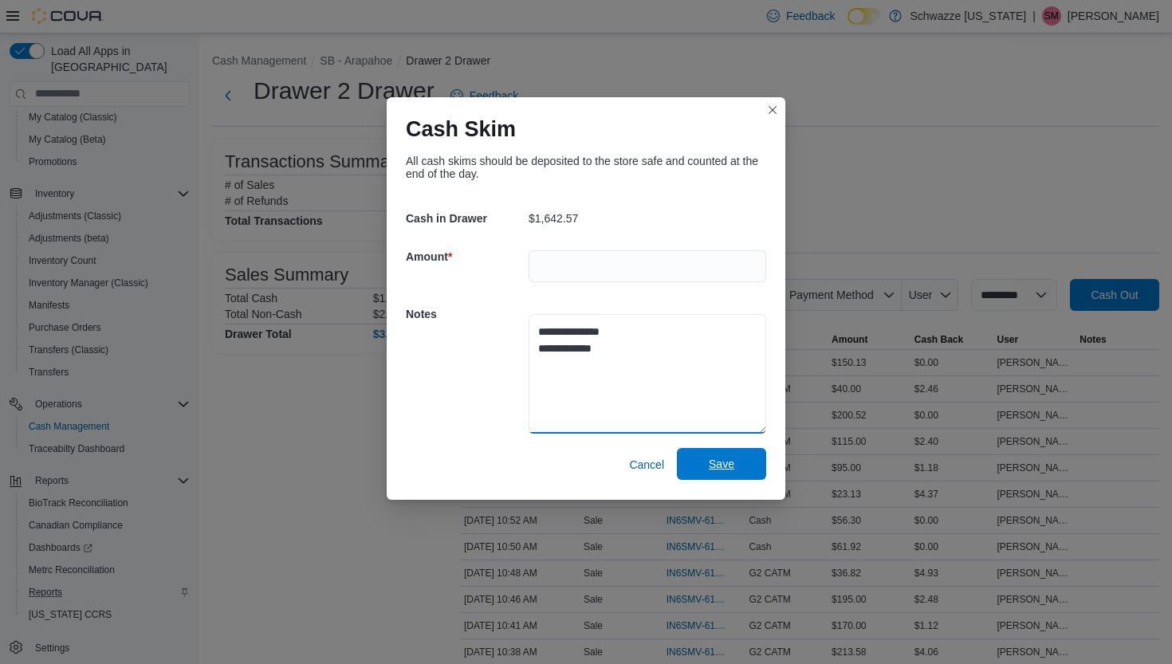
type textarea "**********"
click at [707, 459] on span "Save" at bounding box center [722, 464] width 70 height 32
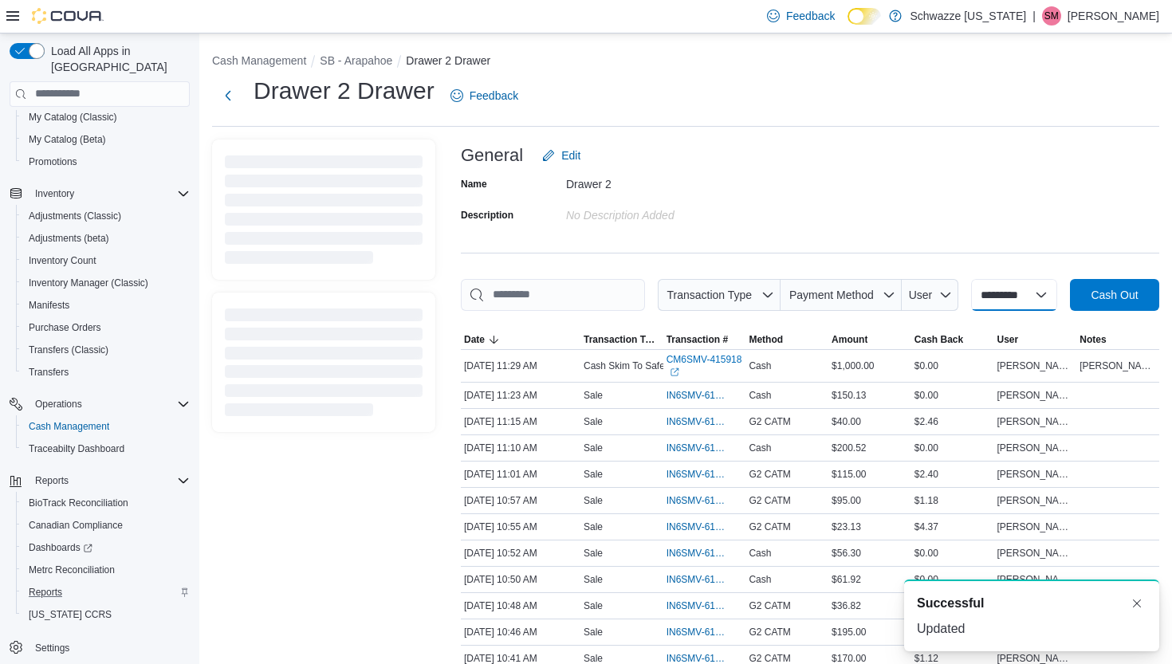
select select
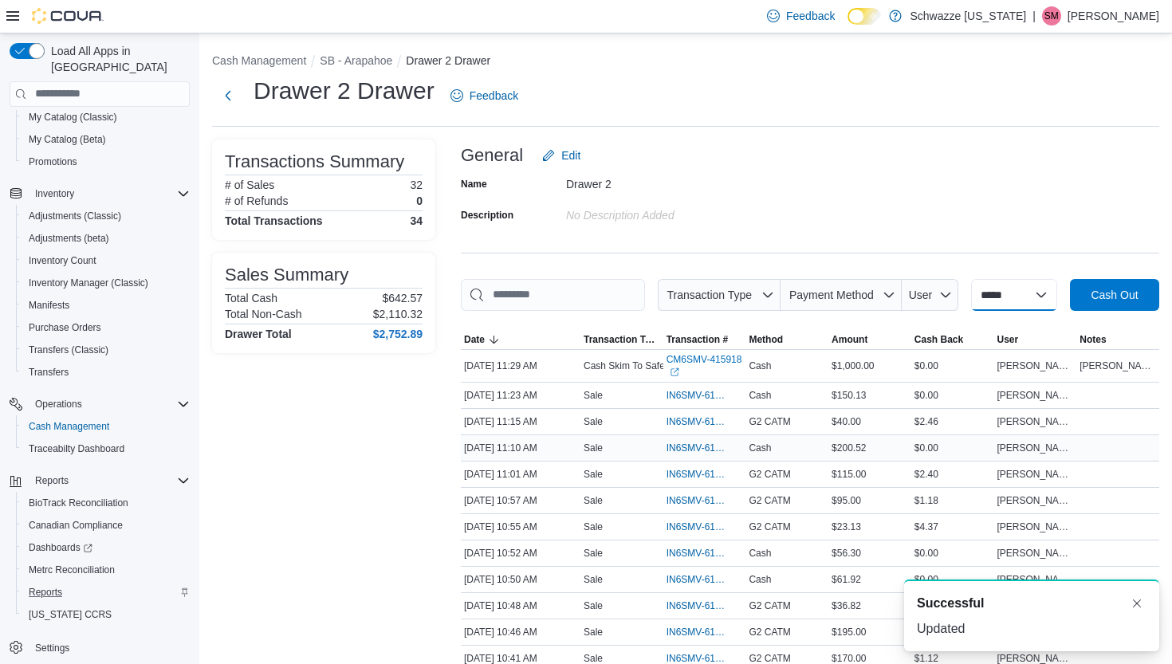
scroll to position [0, 0]
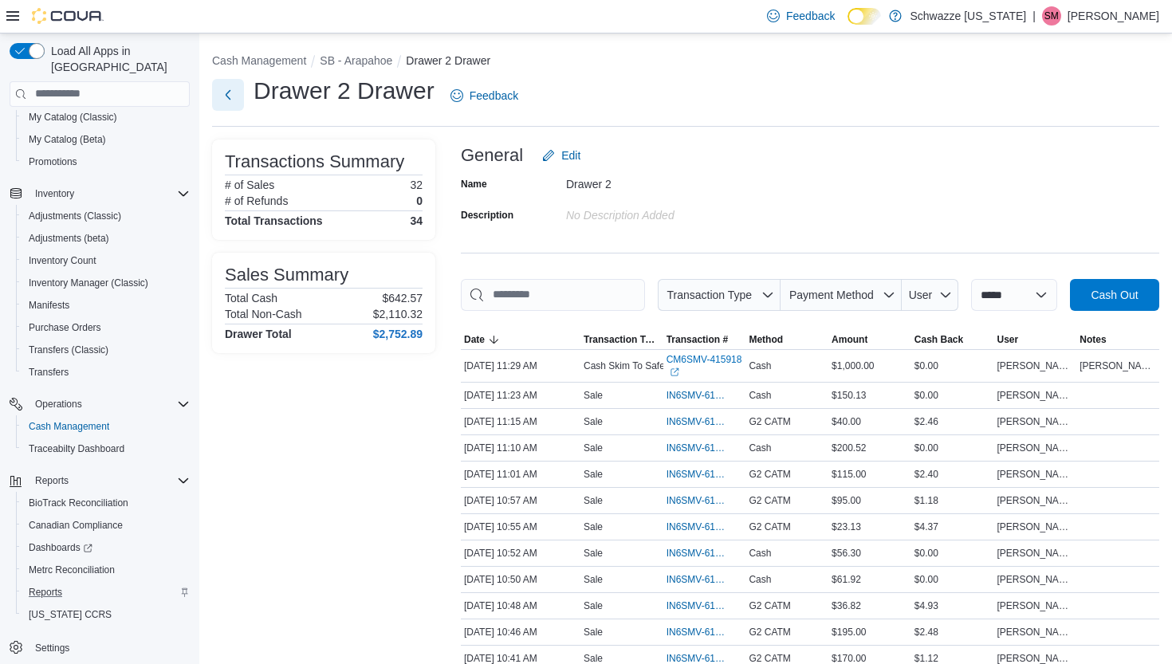
click at [235, 96] on button "Next" at bounding box center [228, 95] width 32 height 32
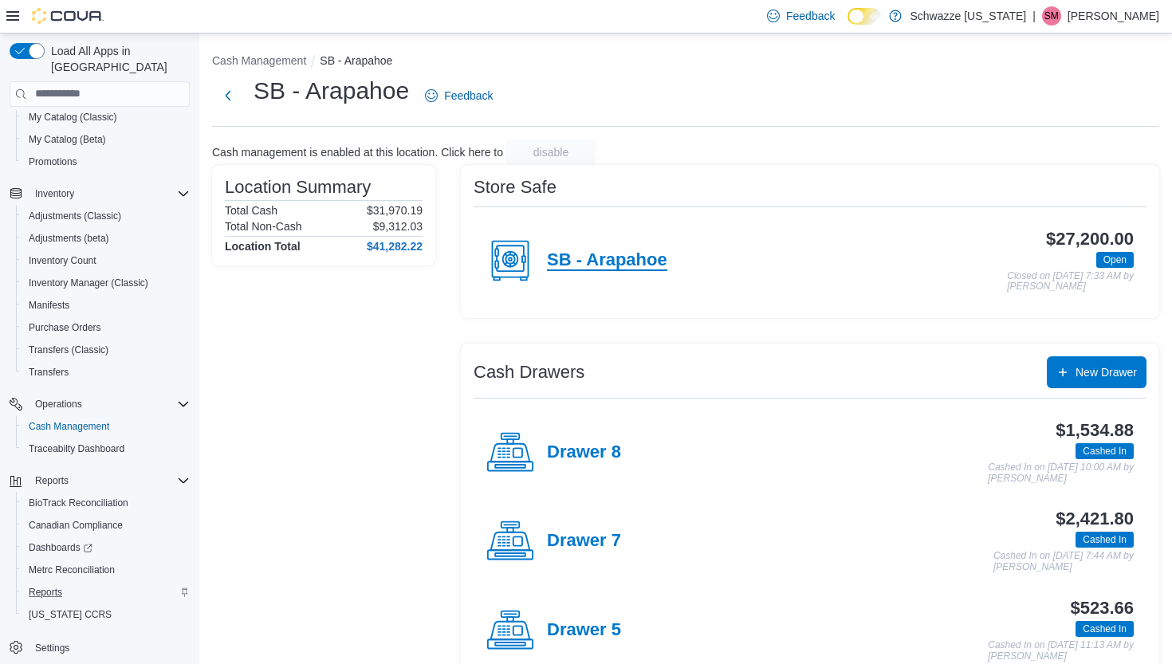
click at [626, 262] on h4 "SB - Arapahoe" at bounding box center [607, 260] width 120 height 21
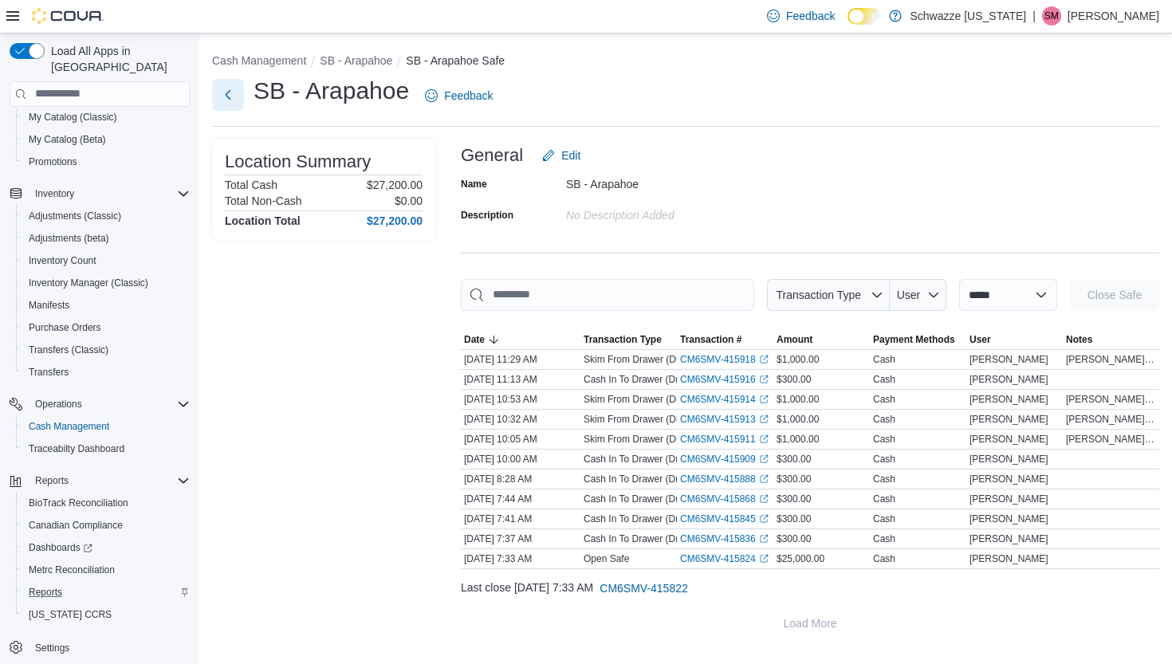
click at [226, 93] on button "Next" at bounding box center [228, 95] width 32 height 32
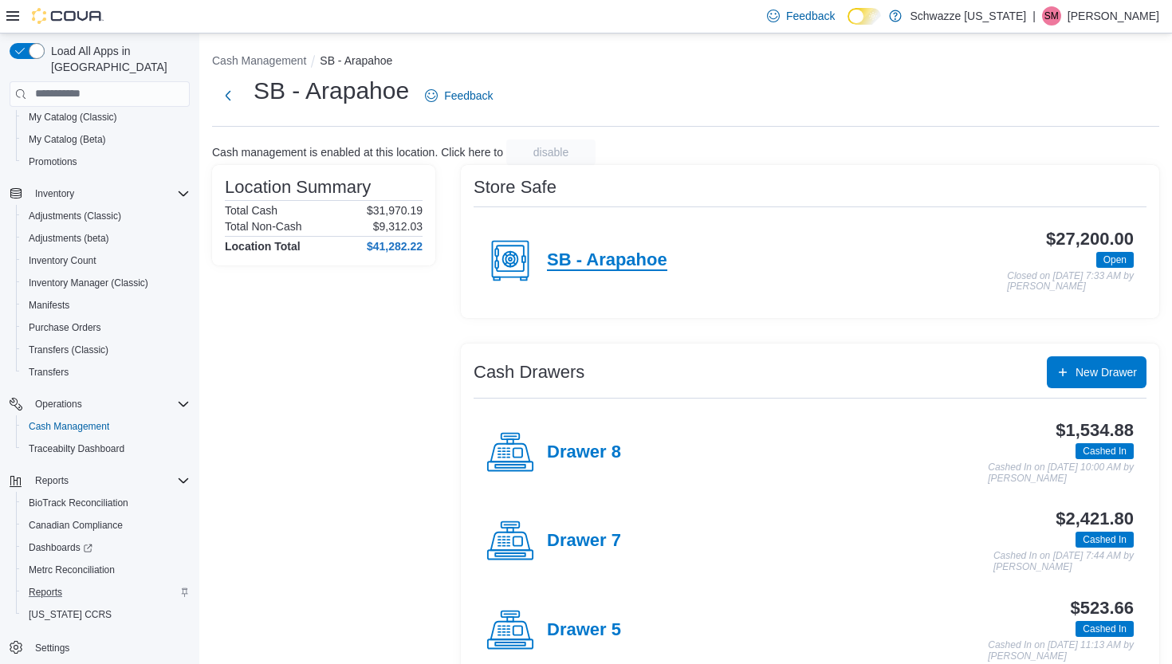
click at [588, 262] on h4 "SB - Arapahoe" at bounding box center [607, 260] width 120 height 21
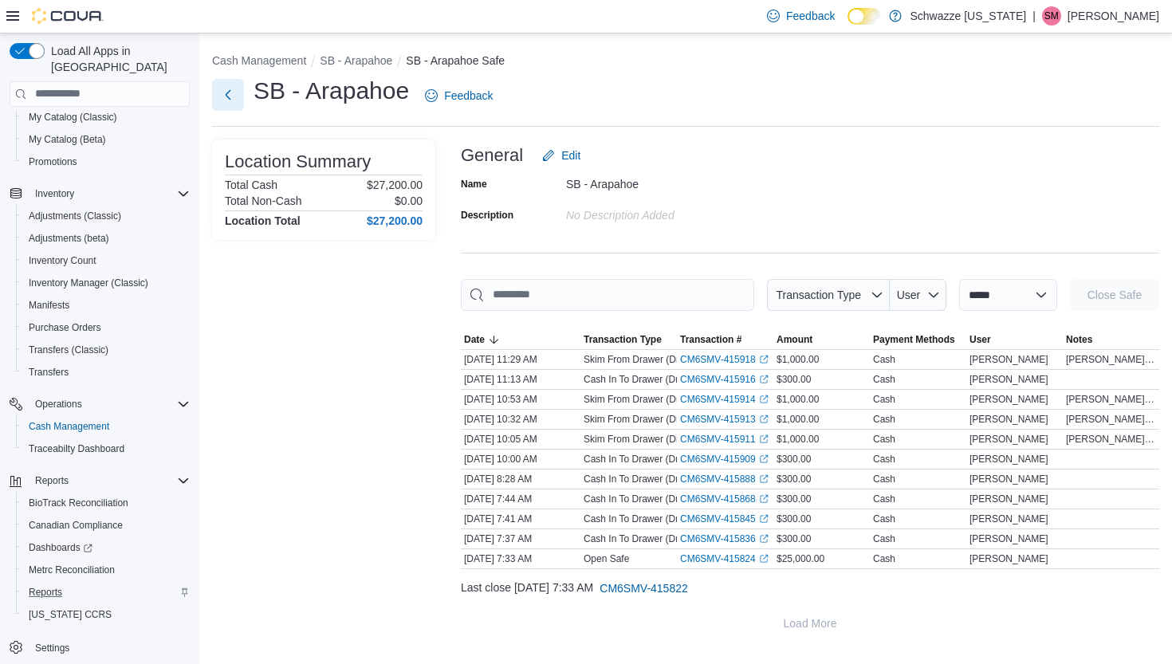
click at [234, 96] on button "Next" at bounding box center [228, 95] width 32 height 32
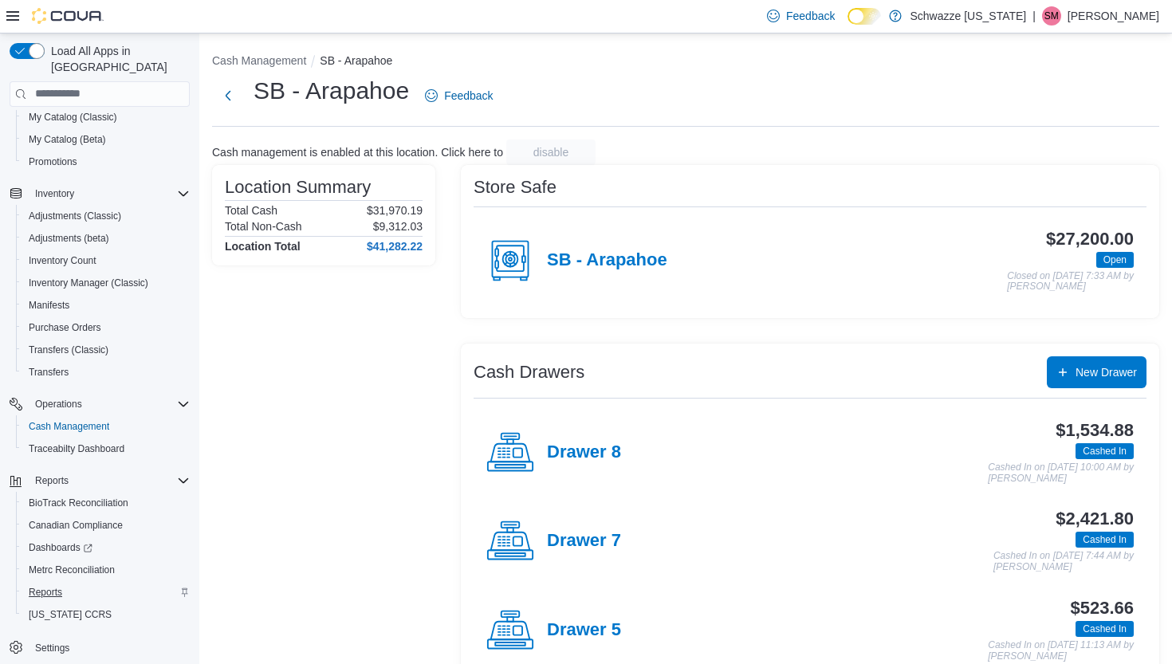
click at [42, 586] on span "Reports" at bounding box center [45, 592] width 33 height 13
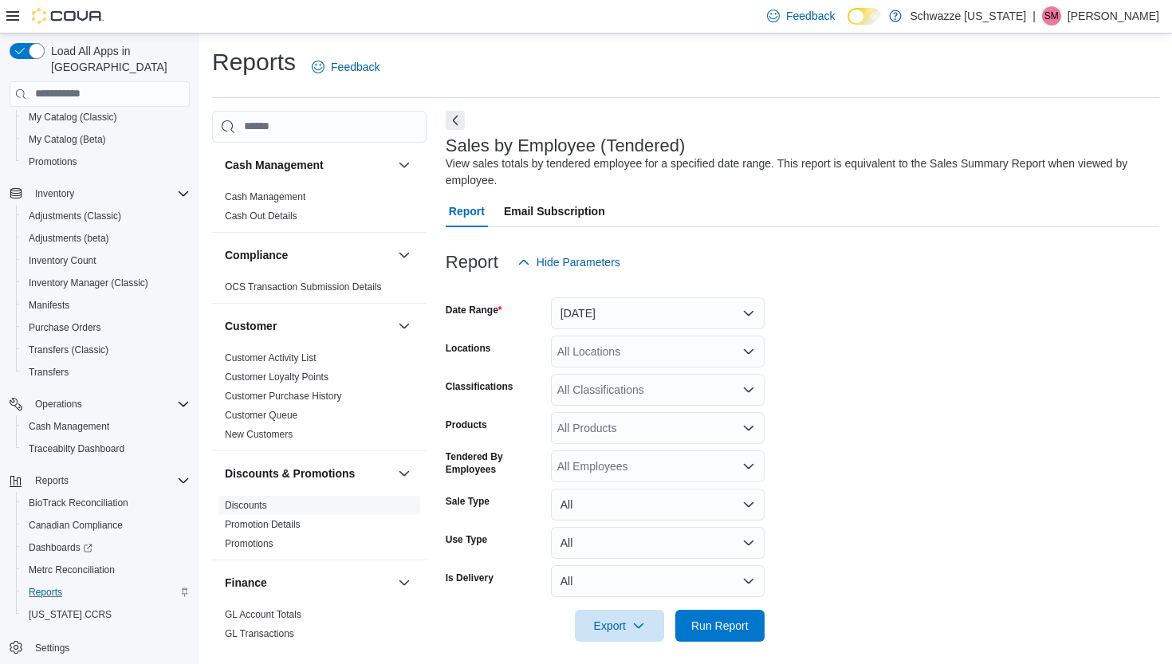
scroll to position [9, 0]
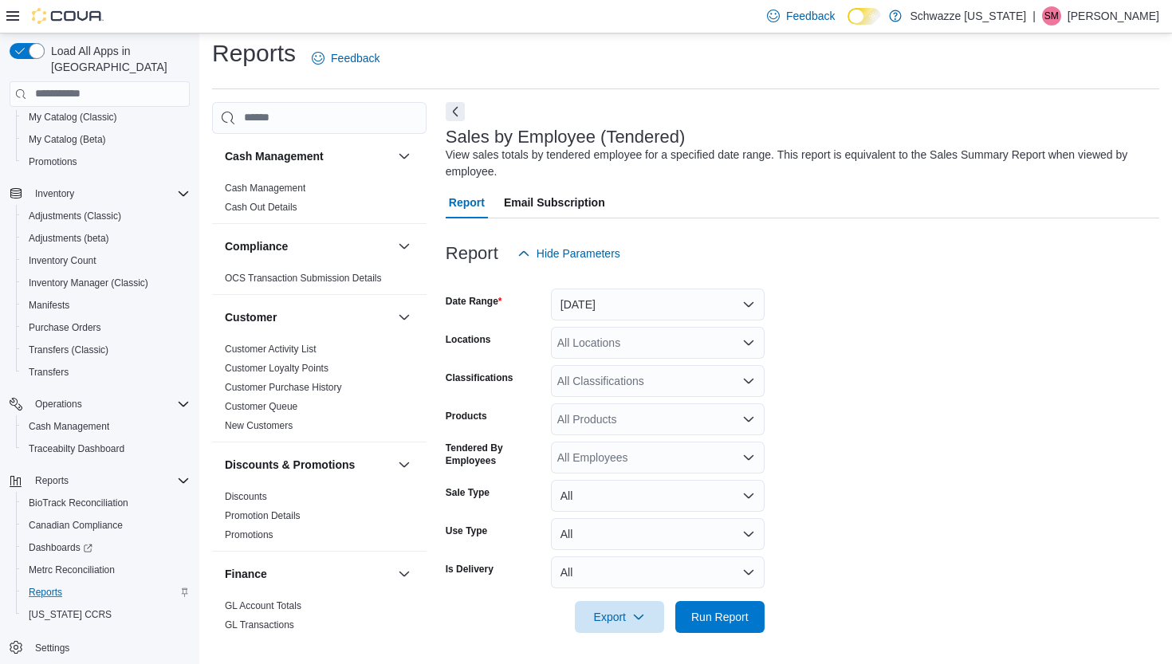
click at [621, 309] on button "[DATE]" at bounding box center [658, 305] width 214 height 32
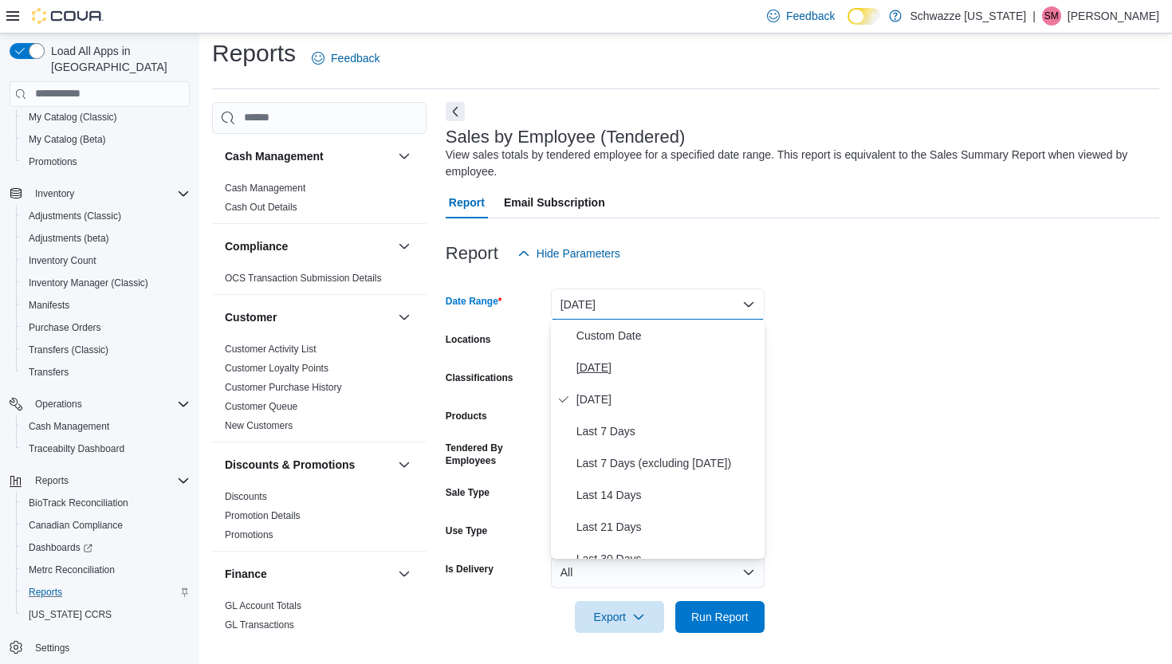
click at [607, 374] on span "[DATE]" at bounding box center [668, 367] width 182 height 19
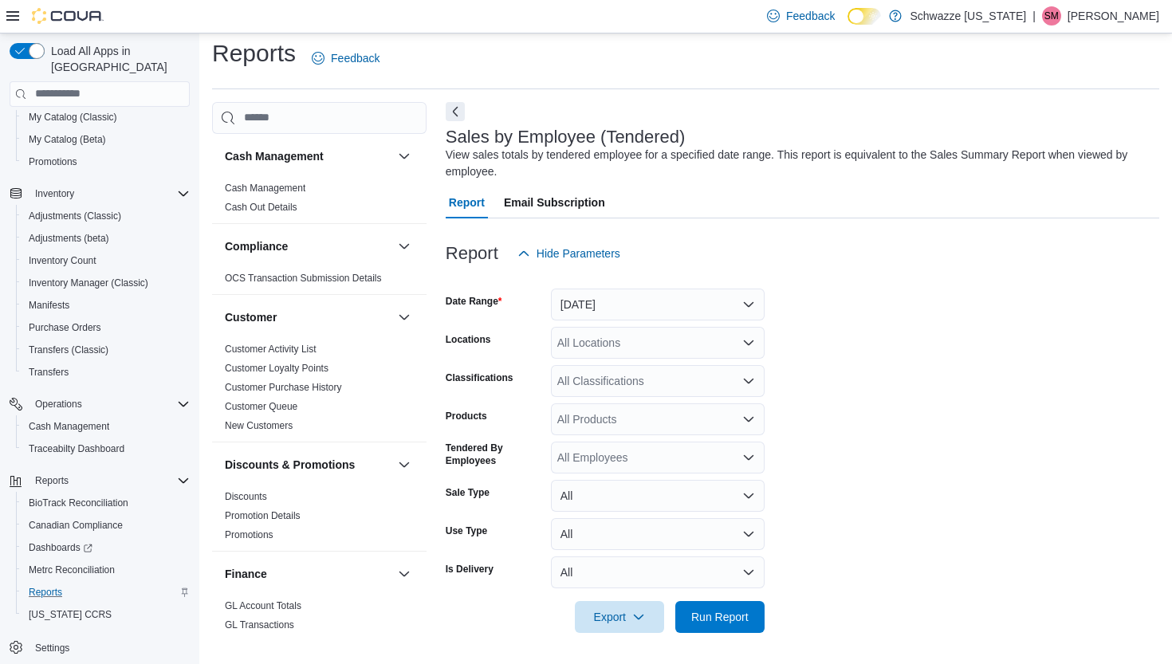
click at [632, 331] on div "All Locations" at bounding box center [658, 343] width 214 height 32
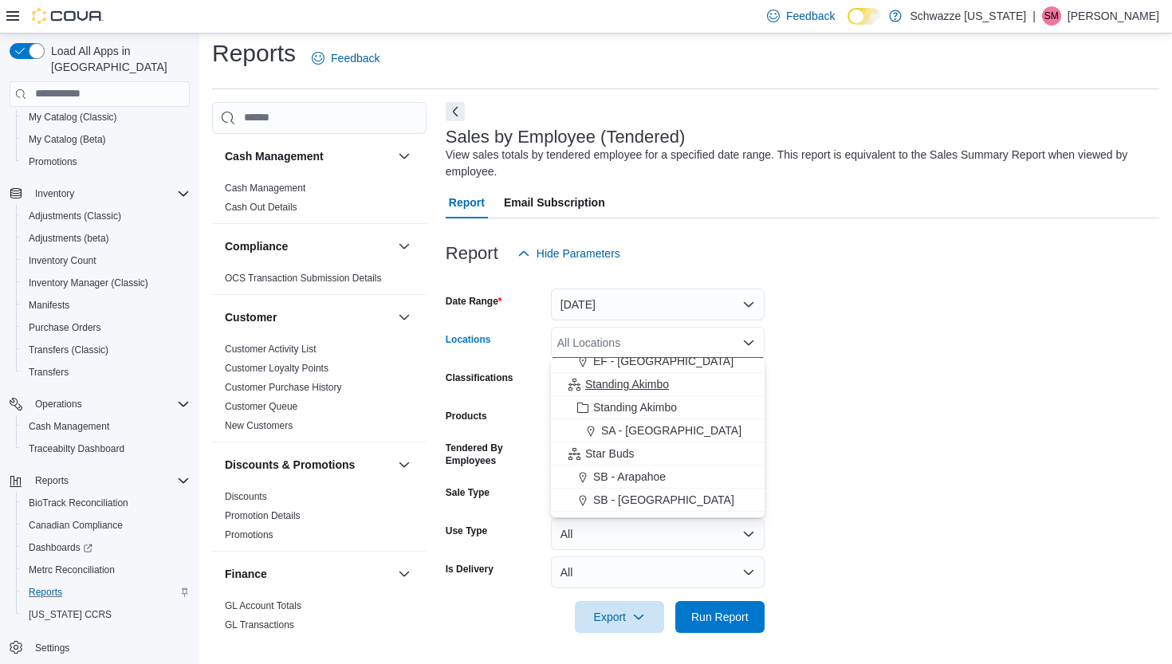
scroll to position [74, 0]
click at [640, 456] on span "SB - Arapahoe" at bounding box center [629, 457] width 73 height 16
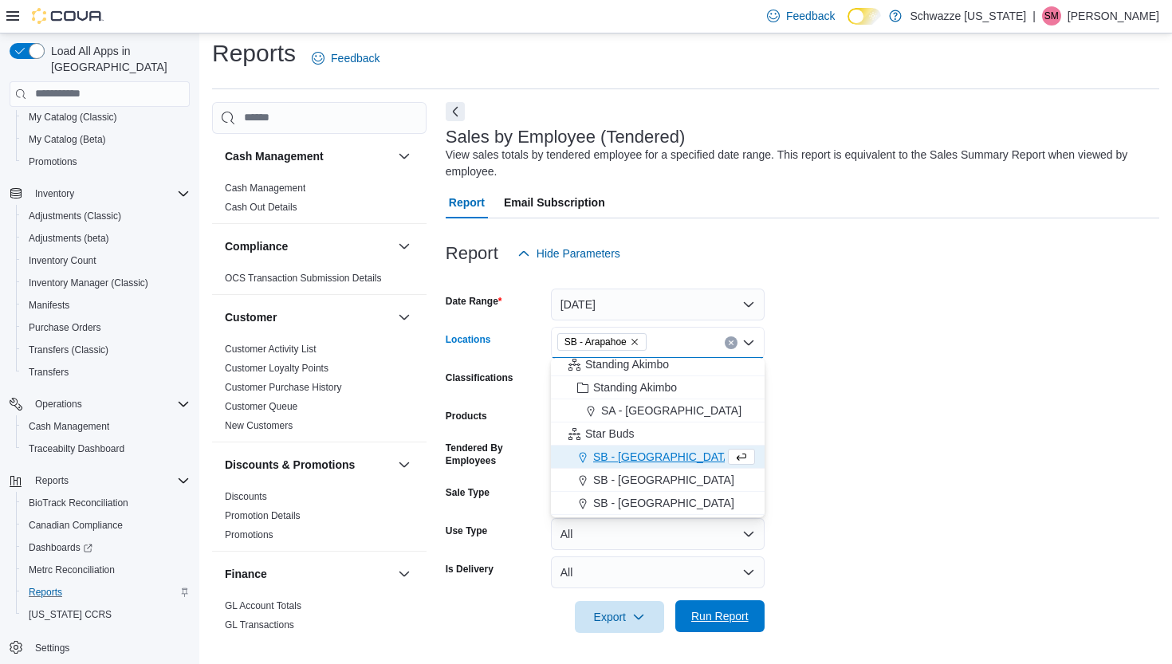
click at [728, 622] on span "Run Report" at bounding box center [719, 616] width 57 height 16
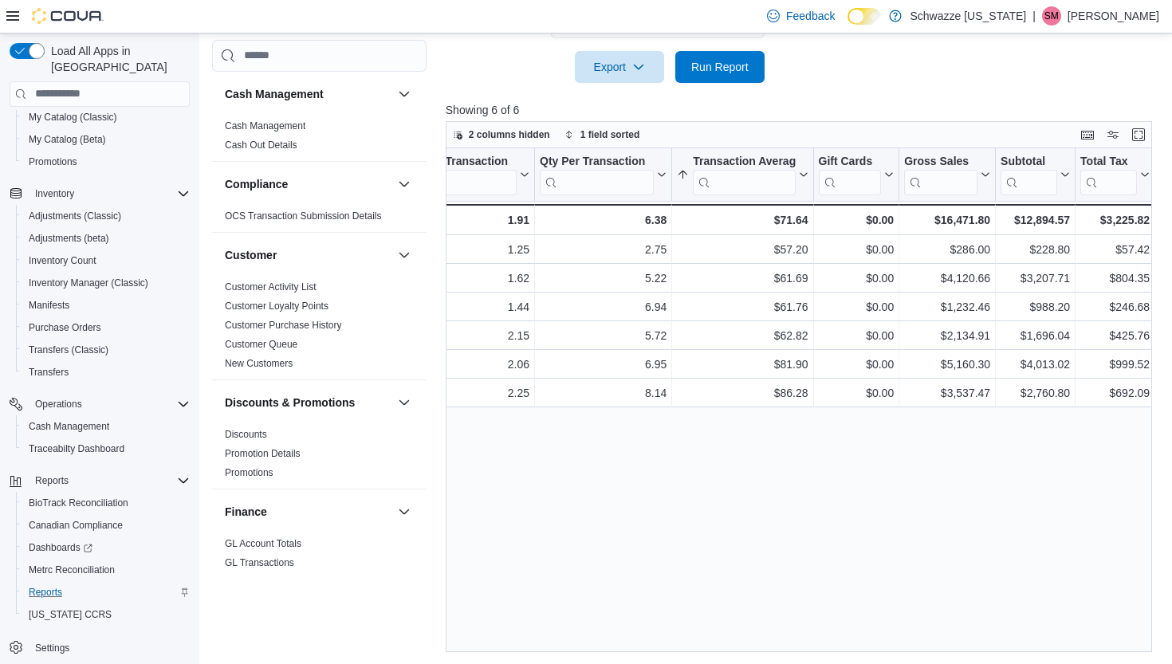
scroll to position [0, 509]
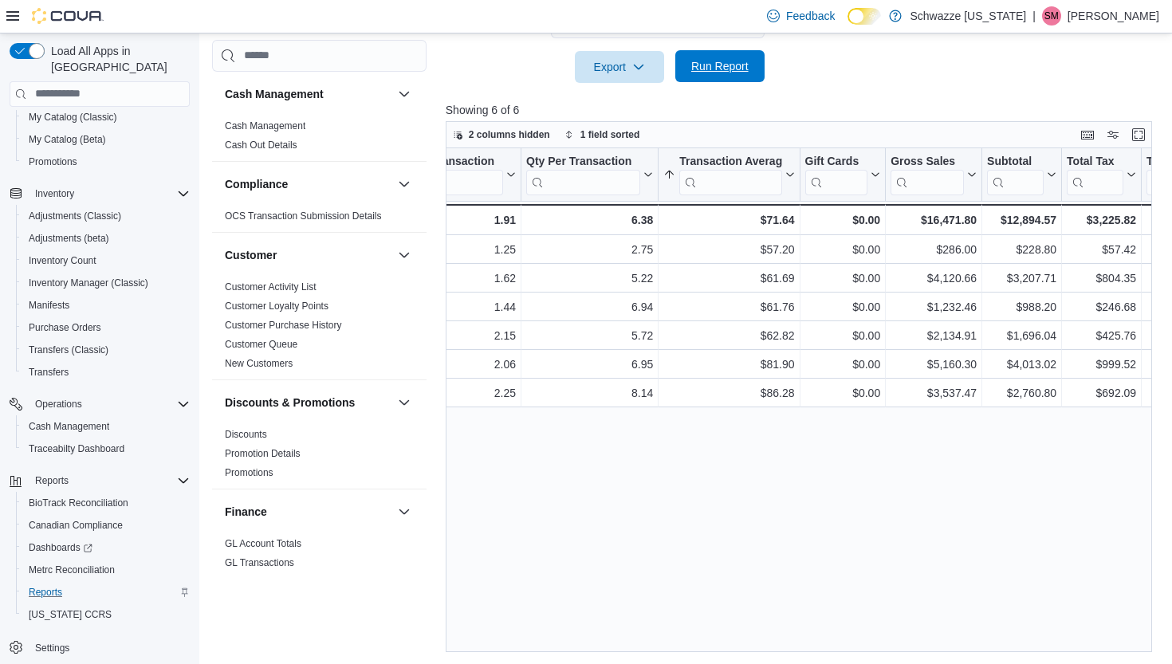
click at [719, 64] on span "Run Report" at bounding box center [719, 66] width 57 height 16
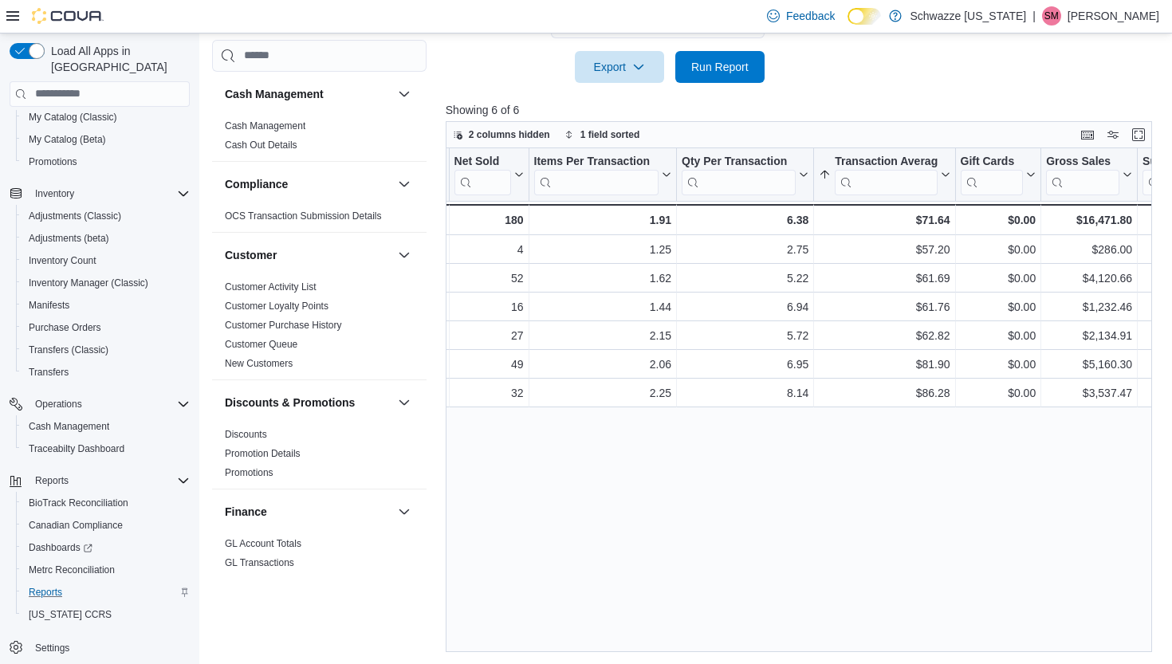
scroll to position [0, 486]
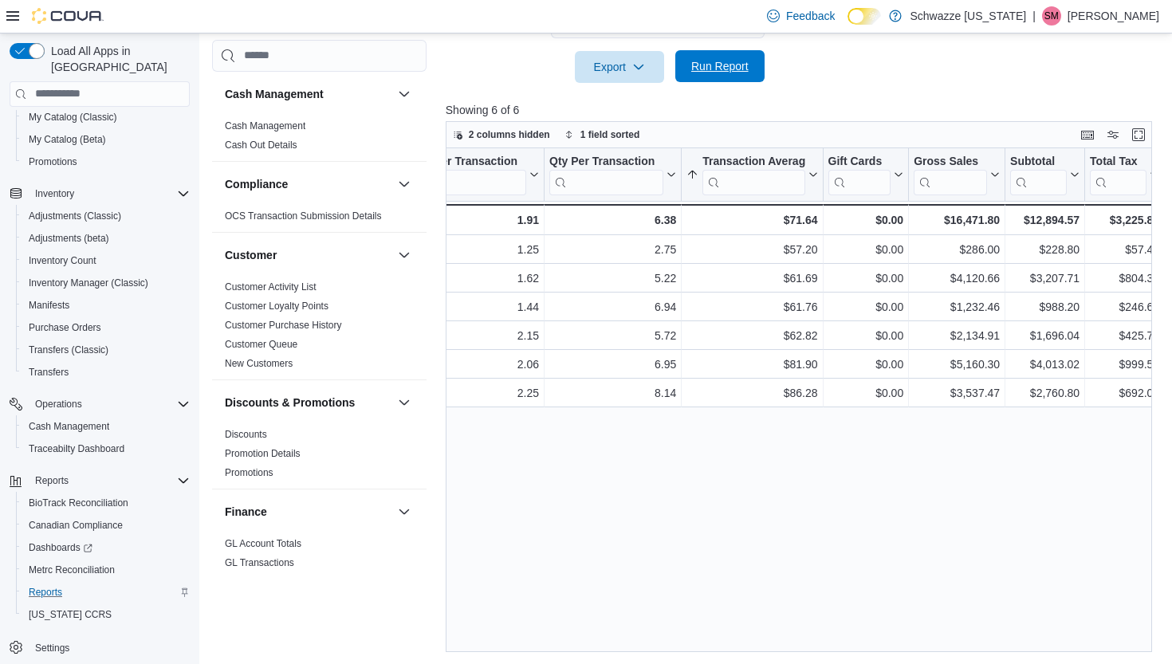
click at [722, 81] on div "Report Hide Parameters Date Range [DATE] Locations SB - Arapahoe Classification…" at bounding box center [803, 160] width 714 height 984
click at [725, 69] on span "Run Report" at bounding box center [719, 66] width 57 height 16
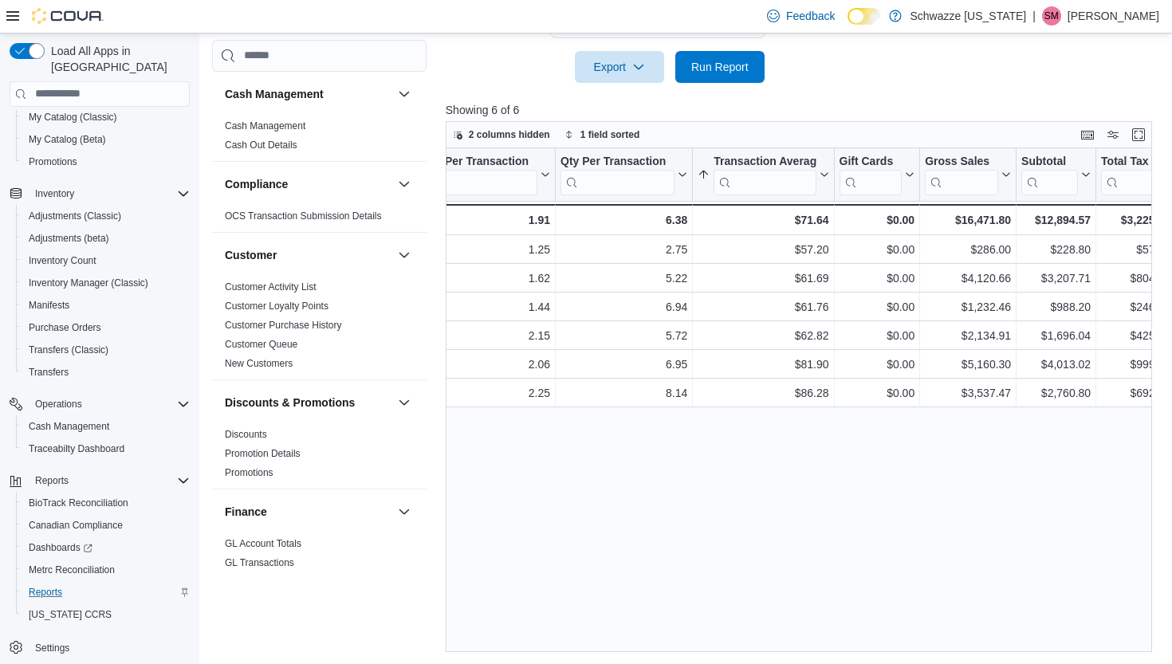
scroll to position [0, 478]
click at [726, 58] on span "Run Report" at bounding box center [719, 66] width 57 height 16
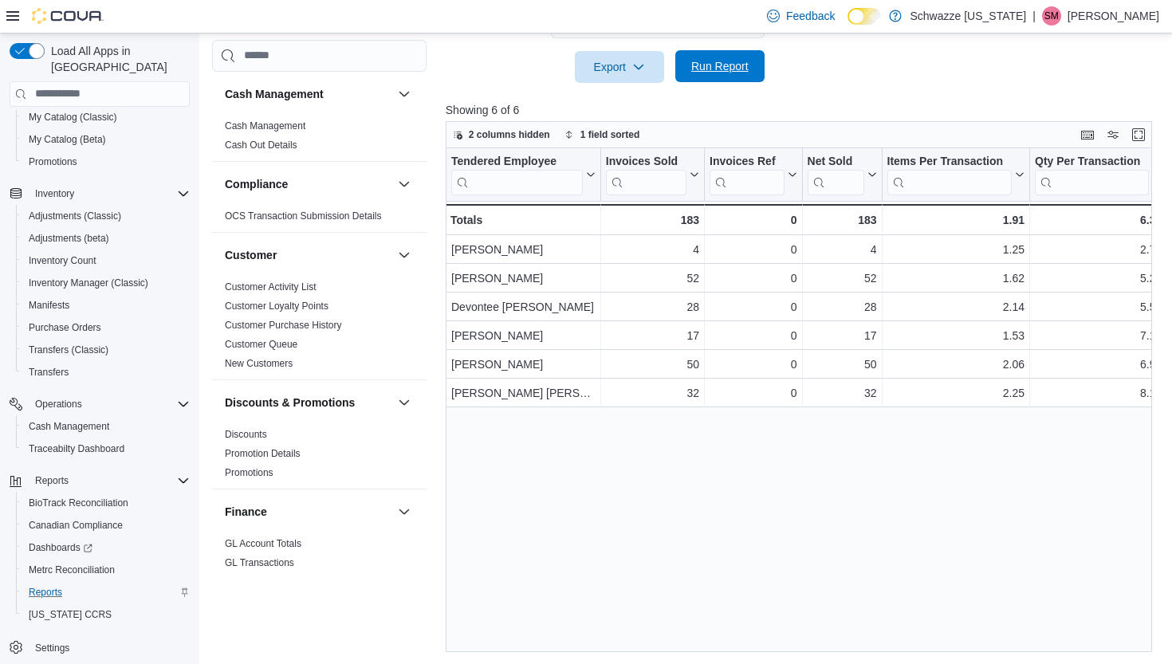
click at [713, 71] on span "Run Report" at bounding box center [719, 66] width 57 height 16
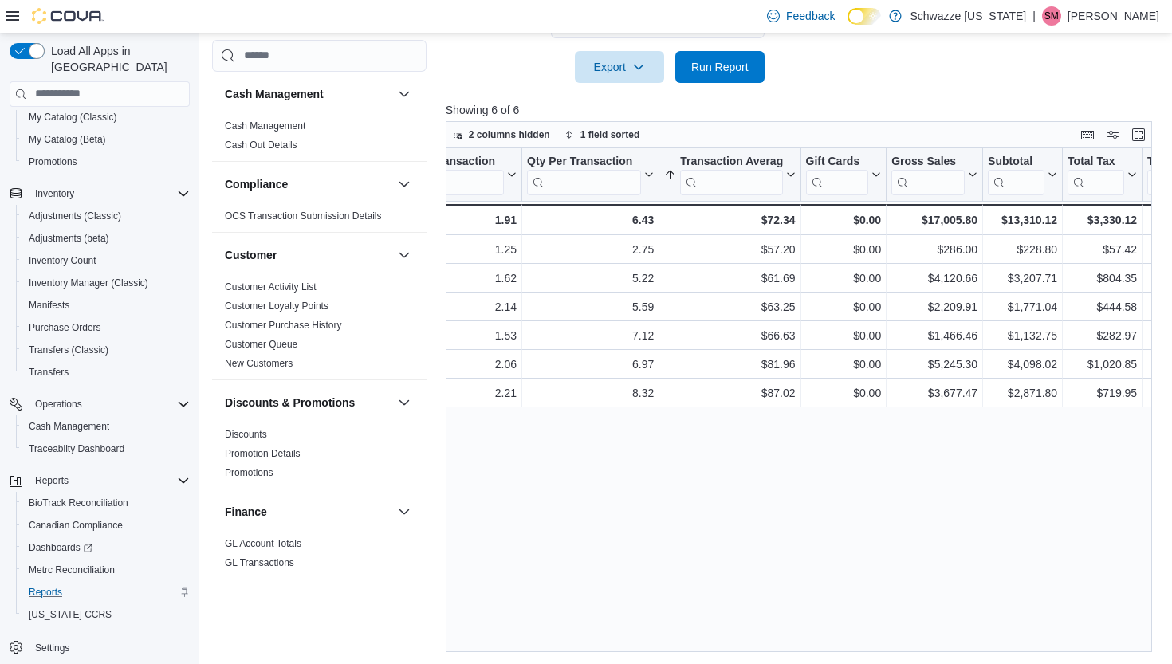
scroll to position [0, 509]
click at [711, 74] on span "Run Report" at bounding box center [720, 66] width 70 height 32
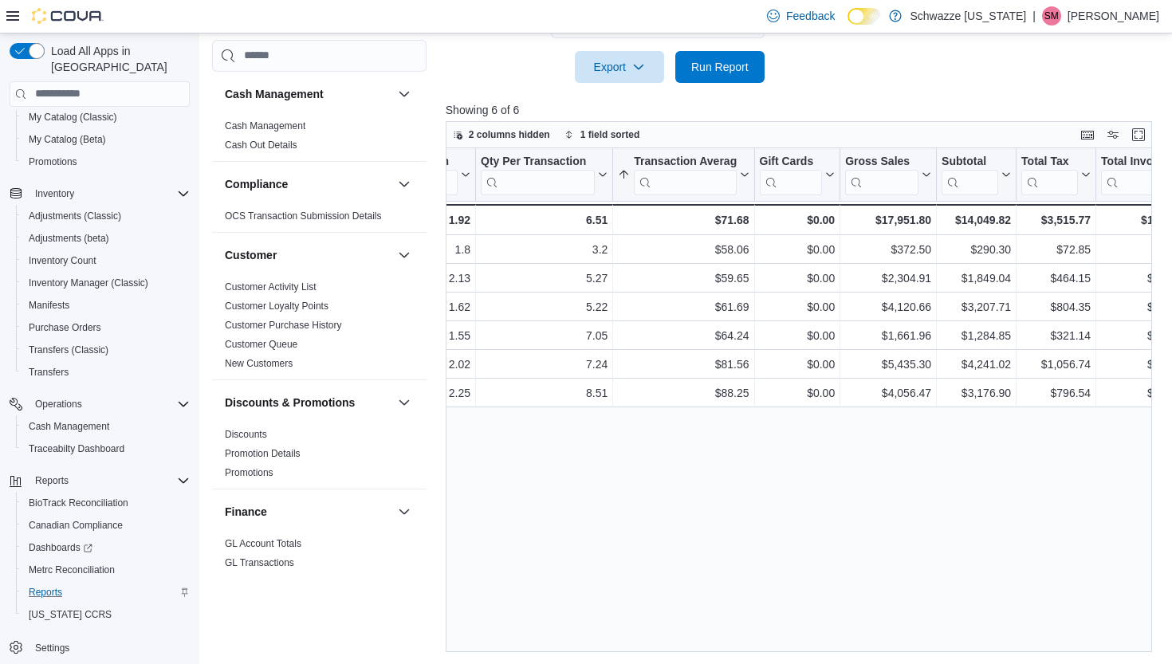
scroll to position [0, 556]
click at [723, 69] on span "Run Report" at bounding box center [719, 66] width 57 height 16
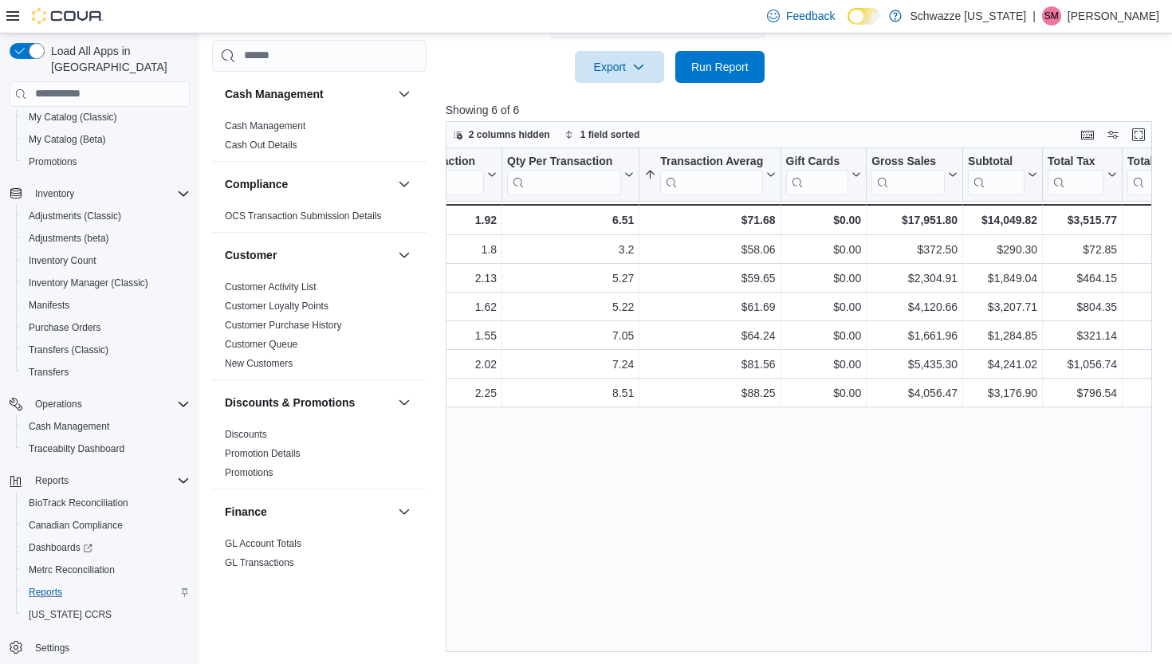
scroll to position [0, 538]
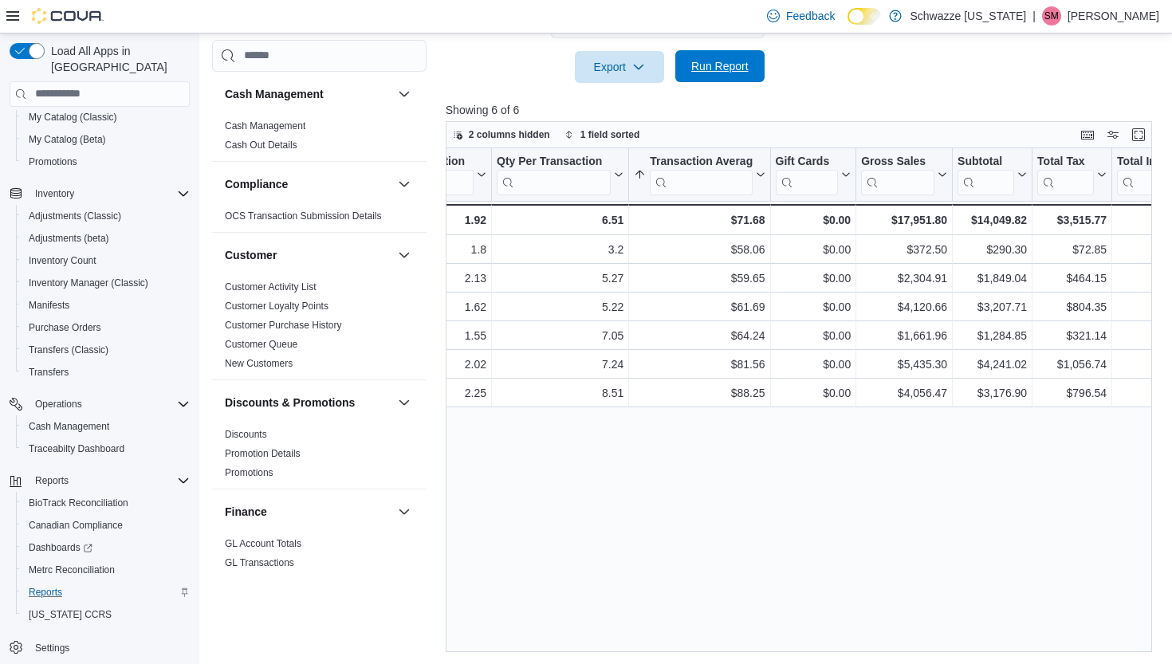
click at [725, 56] on span "Run Report" at bounding box center [720, 66] width 70 height 32
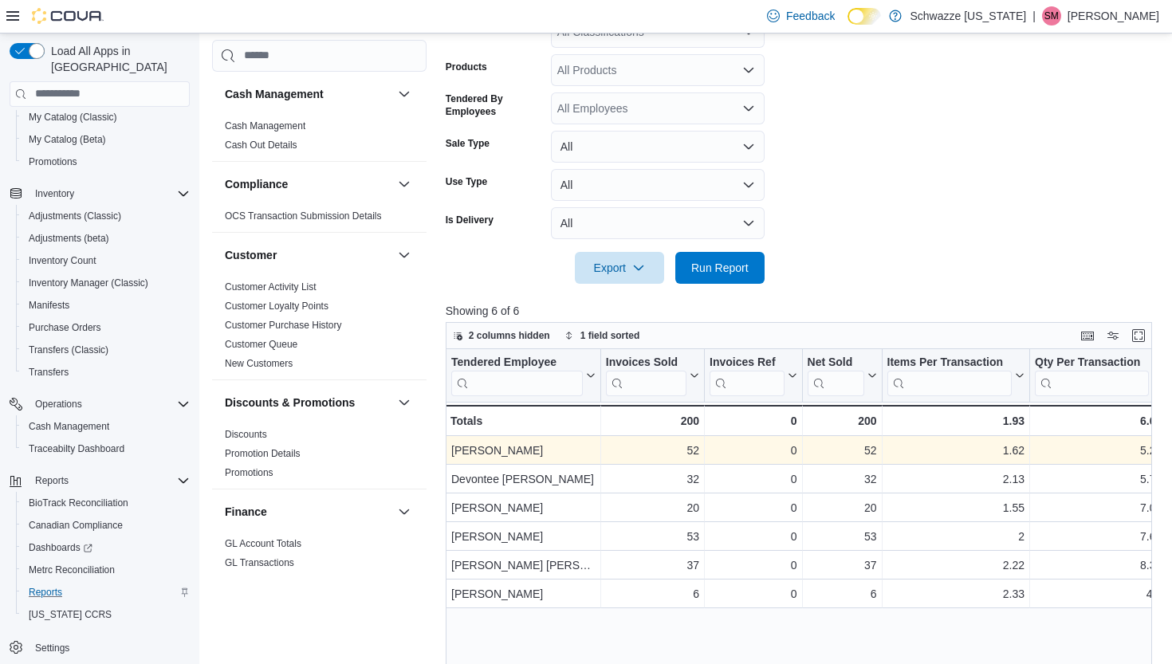
scroll to position [350, 0]
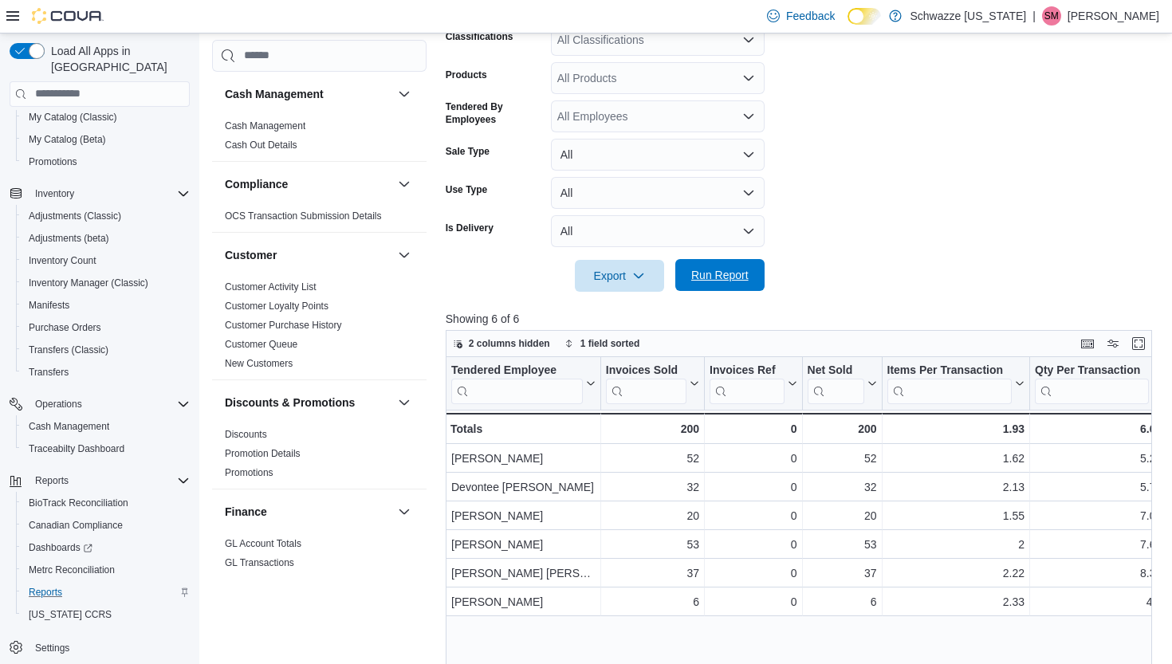
click at [715, 272] on span "Run Report" at bounding box center [719, 275] width 57 height 16
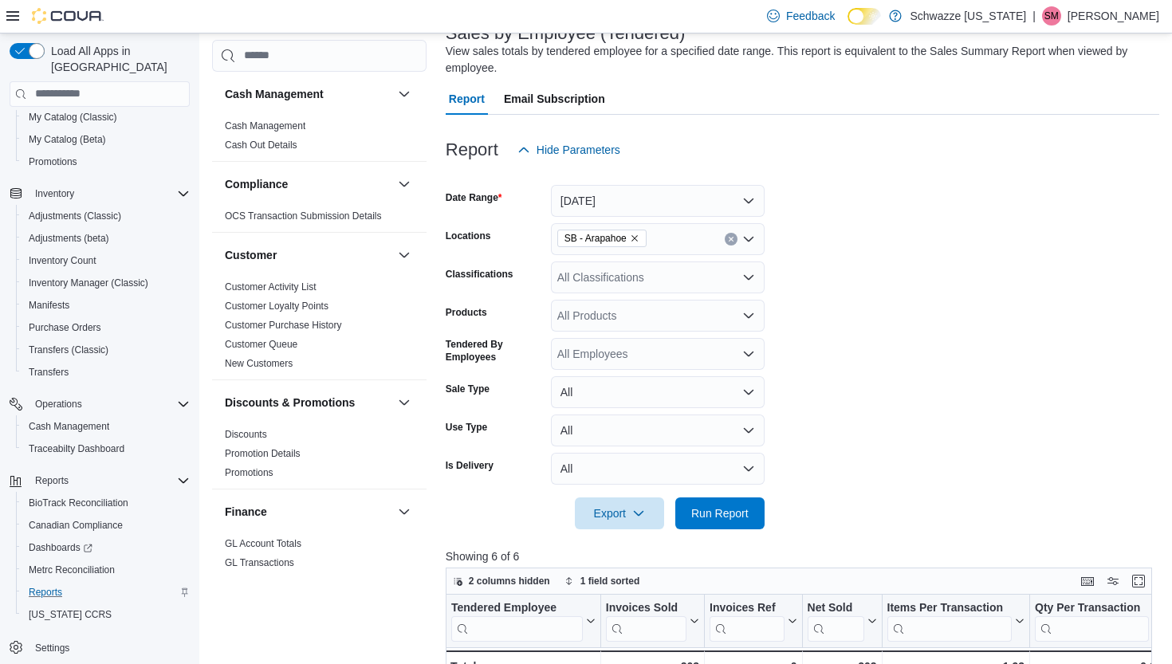
scroll to position [99, 0]
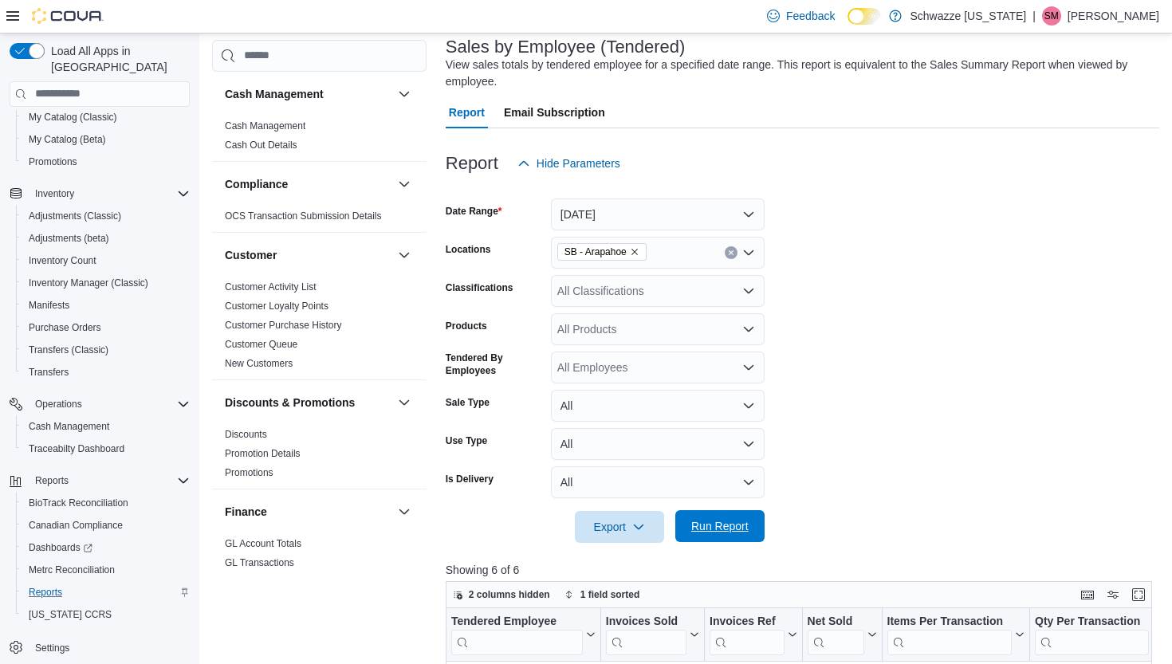
click at [722, 513] on span "Run Report" at bounding box center [720, 526] width 70 height 32
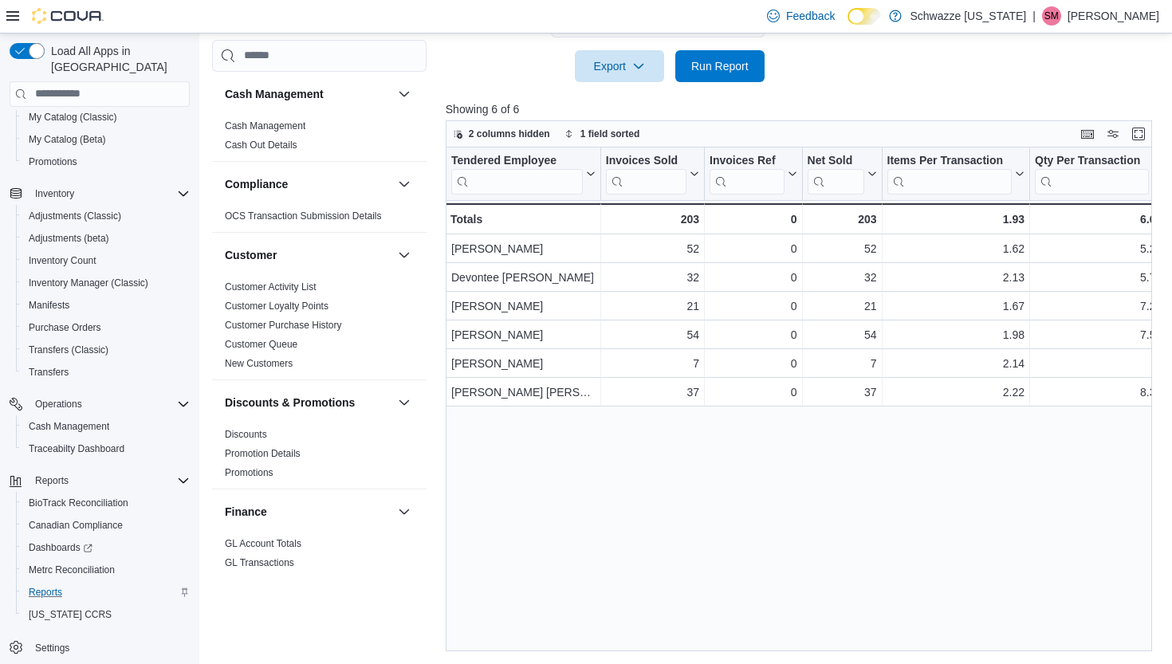
scroll to position [559, 0]
click at [726, 73] on span "Run Report" at bounding box center [719, 66] width 57 height 16
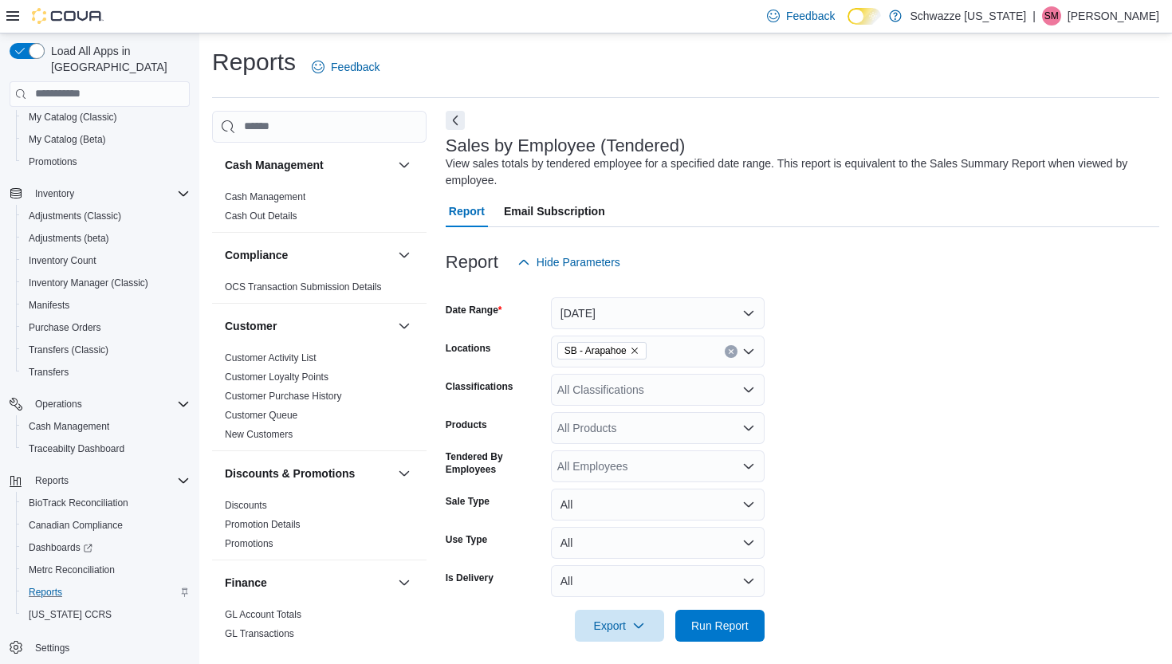
scroll to position [0, 0]
click at [729, 618] on span "Run Report" at bounding box center [719, 625] width 57 height 16
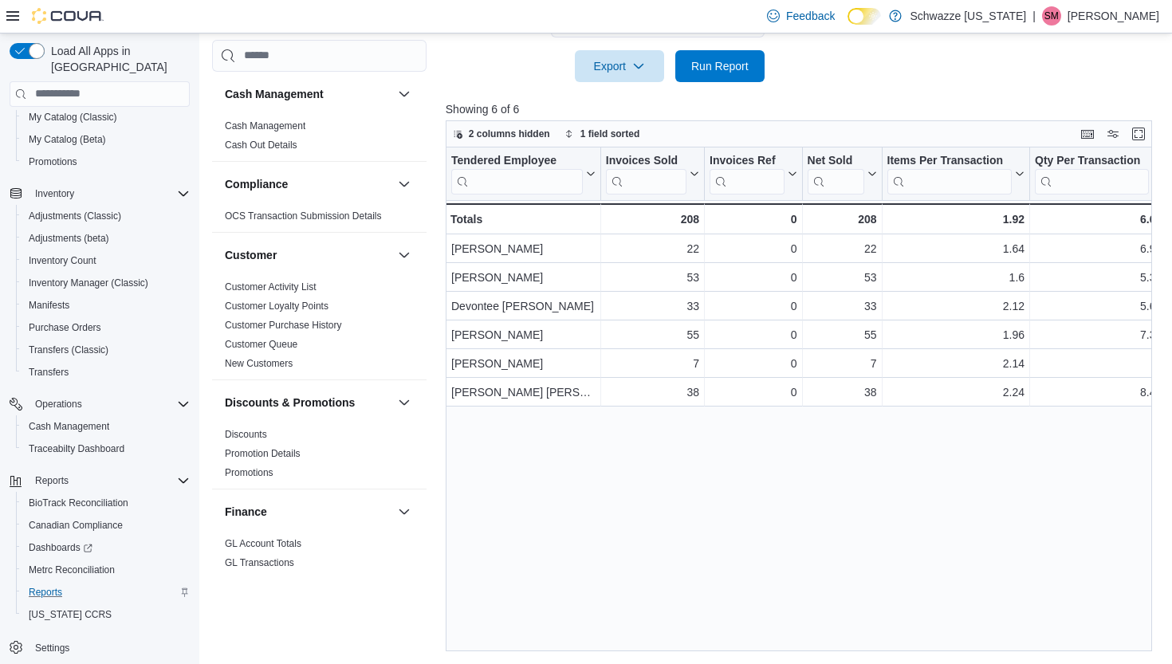
click at [720, 32] on div "Feedback Dark Mode Schwazze [US_STATE] | SM [PERSON_NAME]" at bounding box center [586, 16] width 1172 height 33
click at [723, 57] on span "Run Report" at bounding box center [719, 65] width 57 height 16
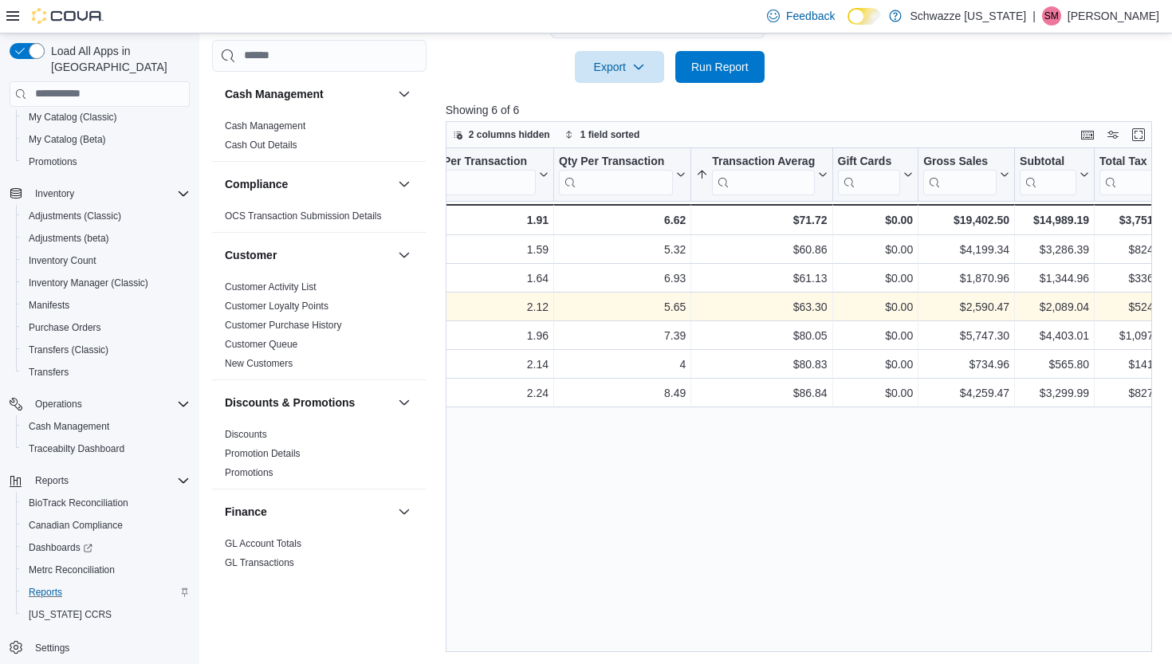
scroll to position [0, 490]
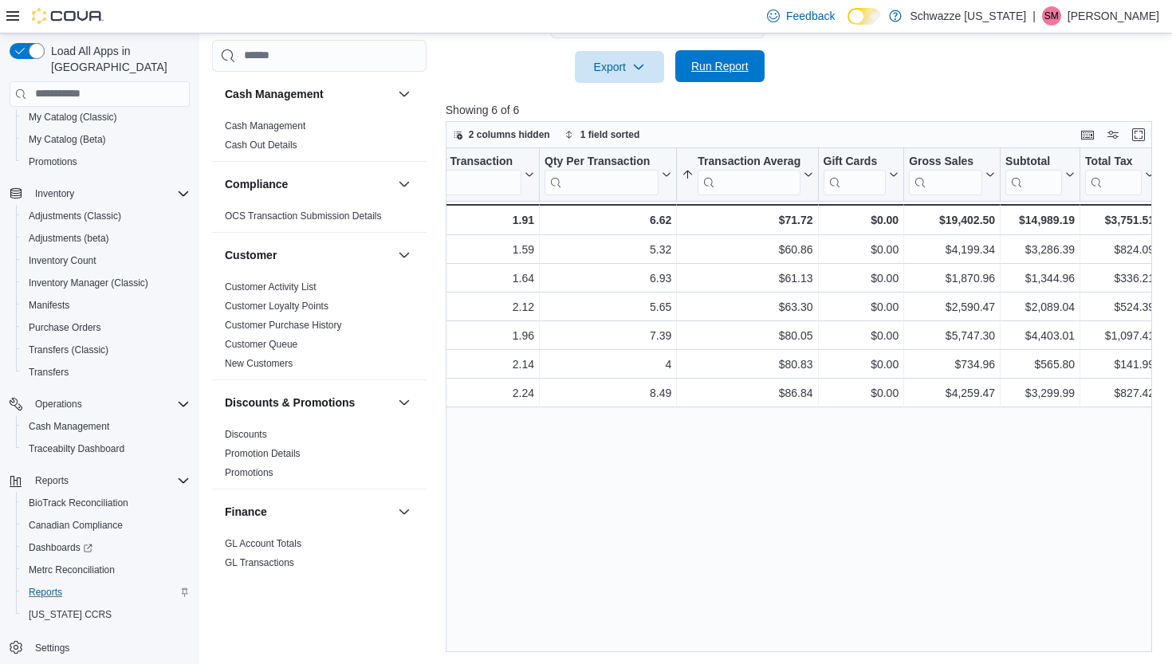
click at [741, 66] on span "Run Report" at bounding box center [719, 66] width 57 height 16
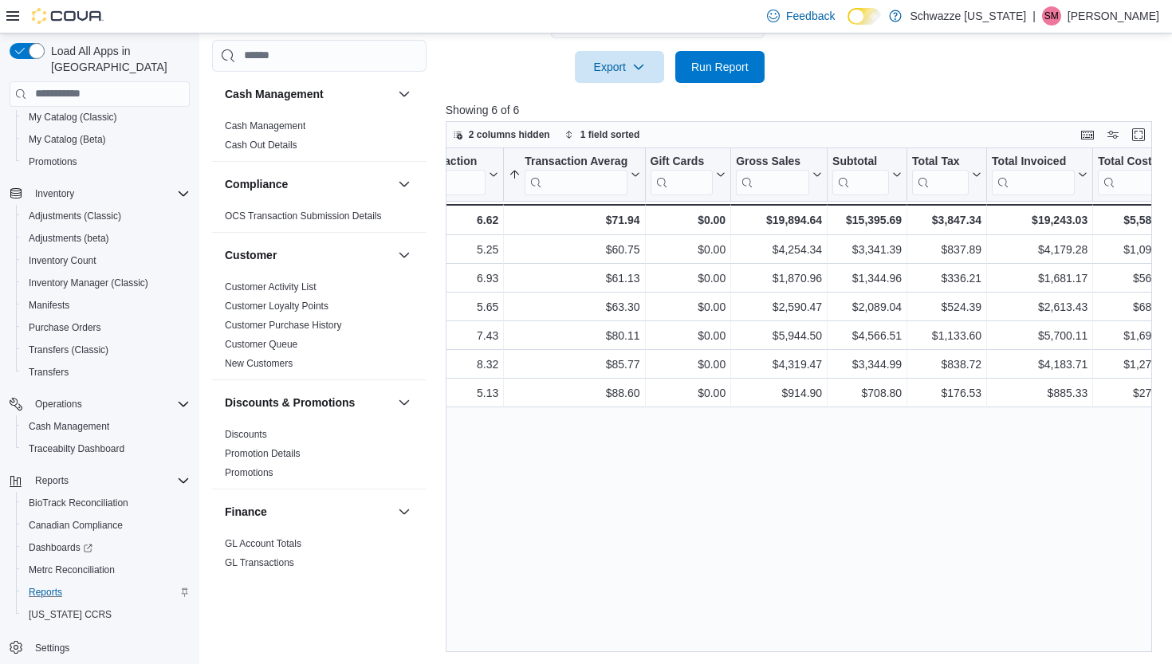
scroll to position [0, 664]
click at [716, 58] on span "Run Report" at bounding box center [719, 66] width 57 height 16
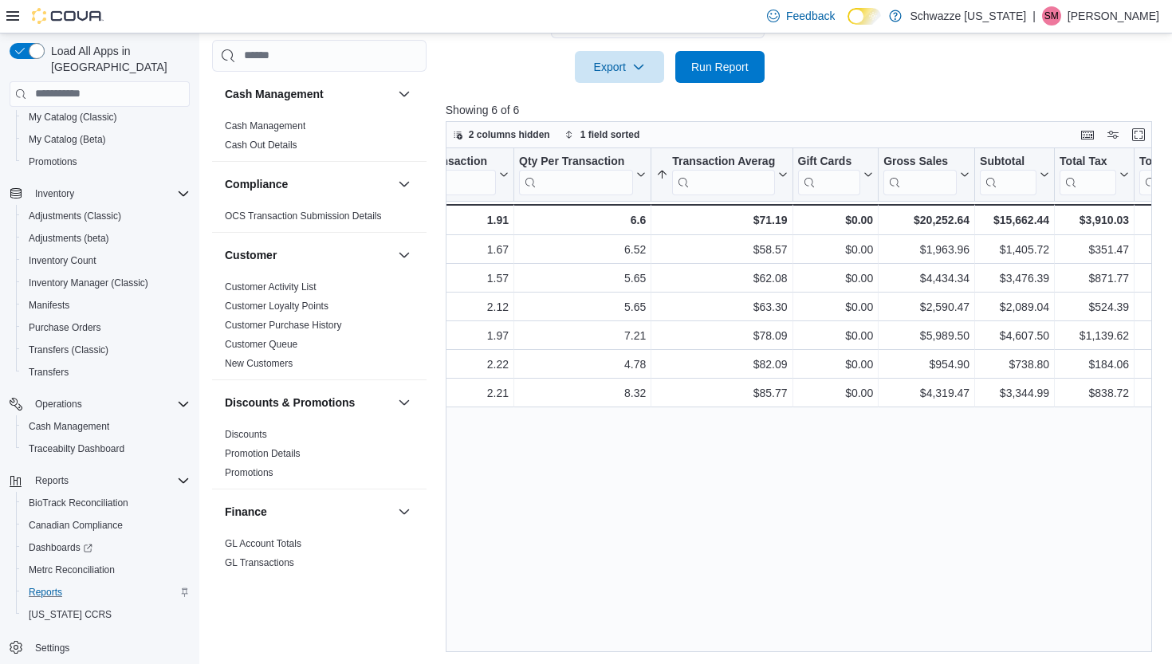
scroll to position [0, 519]
click at [739, 61] on span "Run Report" at bounding box center [719, 66] width 57 height 16
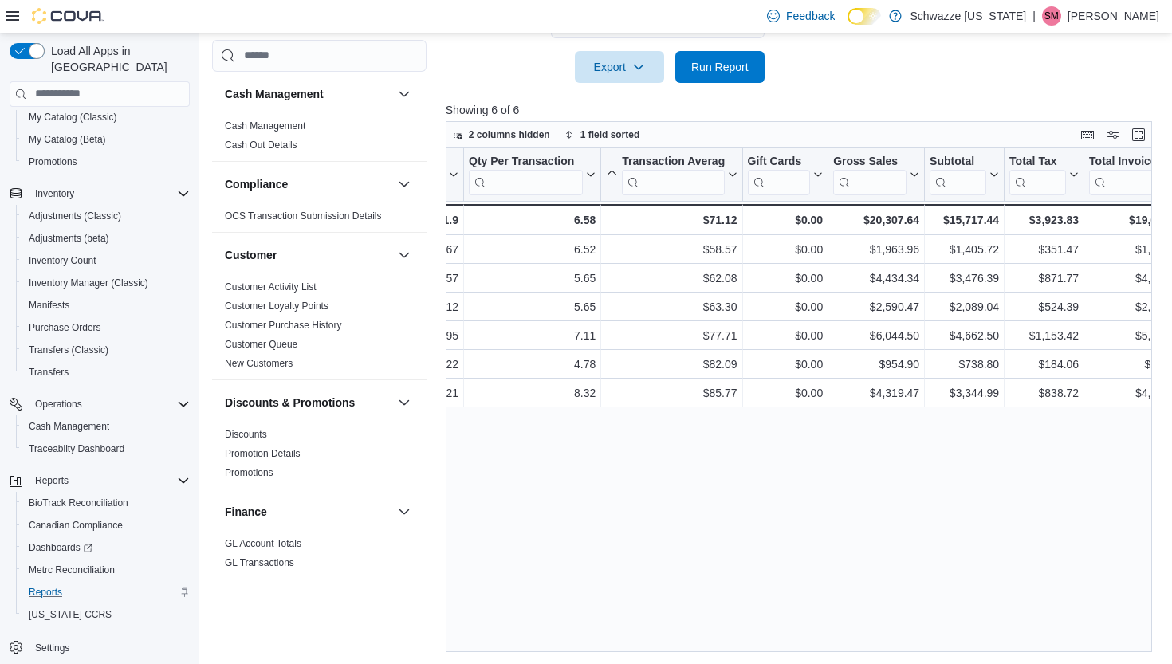
scroll to position [0, 569]
click at [722, 58] on span "Run Report" at bounding box center [719, 66] width 57 height 16
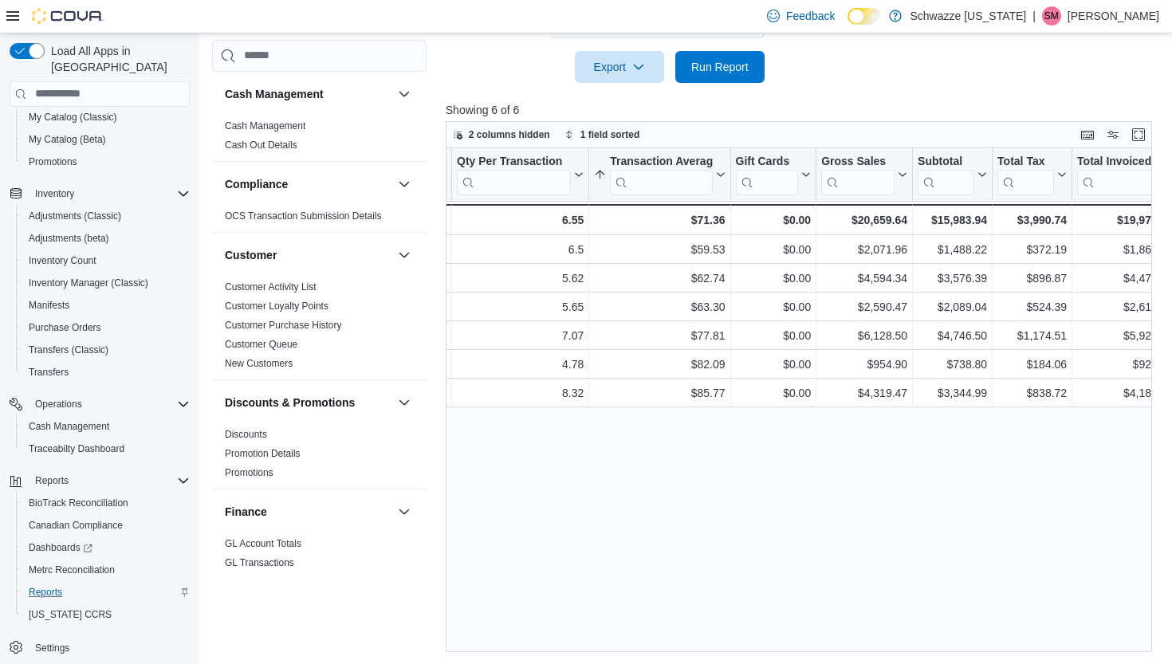
scroll to position [0, 617]
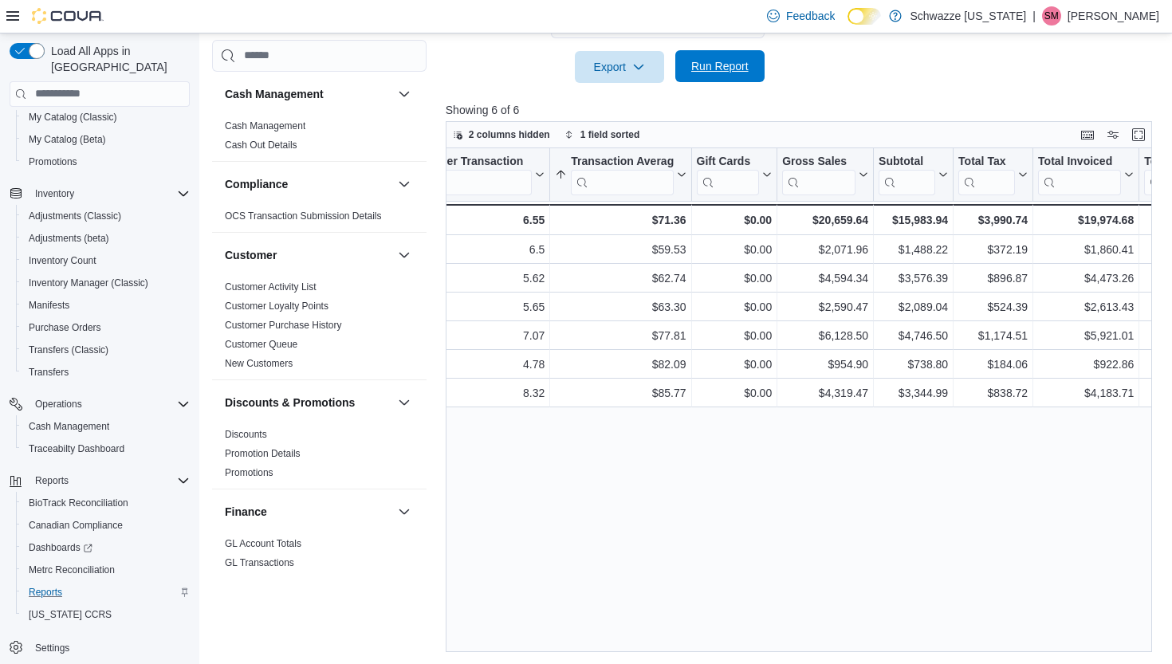
click at [734, 58] on span "Run Report" at bounding box center [719, 66] width 57 height 16
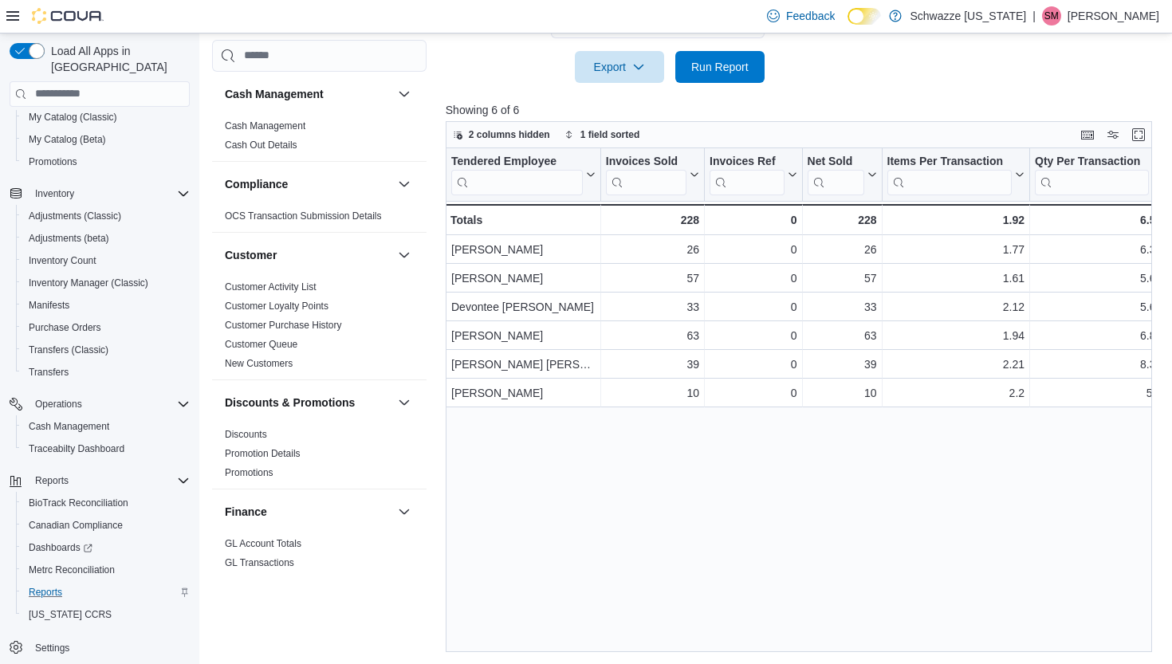
scroll to position [0, 0]
click at [728, 65] on span "Run Report" at bounding box center [719, 66] width 57 height 16
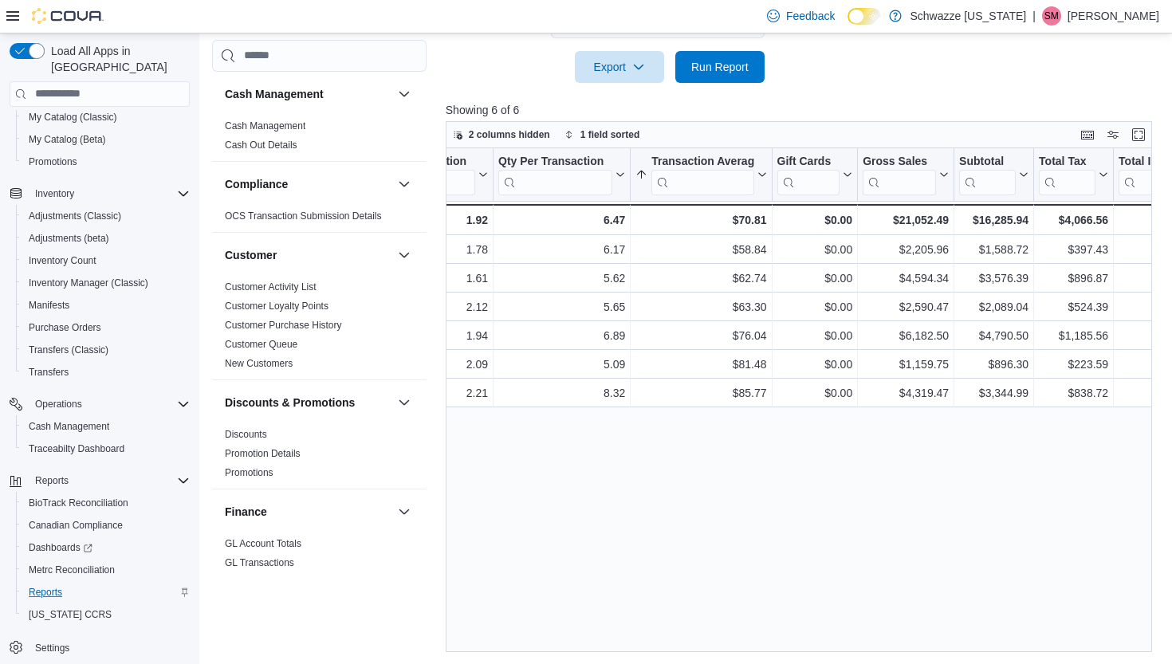
scroll to position [0, 541]
click at [721, 42] on div at bounding box center [803, 44] width 714 height 13
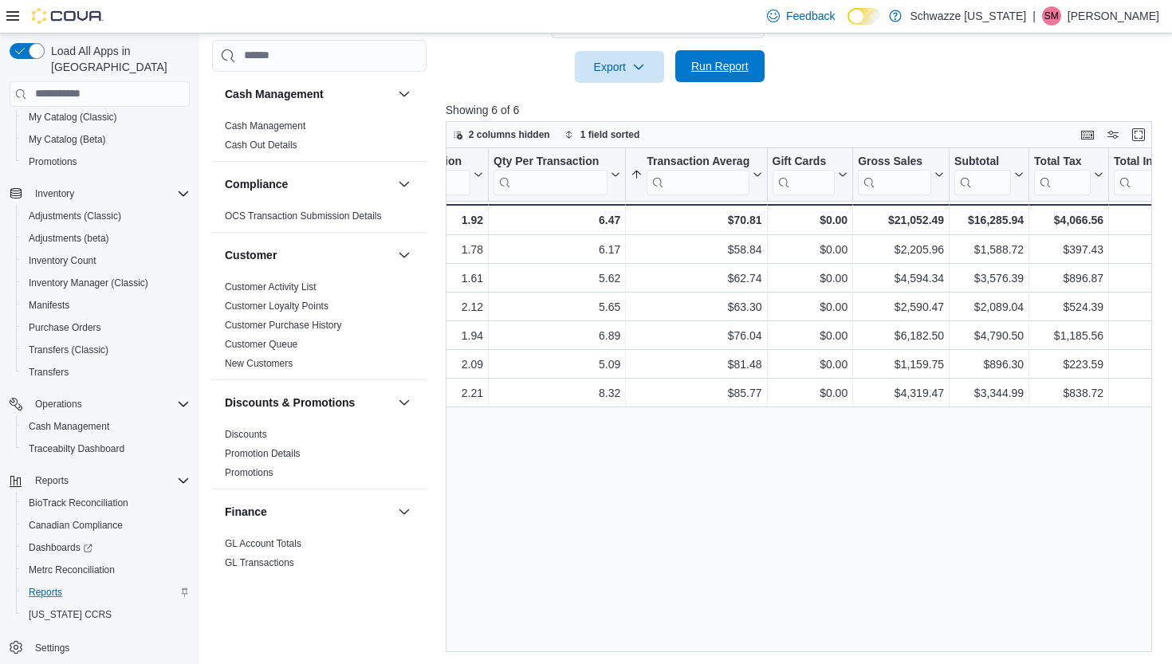
click at [718, 66] on span "Run Report" at bounding box center [719, 66] width 57 height 16
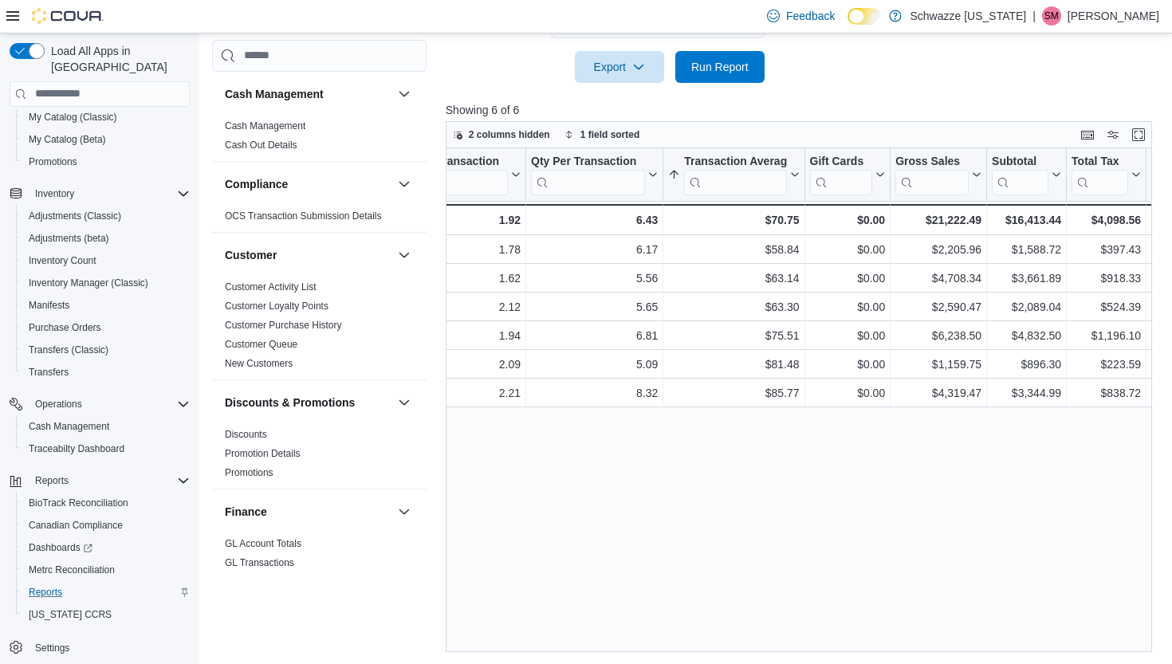
scroll to position [0, 510]
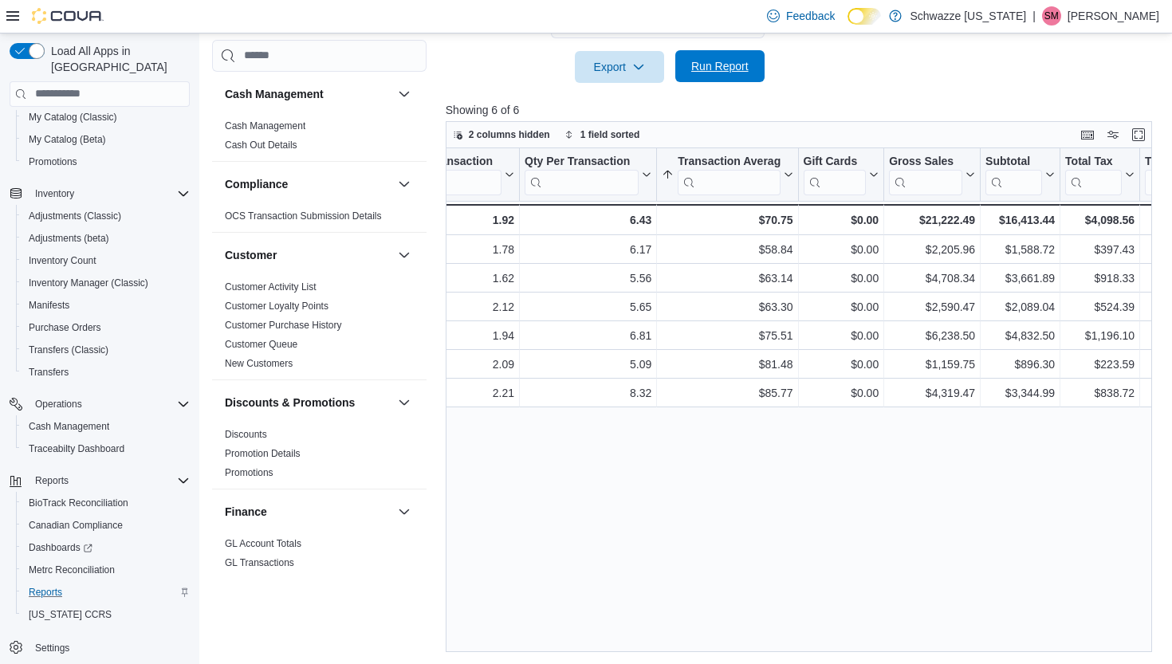
click at [715, 69] on span "Run Report" at bounding box center [719, 66] width 57 height 16
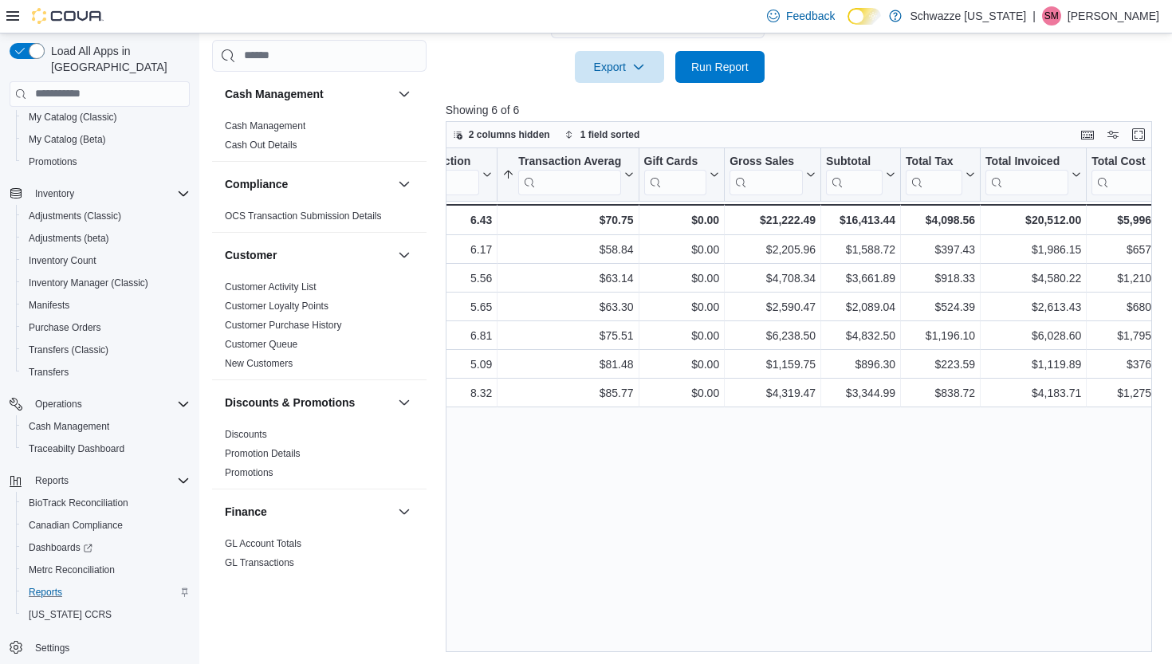
scroll to position [0, 671]
click at [719, 73] on span "Run Report" at bounding box center [719, 66] width 57 height 16
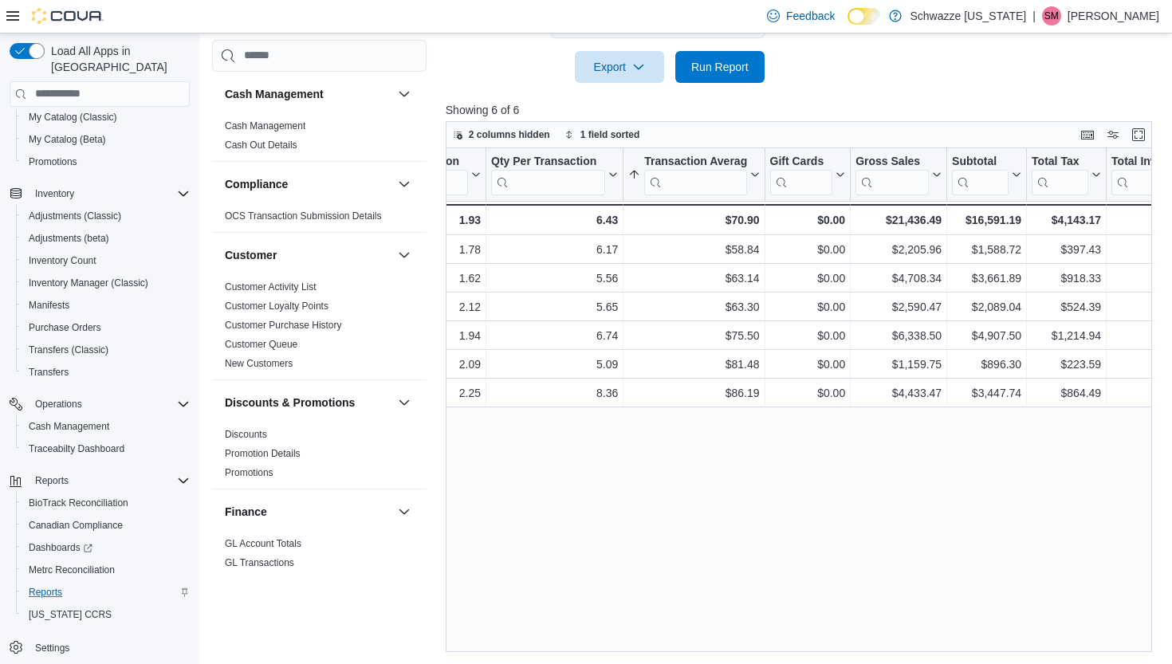
scroll to position [0, 546]
click at [719, 65] on span "Run Report" at bounding box center [719, 66] width 57 height 16
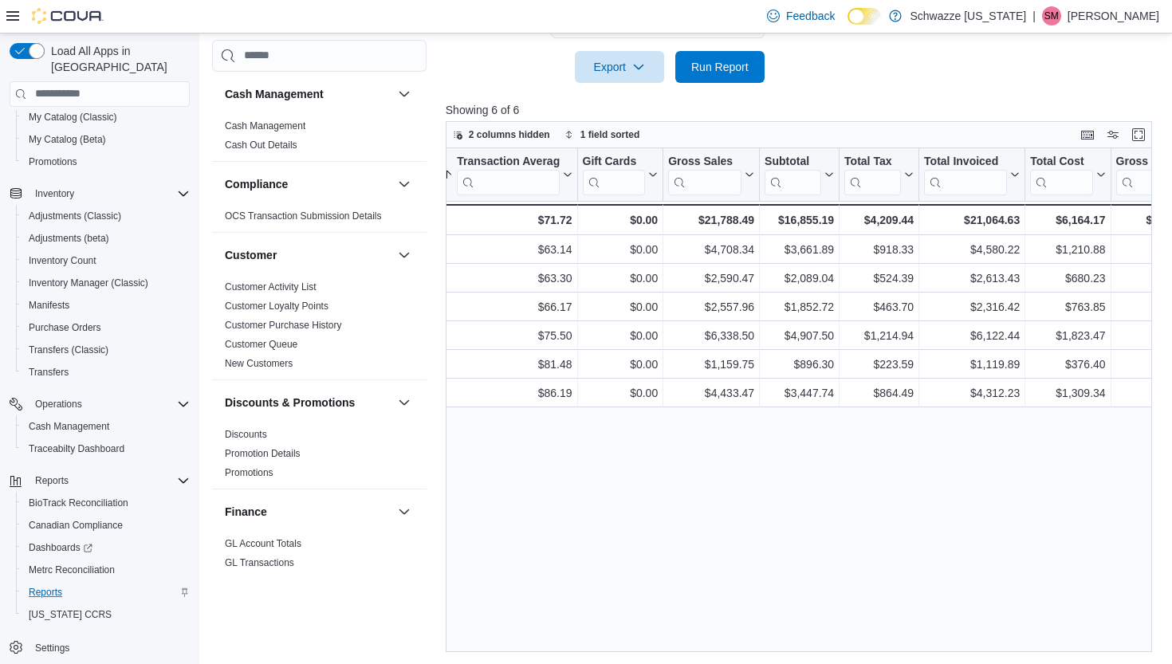
scroll to position [0, 738]
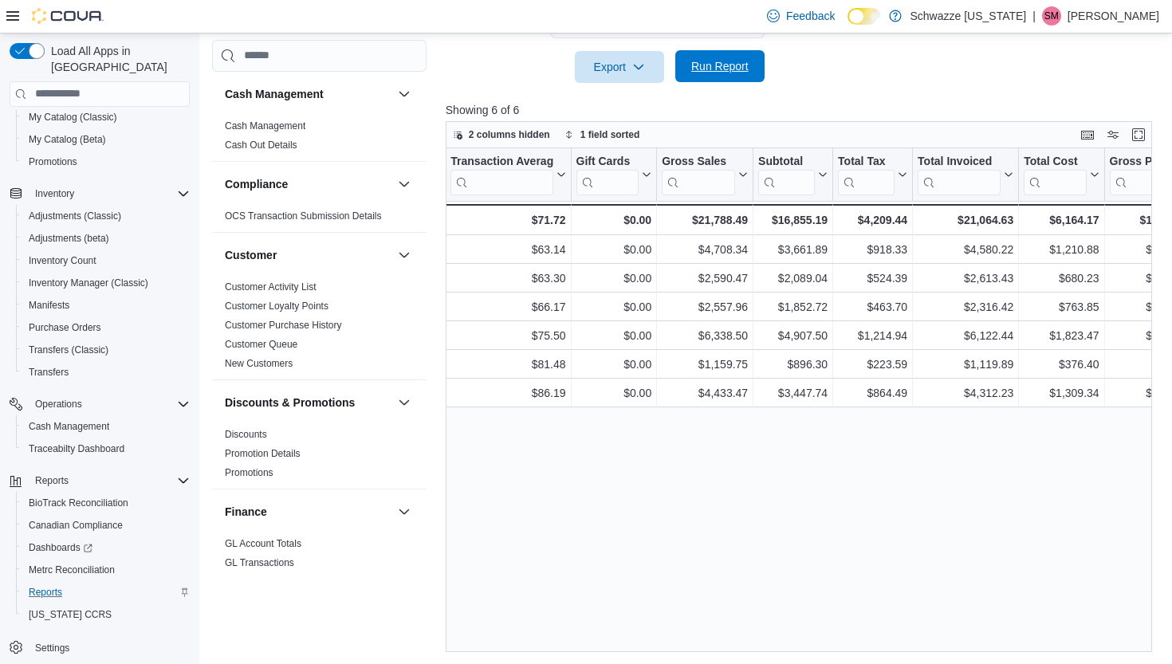
click at [728, 69] on span "Run Report" at bounding box center [719, 66] width 57 height 16
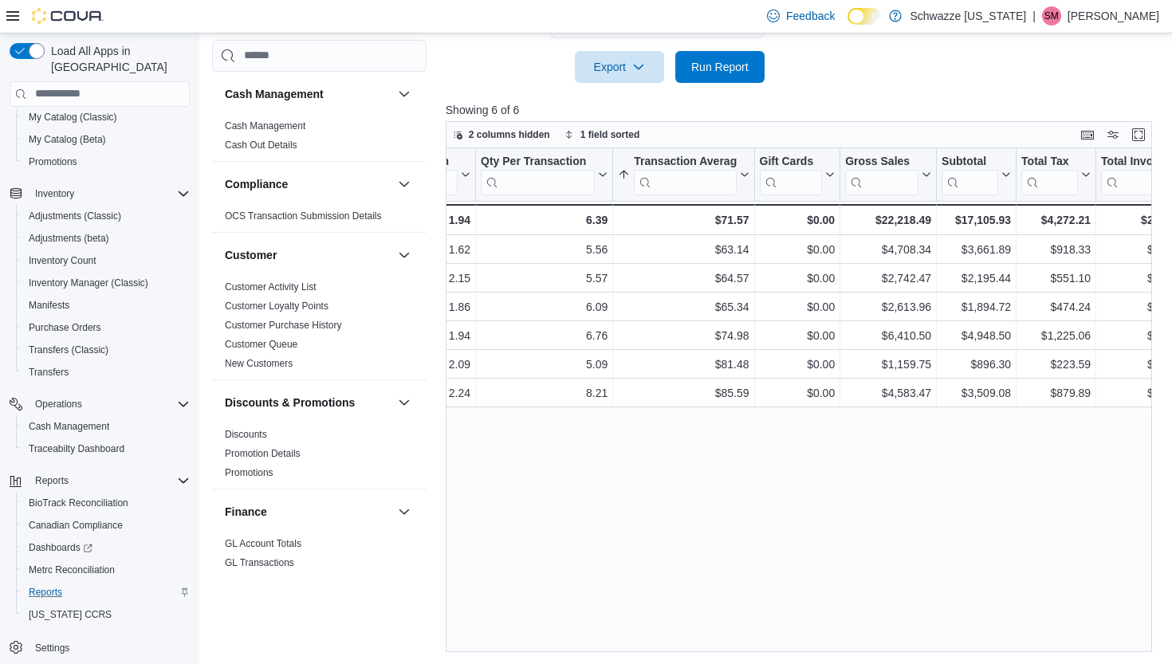
scroll to position [0, 558]
click at [730, 71] on span "Run Report" at bounding box center [719, 67] width 57 height 16
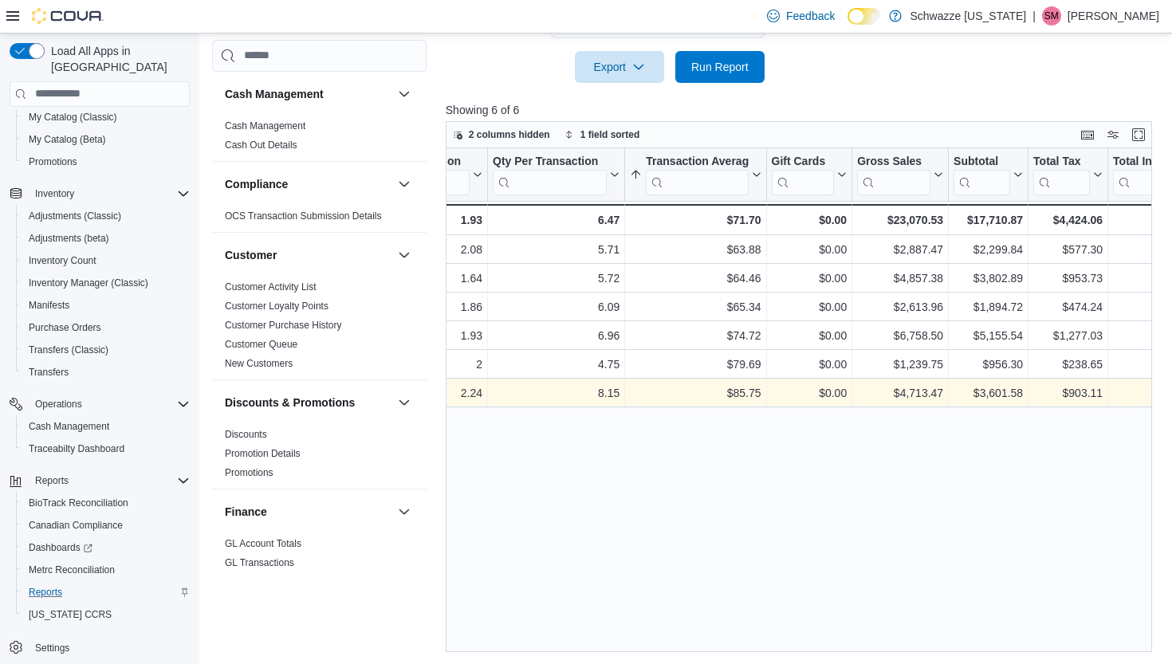
scroll to position [0, 542]
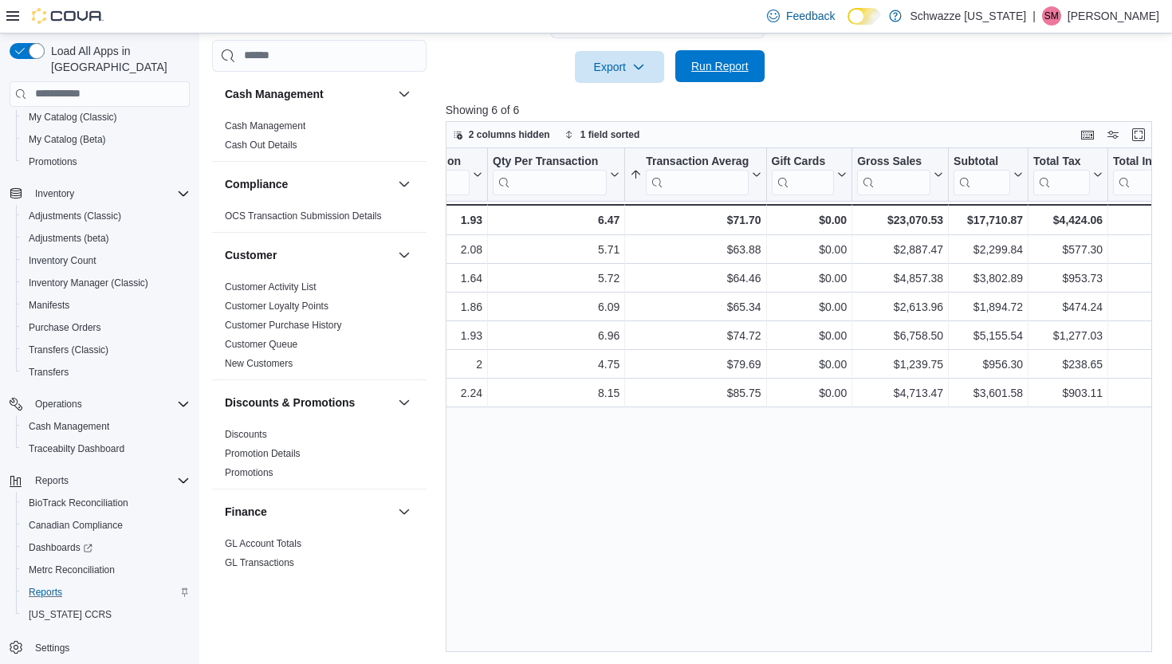
click at [723, 64] on span "Run Report" at bounding box center [719, 66] width 57 height 16
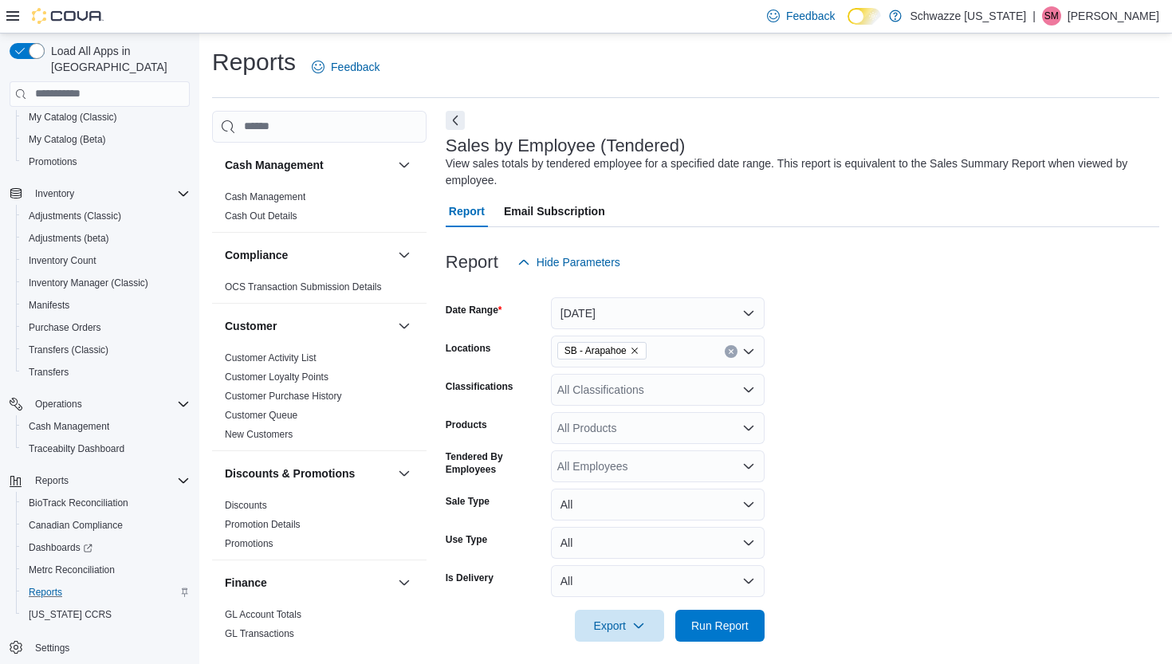
scroll to position [0, 0]
click at [73, 420] on span "Cash Management" at bounding box center [69, 426] width 81 height 13
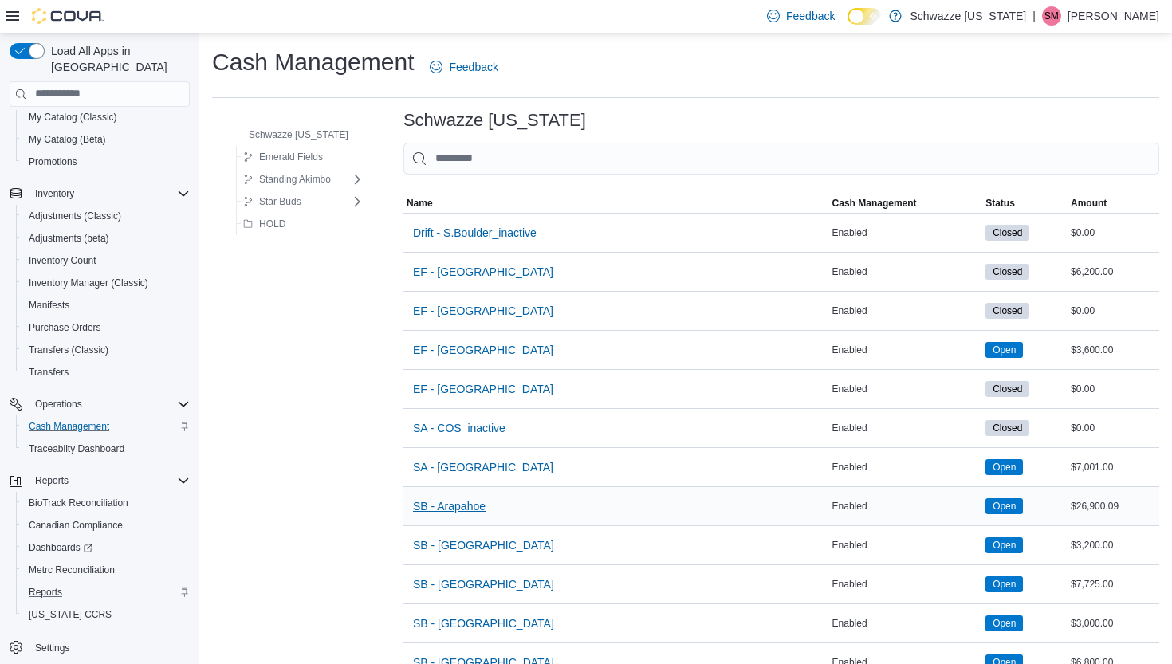
click at [450, 506] on span "SB - Arapahoe" at bounding box center [449, 506] width 73 height 16
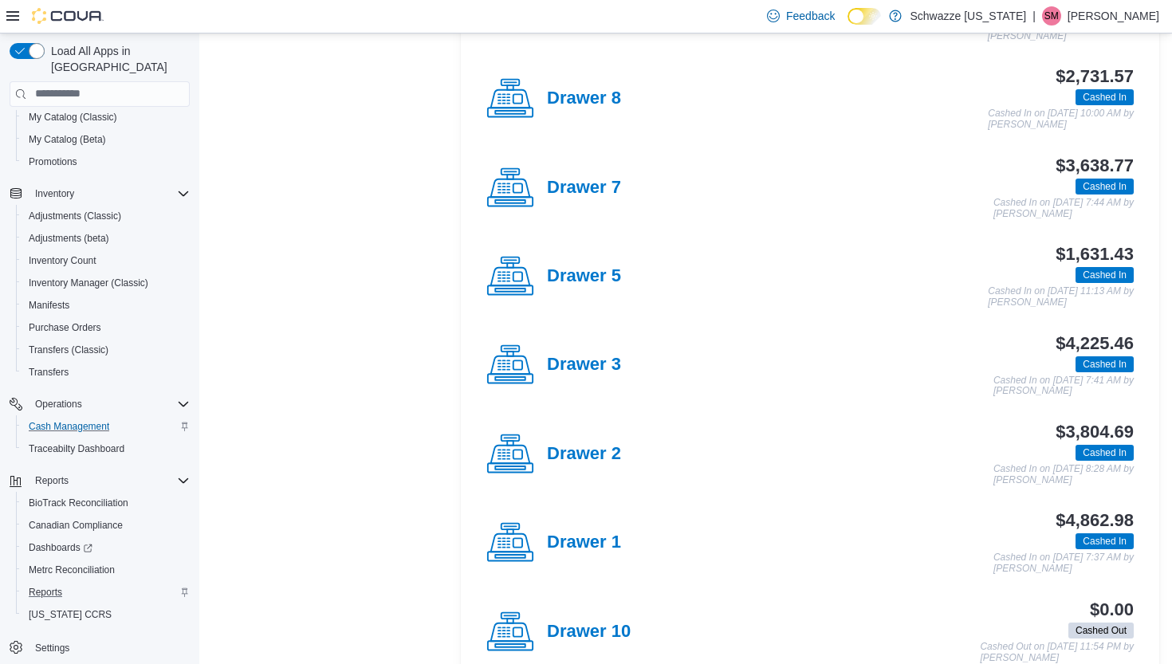
scroll to position [444, 0]
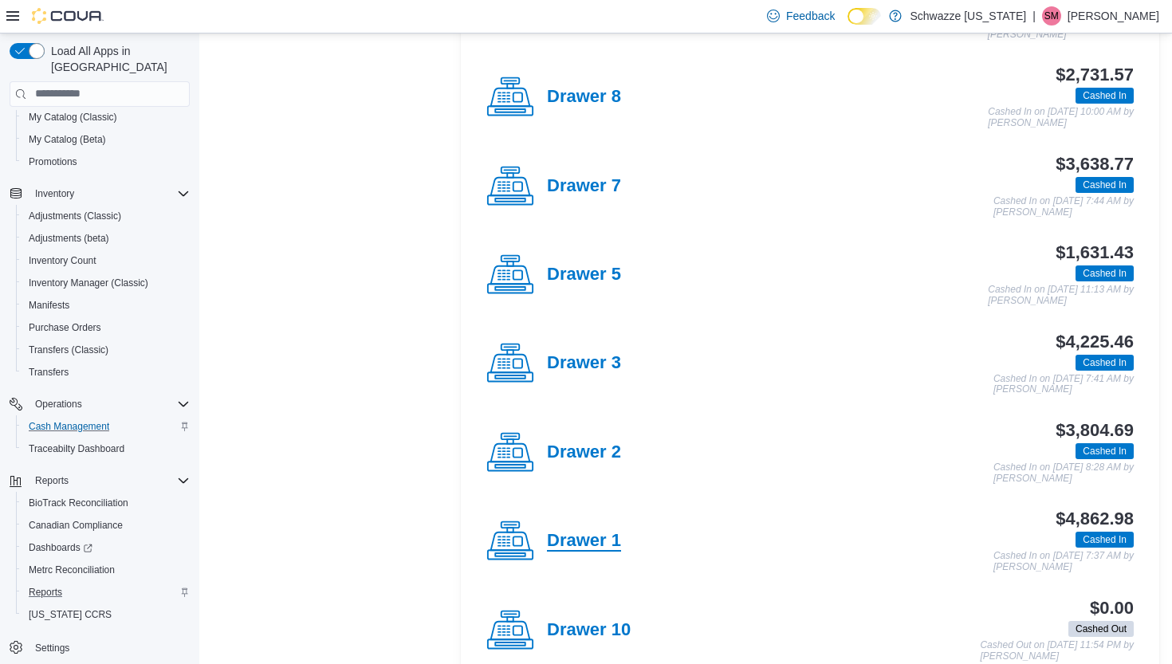
click at [574, 531] on h4 "Drawer 1" at bounding box center [584, 541] width 74 height 21
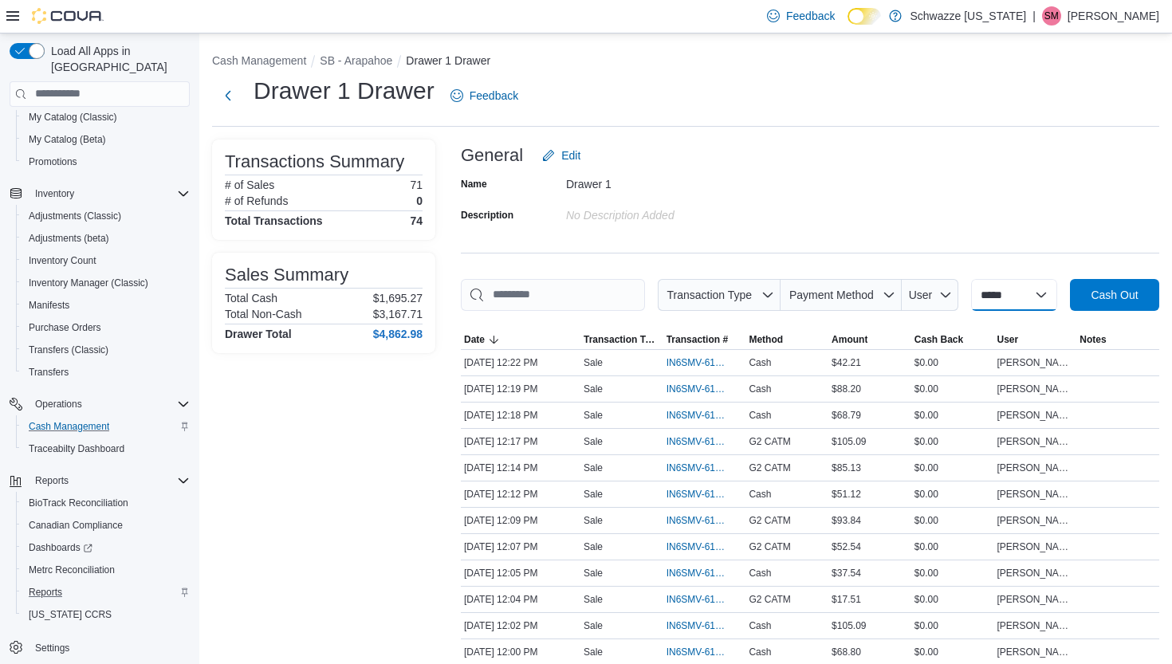
select select "*********"
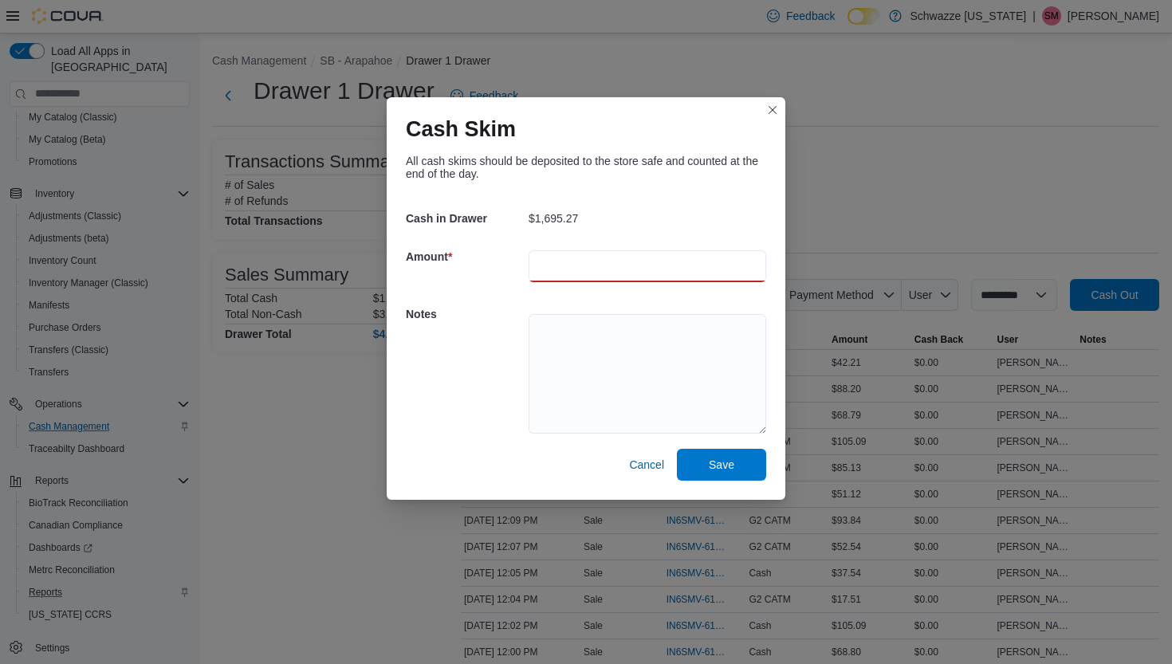
click at [580, 265] on input "number" at bounding box center [648, 266] width 238 height 32
type input "*******"
click at [552, 325] on textarea at bounding box center [648, 374] width 238 height 120
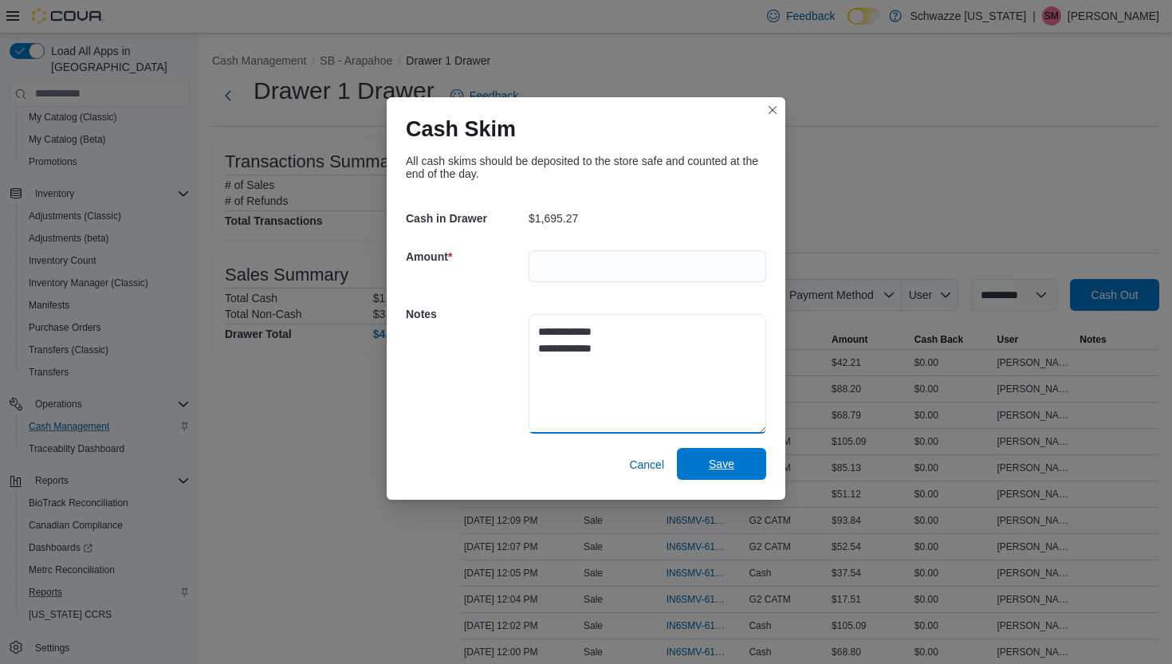
type textarea "**********"
click at [708, 471] on span "Save" at bounding box center [722, 464] width 70 height 32
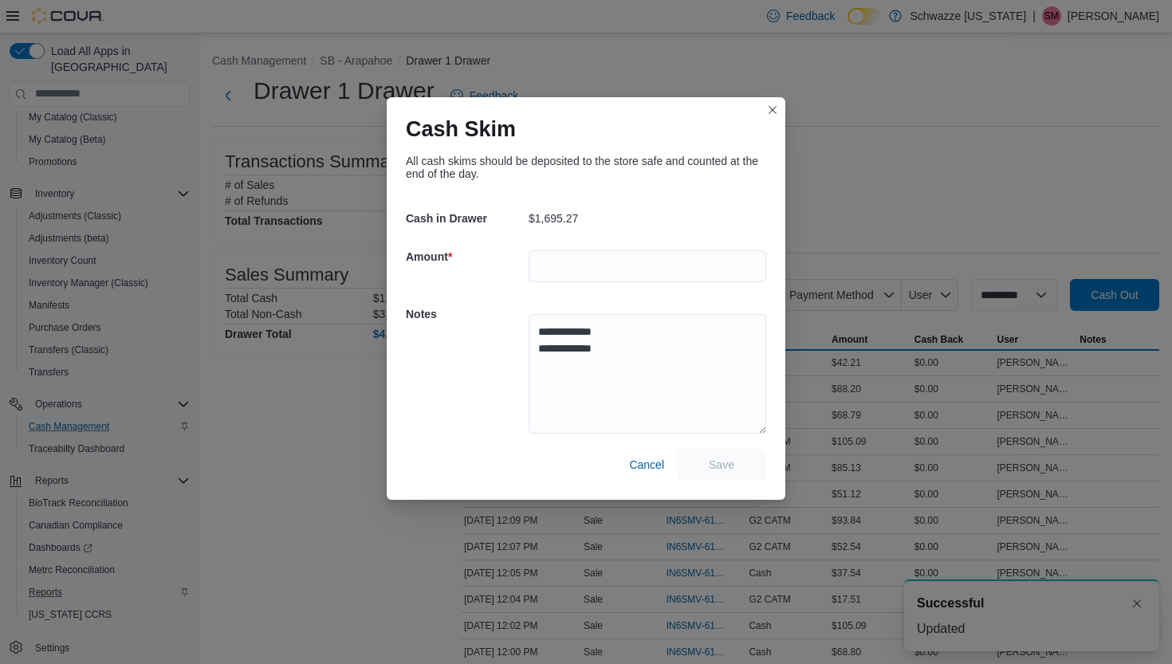
scroll to position [3, 0]
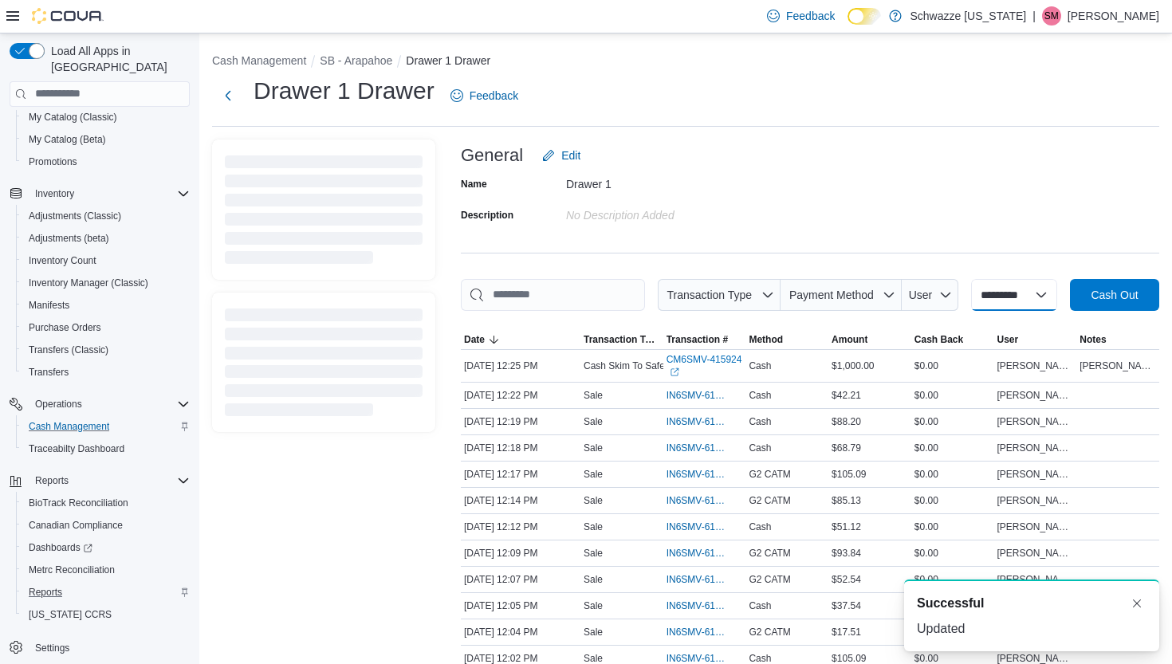
select select
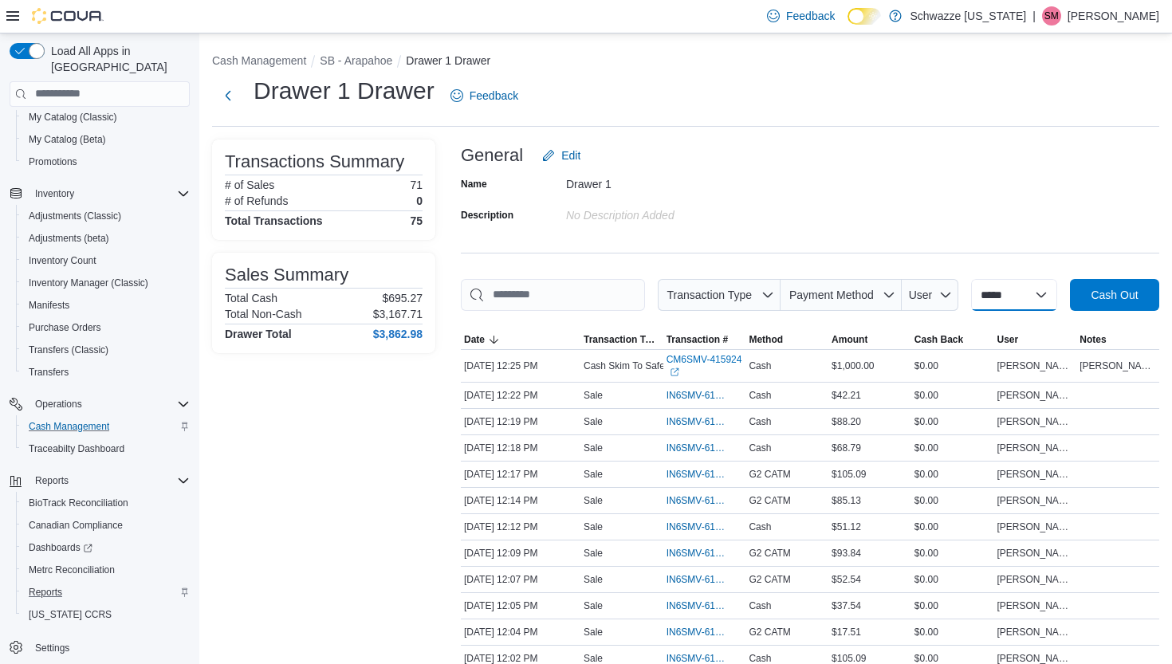
scroll to position [0, 0]
click at [86, 420] on span "Cash Management" at bounding box center [69, 426] width 81 height 13
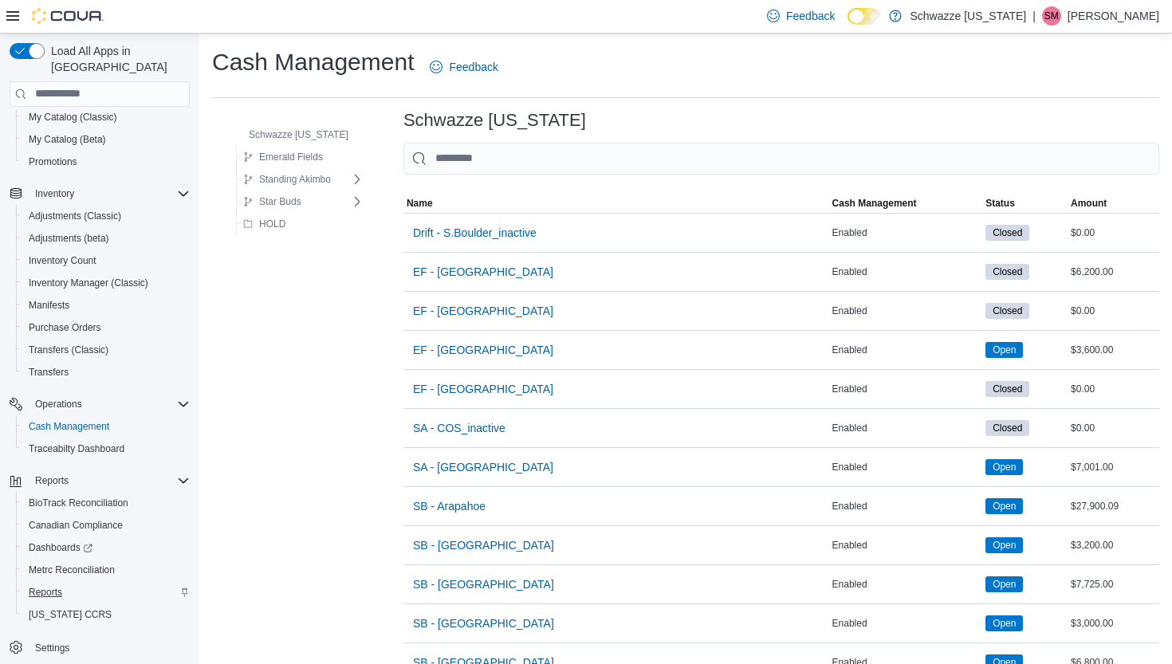
click at [54, 586] on span "Reports" at bounding box center [45, 592] width 33 height 13
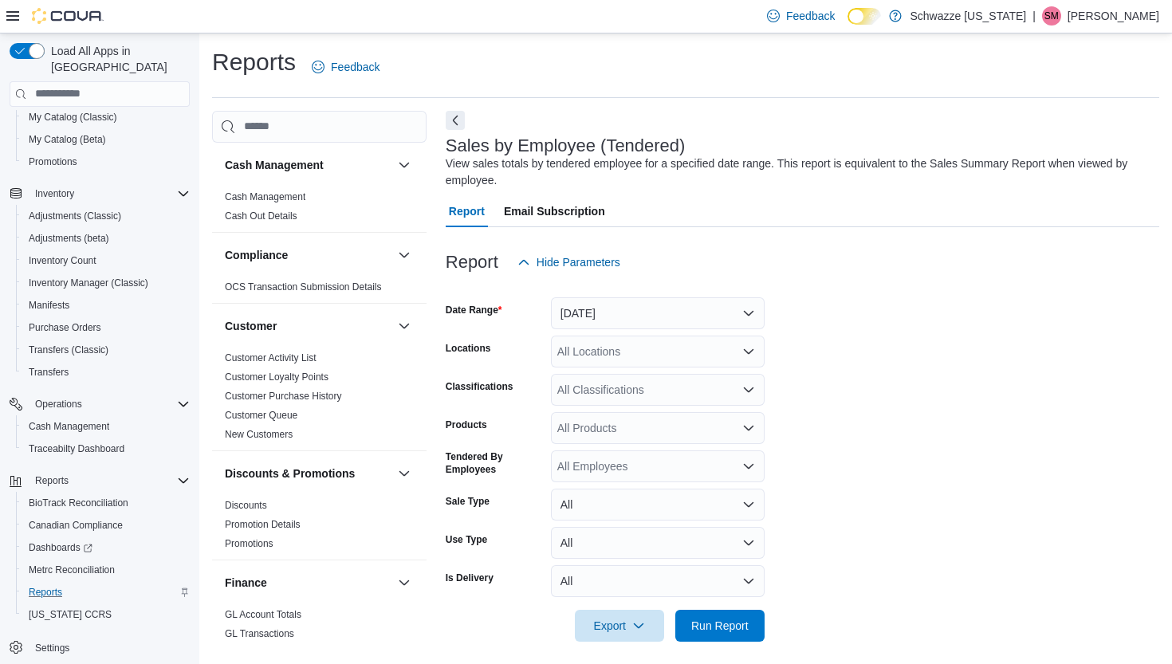
scroll to position [9, 0]
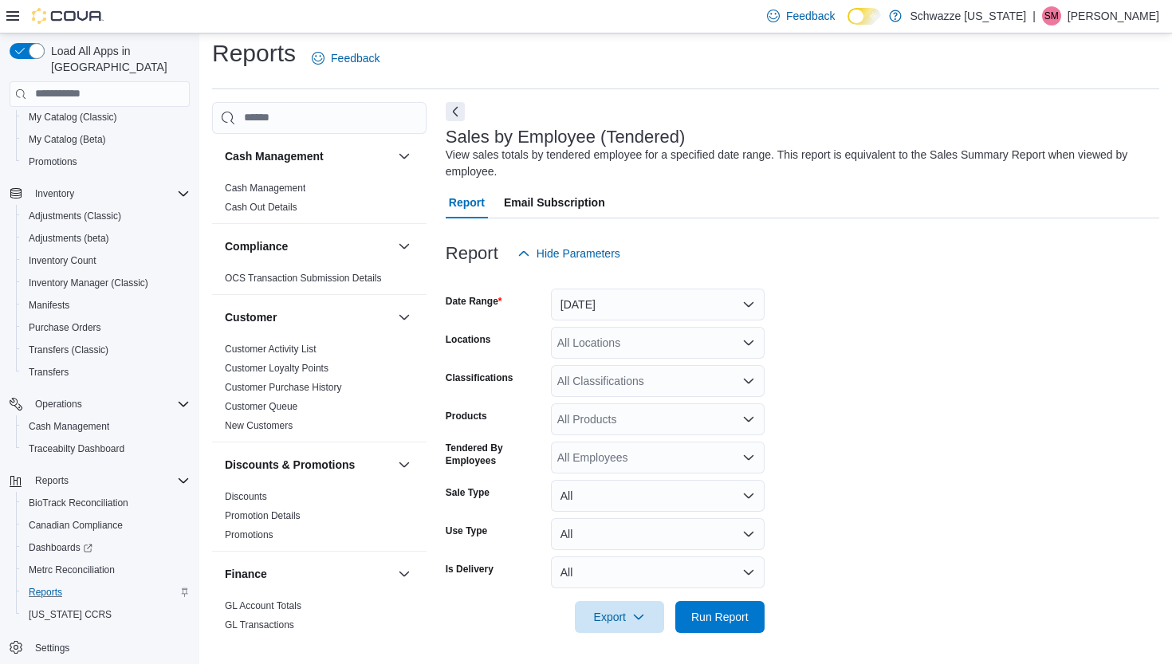
click at [675, 305] on button "[DATE]" at bounding box center [658, 305] width 214 height 32
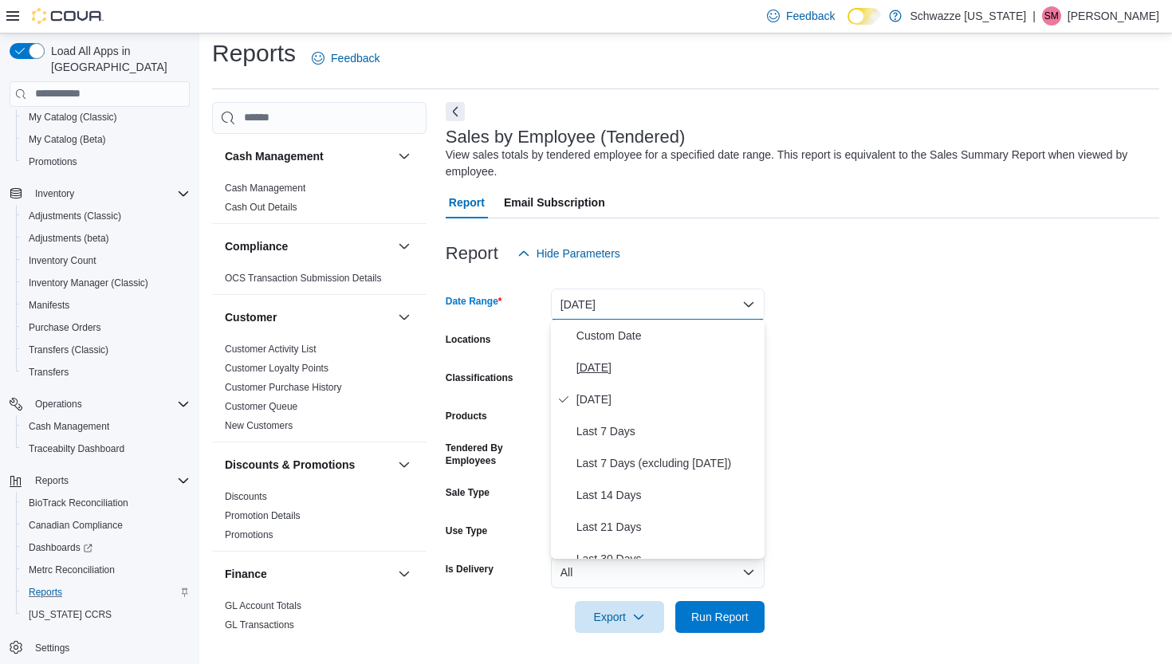
click at [604, 370] on span "[DATE]" at bounding box center [668, 367] width 182 height 19
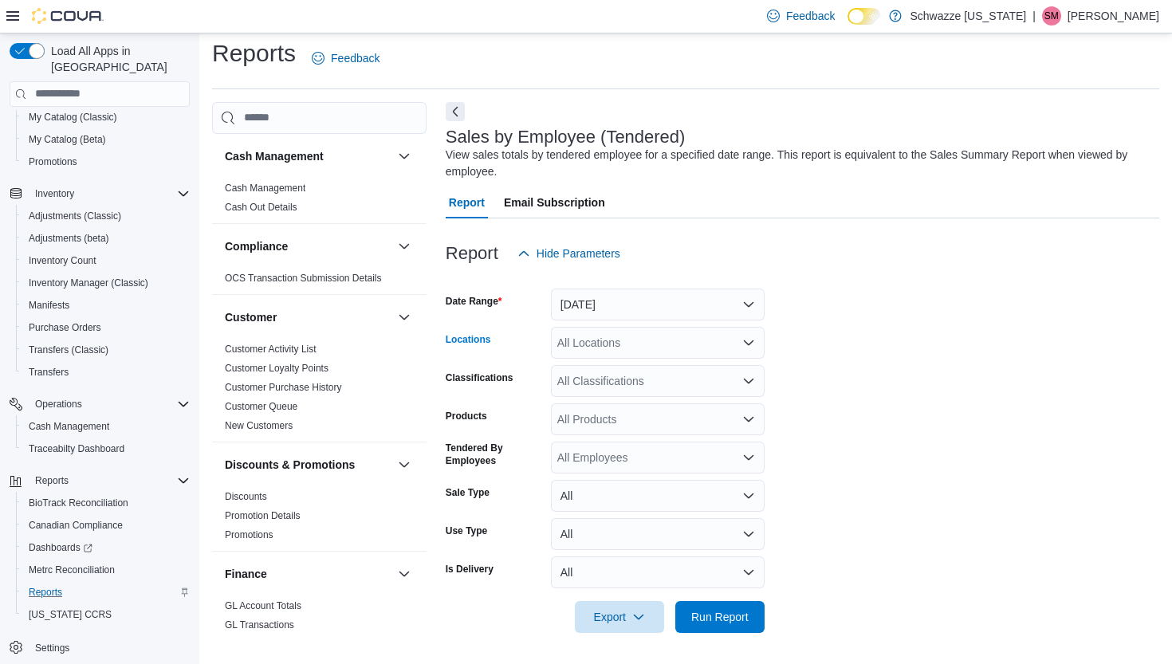
click at [645, 351] on div "All Locations" at bounding box center [658, 343] width 214 height 32
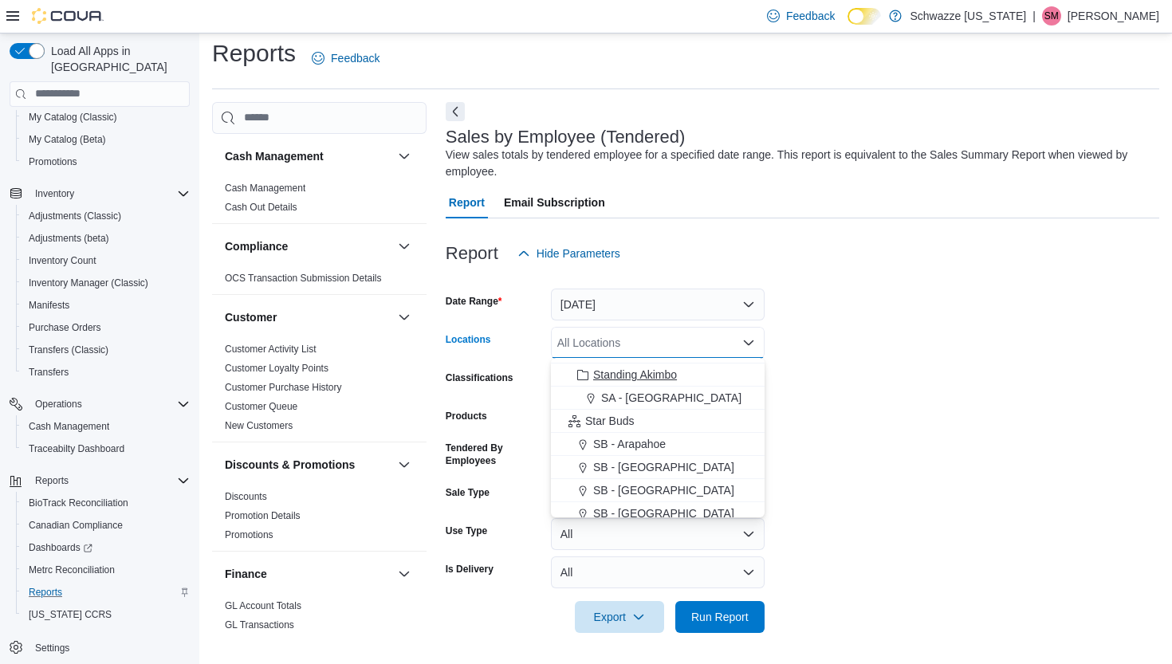
scroll to position [96, 0]
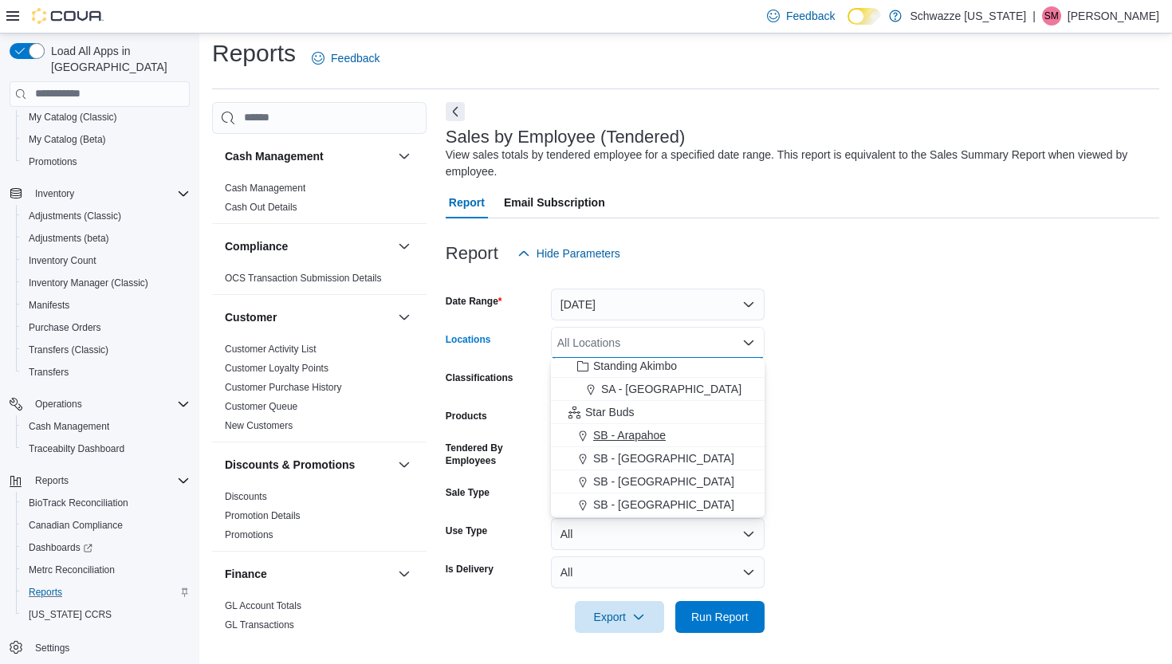
click at [648, 437] on span "SB - Arapahoe" at bounding box center [629, 435] width 73 height 16
click at [721, 604] on span "Run Report" at bounding box center [720, 617] width 70 height 32
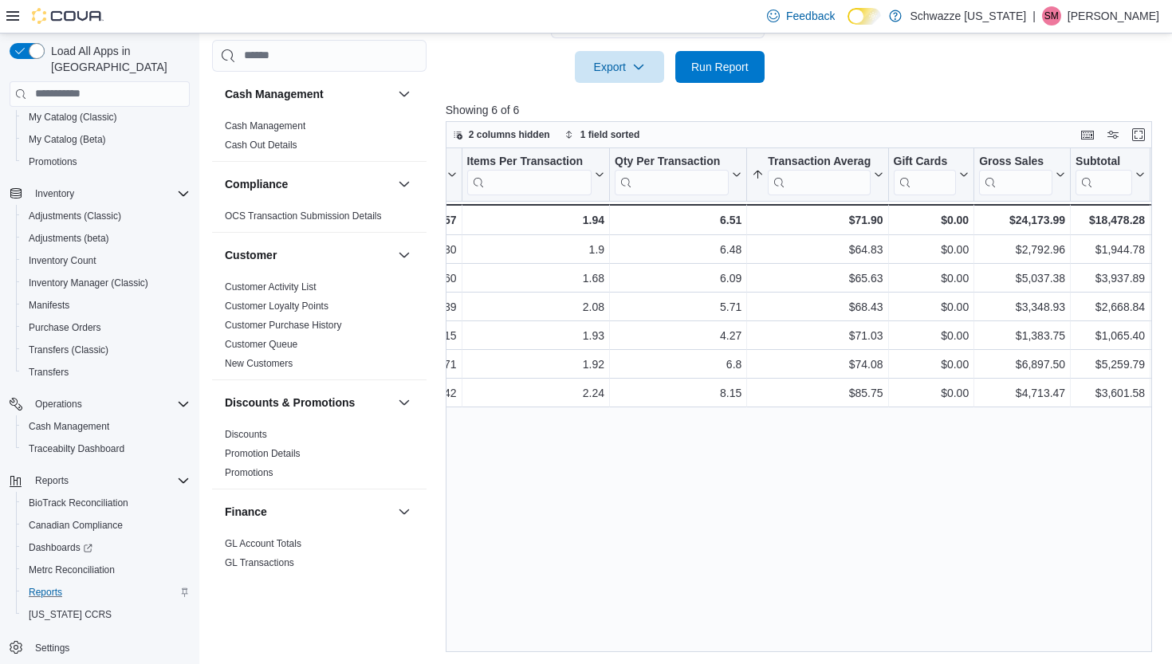
scroll to position [0, 421]
click at [721, 59] on span "Run Report" at bounding box center [719, 66] width 57 height 16
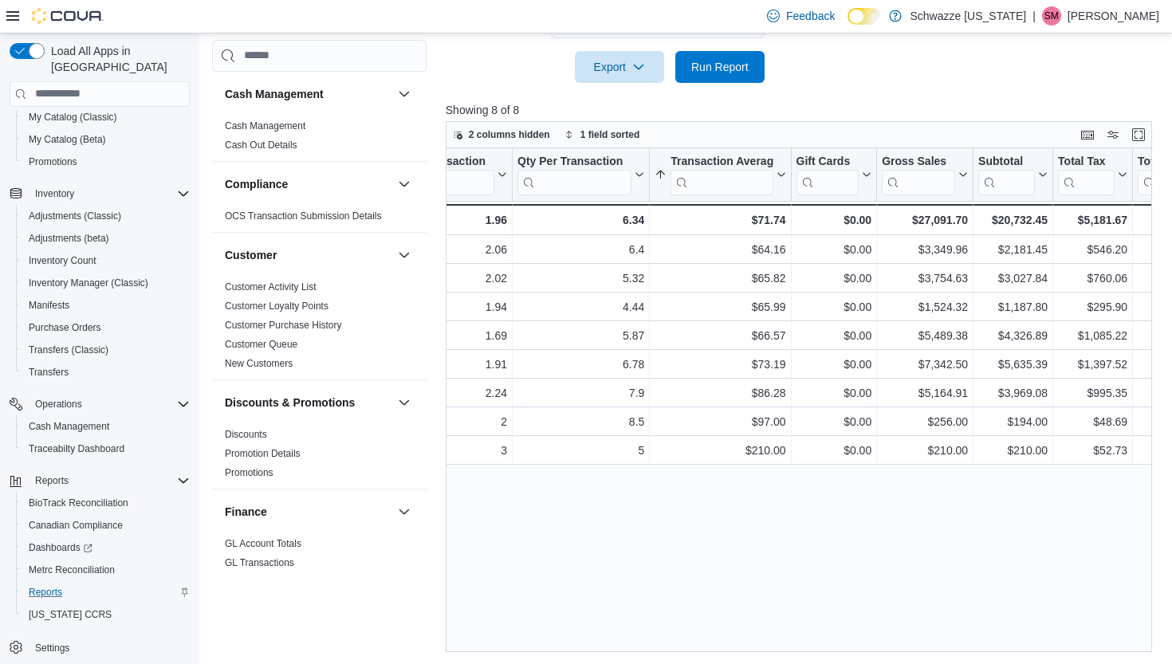
scroll to position [0, 519]
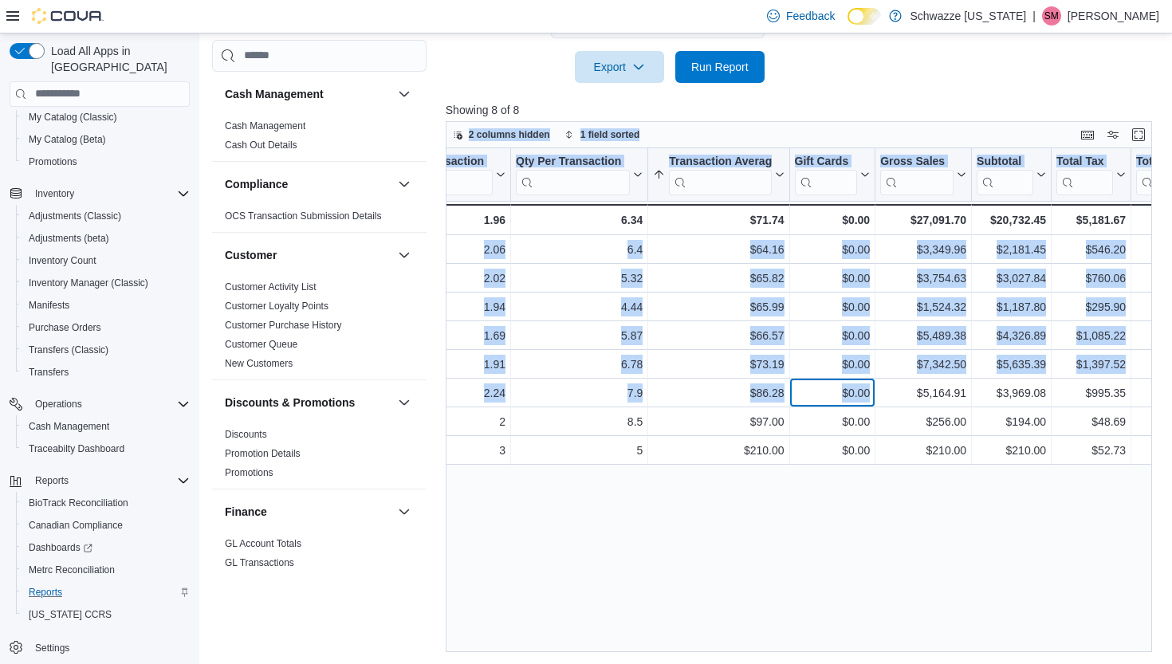
drag, startPoint x: 826, startPoint y: 404, endPoint x: 743, endPoint y: 108, distance: 306.5
click at [743, 111] on div "Showing 8 of 8 2 columns hidden 1 field sorted Tendered Employee Click to view …" at bounding box center [803, 377] width 714 height 550
click at [725, 67] on span "Run Report" at bounding box center [719, 66] width 57 height 16
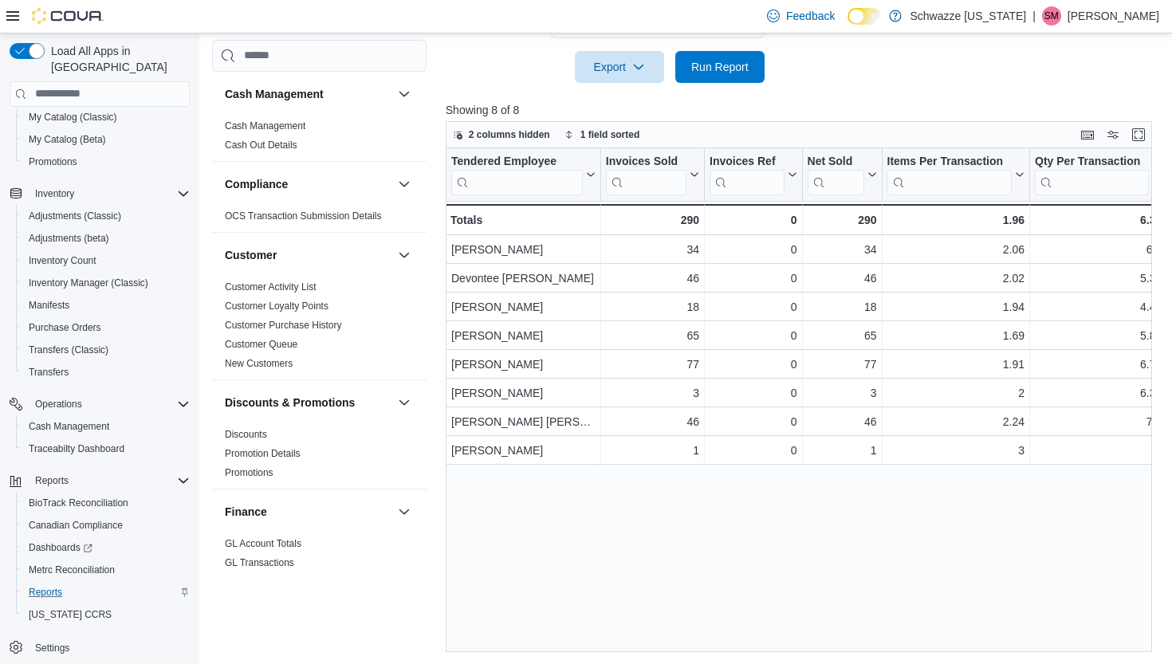
scroll to position [0, 0]
click at [727, 68] on span "Run Report" at bounding box center [719, 66] width 57 height 16
click at [719, 66] on span "Run Report" at bounding box center [719, 66] width 57 height 16
